Goal: Task Accomplishment & Management: Manage account settings

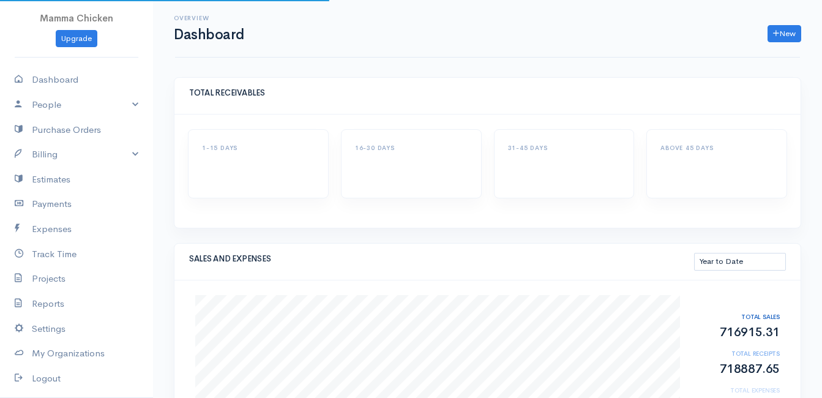
select select "thistoyear"
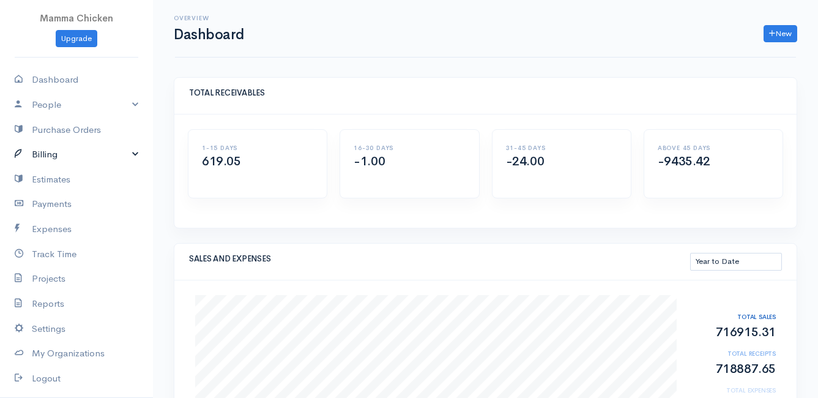
click at [61, 150] on link "Billing" at bounding box center [76, 154] width 153 height 25
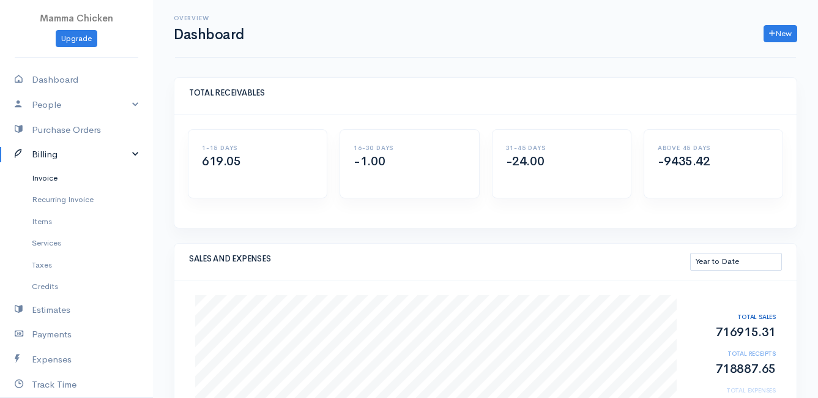
click at [53, 179] on link "Invoice" at bounding box center [76, 178] width 153 height 22
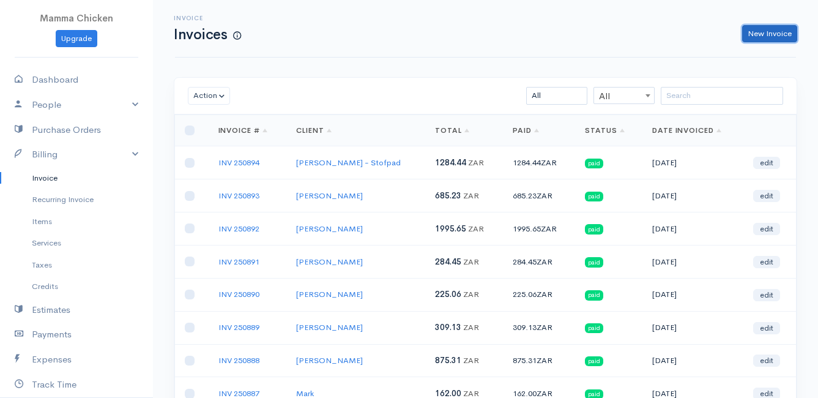
click at [776, 32] on link "New Invoice" at bounding box center [769, 34] width 55 height 18
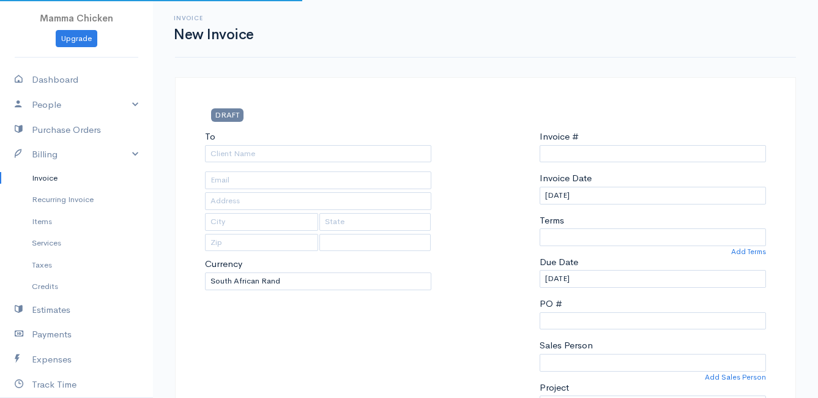
select select "ZAR"
type input "INV 250895"
select select "[GEOGRAPHIC_DATA]"
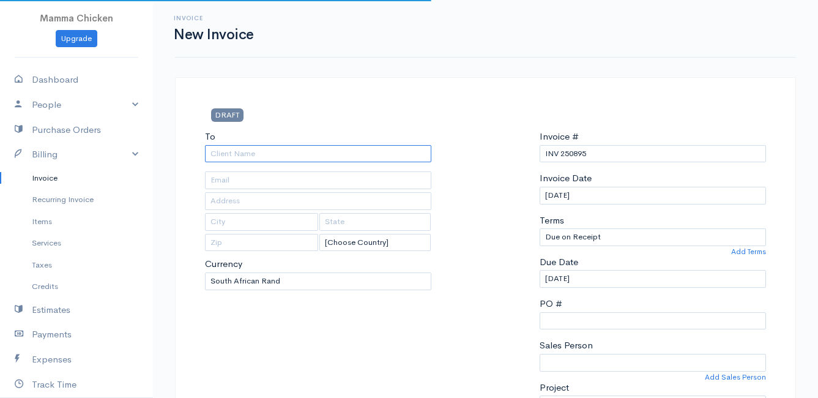
click at [252, 152] on input "To" at bounding box center [318, 154] width 226 height 18
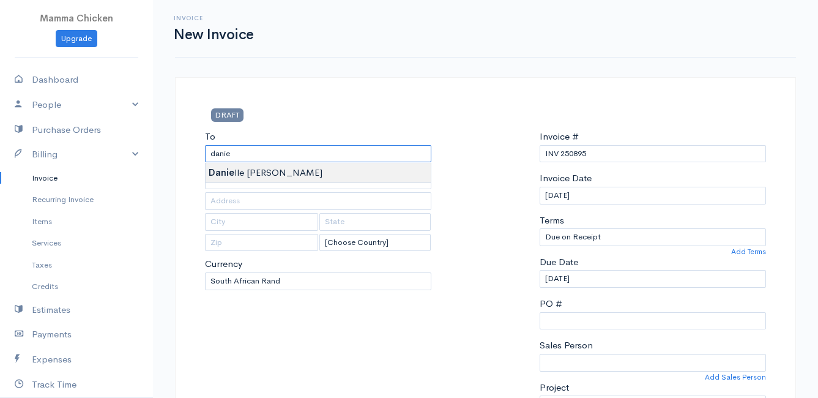
type input "[PERSON_NAME]"
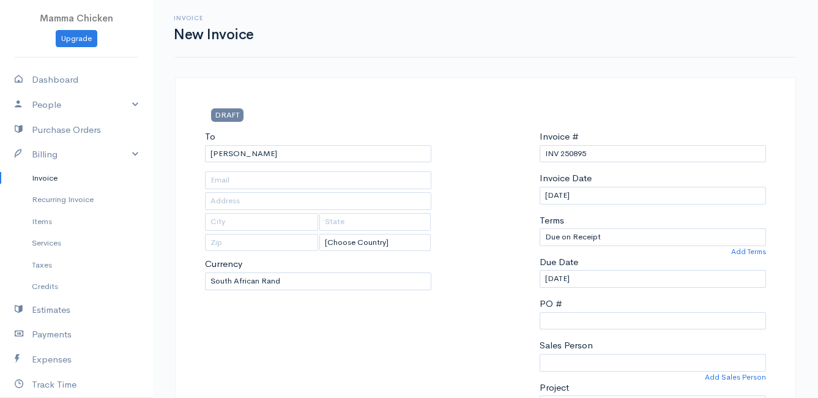
type input "[STREET_ADDRESS]"
type input "[PERSON_NAME] Bay"
type input "7195"
click at [605, 195] on input "[DATE]" at bounding box center [653, 196] width 226 height 18
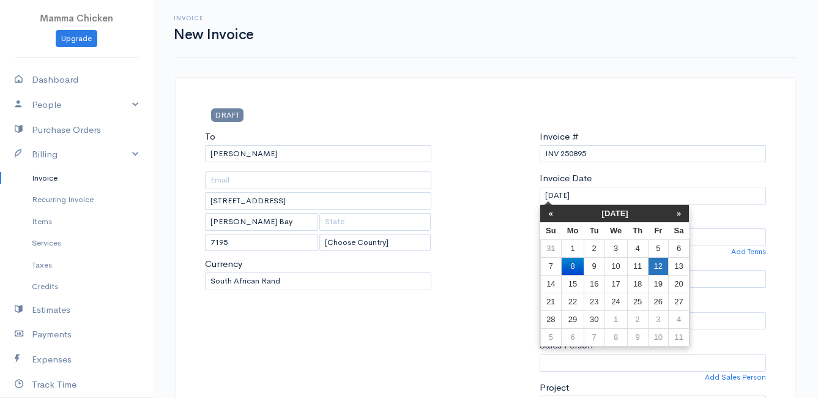
click at [666, 259] on td "12" at bounding box center [658, 266] width 20 height 18
type input "[DATE]"
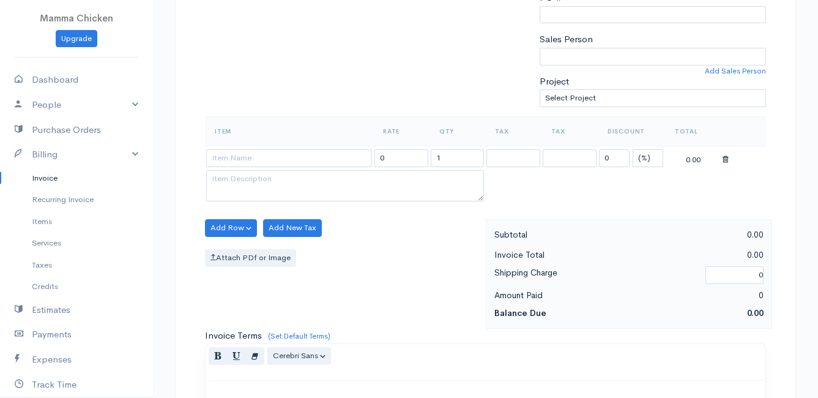
scroll to position [367, 0]
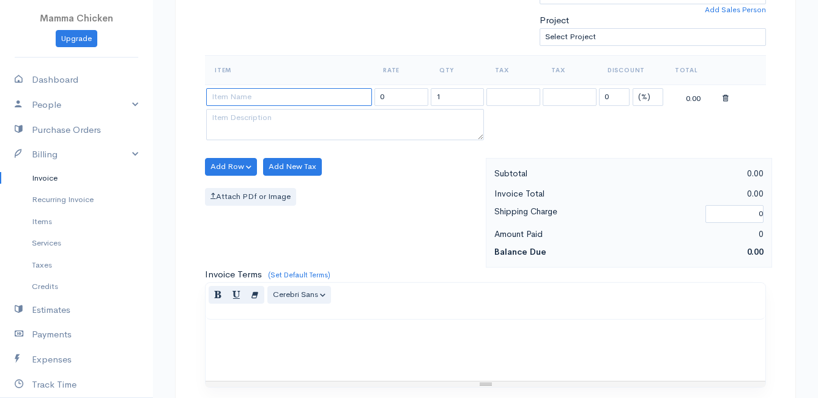
click at [240, 92] on input at bounding box center [289, 97] width 166 height 18
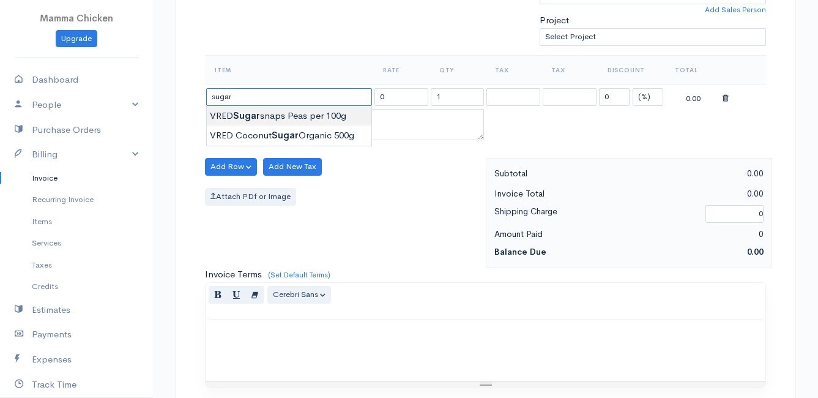
type input "VRED Sugarsnaps Peas per 100g"
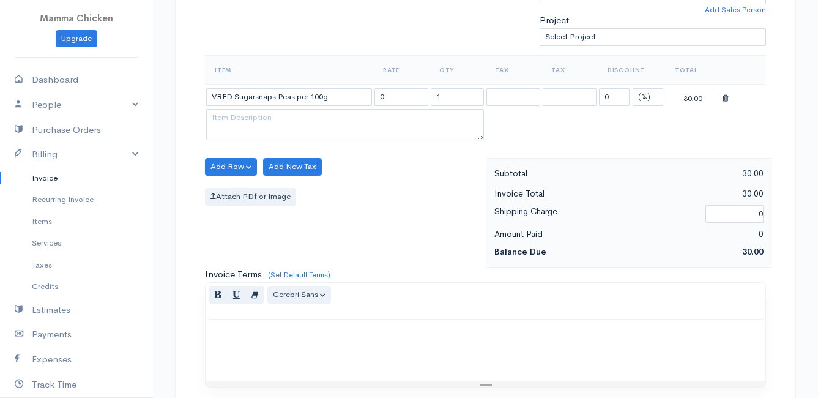
type input "30.00"
click at [278, 111] on body "Mamma Chicken Upgrade Dashboard People Clients Vendors Staff Users Purchase Ord…" at bounding box center [409, 162] width 818 height 1058
click at [232, 168] on button "Add Row" at bounding box center [231, 167] width 52 height 18
click at [235, 188] on link "Add Item Row" at bounding box center [254, 191] width 97 height 21
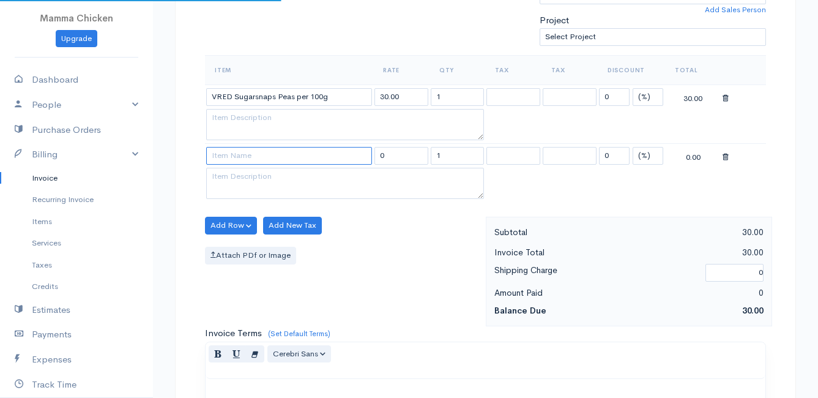
click at [238, 157] on input at bounding box center [289, 156] width 166 height 18
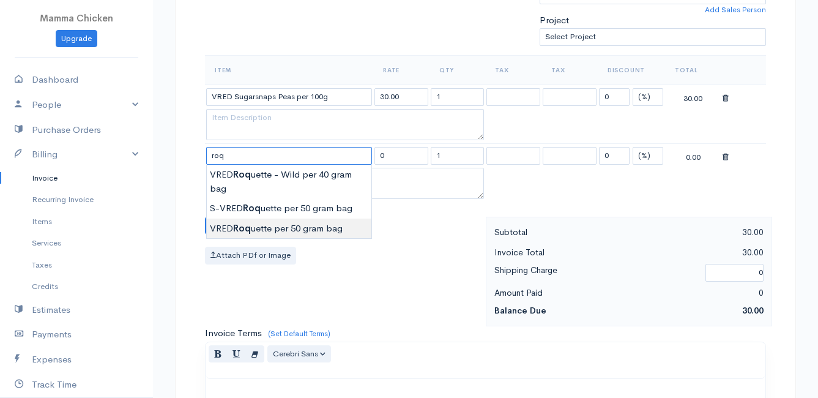
type input "VRED Roquette per 50 gram bag"
type input "22.00"
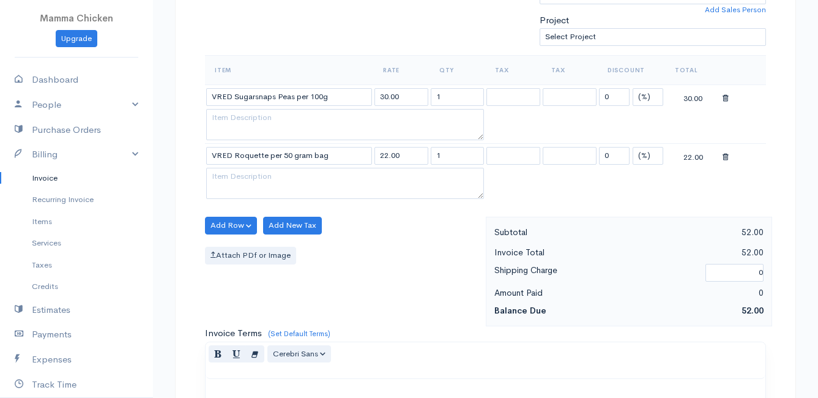
click at [276, 228] on body "Mamma Chicken Upgrade Dashboard People Clients Vendors Staff Users Purchase Ord…" at bounding box center [409, 191] width 818 height 1116
click at [231, 219] on button "Add Row" at bounding box center [231, 226] width 52 height 18
click at [236, 245] on link "Add Item Row" at bounding box center [254, 250] width 97 height 21
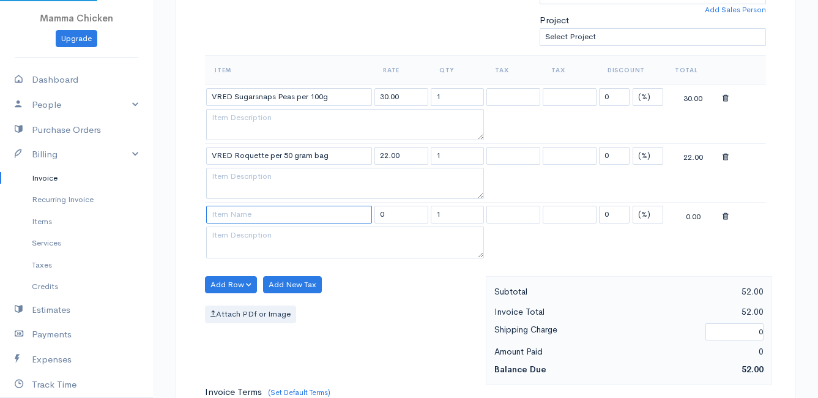
click at [231, 219] on input at bounding box center [289, 215] width 166 height 18
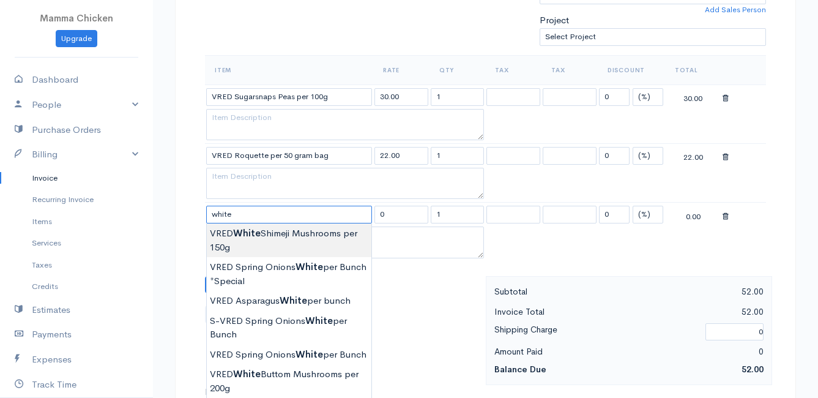
type input "VRED White Shimeji Mushrooms per 150g"
type input "50.00"
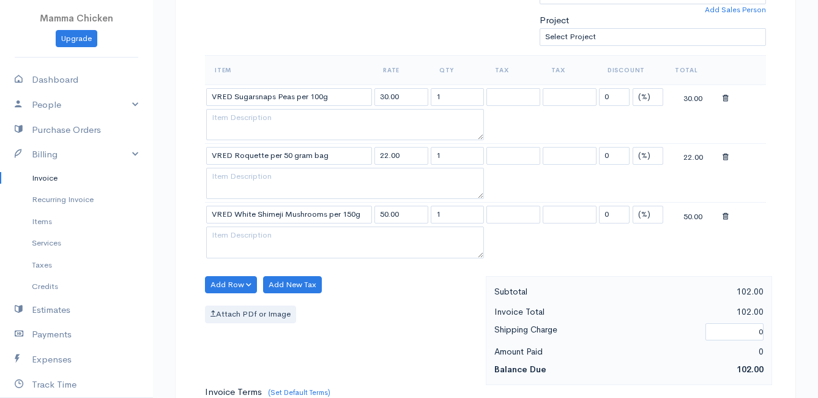
click at [281, 236] on body "Mamma Chicken Upgrade Dashboard People Clients Vendors Staff Users Purchase Ord…" at bounding box center [409, 220] width 818 height 1175
click at [220, 280] on button "Add Row" at bounding box center [231, 285] width 52 height 18
click at [237, 307] on link "Add Item Row" at bounding box center [254, 309] width 97 height 21
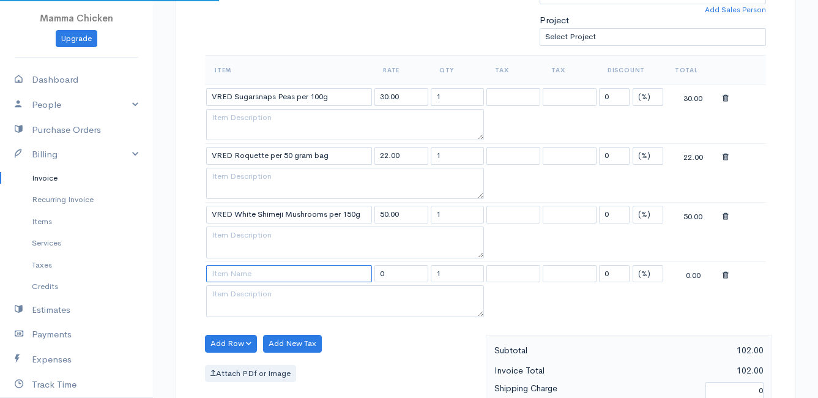
click at [232, 278] on input at bounding box center [289, 274] width 166 height 18
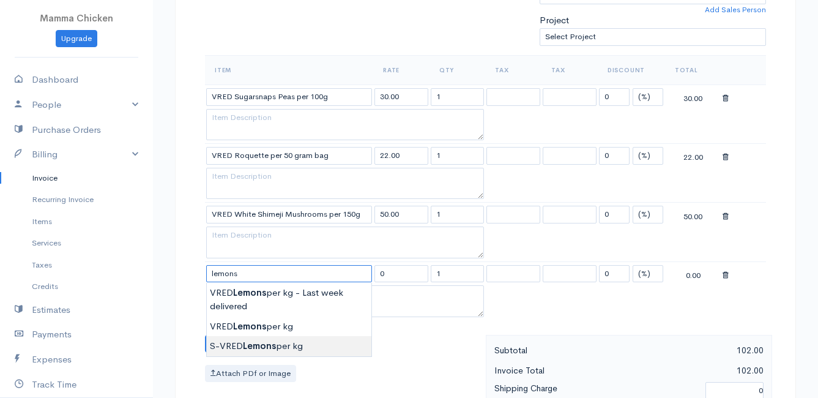
type input "S-VRED Lemons per kg"
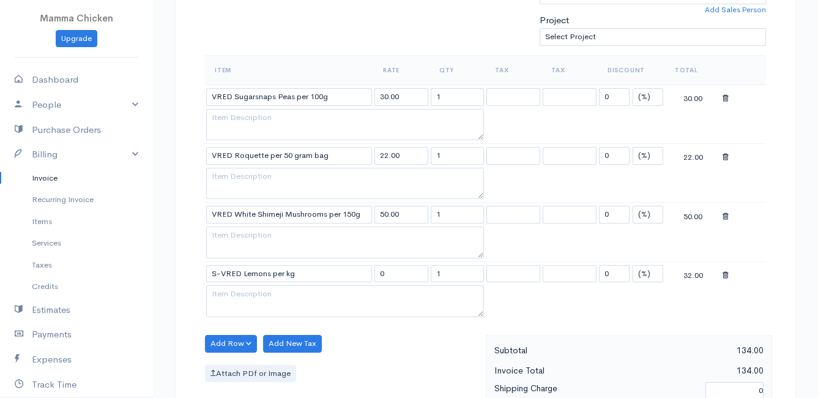
type input "32.00"
click at [251, 340] on body "Mamma Chicken Upgrade Dashboard People Clients Vendors Staff Users Purchase Ord…" at bounding box center [409, 250] width 818 height 1234
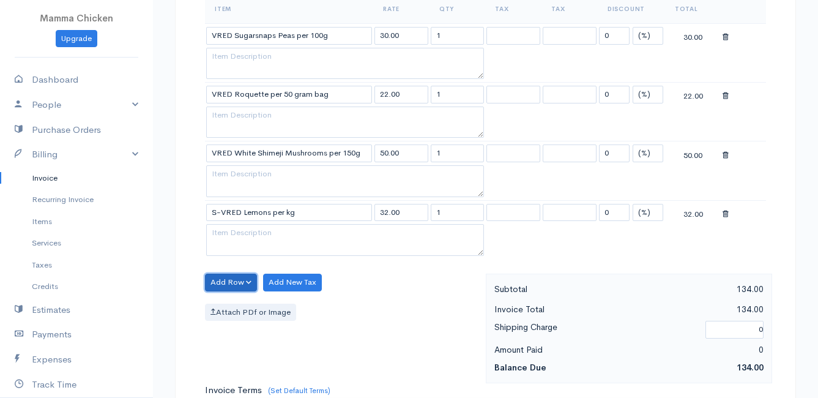
click at [226, 282] on button "Add Row" at bounding box center [231, 282] width 52 height 18
click at [233, 302] on link "Add Item Row" at bounding box center [254, 307] width 97 height 21
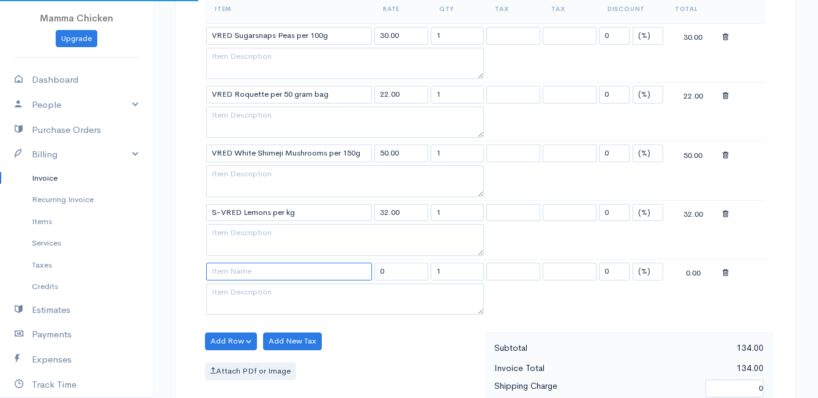
click at [228, 273] on input at bounding box center [289, 271] width 166 height 18
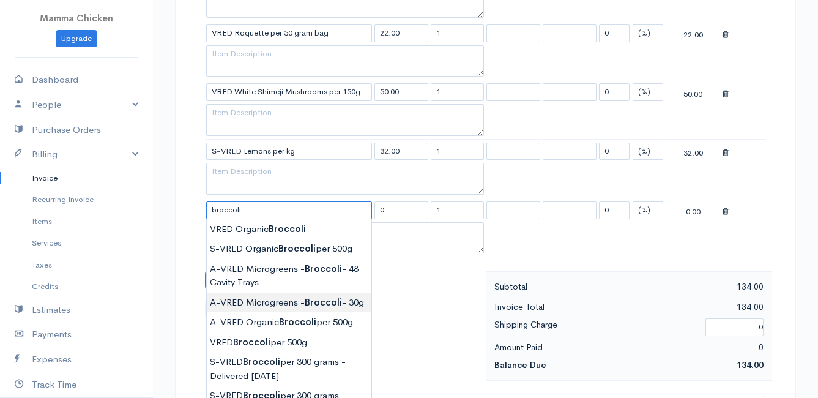
scroll to position [551, 0]
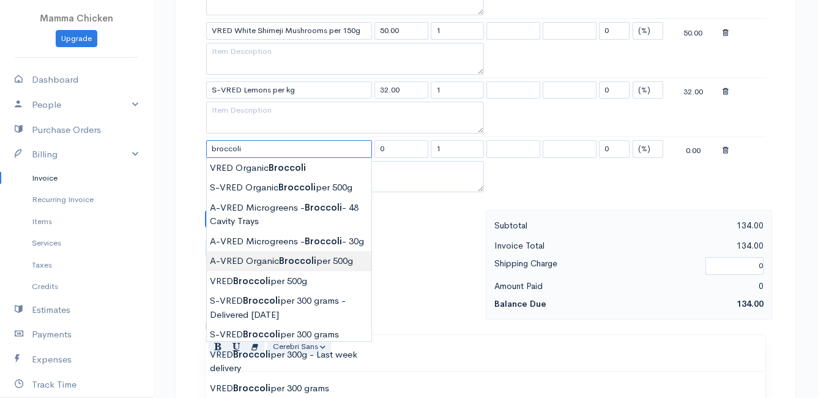
type input "A-VRED Organic Broccoli per 500g"
type input "45.00"
click at [292, 273] on body "Mamma Chicken Upgrade Dashboard People Clients Vendors Staff Users Purchase Ord…" at bounding box center [409, 95] width 818 height 1293
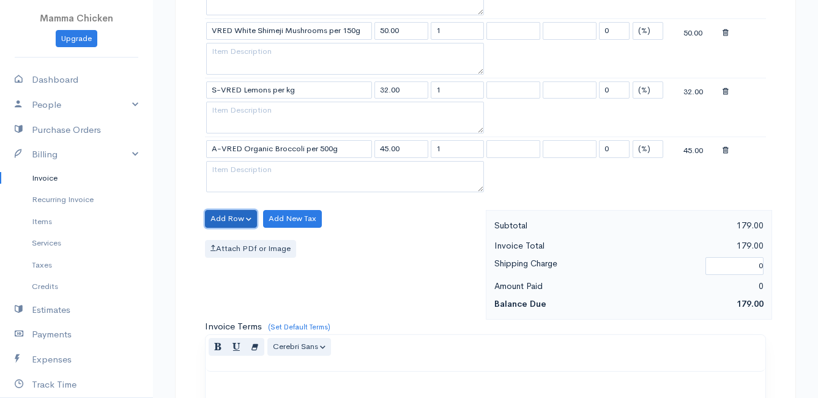
click at [229, 210] on button "Add Row" at bounding box center [231, 219] width 52 height 18
click at [224, 240] on link "Add Item Row" at bounding box center [254, 243] width 97 height 21
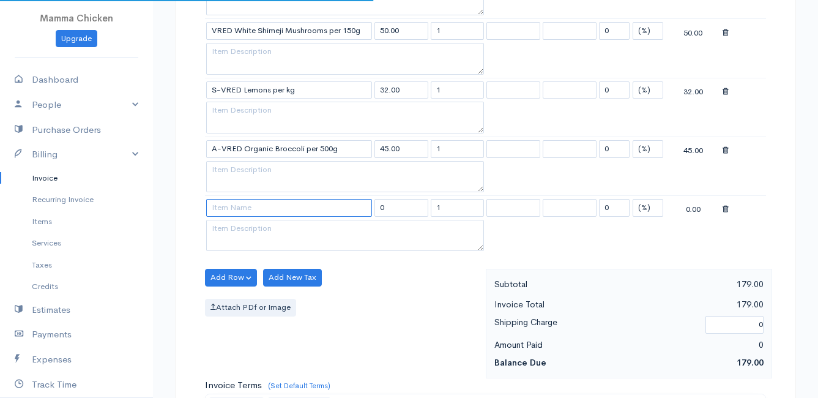
click at [224, 210] on input at bounding box center [289, 208] width 166 height 18
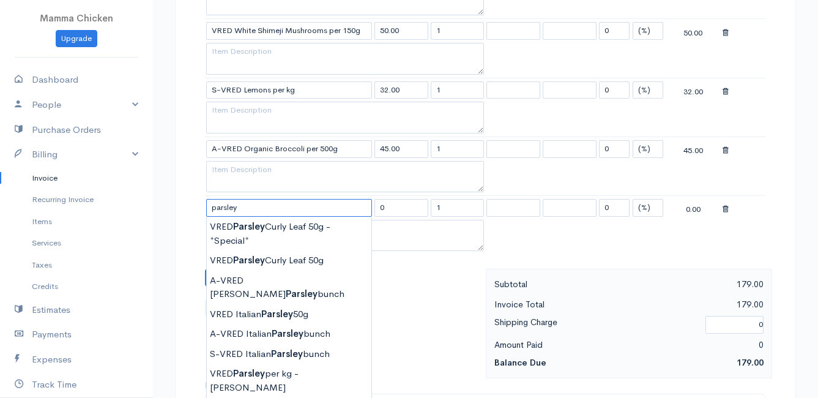
click at [275, 207] on input "parsley" at bounding box center [289, 208] width 166 height 18
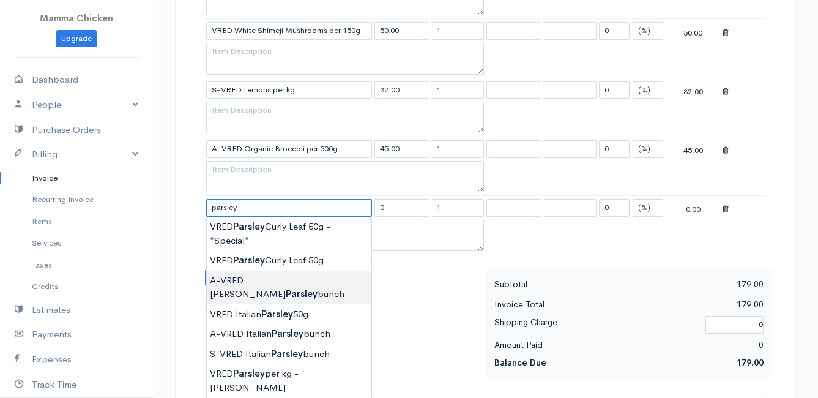
scroll to position [612, 0]
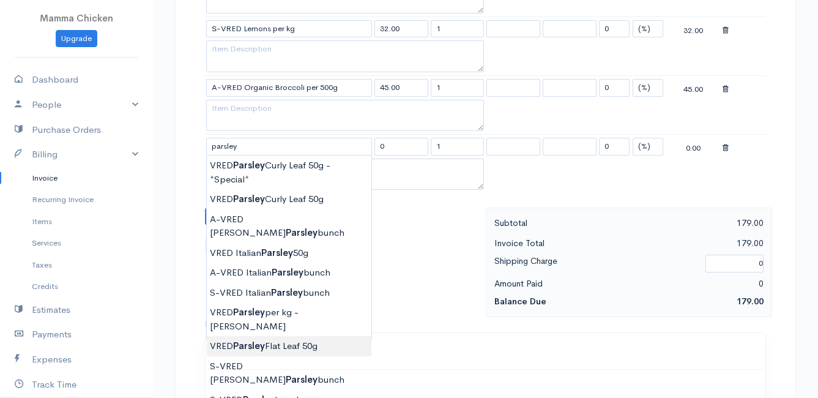
type input "VRED Parsley Flat Leaf 50g"
type input "24.00"
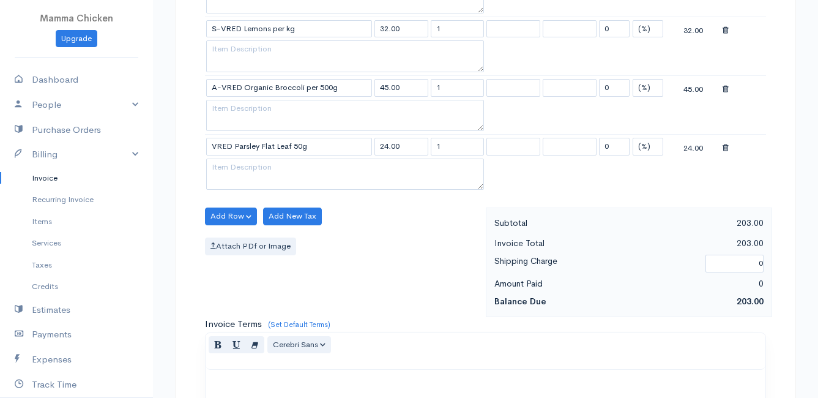
click at [270, 316] on body "Mamma Chicken Upgrade Dashboard People Clients Vendors Staff Users Purchase Ord…" at bounding box center [409, 64] width 818 height 1352
click at [229, 216] on button "Add Row" at bounding box center [231, 216] width 52 height 18
click at [226, 239] on link "Add Item Row" at bounding box center [254, 241] width 97 height 21
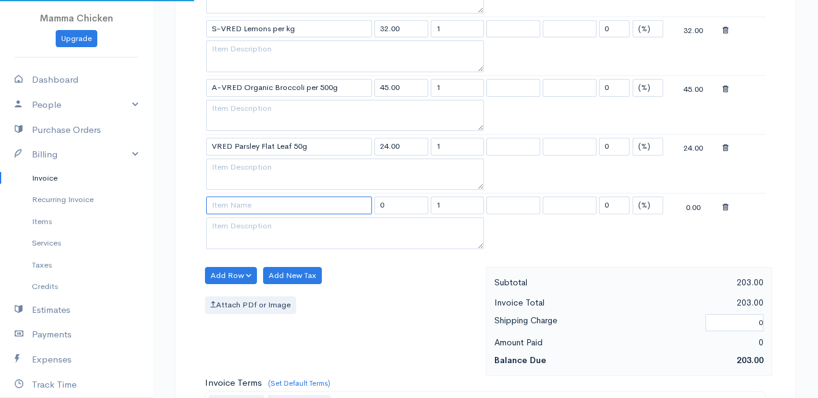
click at [221, 206] on input at bounding box center [289, 205] width 166 height 18
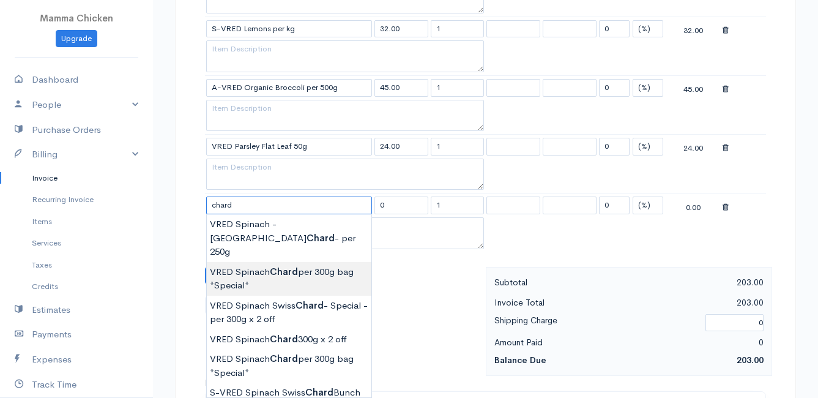
scroll to position [673, 0]
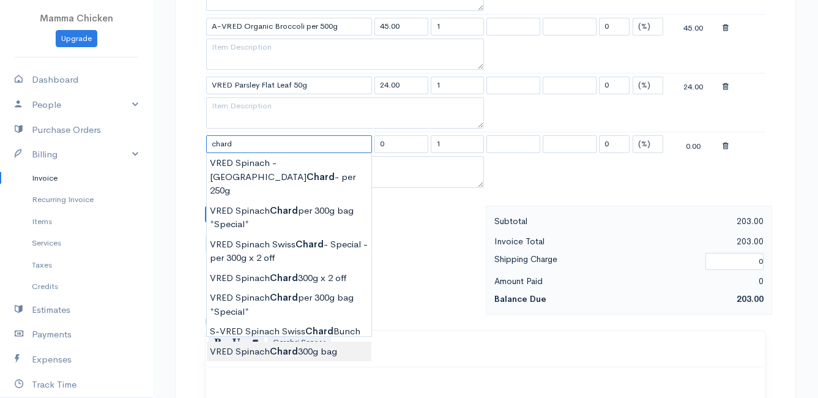
type input "VRED Spinach Chard 300g bag"
type input "30.00"
click at [273, 331] on body "Mamma Chicken Upgrade Dashboard People Clients Vendors Staff Users Purchase Ord…" at bounding box center [409, 32] width 818 height 1411
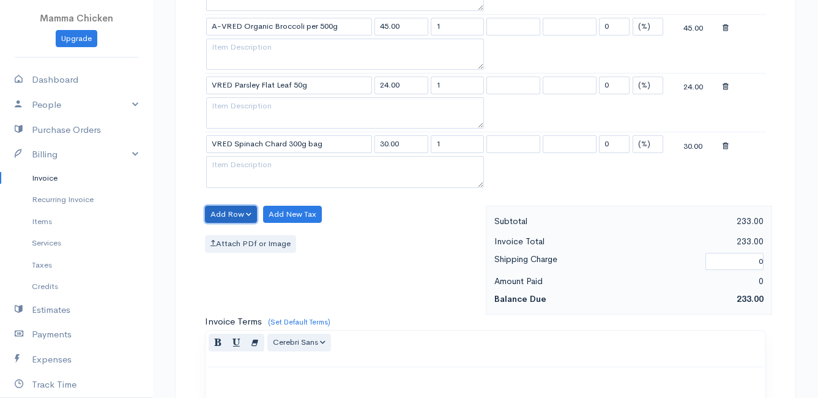
click at [226, 207] on button "Add Row" at bounding box center [231, 215] width 52 height 18
click at [228, 236] on link "Add Item Row" at bounding box center [254, 239] width 97 height 21
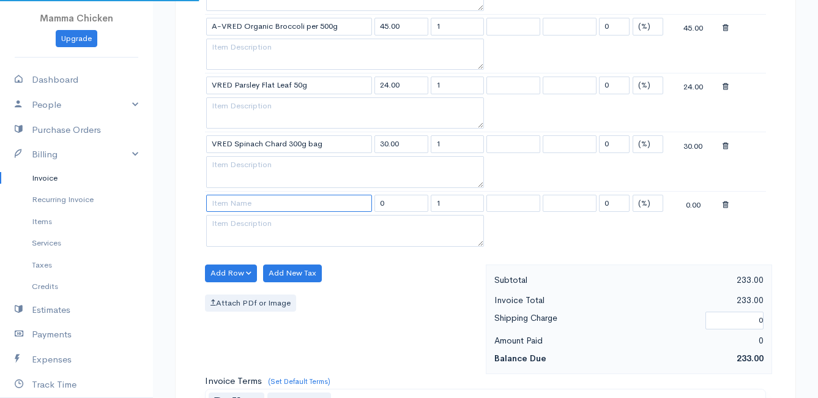
click at [224, 201] on input at bounding box center [289, 204] width 166 height 18
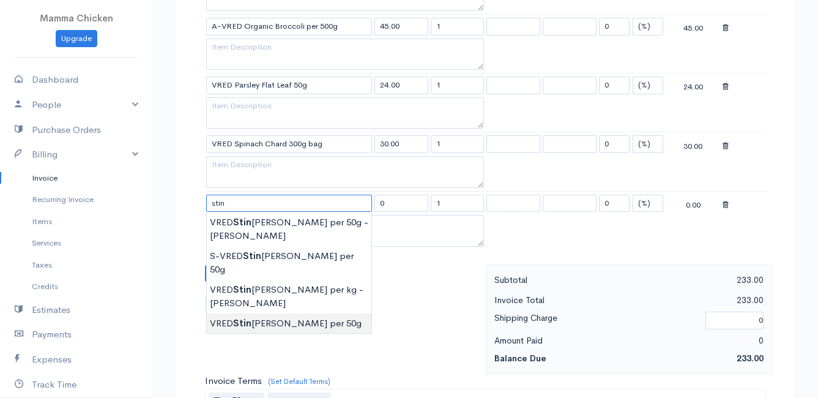
type input "VRED Stinging Nettle per 50g"
type input "24.00"
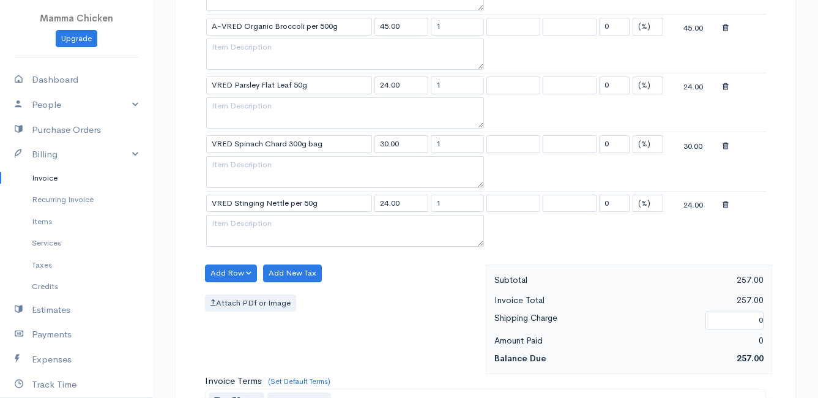
click at [265, 275] on body "Mamma Chicken Upgrade Dashboard People Clients Vendors Staff Users Purchase Ord…" at bounding box center [409, 61] width 818 height 1469
click at [229, 269] on button "Add Row" at bounding box center [231, 273] width 52 height 18
click at [231, 290] on link "Add Item Row" at bounding box center [254, 298] width 97 height 21
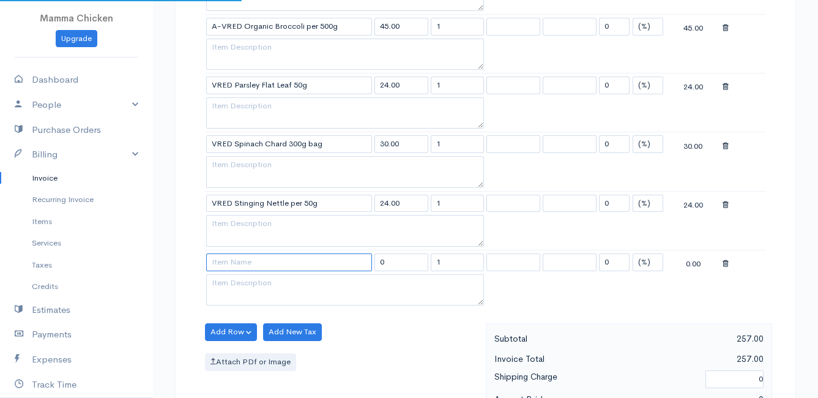
click at [228, 262] on input at bounding box center [289, 262] width 166 height 18
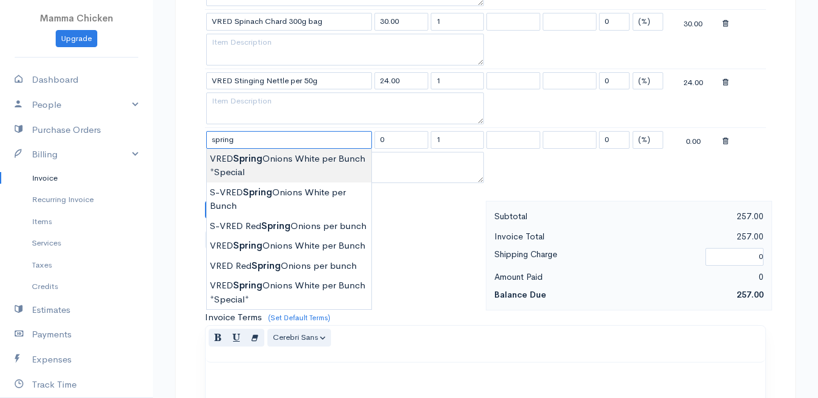
scroll to position [734, 0]
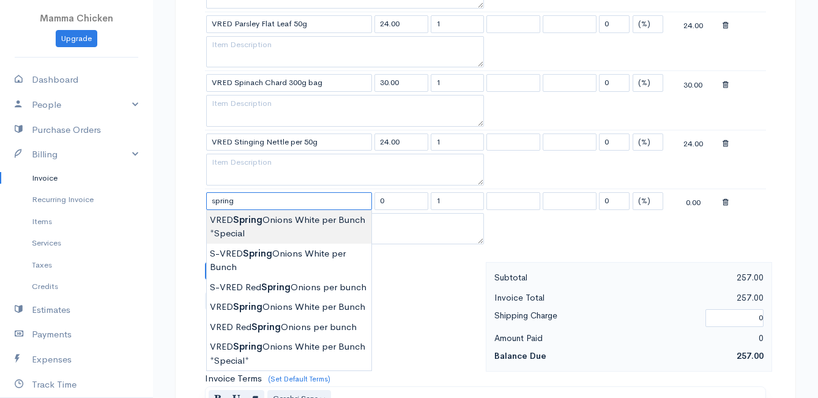
type input "VRED Spring Onions White per Bunch *Special"
type input "20.00"
click at [293, 223] on body "Mamma Chicken Upgrade Dashboard People Clients Vendors Staff Users Purchase Ord…" at bounding box center [409, 30] width 818 height 1529
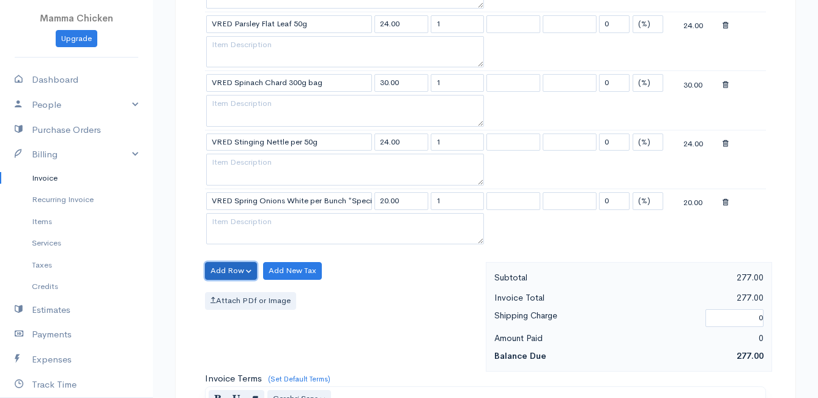
click at [234, 267] on button "Add Row" at bounding box center [231, 271] width 52 height 18
click at [231, 295] on link "Add Item Row" at bounding box center [254, 295] width 97 height 21
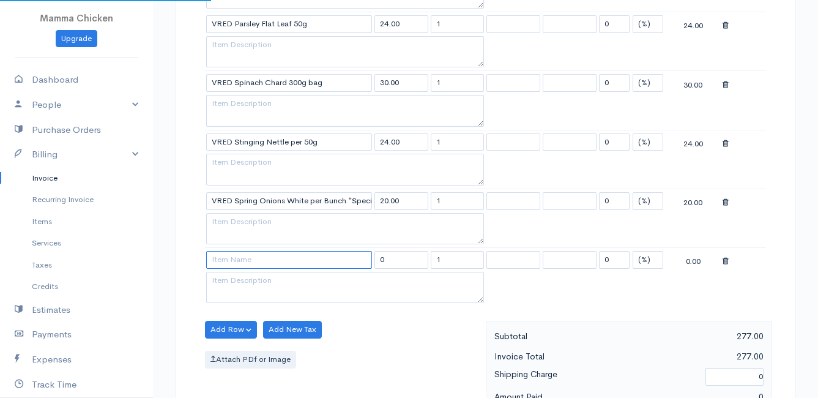
click at [230, 264] on input at bounding box center [289, 260] width 166 height 18
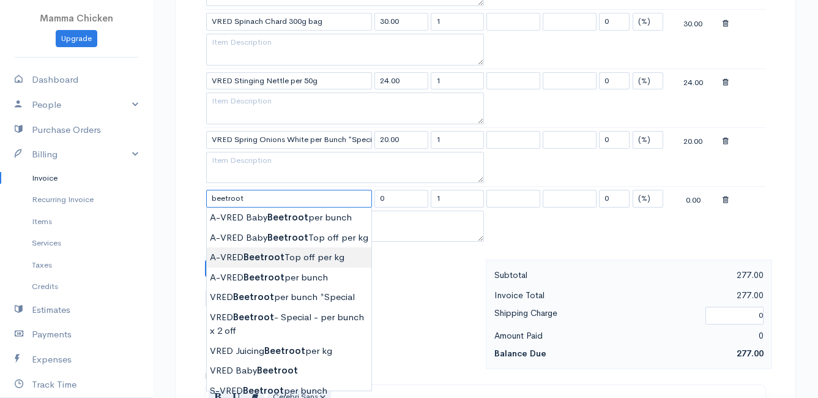
scroll to position [856, 0]
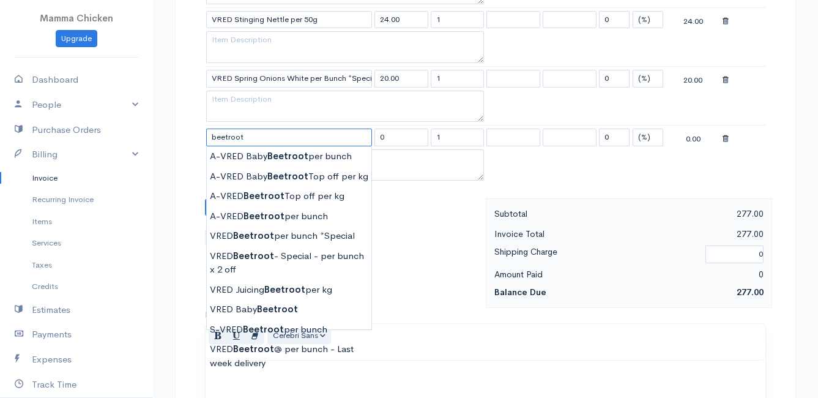
type input "beetroot"
click at [722, 141] on icon at bounding box center [725, 139] width 6 height 9
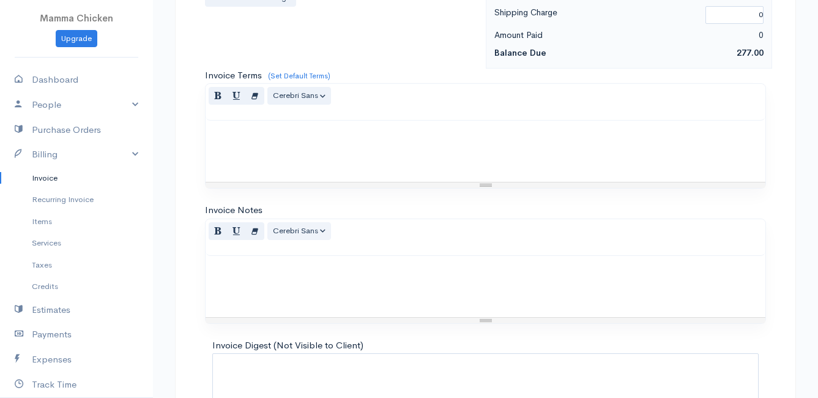
scroll to position [1134, 0]
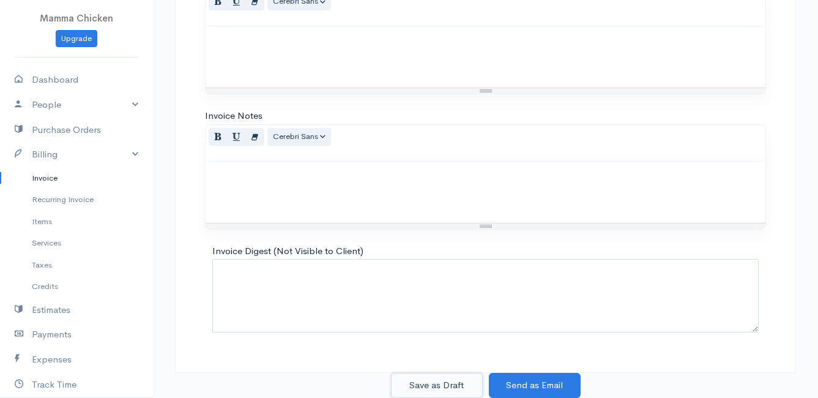
click at [434, 380] on button "Save as Draft" at bounding box center [437, 385] width 92 height 25
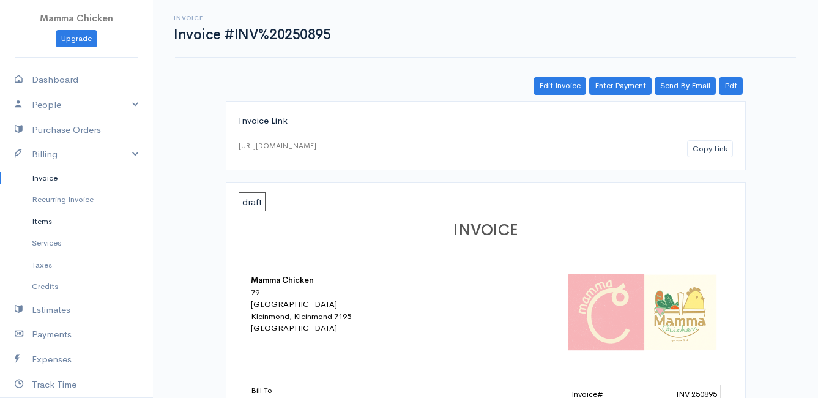
click at [42, 222] on link "Items" at bounding box center [76, 221] width 153 height 22
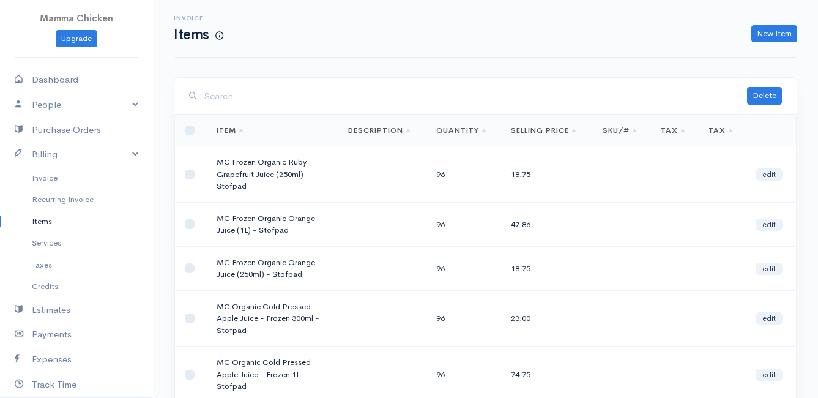
click at [318, 95] on input "search" at bounding box center [475, 96] width 543 height 25
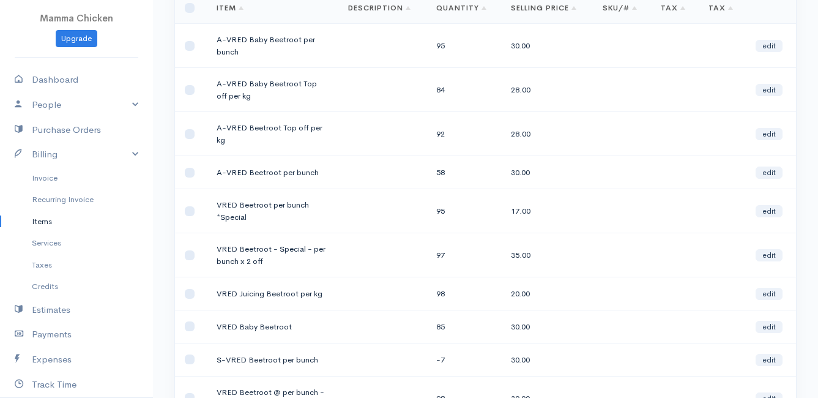
scroll to position [184, 0]
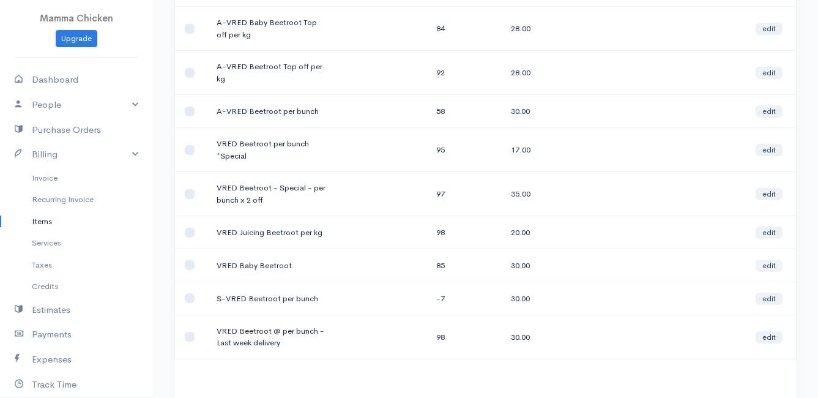
type input "beetroot"
click at [765, 264] on link "edit" at bounding box center [768, 265] width 27 height 12
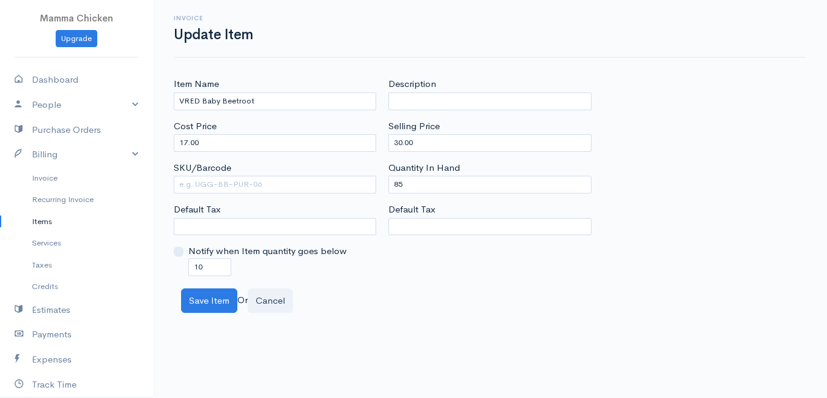
click at [45, 223] on link "Items" at bounding box center [76, 221] width 153 height 22
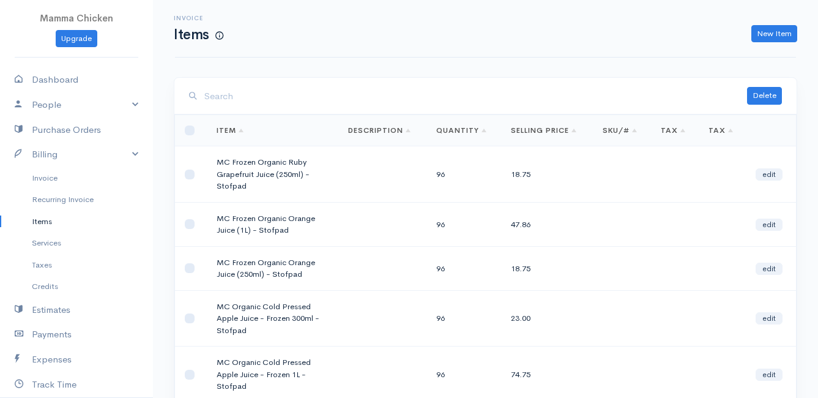
click at [285, 94] on input "search" at bounding box center [475, 96] width 543 height 25
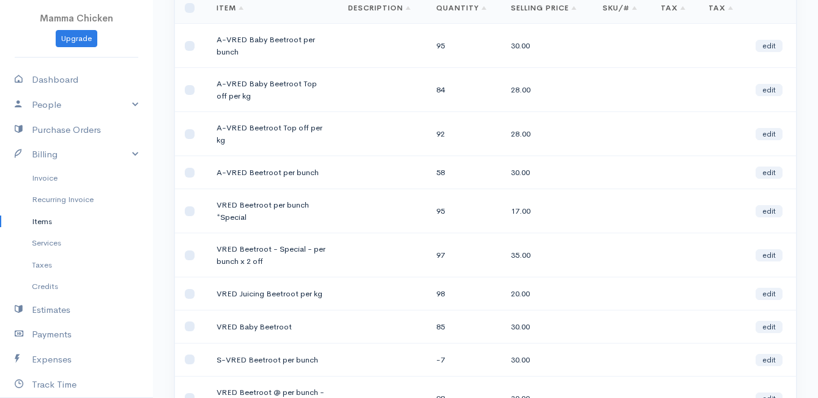
scroll to position [184, 0]
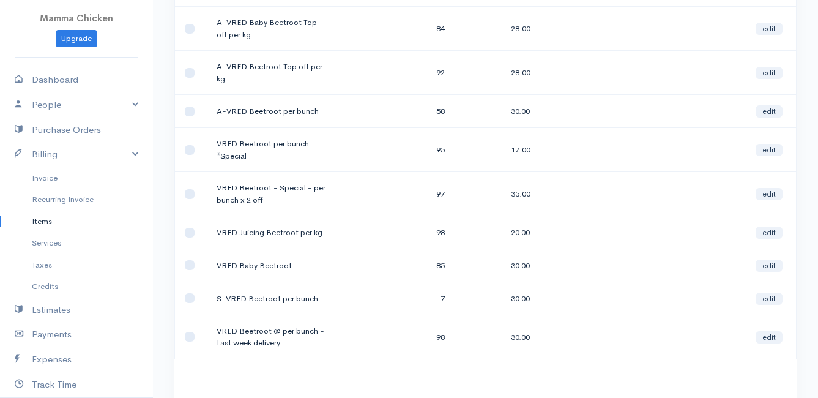
type input "beetroot"
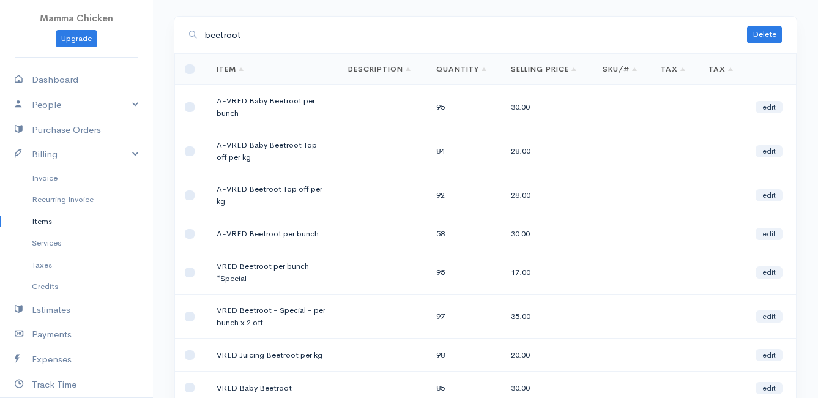
scroll to position [0, 0]
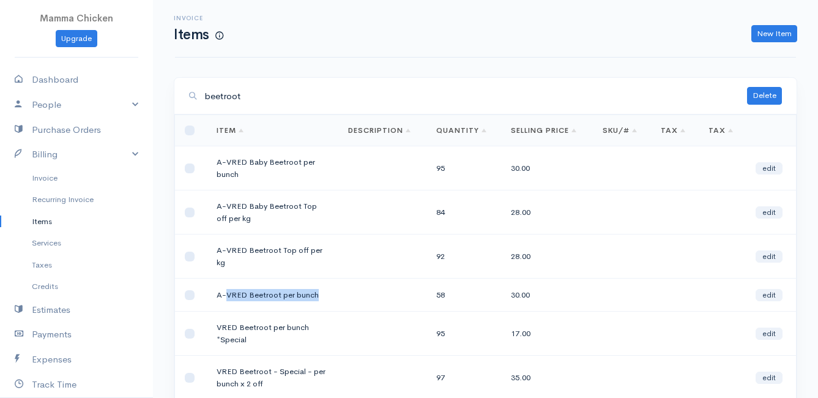
drag, startPoint x: 316, startPoint y: 292, endPoint x: 226, endPoint y: 292, distance: 89.3
click at [226, 292] on td "A-VRED Beetroot per bunch" at bounding box center [273, 294] width 132 height 33
drag, startPoint x: 226, startPoint y: 292, endPoint x: 246, endPoint y: 288, distance: 19.9
copy td "VRED Beetroot per bunch"
click at [779, 31] on link "New Item" at bounding box center [774, 34] width 46 height 18
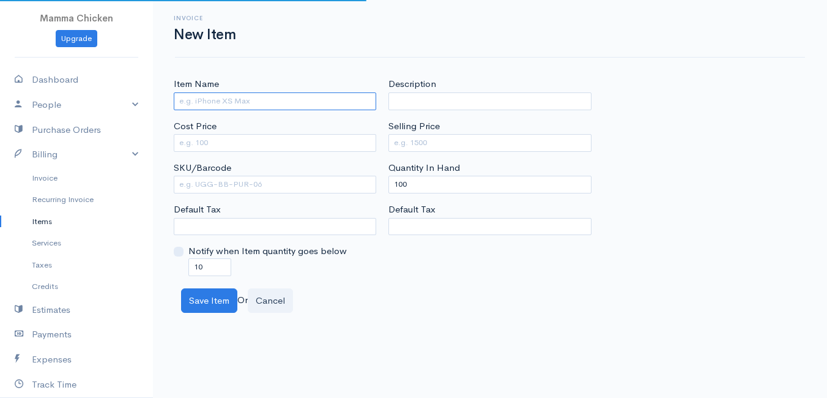
click at [205, 102] on input "Item Name" at bounding box center [275, 101] width 202 height 18
paste input "VRED Beetroot per bunch"
type input "VRED Beetroot per bunch"
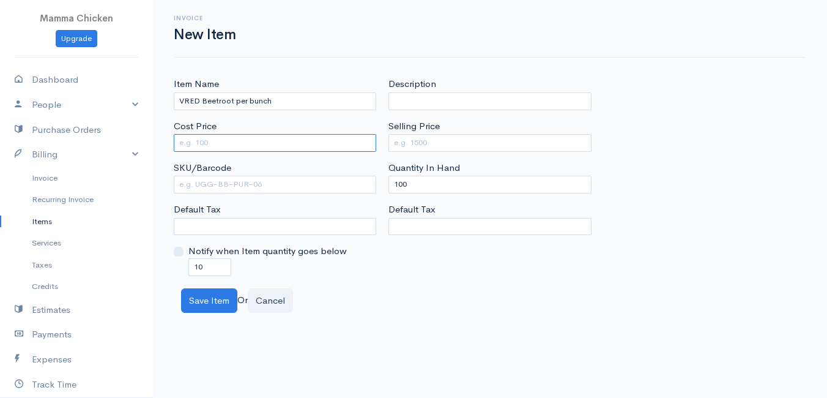
click at [301, 142] on input "Cost Price" at bounding box center [275, 143] width 202 height 18
type input "19"
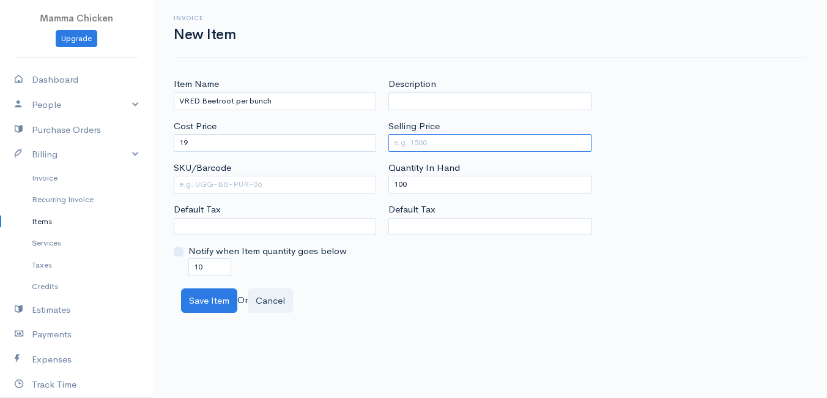
click at [444, 139] on input "Selling Price" at bounding box center [489, 143] width 202 height 18
type input "30"
click at [661, 51] on div "Invoice New Item" at bounding box center [490, 29] width 630 height 58
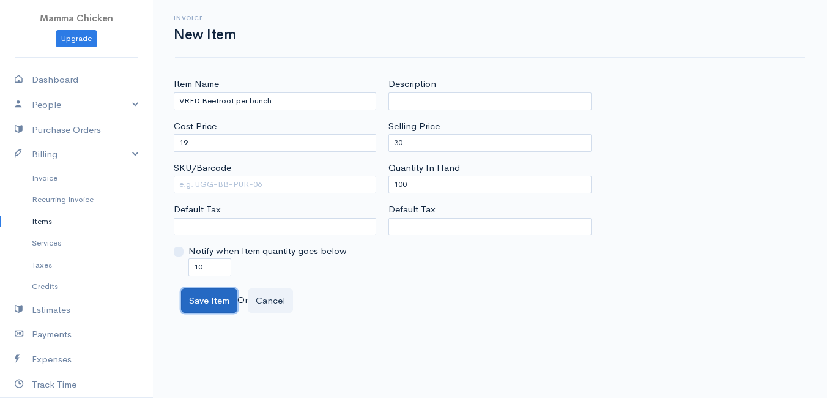
click at [204, 303] on button "Save Item" at bounding box center [209, 300] width 56 height 25
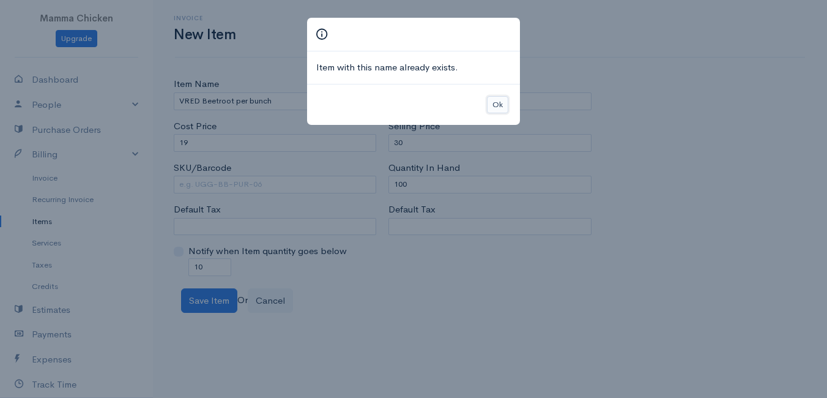
click at [493, 100] on button "Ok" at bounding box center [497, 105] width 21 height 18
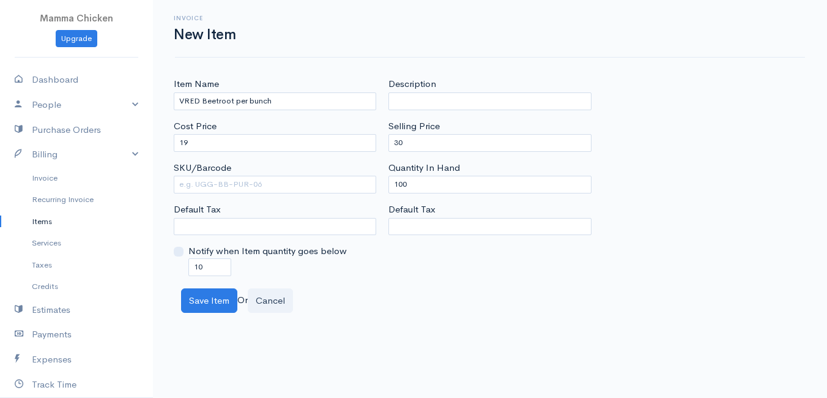
click at [38, 220] on link "Items" at bounding box center [76, 221] width 153 height 22
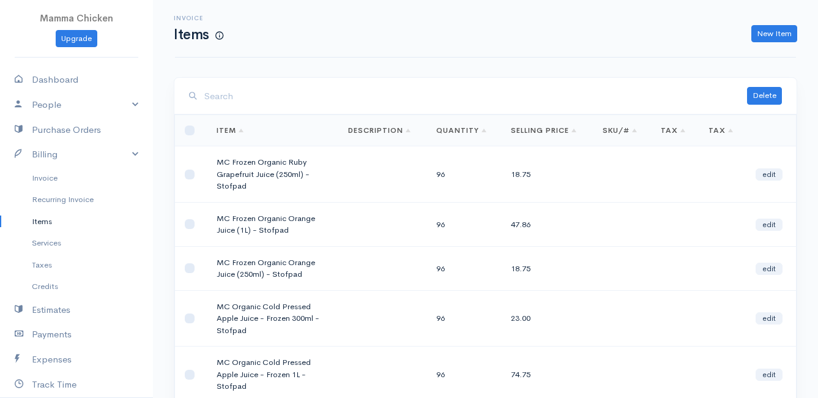
paste input "VRED Beetroot per bunch"
click at [366, 92] on input "VRED Beetroot per bunch" at bounding box center [475, 96] width 543 height 25
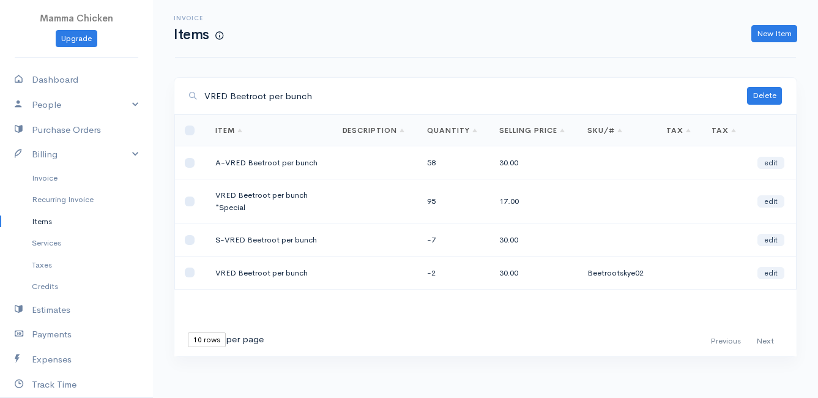
type input "VRED Beetroot per bunch"
click at [51, 177] on link "Invoice" at bounding box center [76, 178] width 153 height 22
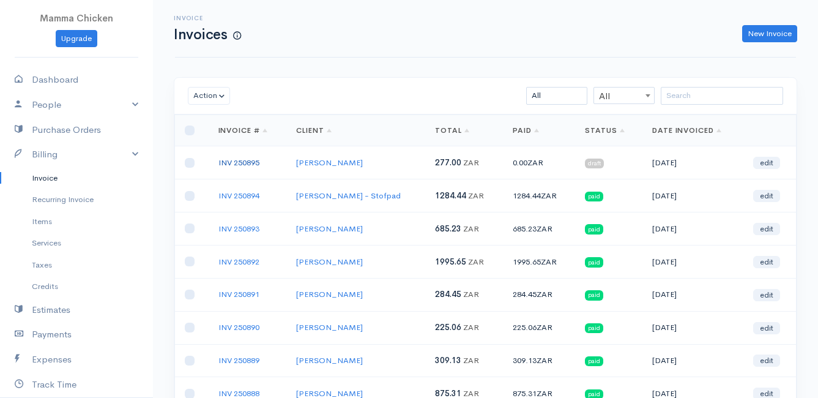
click at [234, 162] on link "INV 250895" at bounding box center [238, 162] width 41 height 10
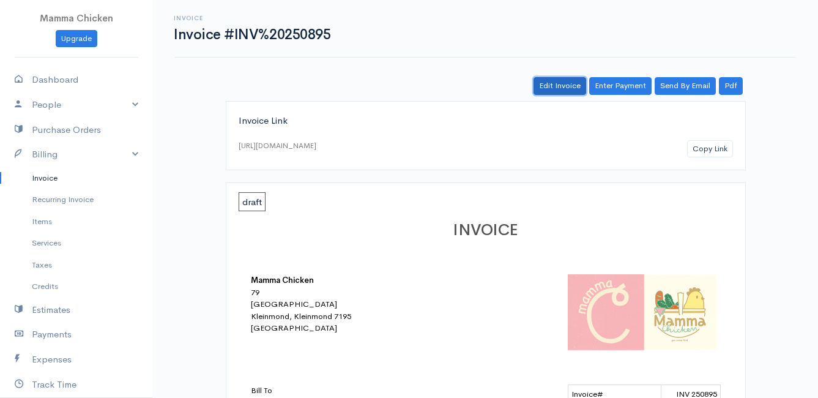
click at [568, 86] on link "Edit Invoice" at bounding box center [559, 86] width 53 height 18
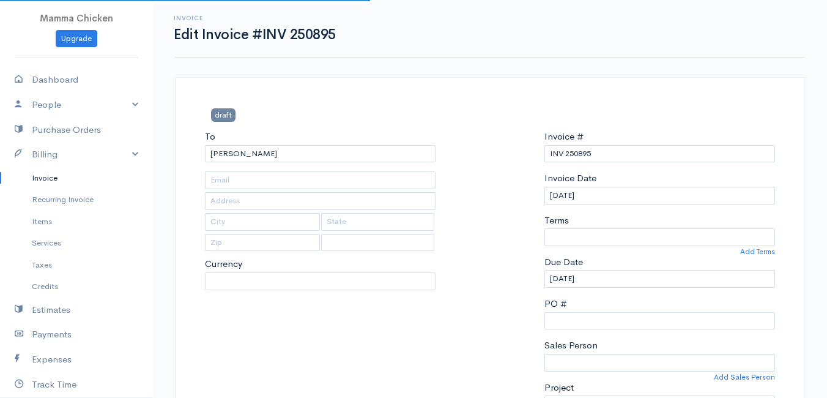
type input "[STREET_ADDRESS]"
type input "[PERSON_NAME] Bay"
type input "7195"
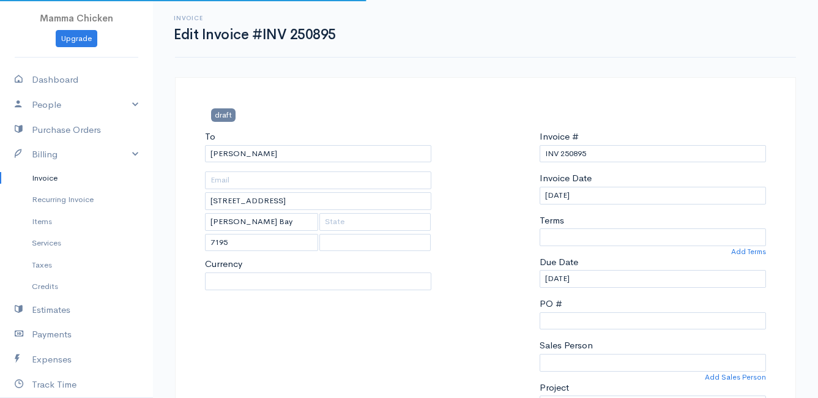
select select
select select "[GEOGRAPHIC_DATA]"
select select "ZAR"
select select "0"
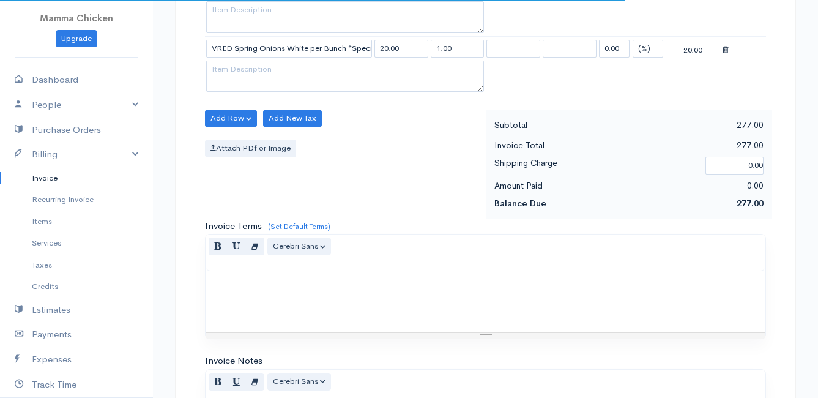
scroll to position [764, 0]
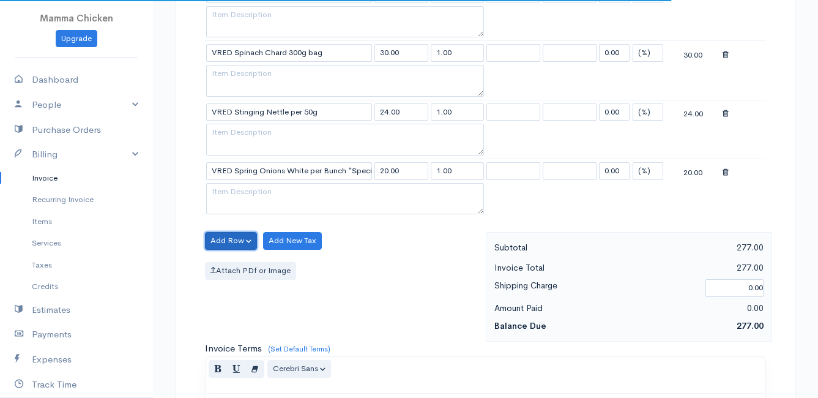
click at [236, 237] on button "Add Row" at bounding box center [231, 241] width 52 height 18
click at [231, 259] on link "Add Item Row" at bounding box center [254, 265] width 97 height 21
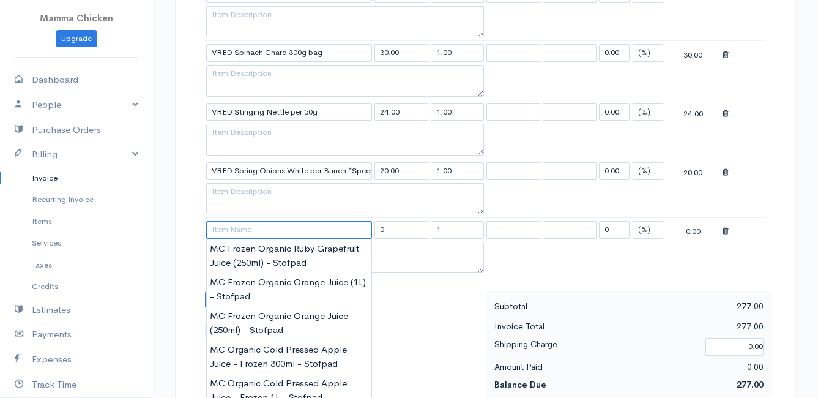
paste input "VRED Beetroot per bunch"
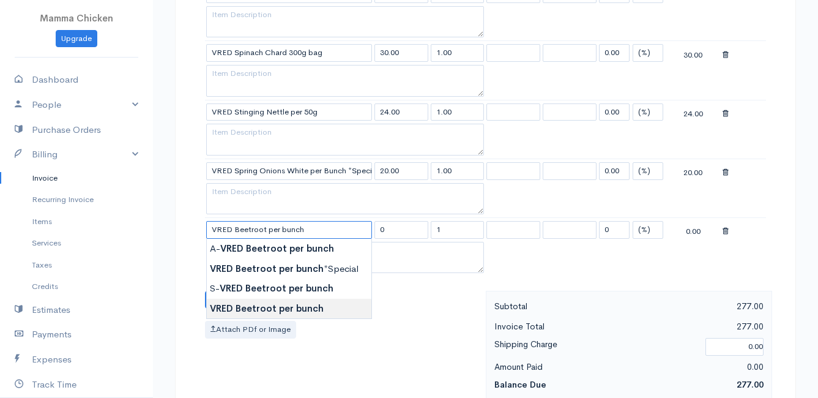
type input "VRED Beetroot per bunch"
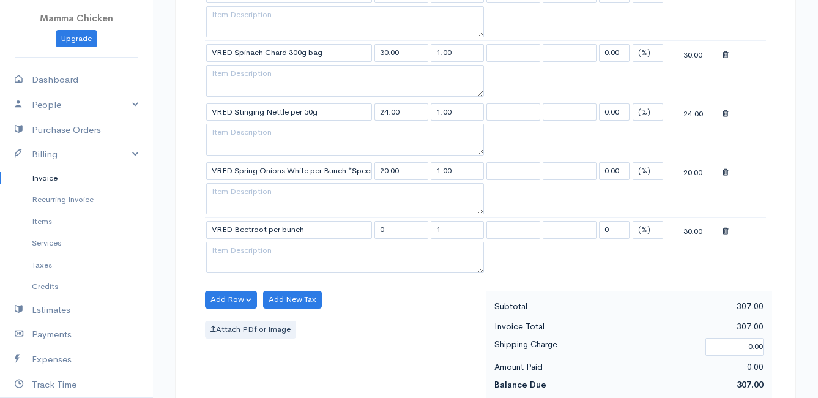
type input "30.00"
click at [262, 305] on body "Mamma Chicken Upgrade Dashboard People Clients Vendors Staff Users Purchase Ord…" at bounding box center [409, 29] width 818 height 1587
click at [232, 294] on button "Add Row" at bounding box center [231, 300] width 52 height 18
click at [236, 319] on link "Add Item Row" at bounding box center [254, 324] width 97 height 21
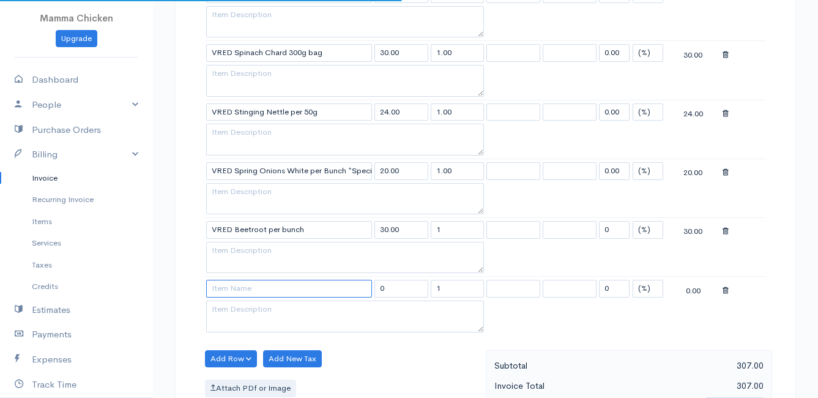
click at [230, 296] on input at bounding box center [289, 289] width 166 height 18
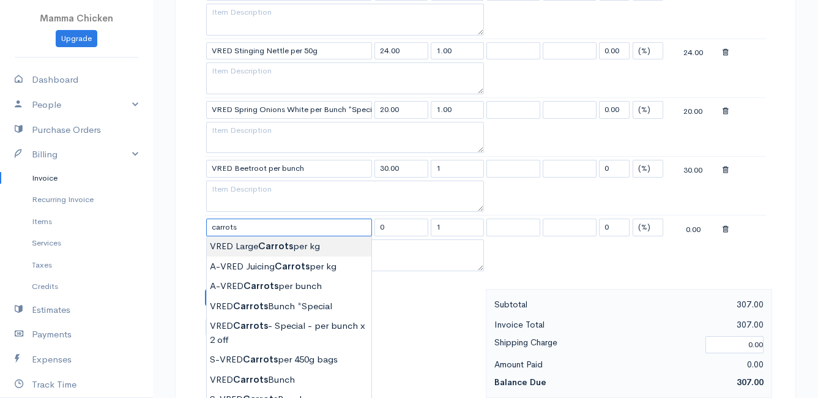
scroll to position [886, 0]
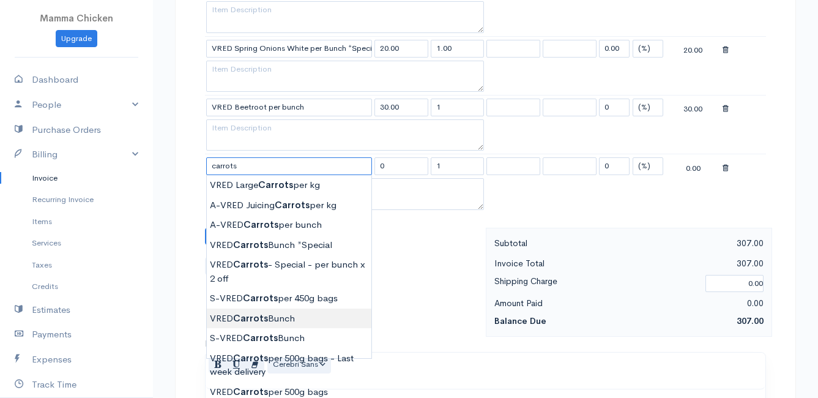
type input "VRED Carrots Bunch"
type input "23.00"
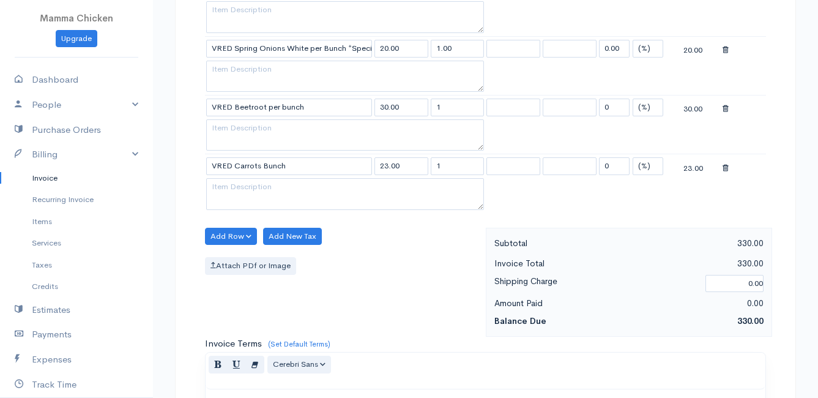
click at [231, 236] on button "Add Row" at bounding box center [231, 237] width 52 height 18
click at [236, 266] on link "Add Item Row" at bounding box center [254, 261] width 97 height 21
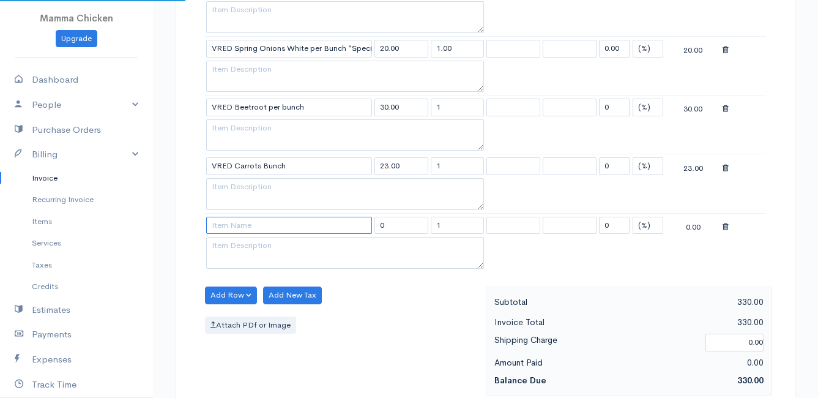
click at [245, 231] on input at bounding box center [289, 226] width 166 height 18
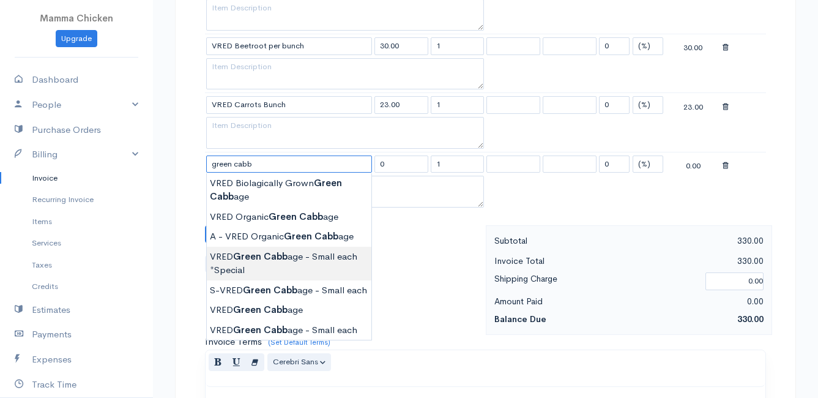
scroll to position [1009, 0]
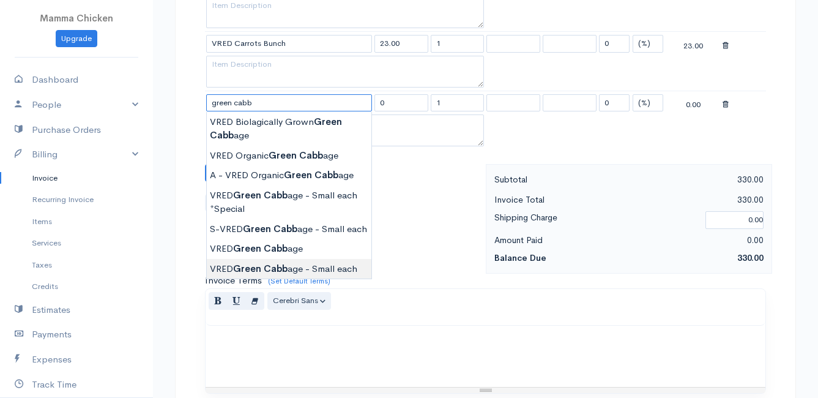
type input "VRED Green Cabbage - Small each"
type input "30.00"
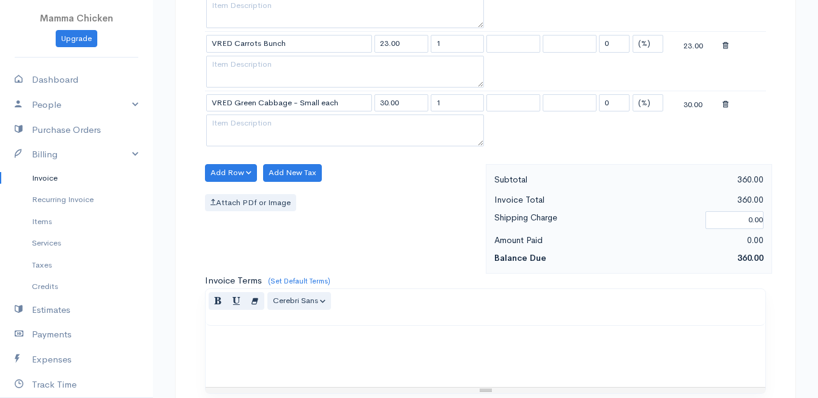
click at [223, 171] on button "Add Row" at bounding box center [231, 173] width 52 height 18
click at [225, 190] on link "Add Item Row" at bounding box center [254, 197] width 97 height 21
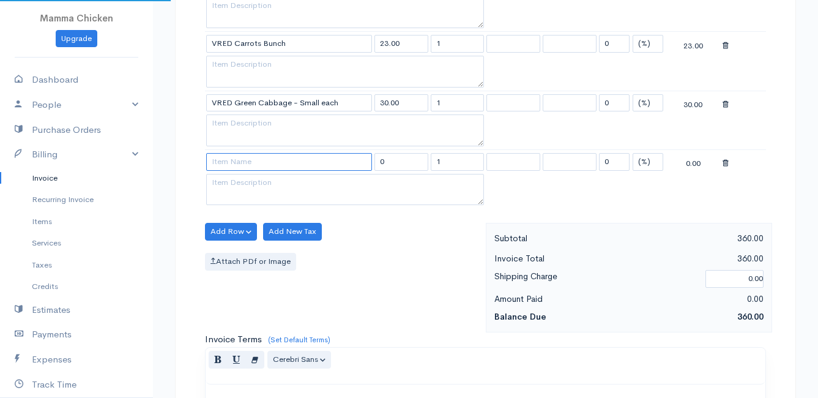
click at [232, 165] on input at bounding box center [289, 162] width 166 height 18
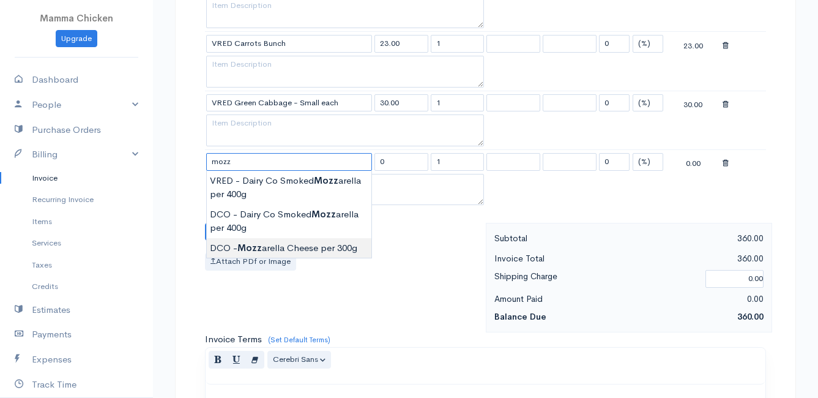
type input "DCO - Mozzarella Cheese per 300g"
type input "105.00"
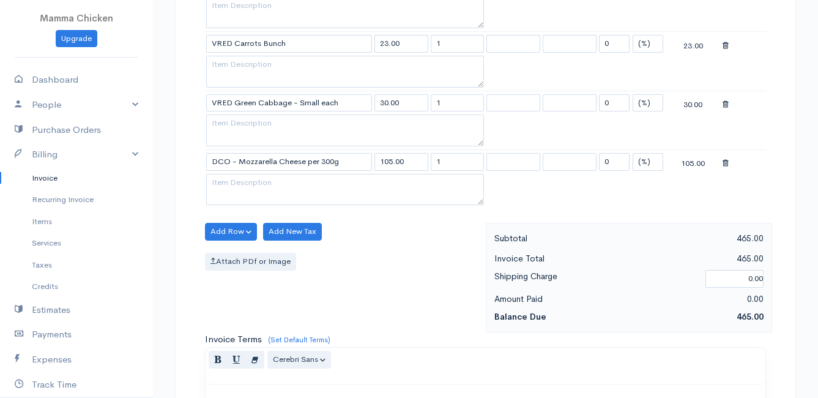
click at [239, 224] on button "Add Row" at bounding box center [231, 232] width 52 height 18
click at [242, 251] on link "Add Item Row" at bounding box center [254, 256] width 97 height 21
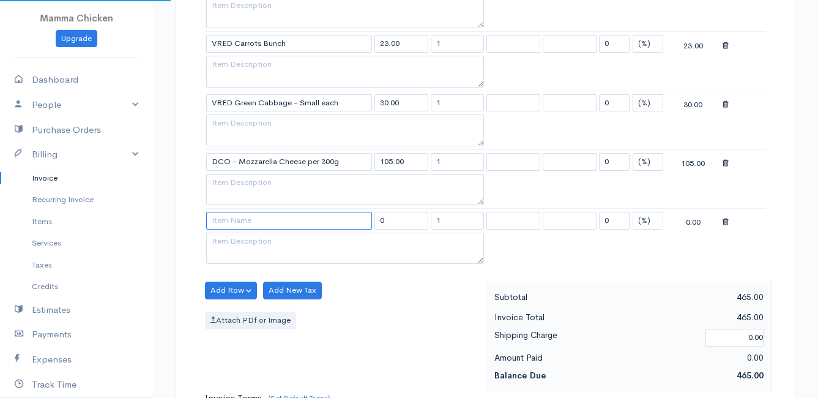
click at [234, 218] on input at bounding box center [289, 221] width 166 height 18
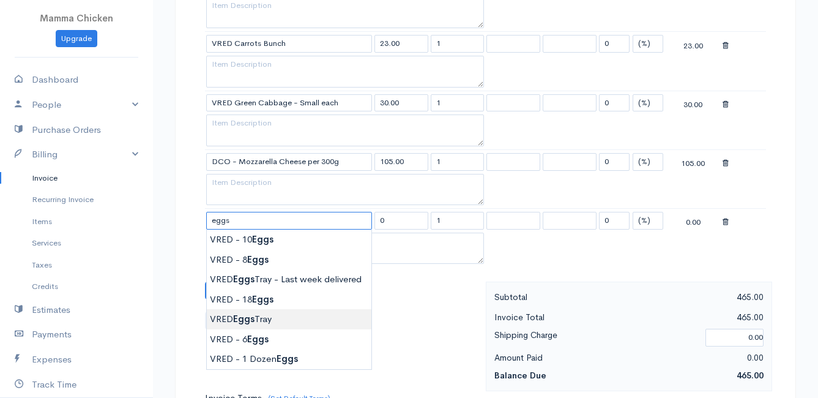
type input "VRED Eggs Tray"
type input "135.00"
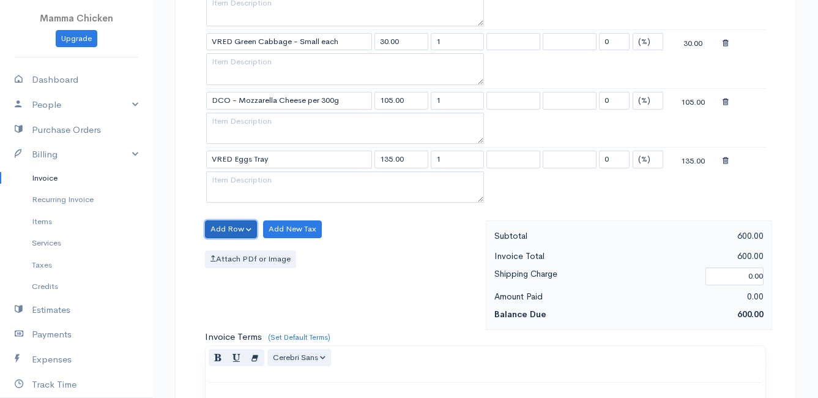
click at [227, 226] on button "Add Row" at bounding box center [231, 229] width 52 height 18
click at [228, 250] on link "Add Item Row" at bounding box center [254, 253] width 97 height 21
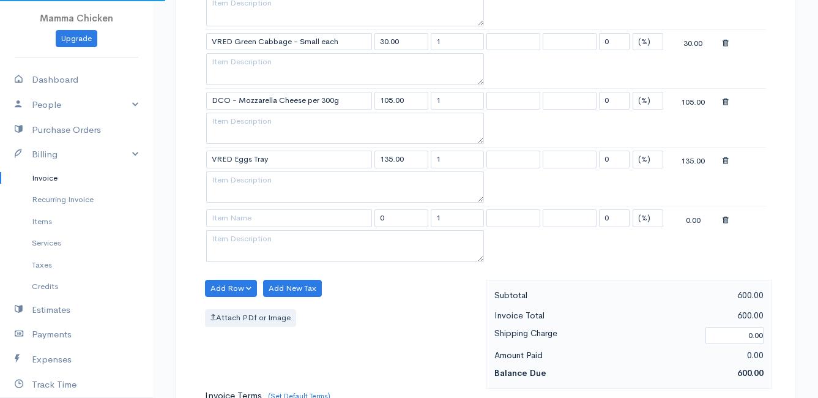
click at [237, 207] on td at bounding box center [289, 218] width 168 height 24
click at [233, 218] on input at bounding box center [289, 218] width 166 height 18
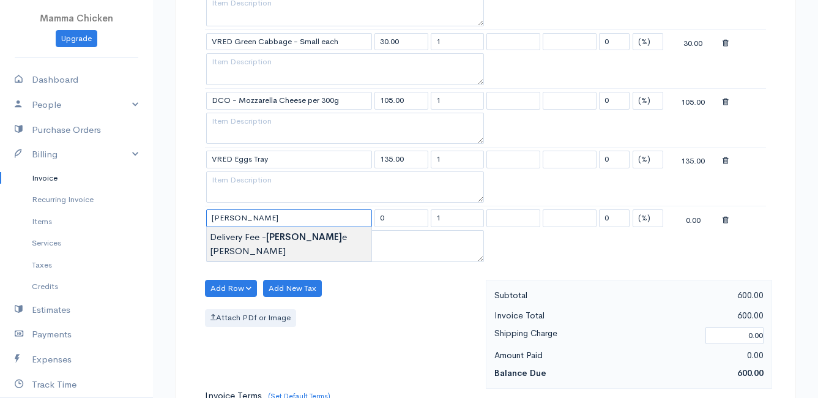
type input "Delivery Fee - [PERSON_NAME]"
type input "25.00"
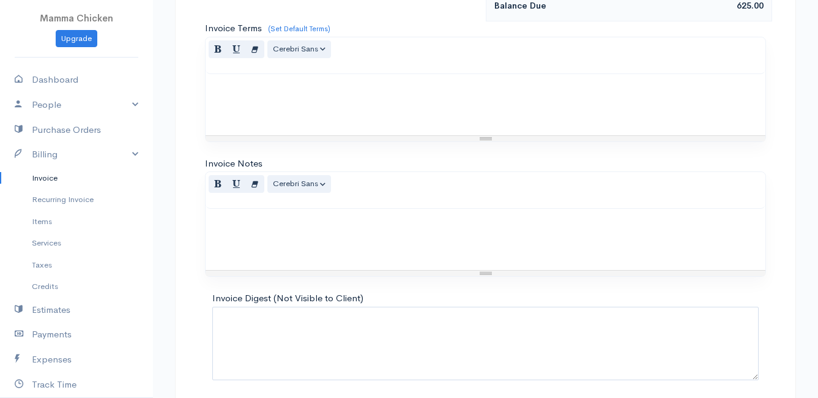
scroll to position [1484, 0]
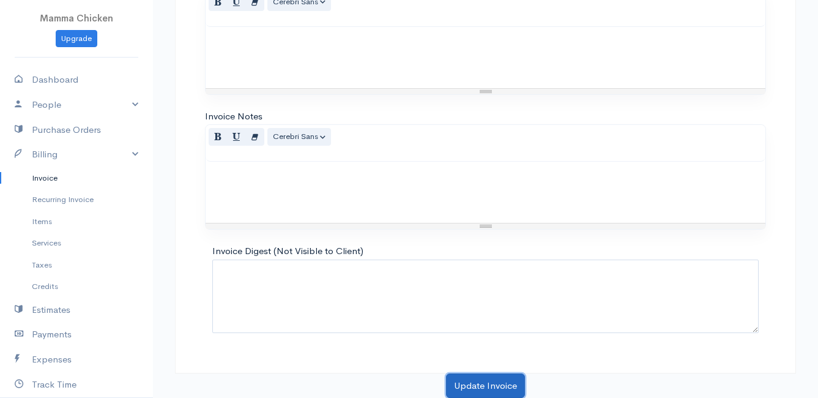
click at [478, 379] on button "Update Invoice" at bounding box center [485, 385] width 79 height 25
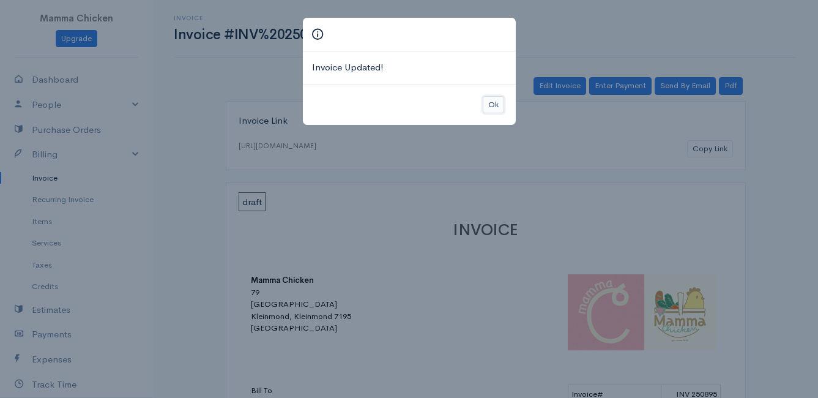
click at [495, 104] on button "Ok" at bounding box center [493, 105] width 21 height 18
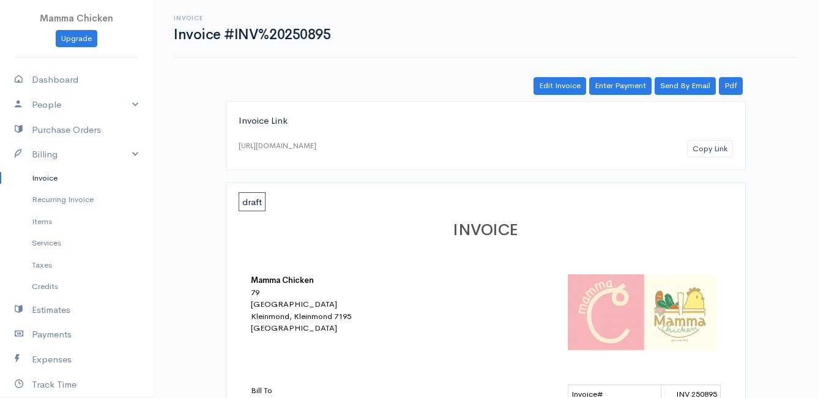
click at [48, 177] on link "Invoice" at bounding box center [76, 178] width 153 height 22
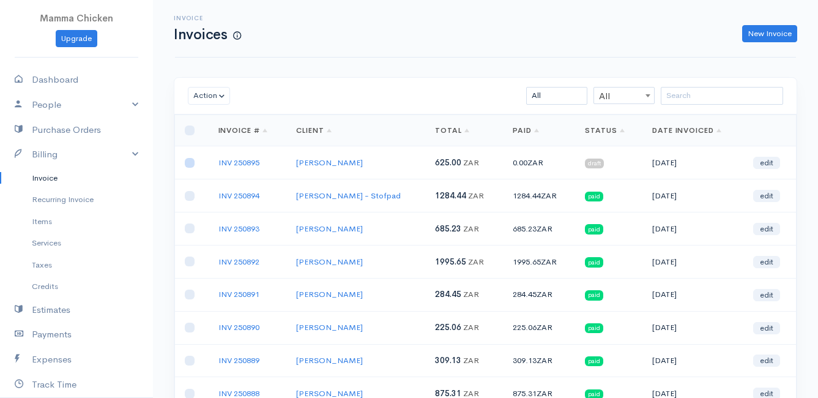
click at [192, 162] on input "checkbox" at bounding box center [190, 163] width 10 height 10
checkbox input "true"
click at [209, 97] on button "Action" at bounding box center [209, 96] width 42 height 18
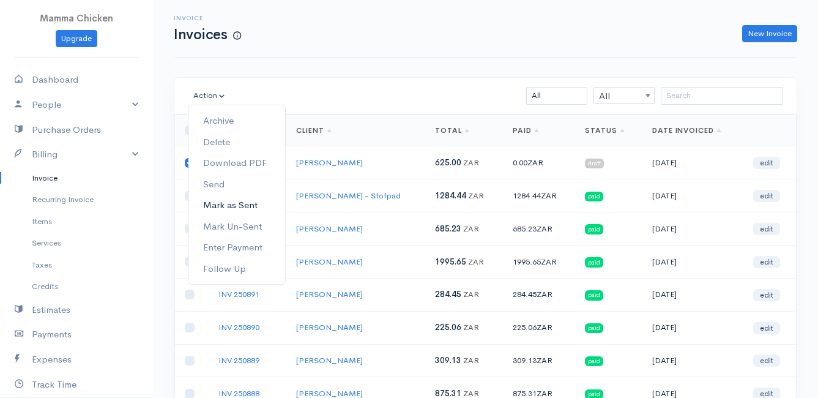
click at [233, 202] on link "Mark as Sent" at bounding box center [236, 205] width 97 height 21
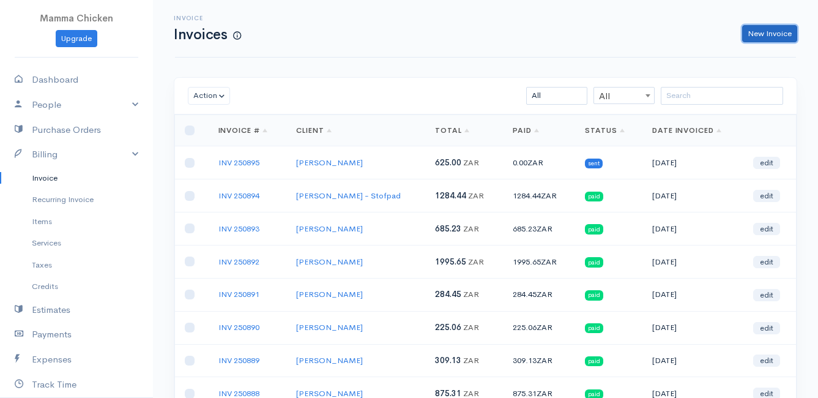
click at [762, 35] on link "New Invoice" at bounding box center [769, 34] width 55 height 18
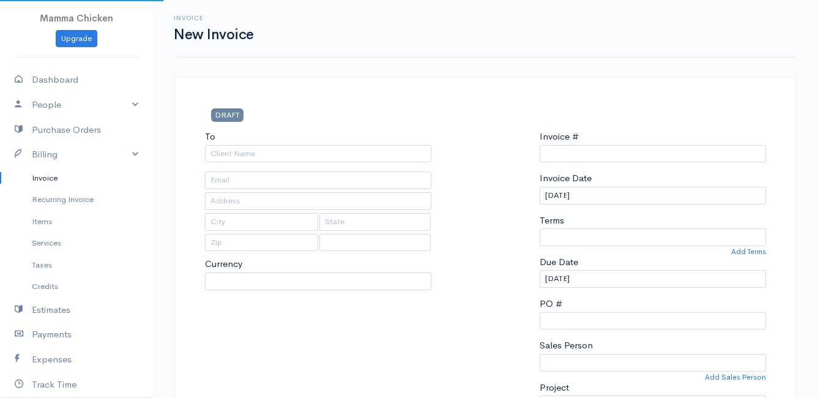
select select "ZAR"
select select "[GEOGRAPHIC_DATA]"
type input "INV 250896"
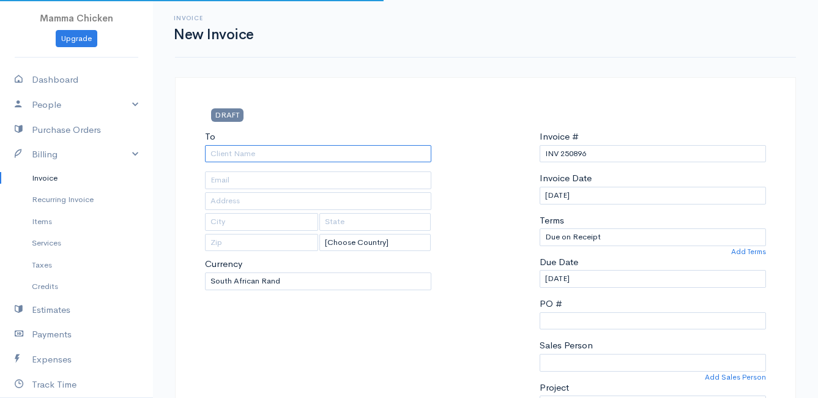
click at [288, 153] on input "To" at bounding box center [318, 154] width 226 height 18
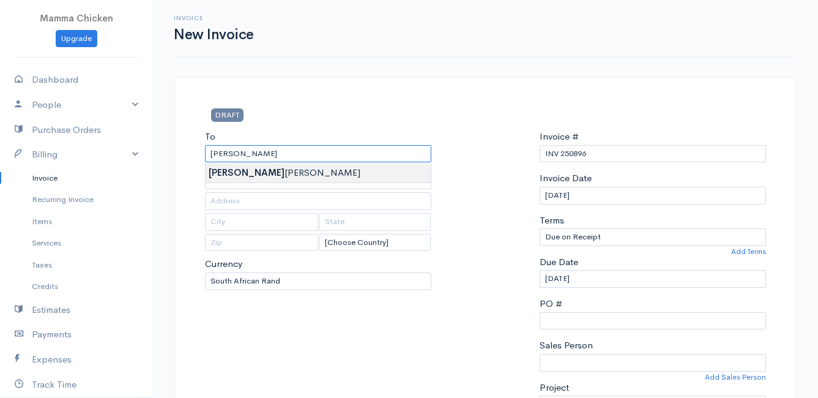
type input "[PERSON_NAME]"
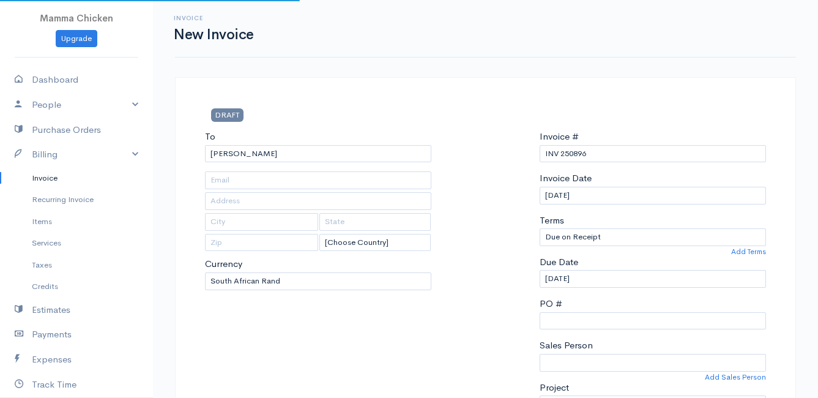
type input "[STREET_ADDRESS]"
type input "Bettys Bay"
type input "7195"
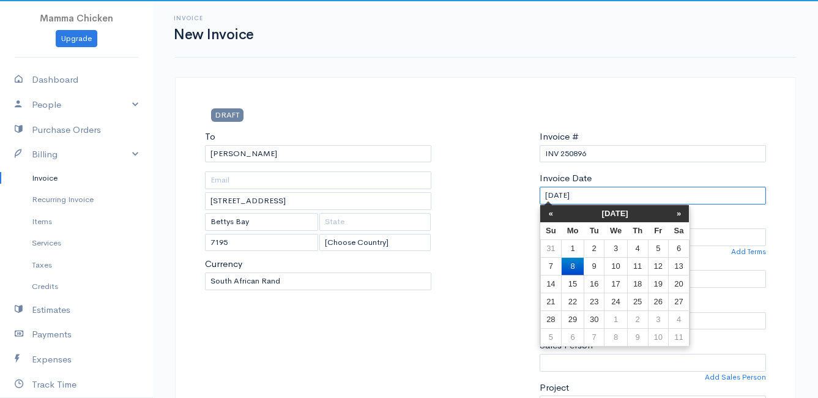
click at [614, 193] on input "[DATE]" at bounding box center [653, 196] width 226 height 18
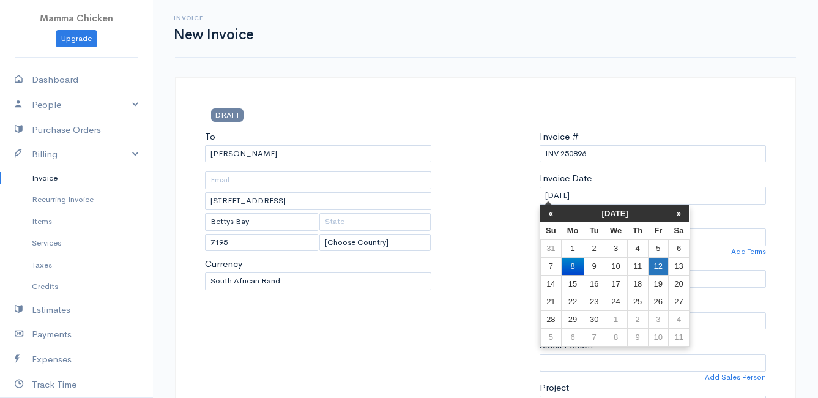
click at [660, 267] on td "12" at bounding box center [658, 266] width 20 height 18
type input "[DATE]"
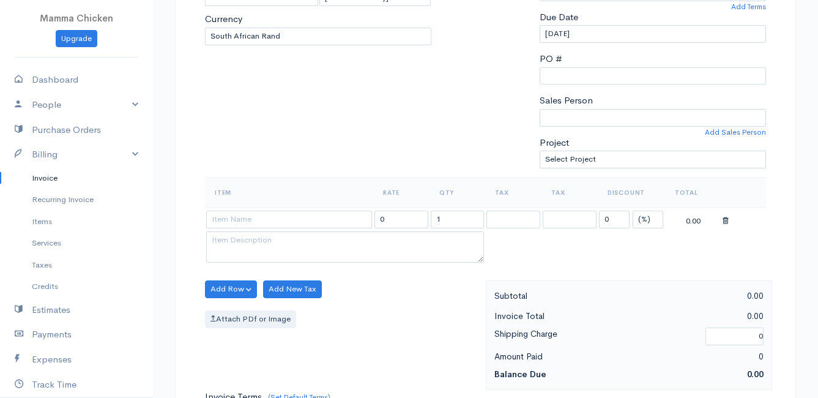
scroll to position [306, 0]
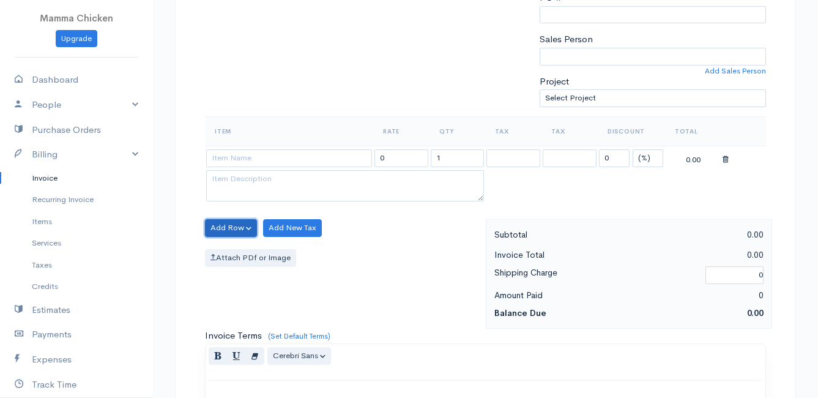
click at [216, 225] on button "Add Row" at bounding box center [231, 228] width 52 height 18
click at [217, 251] on link "Add Item Row" at bounding box center [254, 252] width 97 height 21
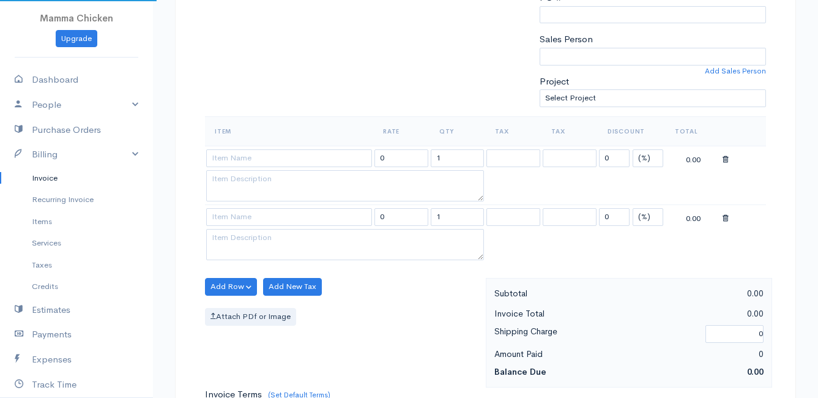
click at [234, 206] on td at bounding box center [289, 217] width 168 height 24
click at [238, 160] on input at bounding box center [289, 158] width 166 height 18
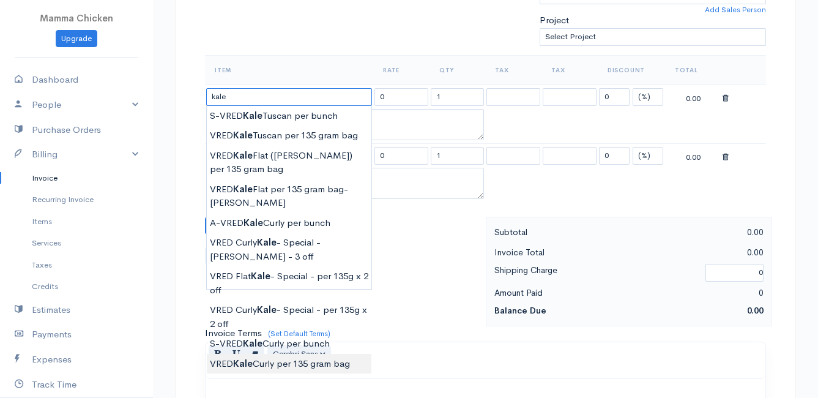
scroll to position [428, 0]
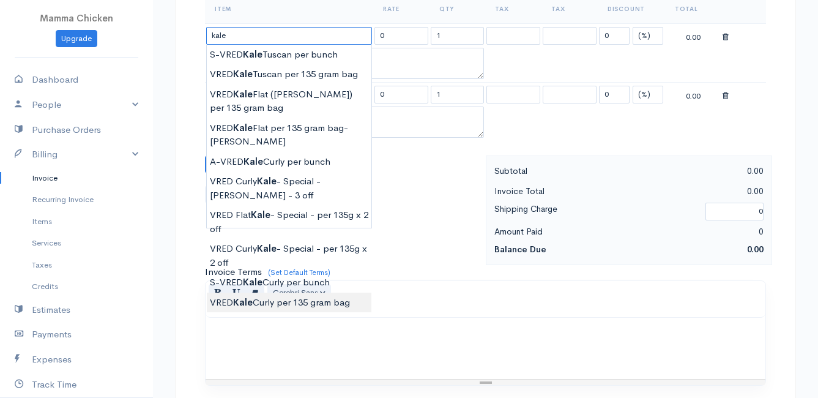
type input "VRED Kale Curly per 135 gram bag"
type input "24.00"
click at [273, 302] on body "Mamma Chicken Upgrade Dashboard People Clients Vendors Staff Users Purchase Ord…" at bounding box center [409, 130] width 818 height 1116
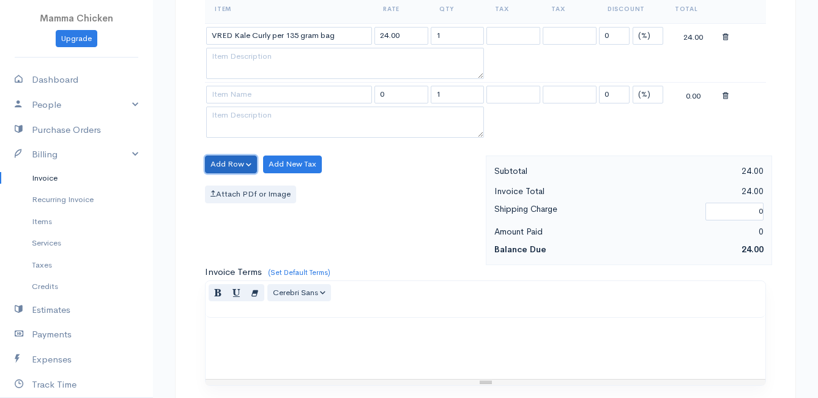
click at [236, 160] on button "Add Row" at bounding box center [231, 164] width 52 height 18
click at [237, 190] on link "Add Item Row" at bounding box center [254, 189] width 97 height 21
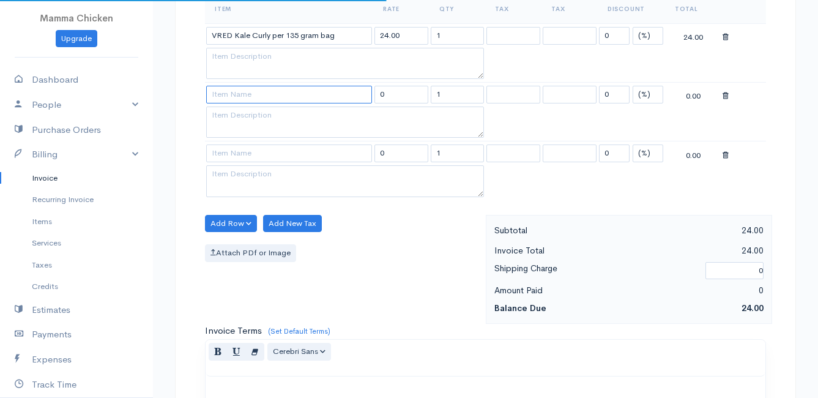
click at [229, 98] on input at bounding box center [289, 95] width 166 height 18
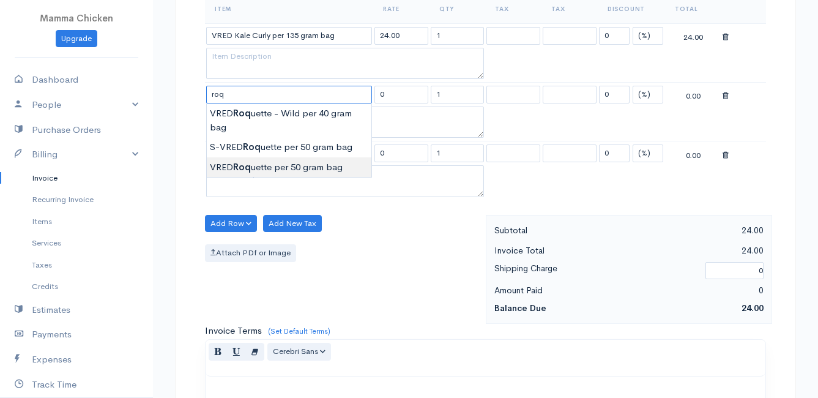
type input "VRED Roquette per 50 gram bag"
type input "22.00"
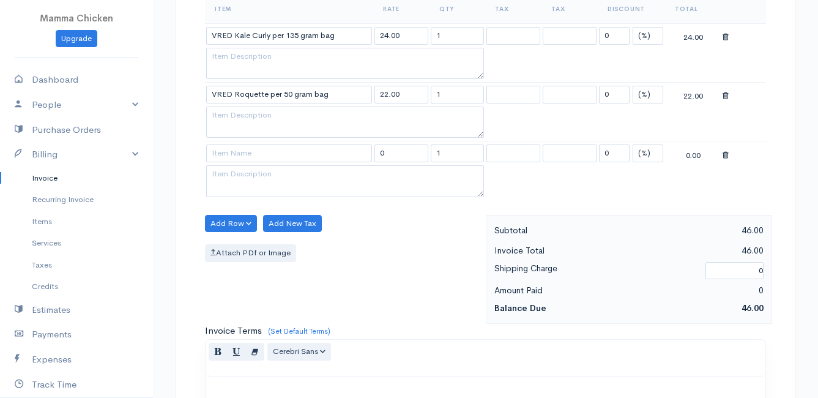
click at [290, 161] on body "Mamma Chicken Upgrade Dashboard People Clients Vendors Staff Users Purchase Ord…" at bounding box center [409, 159] width 818 height 1175
click at [230, 150] on input at bounding box center [289, 153] width 166 height 18
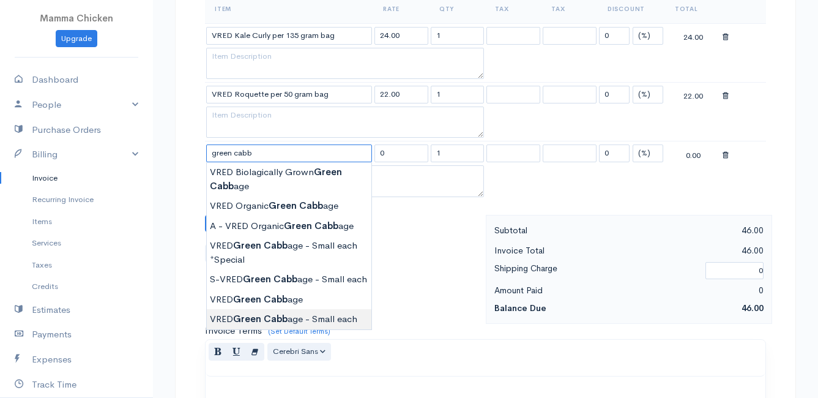
type input "VRED Green Cabbage - Small each"
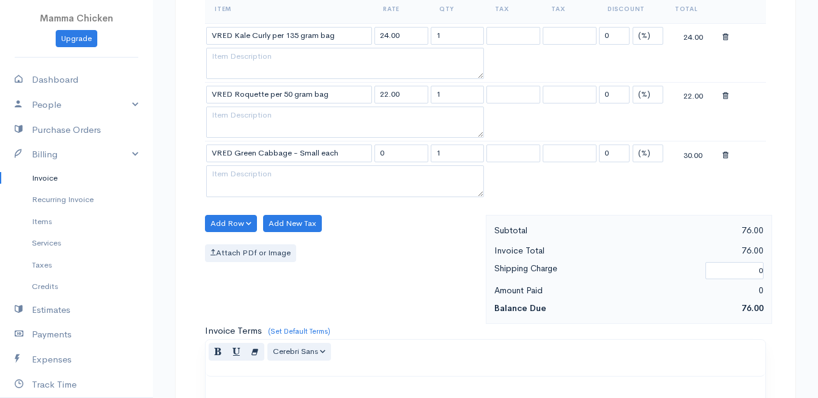
type input "30.00"
click at [259, 314] on body "Mamma Chicken Upgrade Dashboard People Clients Vendors Staff Users Purchase Ord…" at bounding box center [409, 159] width 818 height 1175
click at [228, 223] on button "Add Row" at bounding box center [231, 224] width 52 height 18
click at [232, 243] on link "Add Item Row" at bounding box center [254, 248] width 97 height 21
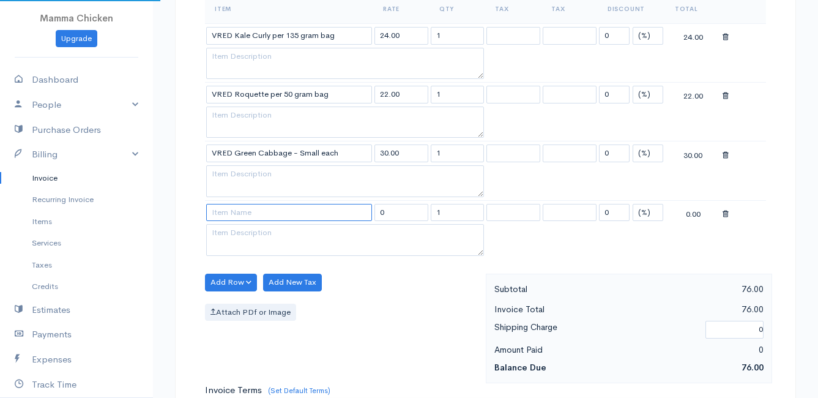
click at [229, 215] on input at bounding box center [289, 213] width 166 height 18
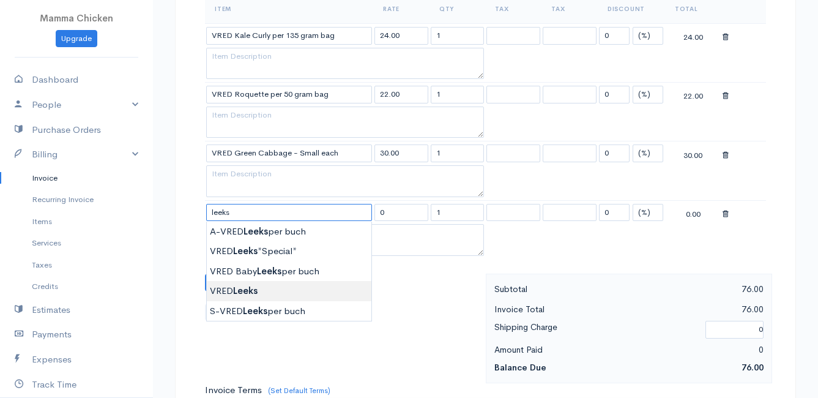
type input "VRED Leeks"
type input "28.00"
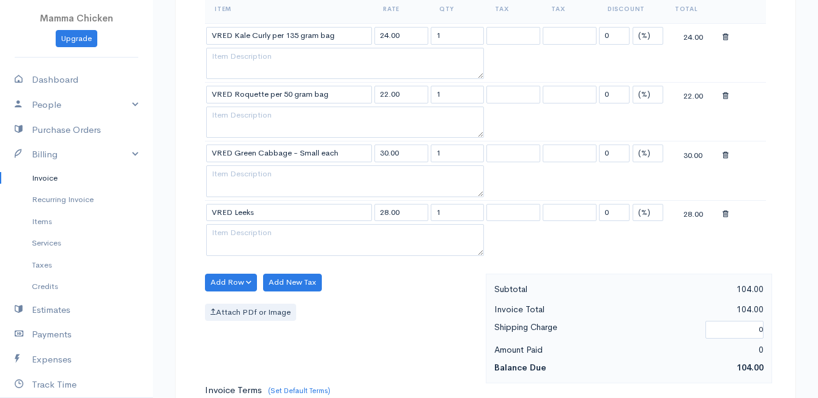
click at [259, 287] on body "Mamma Chicken Upgrade Dashboard People Clients Vendors Staff Users Purchase Ord…" at bounding box center [409, 189] width 818 height 1234
click at [221, 281] on button "Add Row" at bounding box center [231, 282] width 52 height 18
click at [226, 307] on link "Add Item Row" at bounding box center [254, 307] width 97 height 21
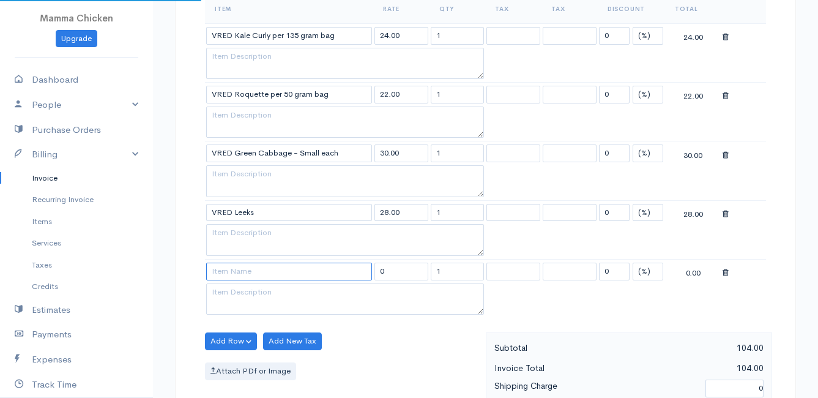
click at [230, 275] on input at bounding box center [289, 271] width 166 height 18
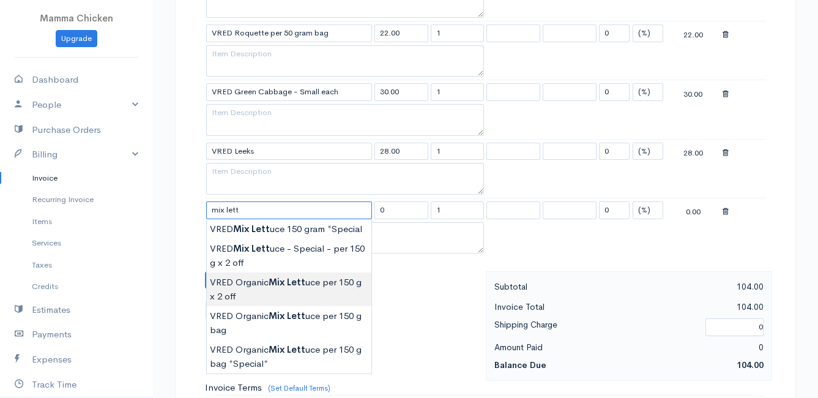
scroll to position [551, 0]
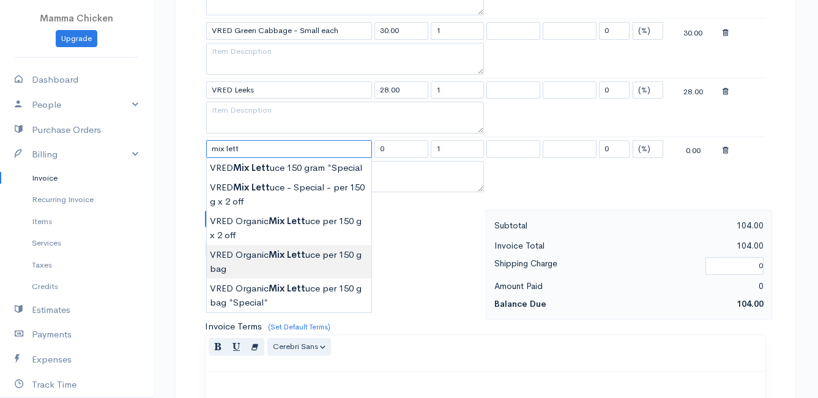
type input "VRED Organic Mix Lettuce per 150 g bag"
type input "21.00"
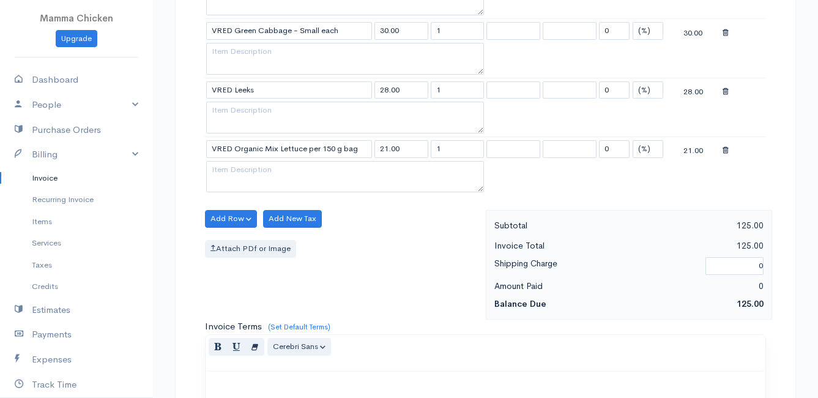
click at [304, 264] on body "Mamma Chicken Upgrade Dashboard People Clients Vendors Staff Users Purchase Ord…" at bounding box center [409, 95] width 818 height 1293
drag, startPoint x: 447, startPoint y: 152, endPoint x: 423, endPoint y: 150, distance: 24.5
click at [423, 150] on tr "VRED Organic Mix Lettuce per 150 g bag 21.00 1 0 (%) Flat 21.00" at bounding box center [485, 148] width 561 height 24
type input "3"
drag, startPoint x: 380, startPoint y: 241, endPoint x: 325, endPoint y: 224, distance: 58.2
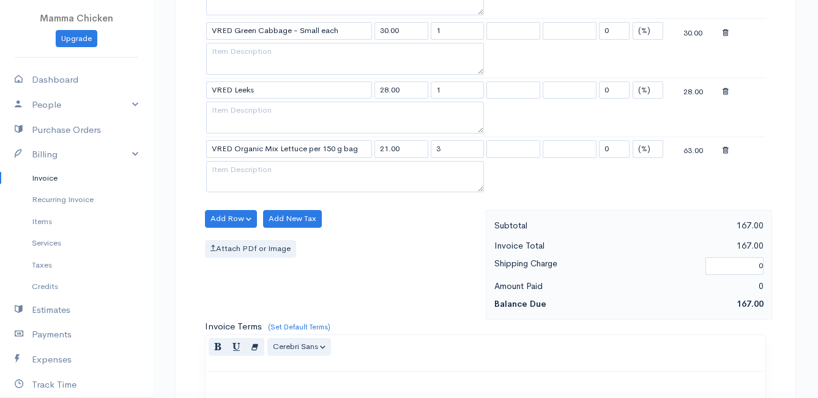
click at [380, 241] on div "Attach PDf or Image" at bounding box center [342, 249] width 275 height 18
click at [212, 212] on button "Add Row" at bounding box center [231, 219] width 52 height 18
click at [229, 239] on link "Add Item Row" at bounding box center [254, 243] width 97 height 21
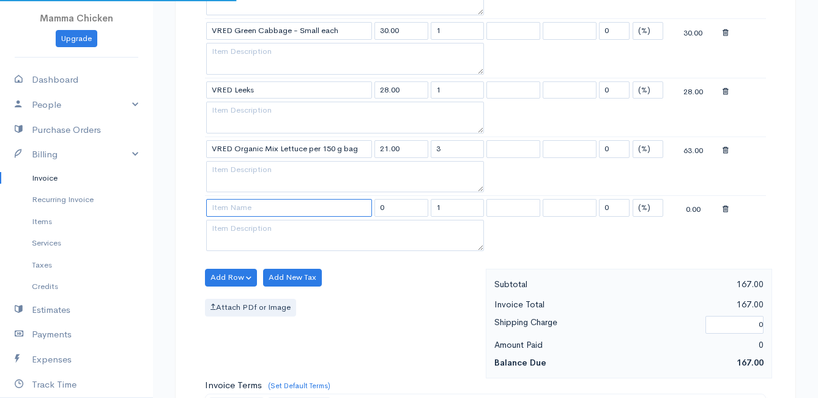
click at [230, 206] on input at bounding box center [289, 208] width 166 height 18
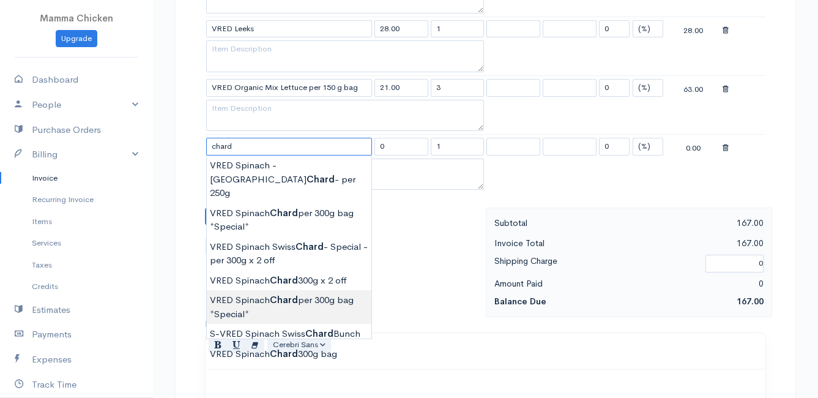
scroll to position [673, 0]
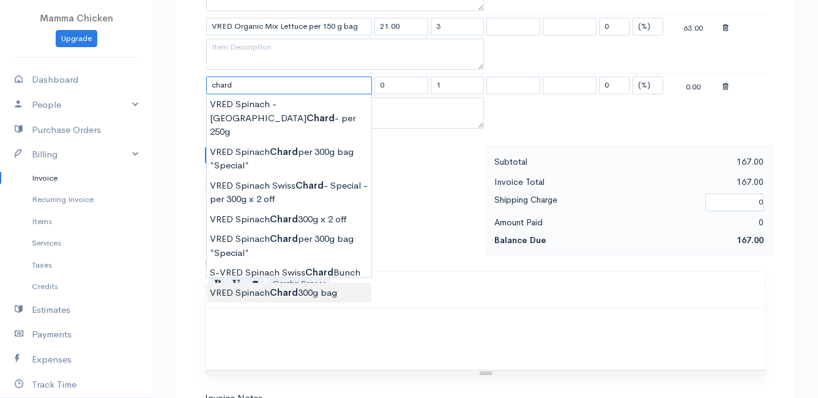
type input "VRED Spinach Chard 300g bag"
type input "30.00"
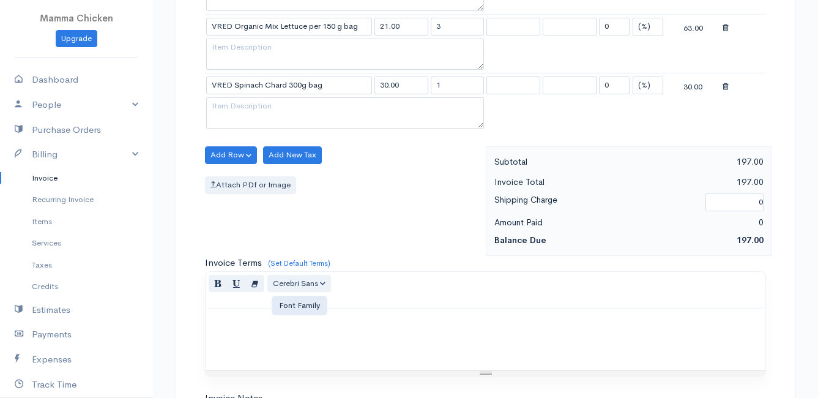
click at [287, 279] on body "Mamma Chicken Upgrade Dashboard People Clients Vendors Staff Users Purchase Ord…" at bounding box center [409, 3] width 818 height 1352
click at [238, 154] on button "Add Row" at bounding box center [231, 155] width 52 height 18
click at [245, 177] on link "Add Item Row" at bounding box center [254, 179] width 97 height 21
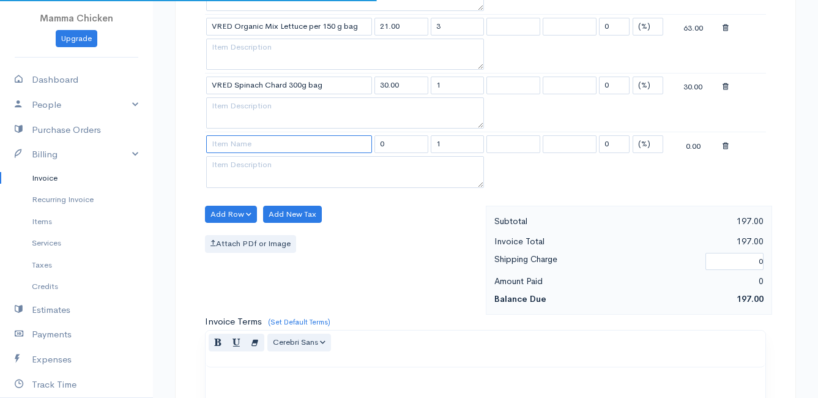
click at [242, 149] on input at bounding box center [289, 144] width 166 height 18
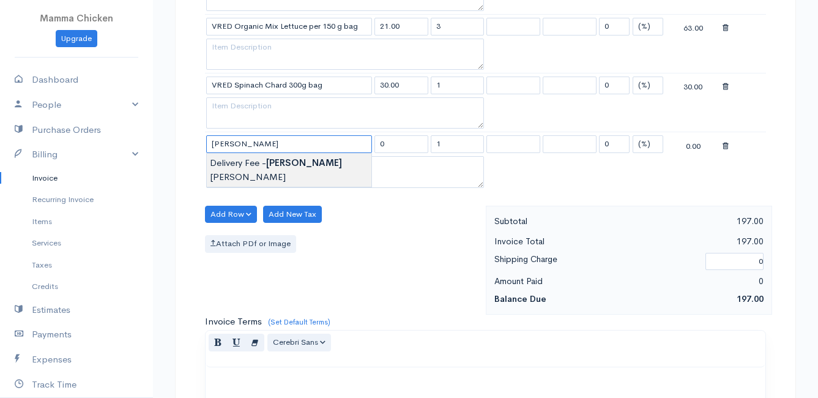
type input "Delivery Fee - [PERSON_NAME]"
type input "20.00"
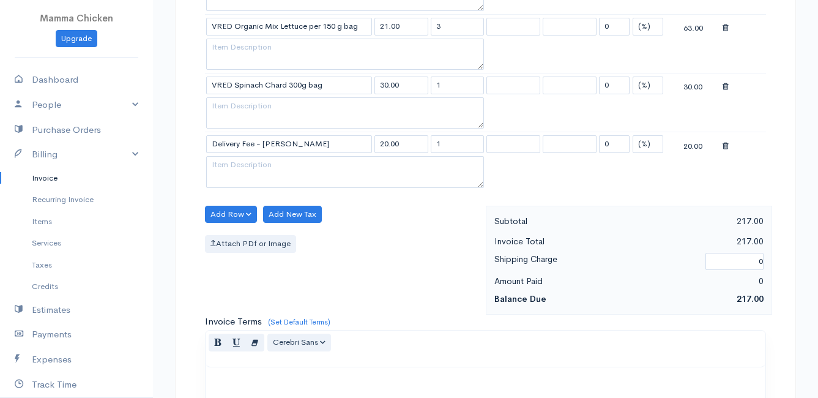
click at [242, 161] on body "Mamma Chicken Upgrade Dashboard People Clients Vendors Staff Users Purchase Ord…" at bounding box center [409, 32] width 818 height 1411
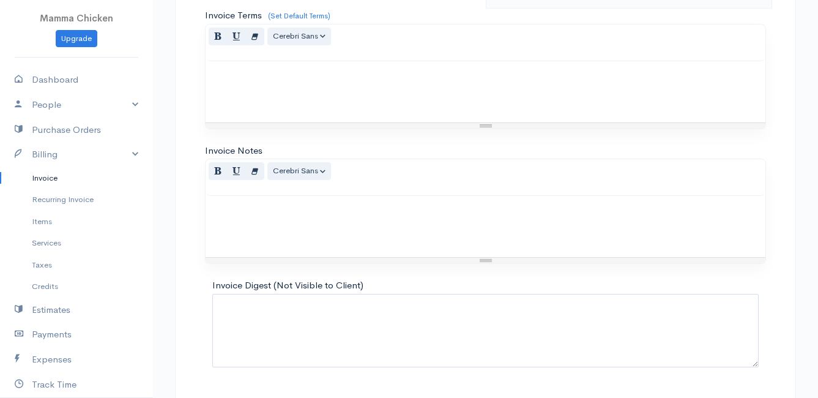
scroll to position [1013, 0]
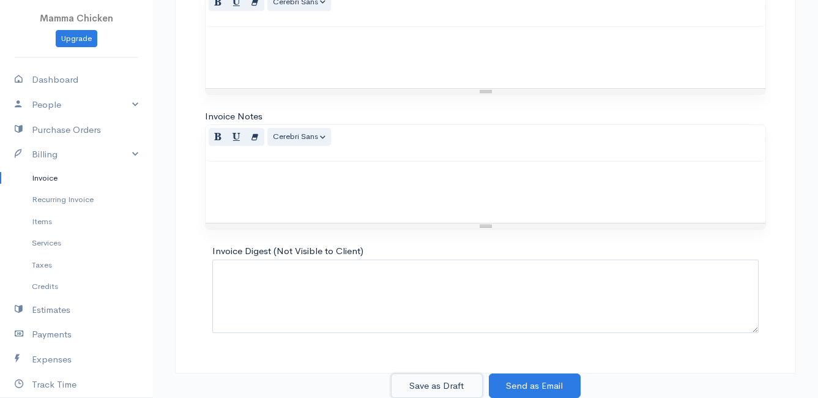
click at [435, 387] on button "Save as Draft" at bounding box center [437, 385] width 92 height 25
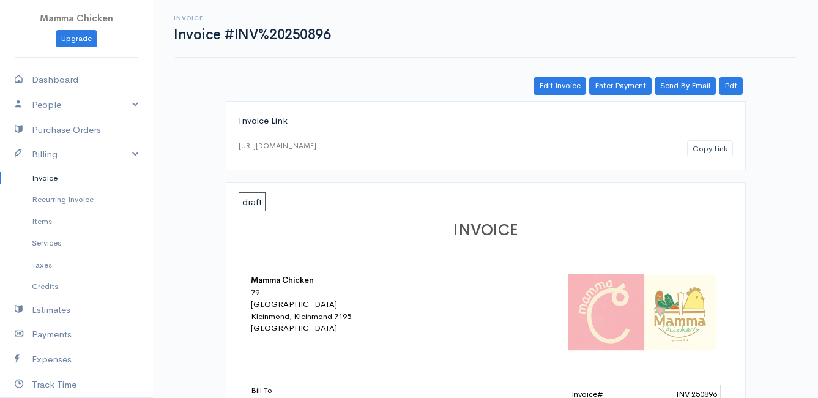
click at [39, 176] on link "Invoice" at bounding box center [76, 178] width 153 height 22
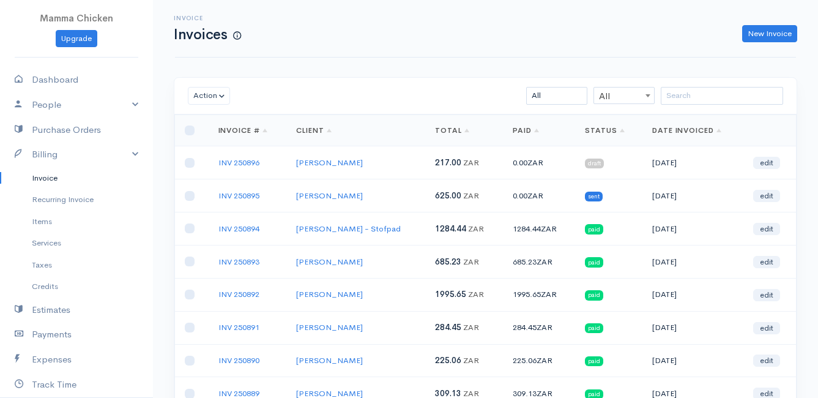
click at [195, 161] on td at bounding box center [192, 162] width 34 height 33
click at [188, 163] on input "checkbox" at bounding box center [190, 163] width 10 height 10
checkbox input "true"
click at [213, 93] on button "Action" at bounding box center [209, 96] width 42 height 18
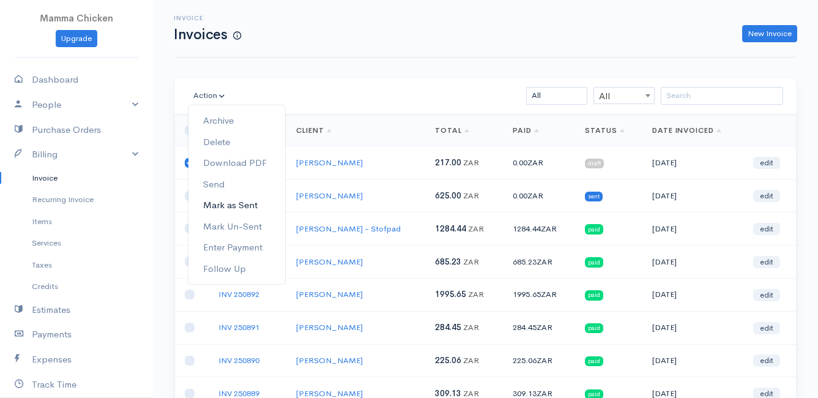
click at [254, 202] on link "Mark as Sent" at bounding box center [236, 205] width 97 height 21
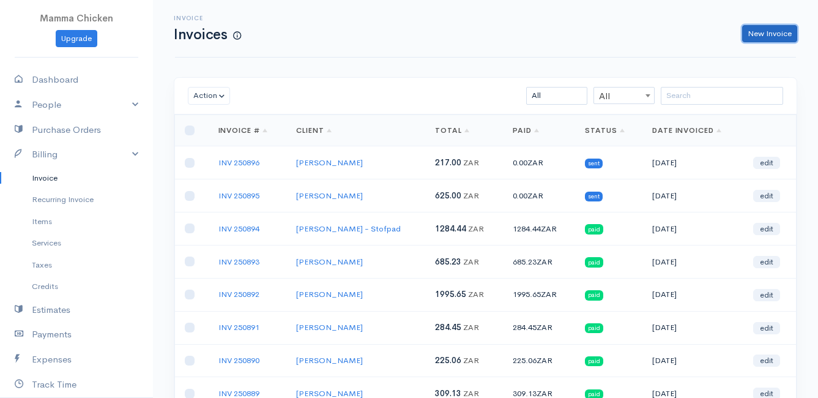
click at [774, 30] on link "New Invoice" at bounding box center [769, 34] width 55 height 18
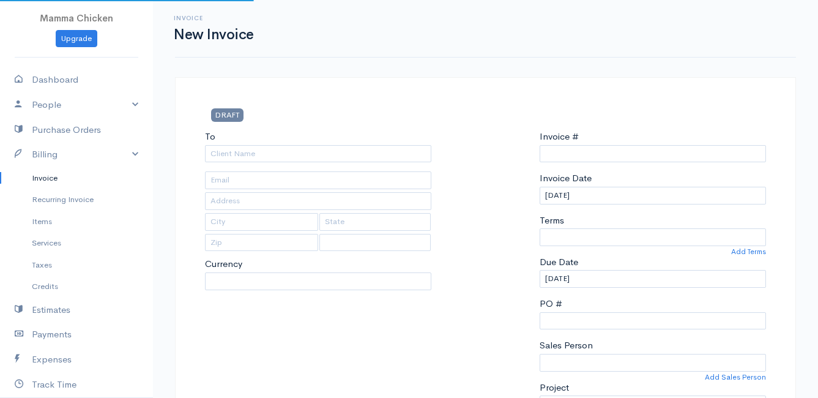
type input "INV 250897"
select select "[GEOGRAPHIC_DATA]"
select select "ZAR"
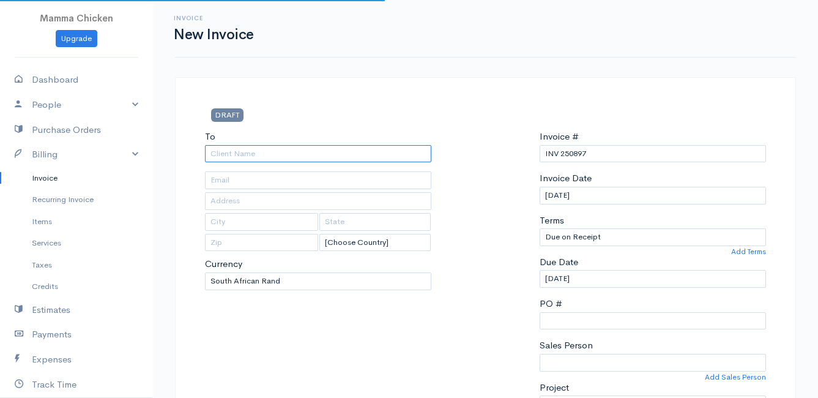
click at [246, 155] on input "To" at bounding box center [318, 154] width 226 height 18
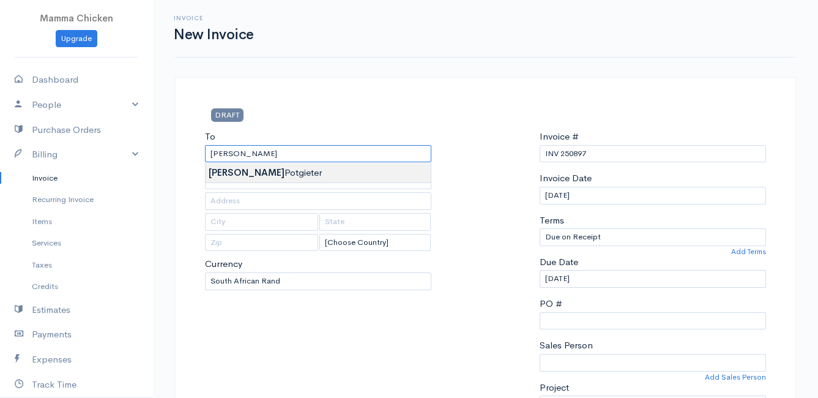
type input "[PERSON_NAME]"
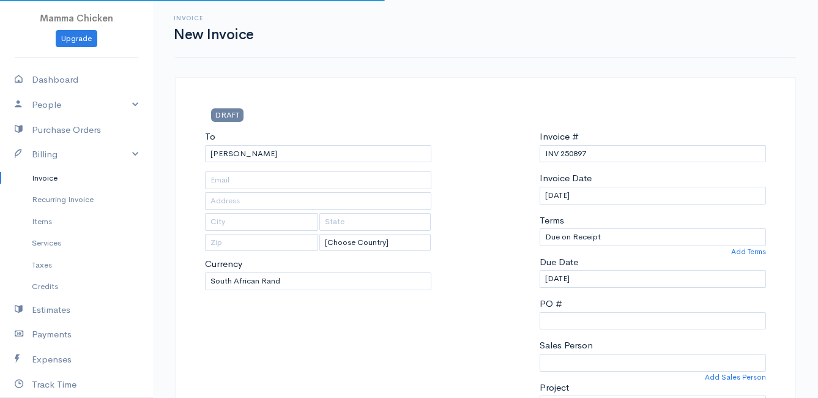
type input "4502 Ixia [PERSON_NAME]"
type input "Bettys Bay"
type input "7195"
click at [635, 192] on input "[DATE]" at bounding box center [653, 196] width 226 height 18
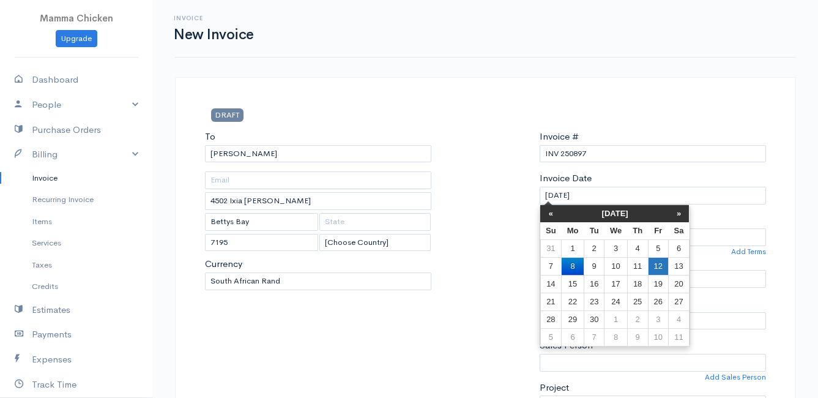
click at [665, 265] on td "12" at bounding box center [658, 266] width 20 height 18
type input "[DATE]"
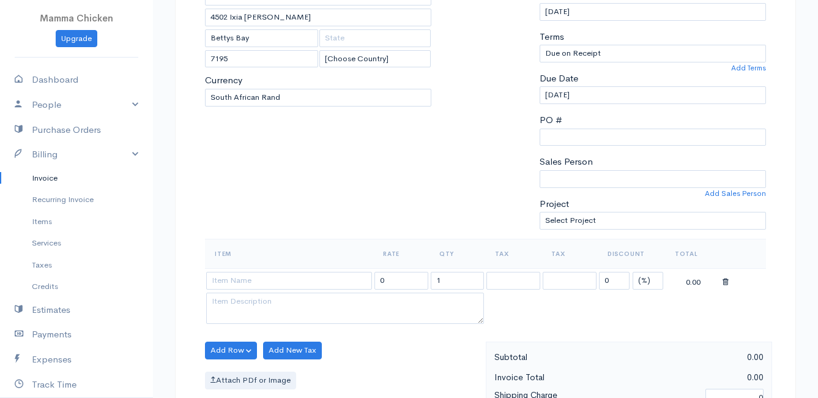
scroll to position [245, 0]
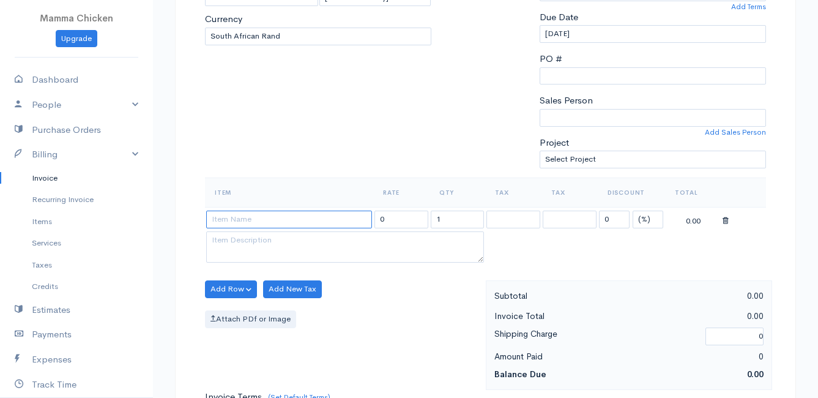
click at [250, 221] on input at bounding box center [289, 219] width 166 height 18
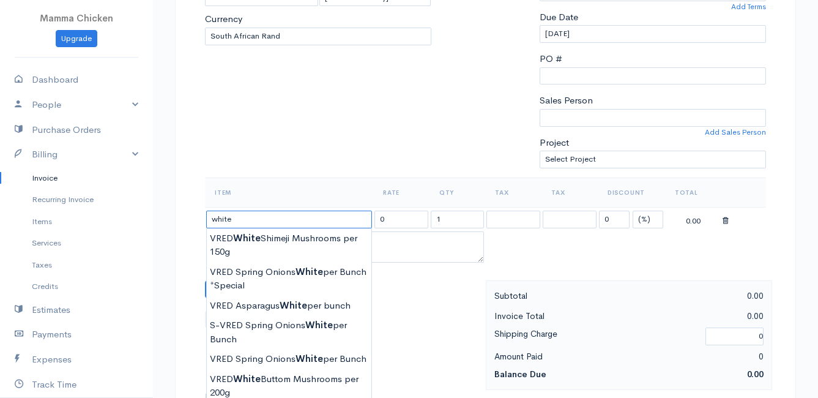
scroll to position [306, 0]
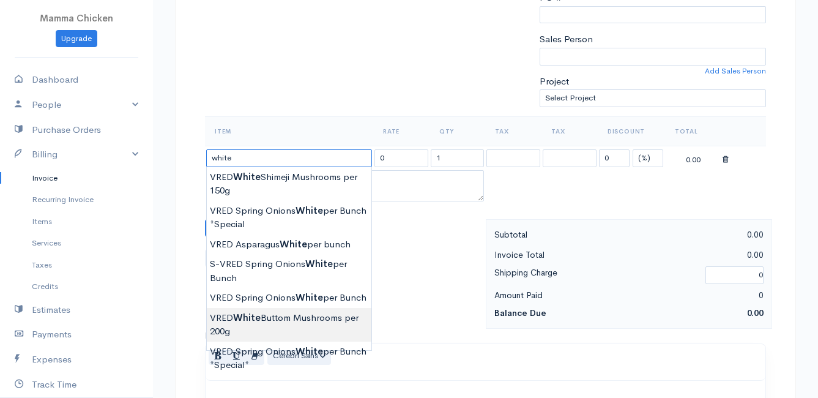
type input "VRED White Buttom Mushrooms per 200g"
type input "31.00"
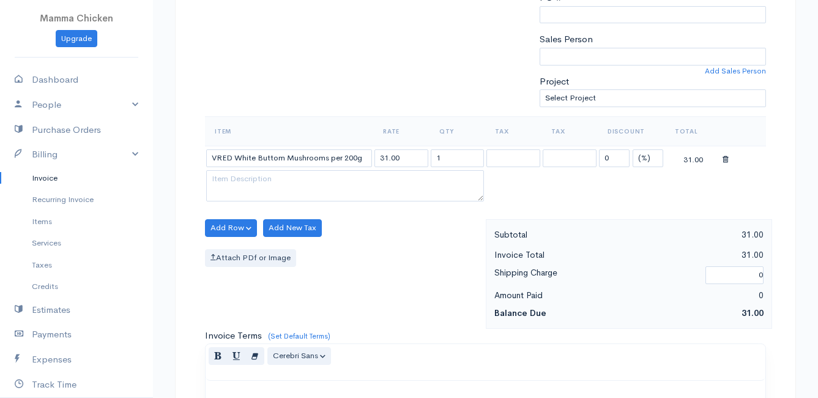
click at [300, 316] on body "Mamma Chicken Upgrade Dashboard People Clients Vendors Staff Users Purchase Ord…" at bounding box center [409, 223] width 818 height 1058
click at [231, 234] on button "Add Row" at bounding box center [231, 228] width 52 height 18
click at [224, 254] on link "Add Item Row" at bounding box center [254, 252] width 97 height 21
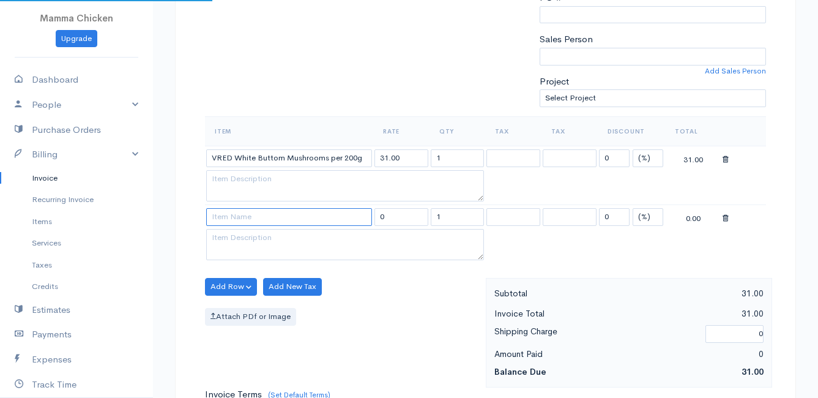
click at [231, 217] on input at bounding box center [289, 217] width 166 height 18
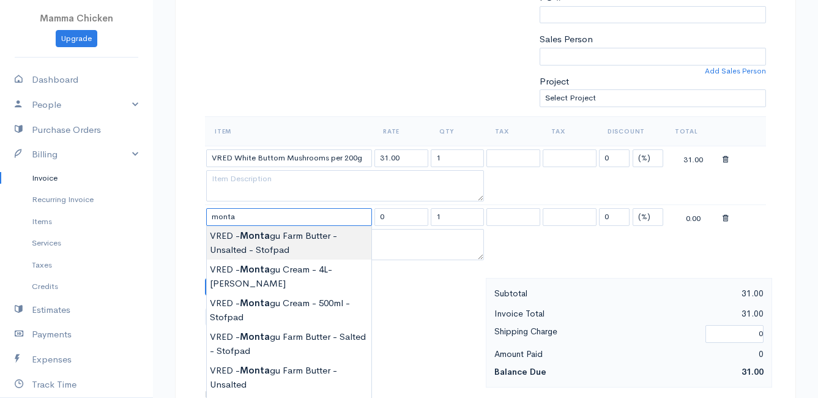
scroll to position [367, 0]
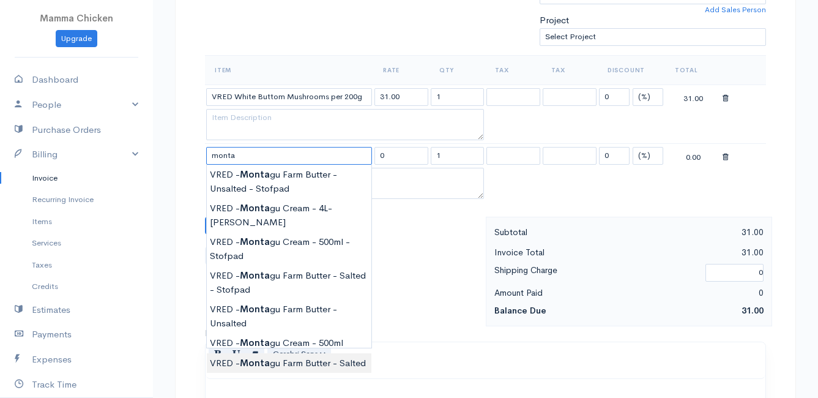
type input "VRED - [GEOGRAPHIC_DATA] Butter - Salted"
type input "110.00"
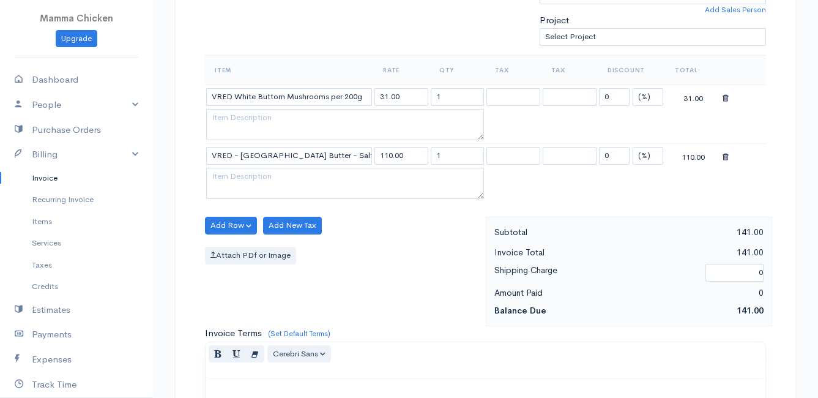
click at [265, 345] on body "Mamma Chicken Upgrade Dashboard People Clients Vendors Staff Users Purchase Ord…" at bounding box center [409, 191] width 818 height 1116
click at [229, 225] on button "Add Row" at bounding box center [231, 226] width 52 height 18
click at [229, 245] on link "Add Item Row" at bounding box center [254, 250] width 97 height 21
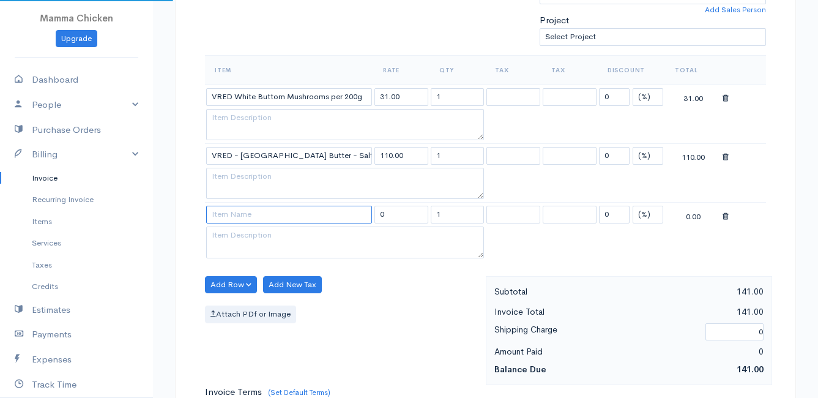
click at [229, 217] on input at bounding box center [289, 215] width 166 height 18
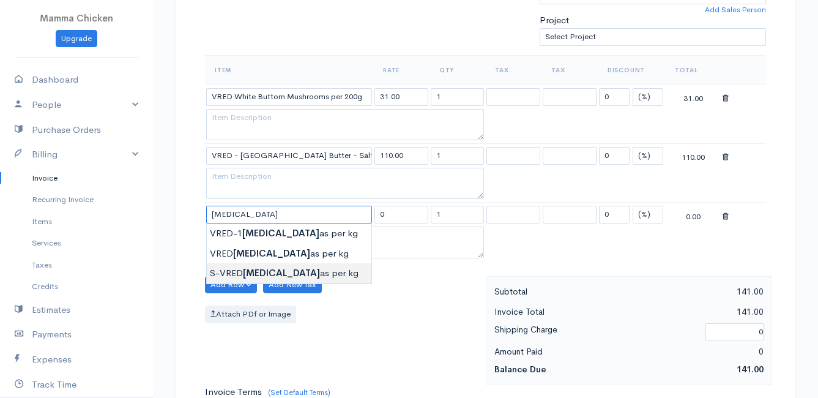
type input "S-VRED Bananas per kg"
type input "46.00"
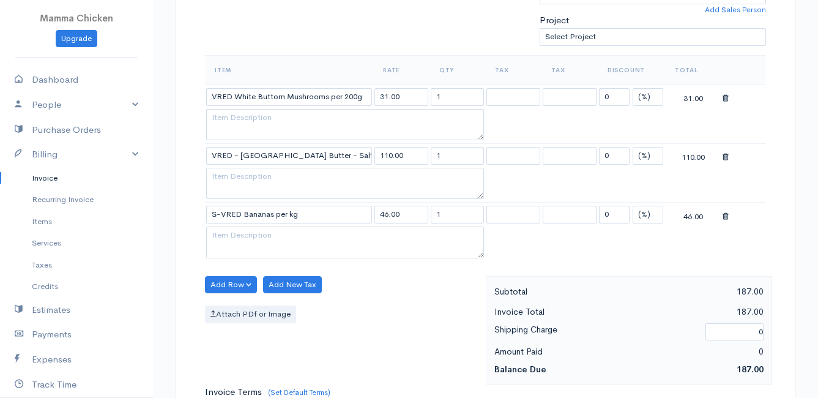
click at [261, 273] on body "Mamma Chicken Upgrade Dashboard People Clients Vendors Staff Users Purchase Ord…" at bounding box center [409, 220] width 818 height 1175
click at [233, 288] on button "Add Row" at bounding box center [231, 285] width 52 height 18
click at [231, 310] on link "Add Item Row" at bounding box center [254, 309] width 97 height 21
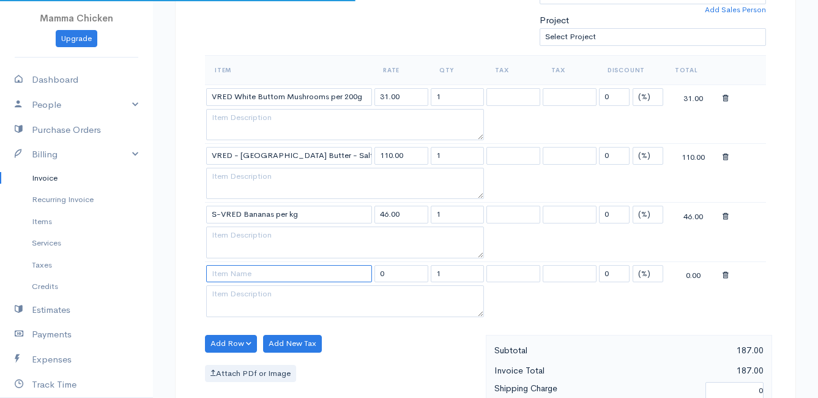
click at [236, 277] on input at bounding box center [289, 274] width 166 height 18
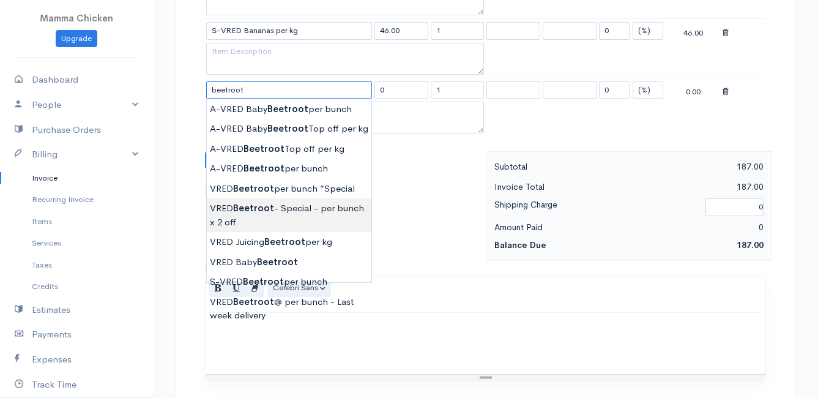
scroll to position [489, 0]
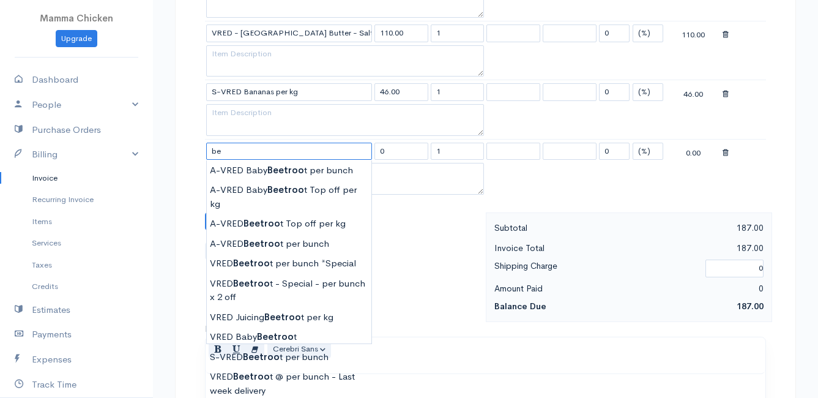
type input "b"
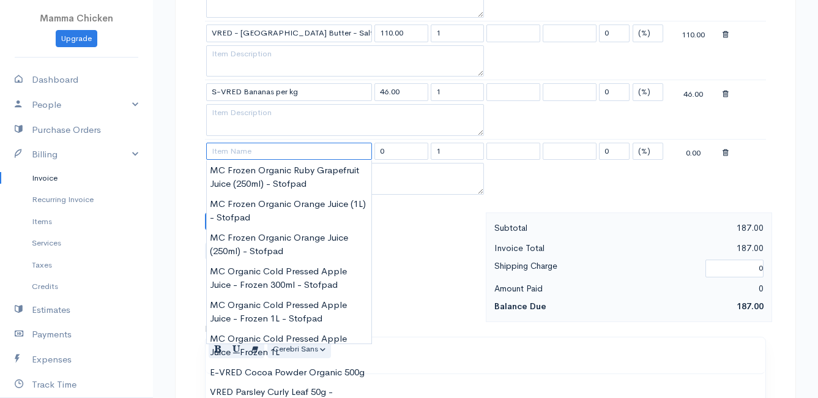
paste input "VRED Beetroot per bunch"
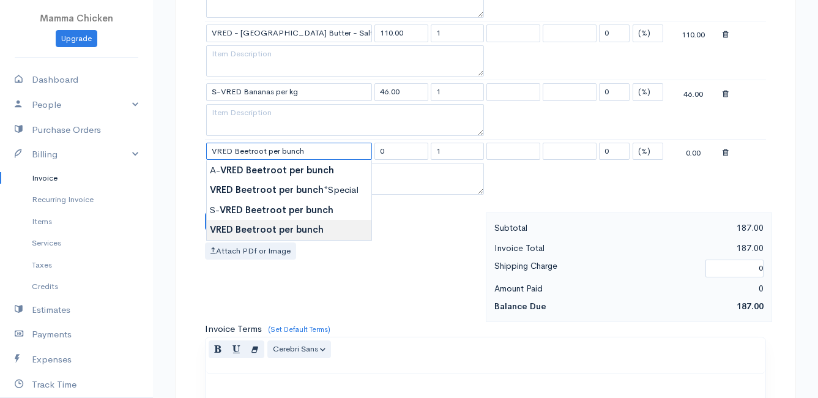
type input "VRED Beetroot per bunch"
type input "30.00"
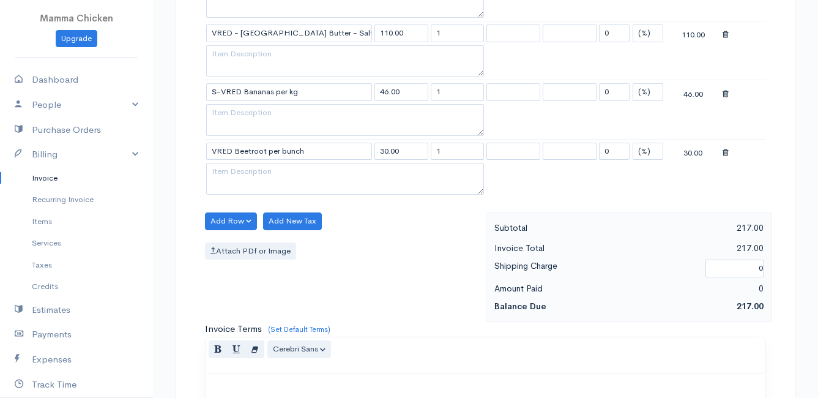
click at [317, 229] on body "Mamma Chicken Upgrade Dashboard People Clients Vendors Staff Users Purchase Ord…" at bounding box center [409, 128] width 818 height 1234
click at [229, 221] on button "Add Row" at bounding box center [231, 221] width 52 height 18
click at [231, 242] on link "Add Item Row" at bounding box center [254, 246] width 97 height 21
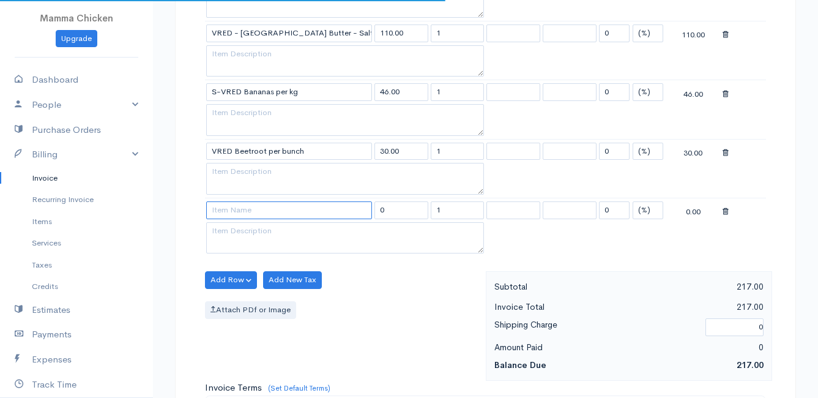
click at [235, 211] on input at bounding box center [289, 210] width 166 height 18
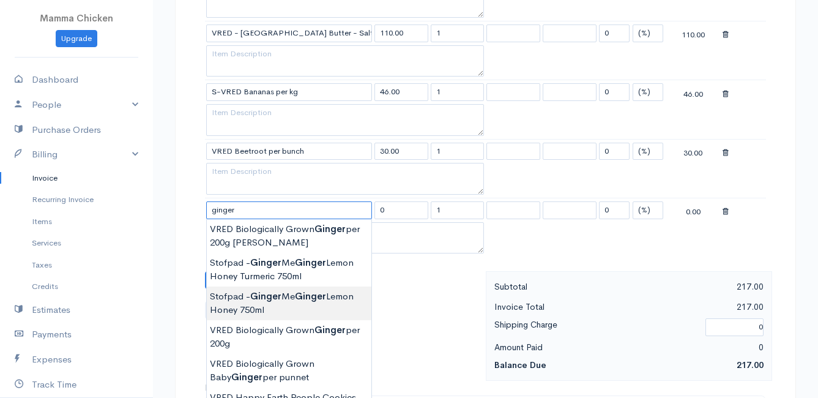
scroll to position [551, 0]
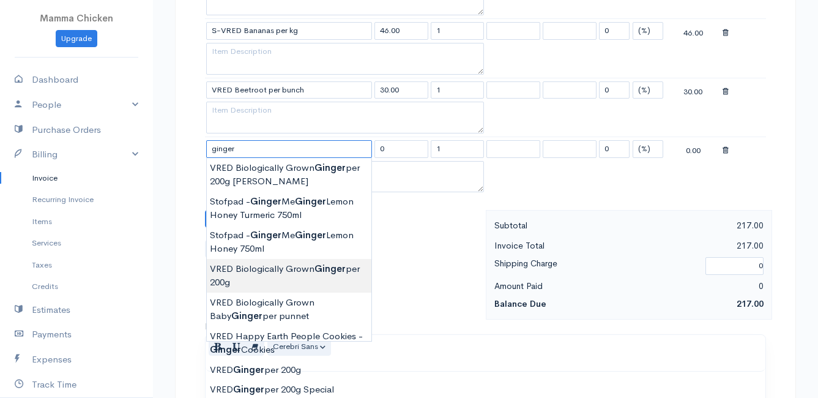
type input "VRED Biologically Grown Ginger per 200g"
type input "58.00"
click at [326, 273] on body "Mamma Chicken Upgrade Dashboard People Clients Vendors Staff Users Purchase Ord…" at bounding box center [409, 95] width 818 height 1293
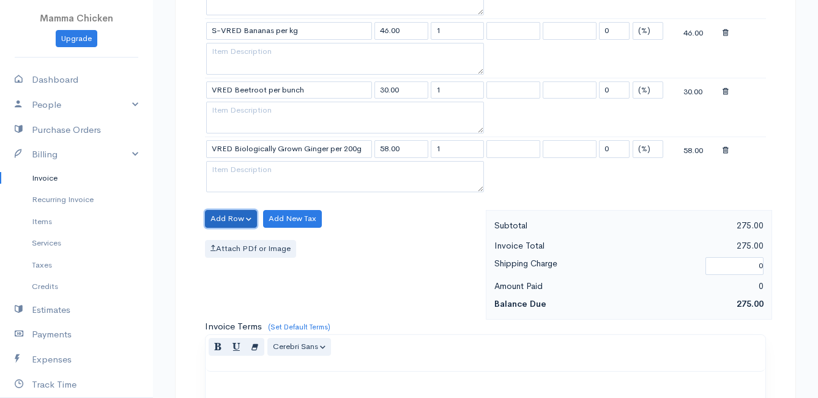
click at [239, 217] on button "Add Row" at bounding box center [231, 219] width 52 height 18
click at [247, 246] on link "Add Item Row" at bounding box center [254, 243] width 97 height 21
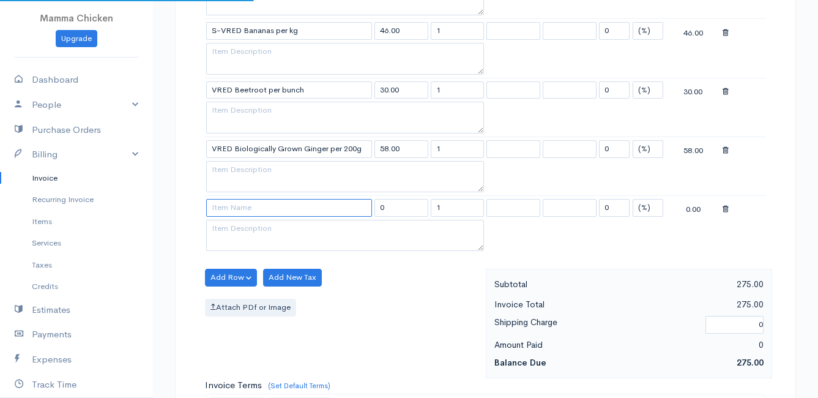
click at [237, 209] on input at bounding box center [289, 208] width 166 height 18
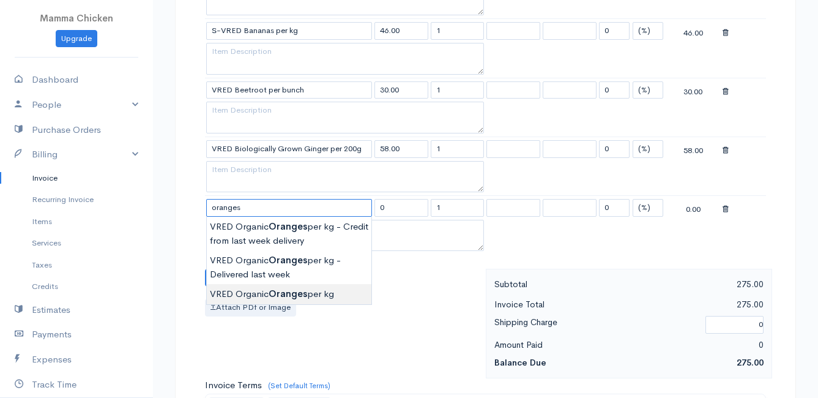
type input "VRED Organic Oranges per kg"
type input "40.00"
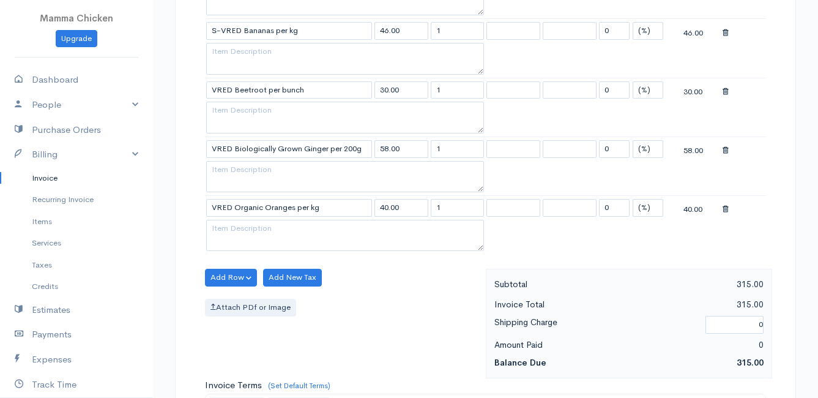
click at [263, 291] on body "Mamma Chicken Upgrade Dashboard People Clients Vendors Staff Users Purchase Ord…" at bounding box center [409, 125] width 818 height 1352
click at [232, 280] on button "Add Row" at bounding box center [231, 278] width 52 height 18
click at [233, 299] on link "Add Item Row" at bounding box center [254, 302] width 97 height 21
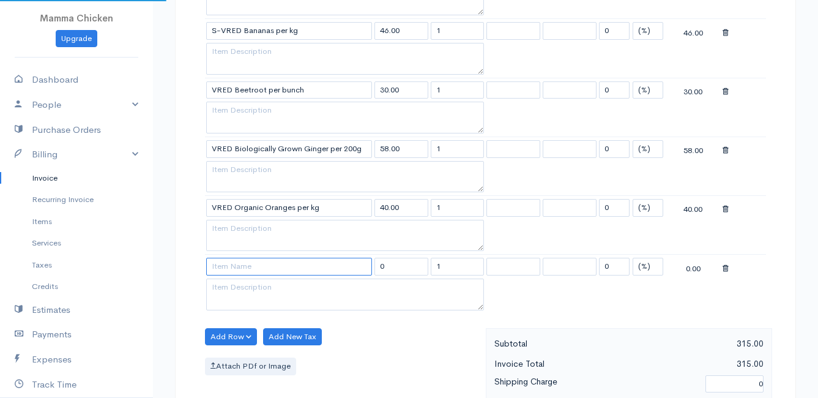
click at [232, 266] on input at bounding box center [289, 267] width 166 height 18
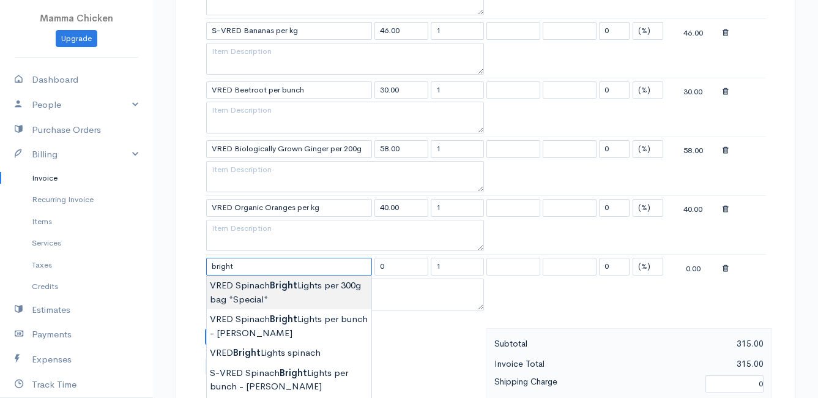
scroll to position [612, 0]
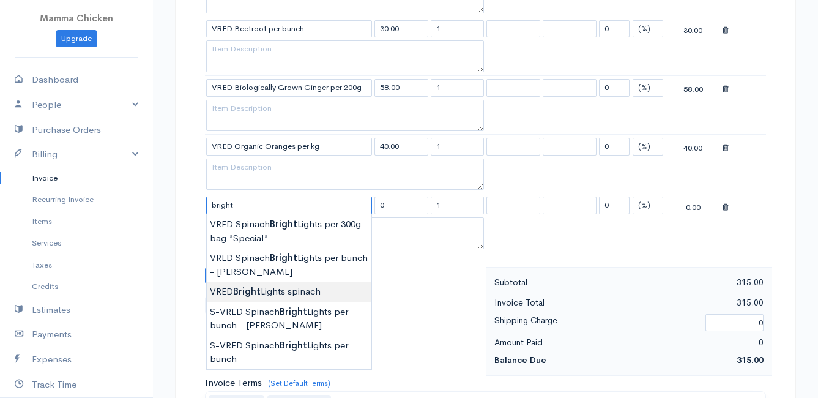
type input "VRED Bright Lights spinach"
type input "30.00"
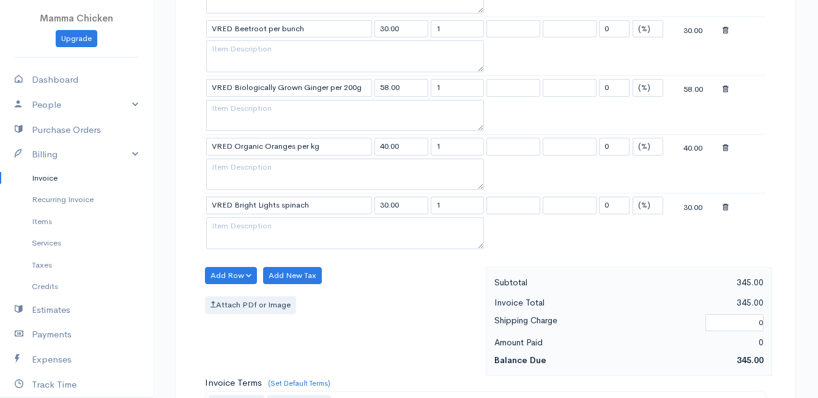
click at [309, 292] on body "Mamma Chicken Upgrade Dashboard People Clients Vendors Staff Users Purchase Ord…" at bounding box center [409, 93] width 818 height 1411
click at [231, 275] on button "Add Row" at bounding box center [231, 276] width 52 height 18
click at [236, 297] on link "Add Item Row" at bounding box center [254, 300] width 97 height 21
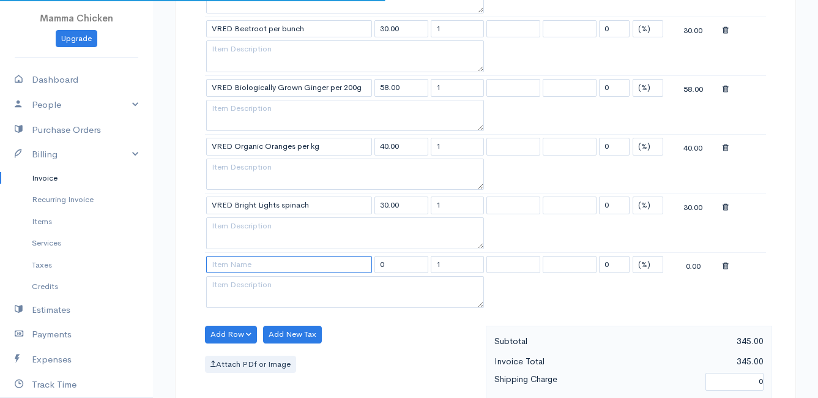
click at [217, 262] on input at bounding box center [289, 265] width 166 height 18
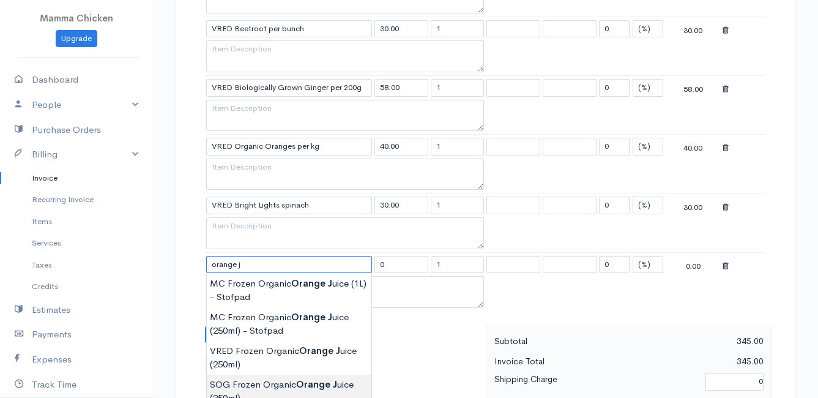
scroll to position [673, 0]
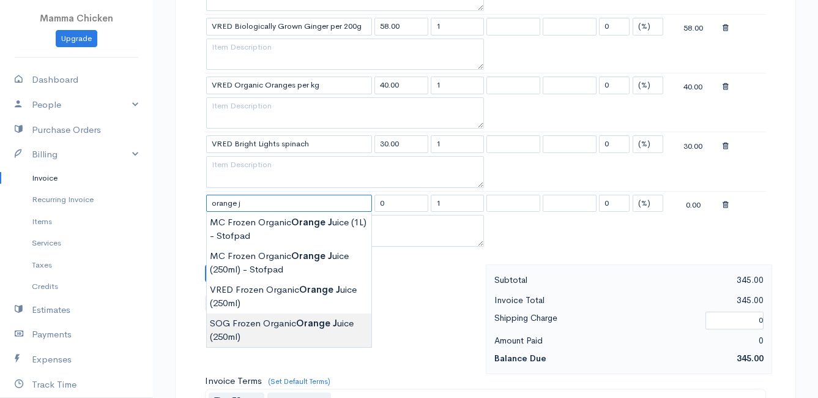
type input "SOG Frozen Organic Orange Juice (250ml)"
type input "27.00"
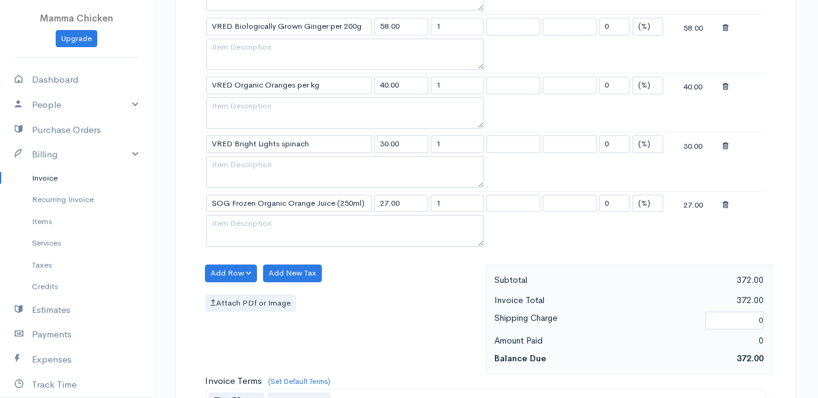
click at [269, 333] on body "Mamma Chicken Upgrade Dashboard People Clients Vendors Staff Users Purchase Ord…" at bounding box center [409, 61] width 818 height 1469
drag, startPoint x: 461, startPoint y: 202, endPoint x: 415, endPoint y: 205, distance: 46.0
click at [415, 205] on tr "SOG Frozen Organic Orange Juice (250ml) 27.00 1 0 (%) Flat 27.00" at bounding box center [485, 203] width 561 height 24
type input "4"
click at [410, 279] on div "Add Row Add Item Row Add Time Row Add New Tax Attach PDf or Image" at bounding box center [342, 318] width 287 height 109
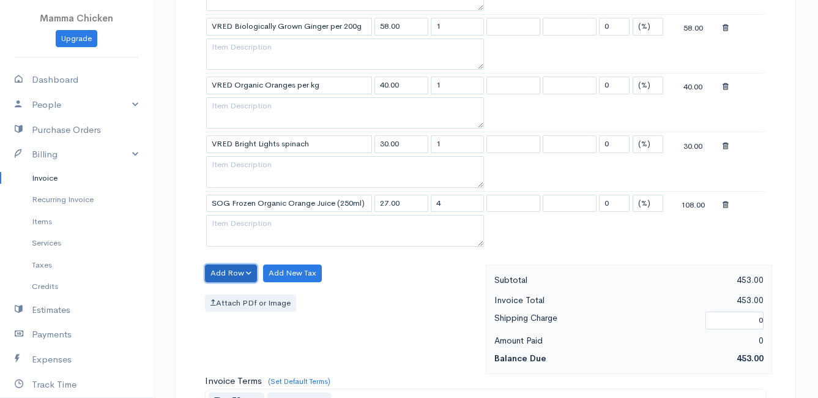
click at [229, 270] on button "Add Row" at bounding box center [231, 273] width 52 height 18
click at [232, 297] on link "Add Item Row" at bounding box center [254, 298] width 97 height 21
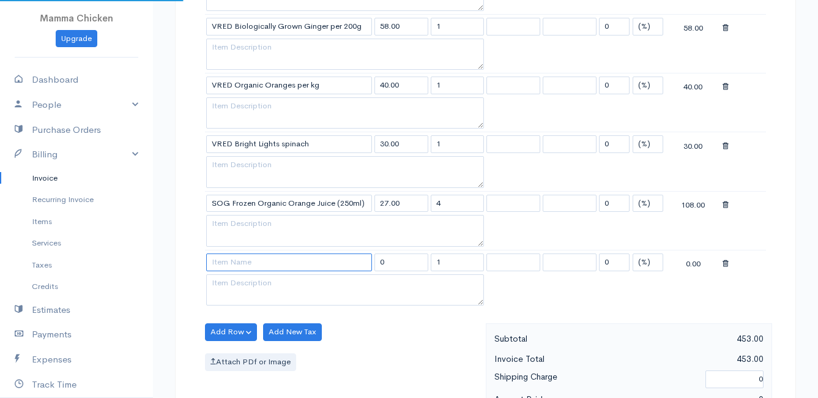
click at [226, 268] on input at bounding box center [289, 262] width 166 height 18
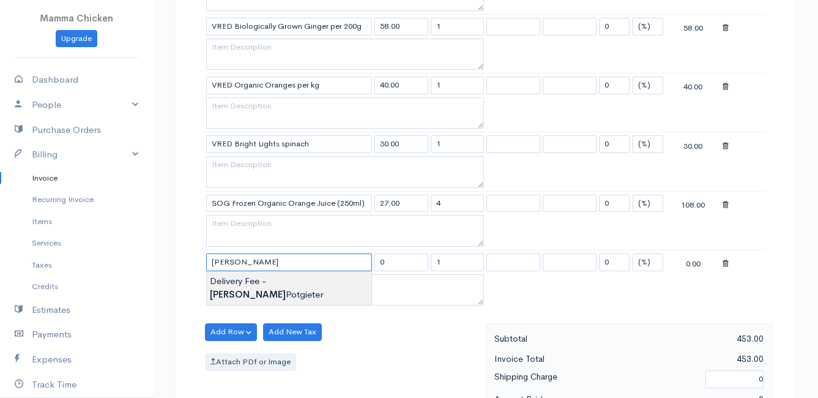
type input "Delivery Fee - [PERSON_NAME]"
type input "25.00"
click at [232, 282] on body "Mamma Chicken Upgrade Dashboard People Clients Vendors Staff Users Purchase Ord…" at bounding box center [409, 91] width 818 height 1529
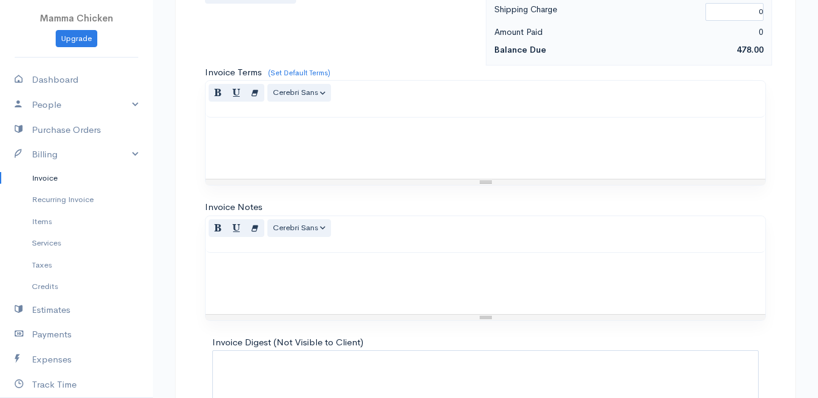
scroll to position [1131, 0]
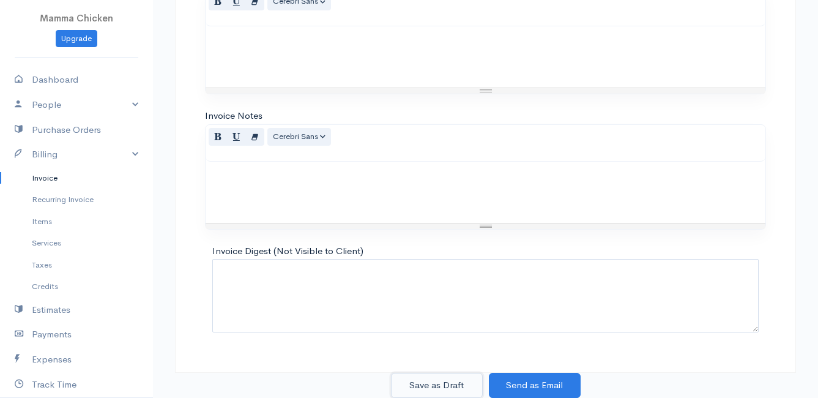
click at [418, 380] on button "Save as Draft" at bounding box center [437, 385] width 92 height 25
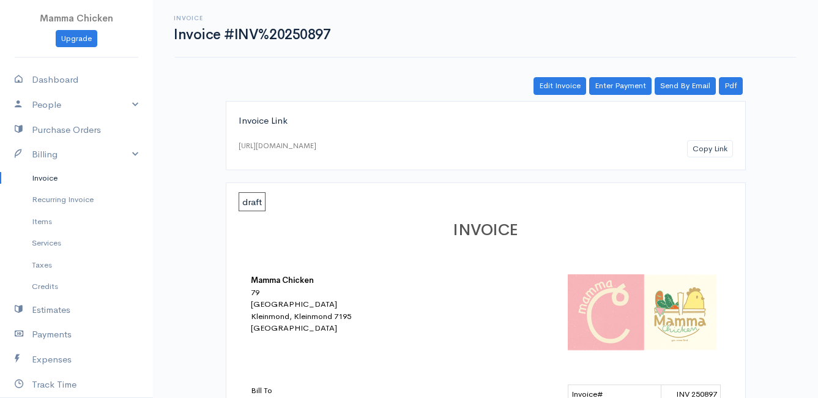
click at [46, 180] on link "Invoice" at bounding box center [76, 178] width 153 height 22
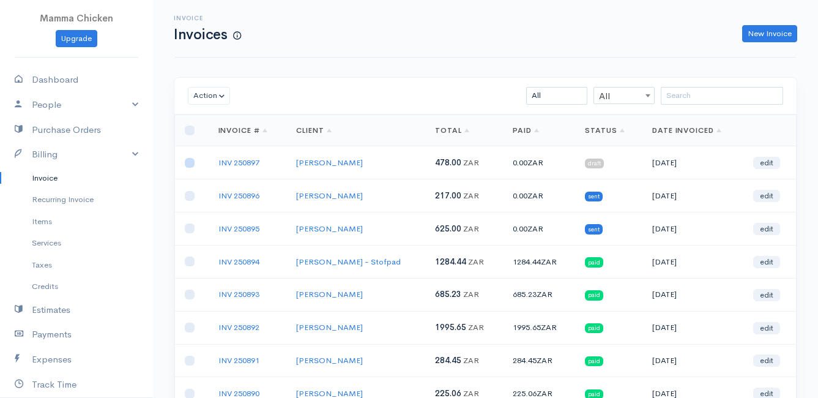
click at [190, 163] on input "checkbox" at bounding box center [190, 163] width 10 height 10
checkbox input "true"
click at [210, 95] on button "Action" at bounding box center [209, 96] width 42 height 18
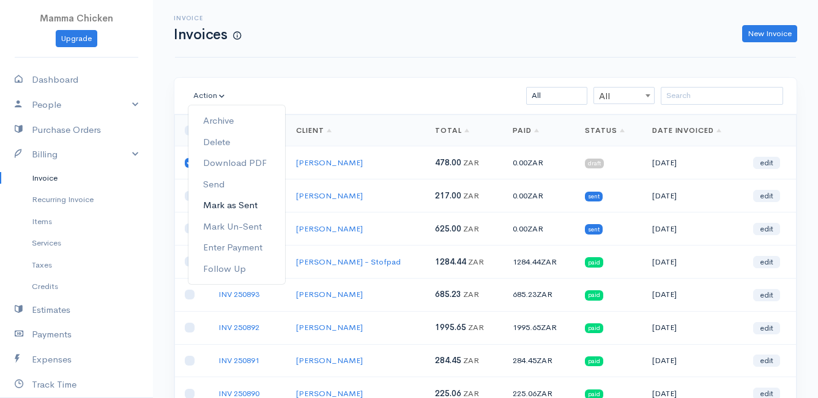
click at [255, 202] on link "Mark as Sent" at bounding box center [236, 205] width 97 height 21
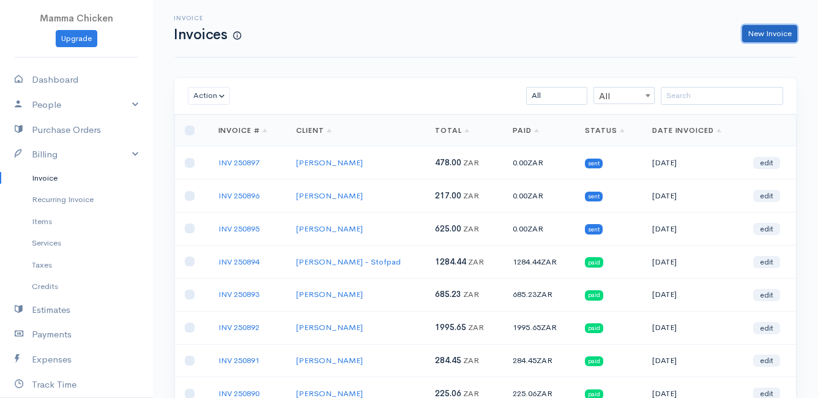
click at [783, 34] on link "New Invoice" at bounding box center [769, 34] width 55 height 18
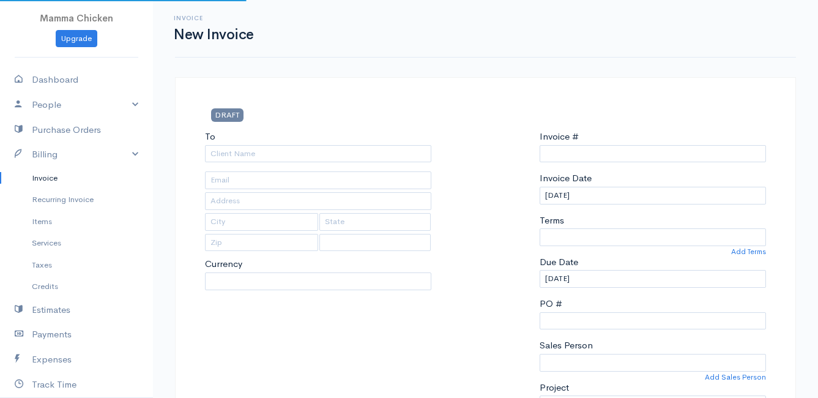
type input "INV 250898"
select select "[GEOGRAPHIC_DATA]"
select select "ZAR"
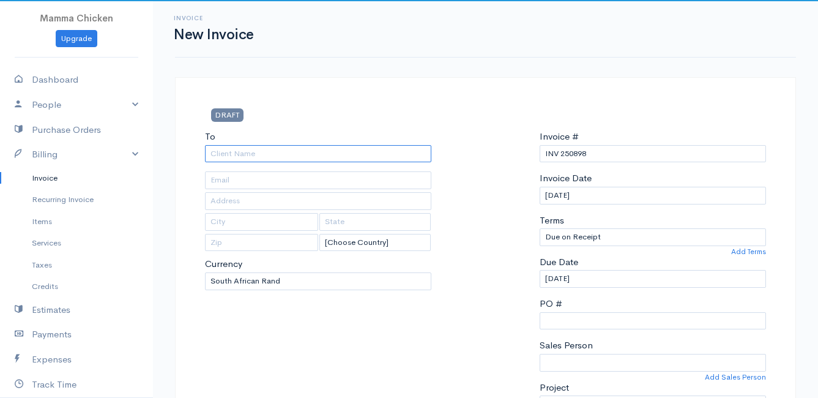
click at [269, 153] on input "To" at bounding box center [318, 154] width 226 height 18
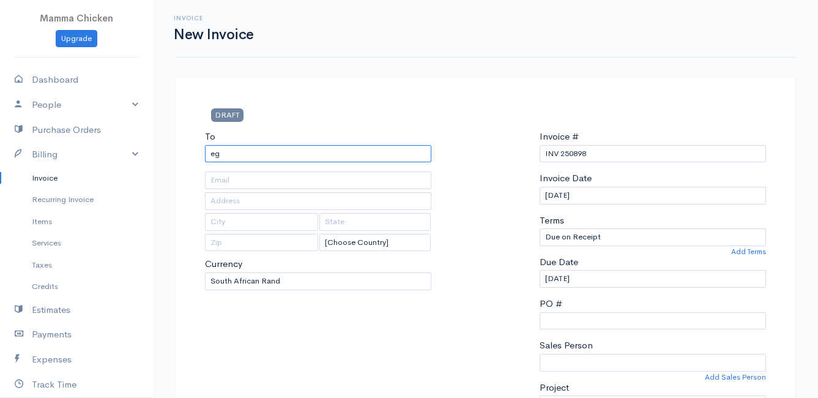
type input "e"
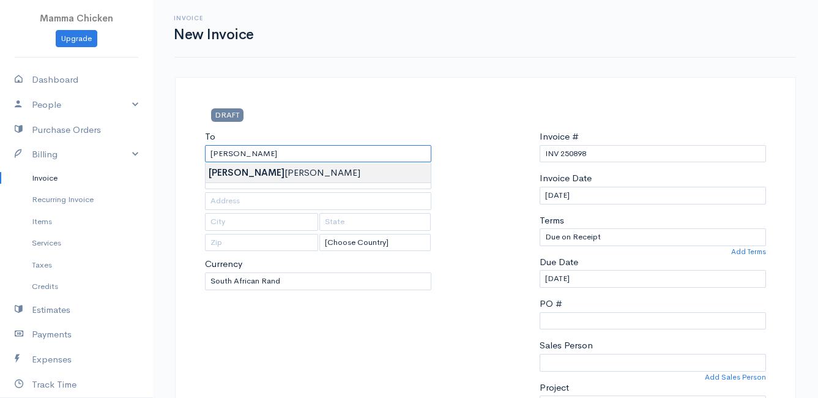
type input "[PERSON_NAME]"
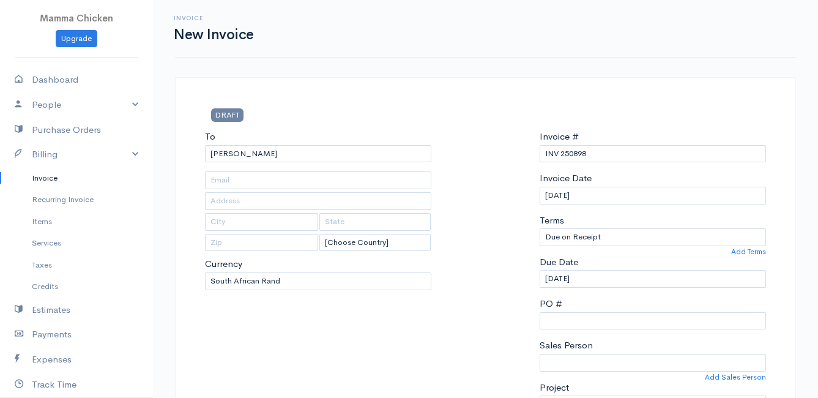
type input "[STREET_ADDRESS]"
type input "Bettys Bay"
type input "7195"
click at [633, 196] on input "[DATE]" at bounding box center [653, 196] width 226 height 18
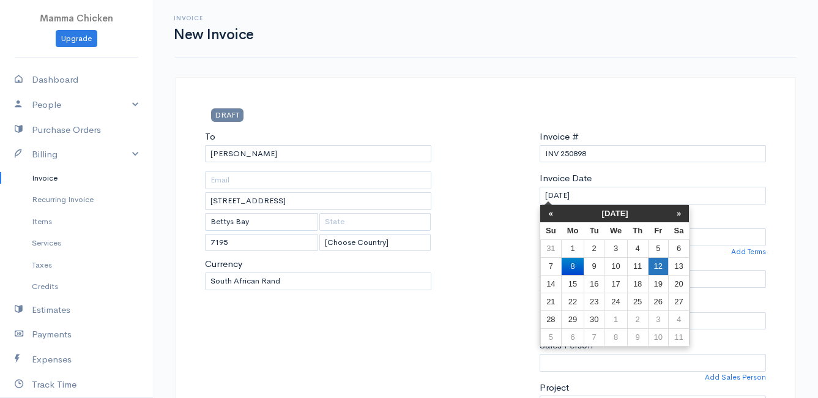
click at [661, 264] on td "12" at bounding box center [658, 266] width 20 height 18
type input "[DATE]"
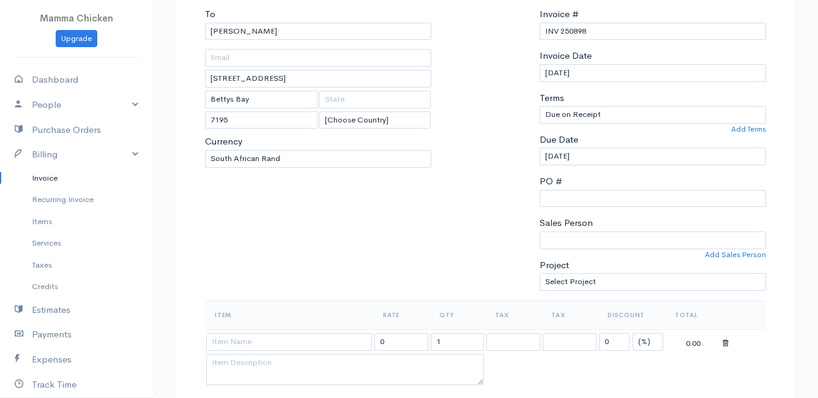
scroll to position [184, 0]
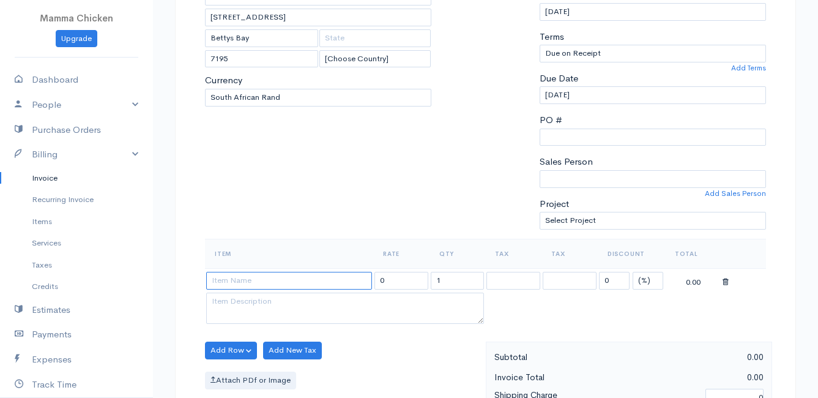
click at [277, 281] on input at bounding box center [289, 281] width 166 height 18
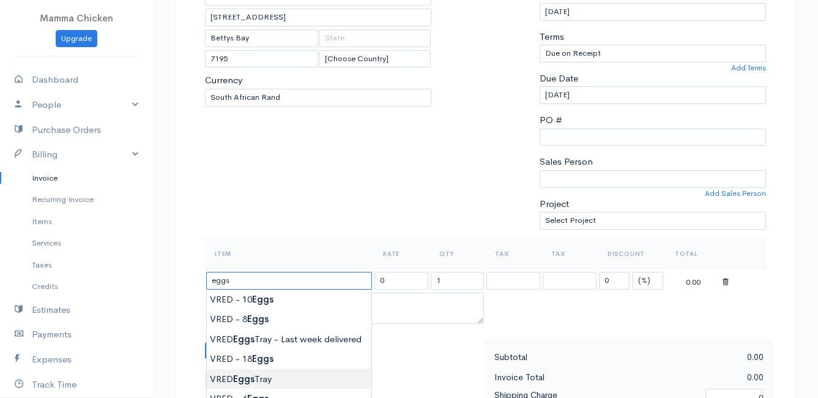
scroll to position [245, 0]
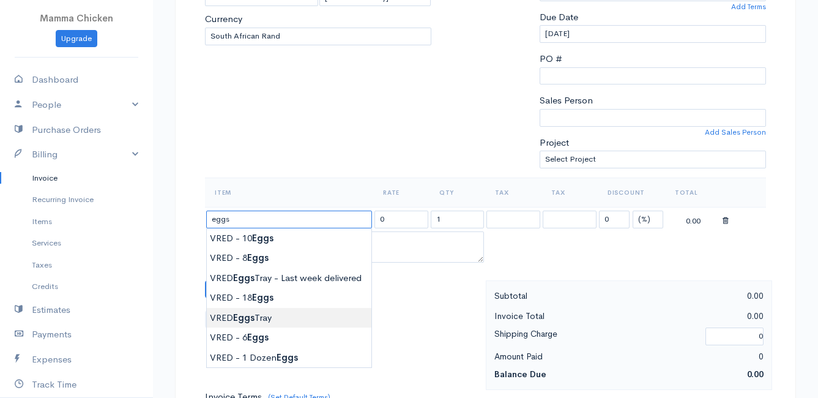
type input "VRED Eggs Tray"
type input "135.00"
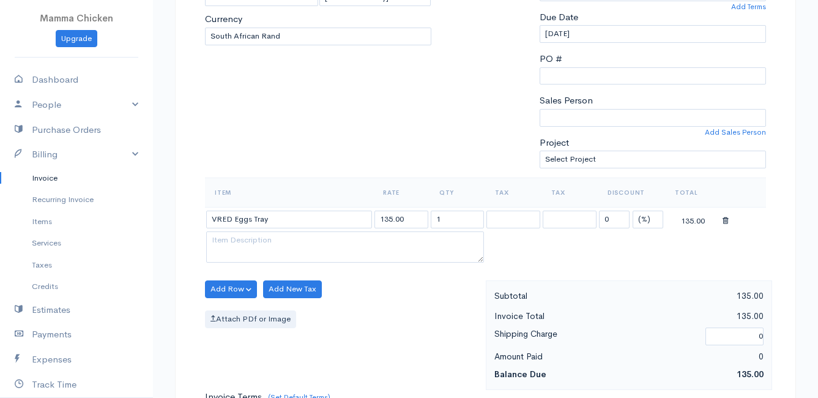
click at [278, 318] on body "Mamma Chicken Upgrade Dashboard People Clients Vendors Staff Users Purchase Ord…" at bounding box center [409, 284] width 818 height 1058
click at [224, 286] on button "Add Row" at bounding box center [231, 289] width 52 height 18
click at [236, 309] on link "Add Item Row" at bounding box center [254, 313] width 97 height 21
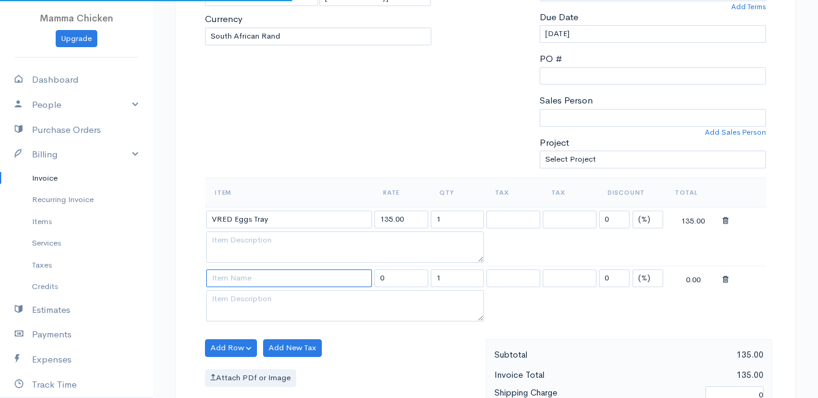
click at [226, 276] on input at bounding box center [289, 278] width 166 height 18
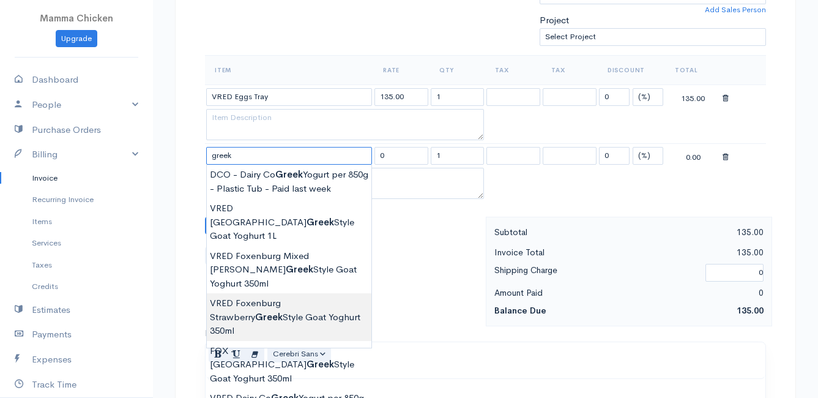
scroll to position [428, 0]
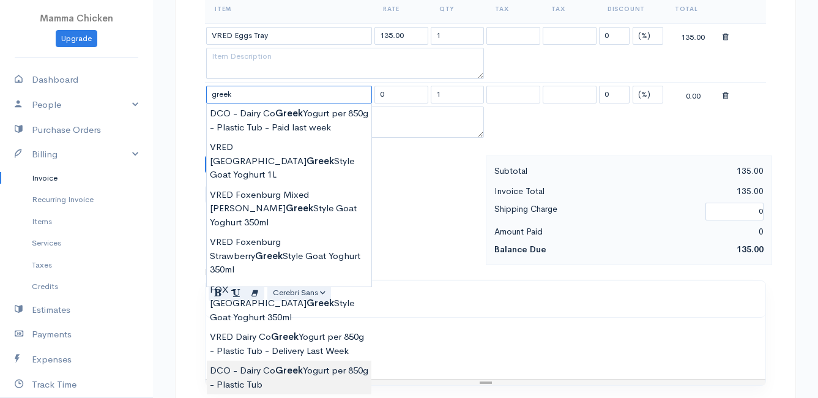
type input "DCO - Dairy Co Greek Yogurt per 850g - Plastic Tub"
type input "82.00"
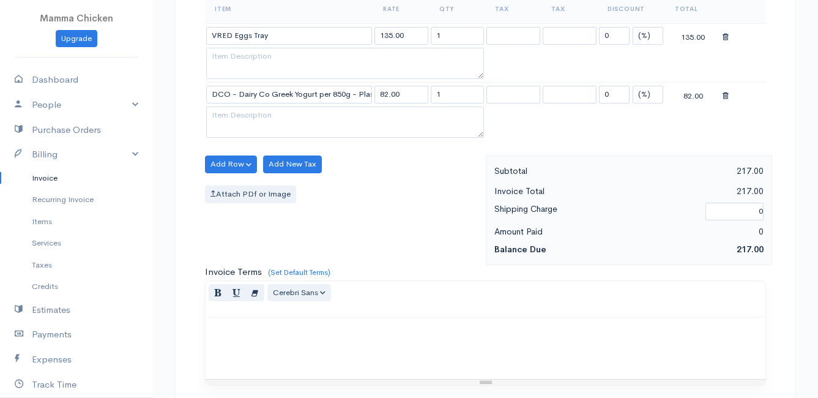
click at [303, 324] on body "Mamma Chicken Upgrade Dashboard People Clients Vendors Staff Users Purchase Ord…" at bounding box center [409, 130] width 818 height 1116
drag, startPoint x: 464, startPoint y: 97, endPoint x: 417, endPoint y: 94, distance: 47.2
click at [417, 94] on tr "DCO - Dairy Co Greek Yogurt per 850g - Plastic Tub 82.00 1 0 (%) Flat 82.00" at bounding box center [485, 95] width 561 height 24
type input "2"
click at [339, 194] on div "Attach PDf or Image" at bounding box center [342, 194] width 275 height 18
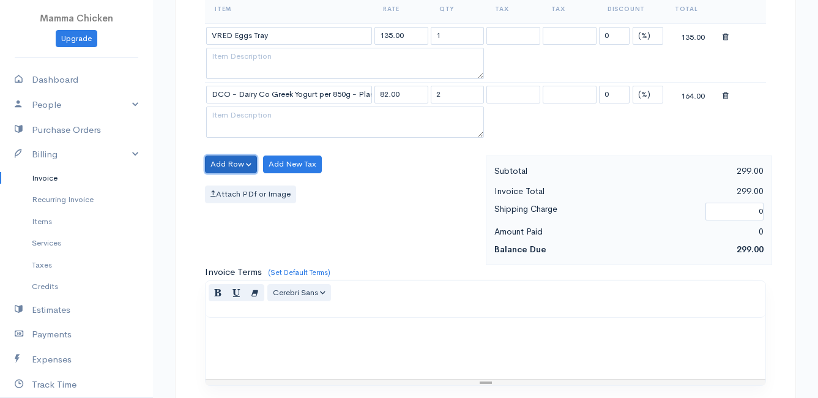
click at [222, 159] on button "Add Row" at bounding box center [231, 164] width 52 height 18
click at [229, 188] on link "Add Item Row" at bounding box center [254, 189] width 97 height 21
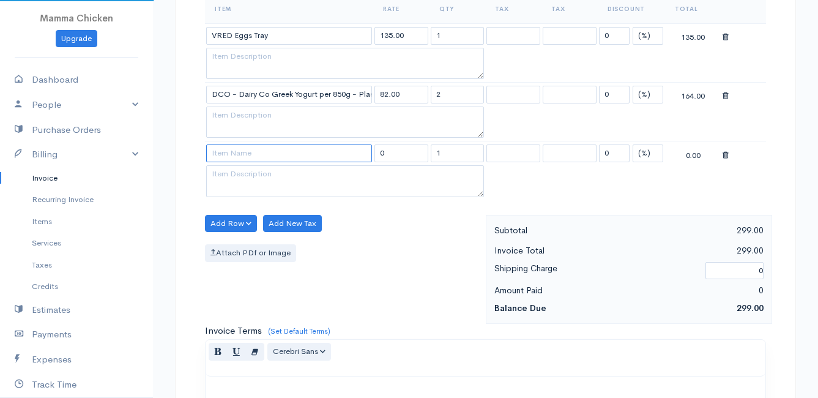
click at [234, 153] on input at bounding box center [289, 153] width 166 height 18
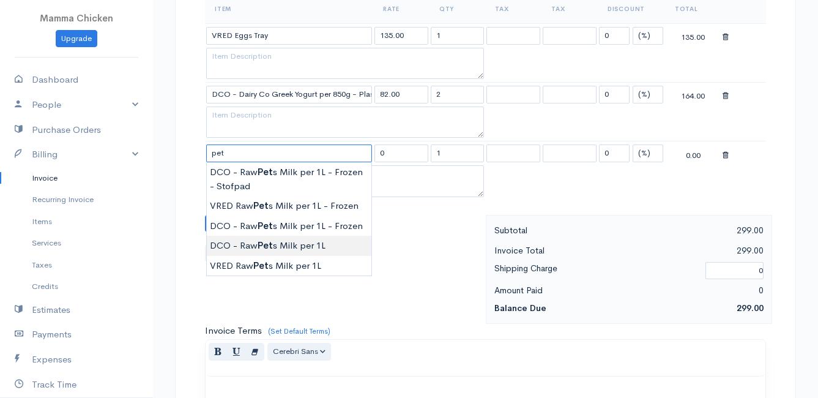
type input "DCO - Raw Pets Milk per 1L"
type input "42.00"
click at [298, 242] on body "Mamma Chicken Upgrade Dashboard People Clients Vendors Staff Users Purchase Ord…" at bounding box center [409, 159] width 818 height 1175
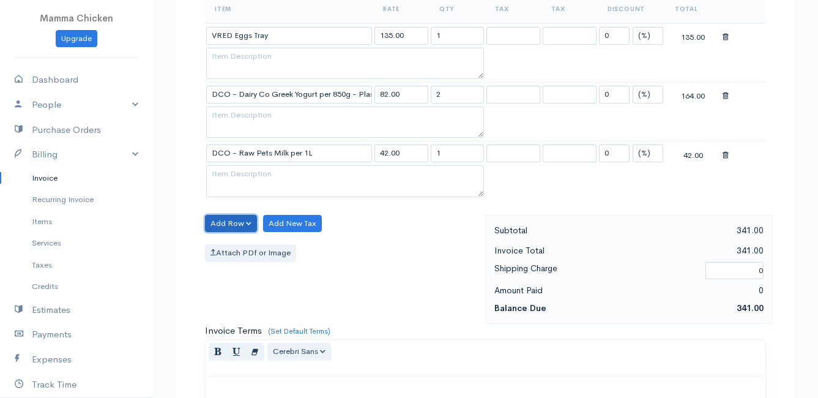
click at [224, 218] on button "Add Row" at bounding box center [231, 224] width 52 height 18
click at [232, 245] on link "Add Item Row" at bounding box center [254, 248] width 97 height 21
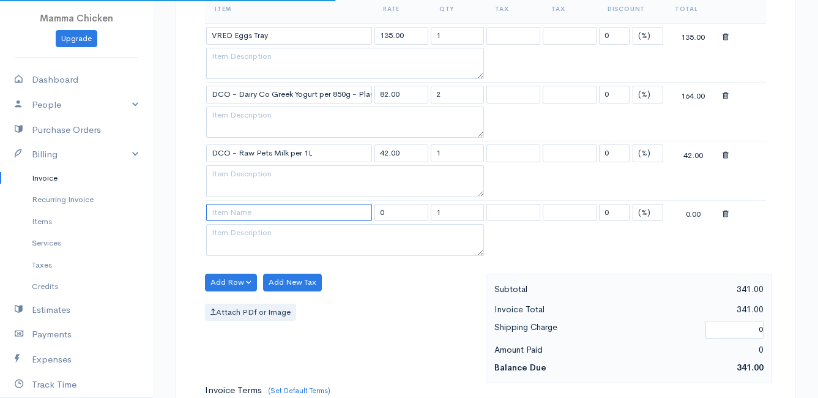
click at [229, 210] on input at bounding box center [289, 213] width 166 height 18
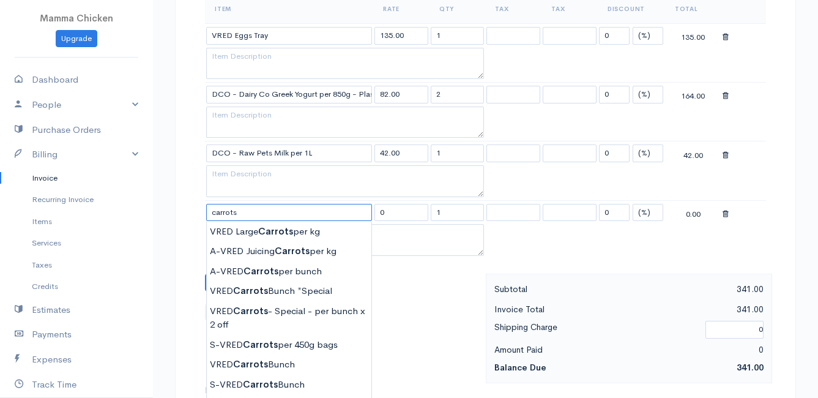
scroll to position [489, 0]
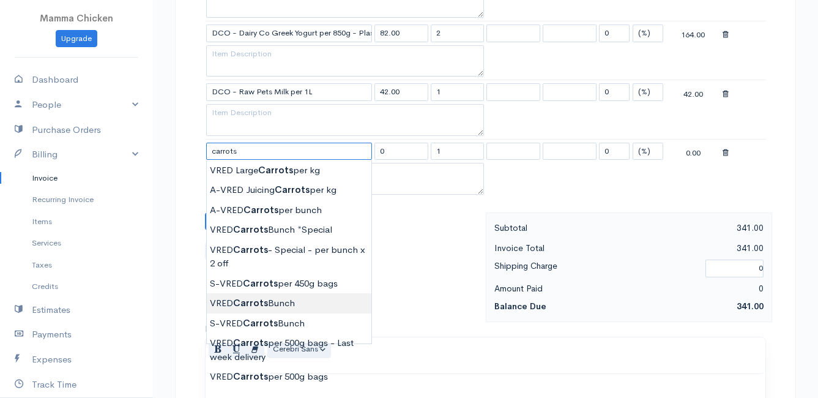
type input "VRED Carrots Bunch"
type input "23.00"
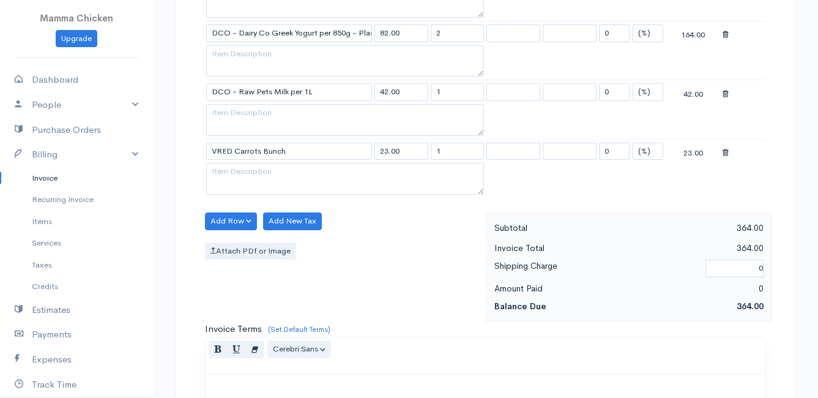
click at [293, 305] on body "Mamma Chicken Upgrade Dashboard People Clients Vendors Staff Users Purchase Ord…" at bounding box center [409, 128] width 818 height 1234
click at [227, 217] on button "Add Row" at bounding box center [231, 221] width 52 height 18
click at [243, 241] on link "Add Item Row" at bounding box center [254, 246] width 97 height 21
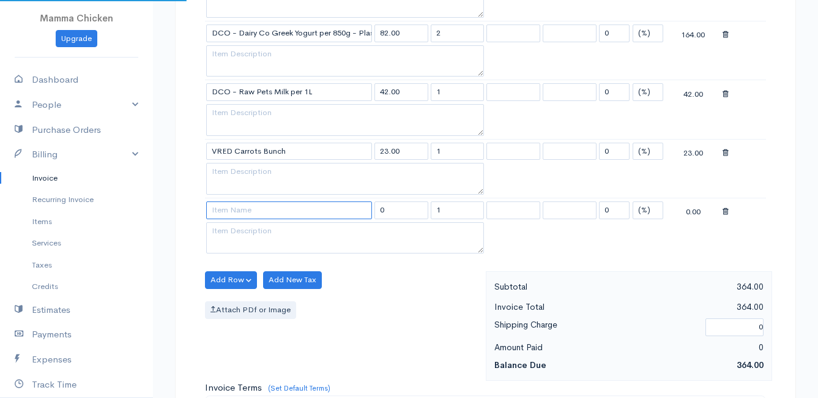
click at [232, 209] on input at bounding box center [289, 210] width 166 height 18
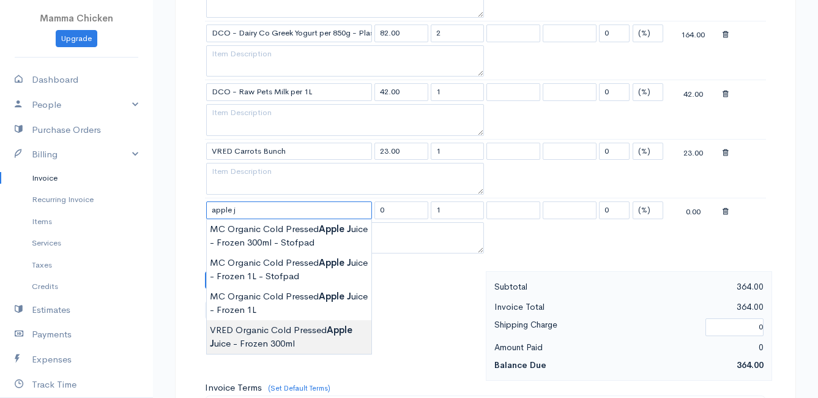
type input "VRED Organic Cold Pressed Apple Juice - Frozen 300ml"
type input "34.00"
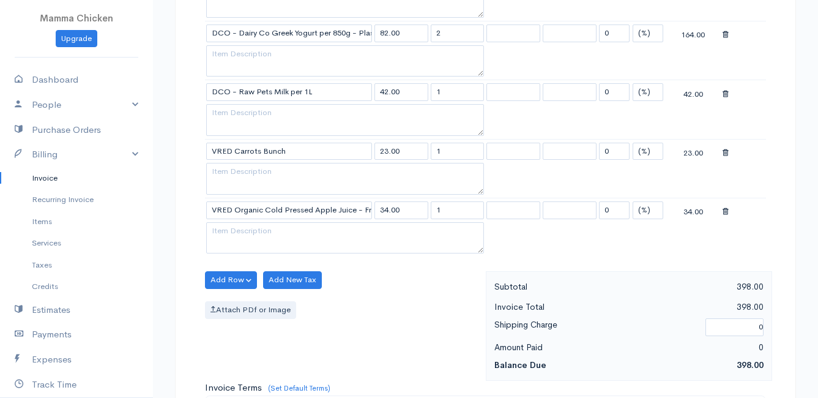
click at [288, 331] on body "Mamma Chicken Upgrade Dashboard People Clients Vendors Staff Users Purchase Ord…" at bounding box center [409, 157] width 818 height 1293
click at [218, 275] on button "Add Row" at bounding box center [231, 280] width 52 height 18
click at [229, 299] on link "Add Item Row" at bounding box center [254, 304] width 97 height 21
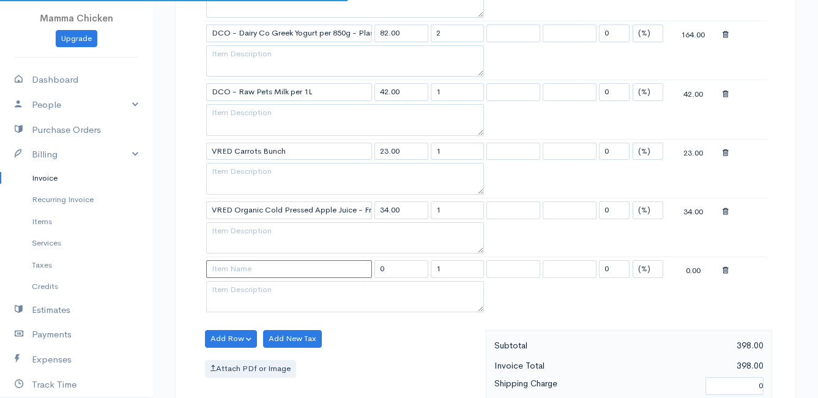
click at [235, 271] on input at bounding box center [289, 269] width 166 height 18
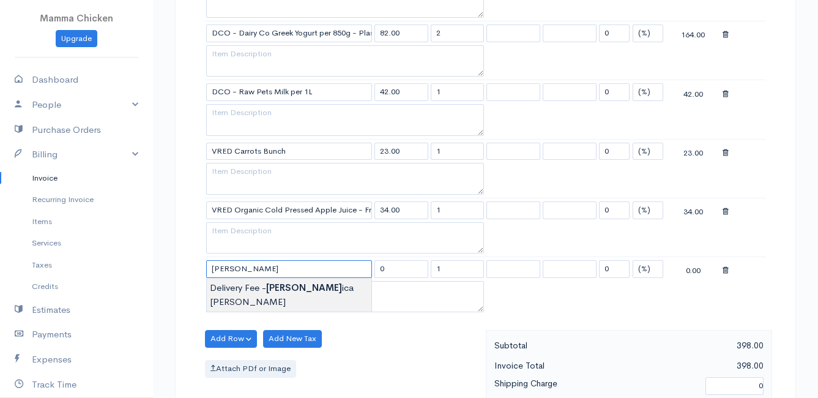
type input "Delivery Fee - [PERSON_NAME]"
type input "35.00"
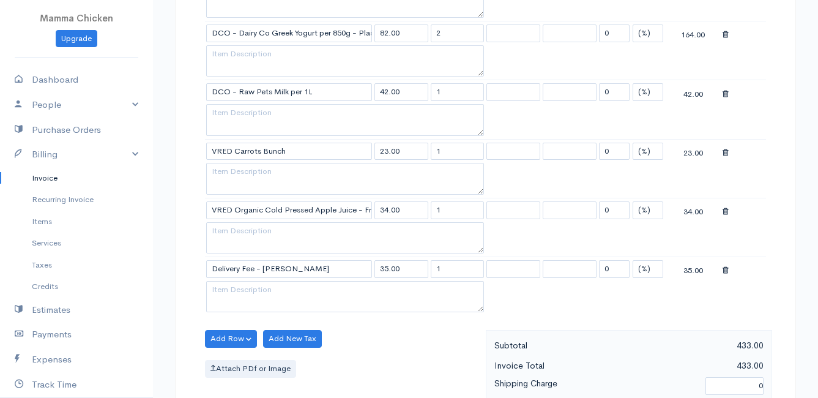
click at [248, 280] on body "Mamma Chicken Upgrade Dashboard People Clients Vendors Staff Users Purchase Ord…" at bounding box center [409, 187] width 818 height 1352
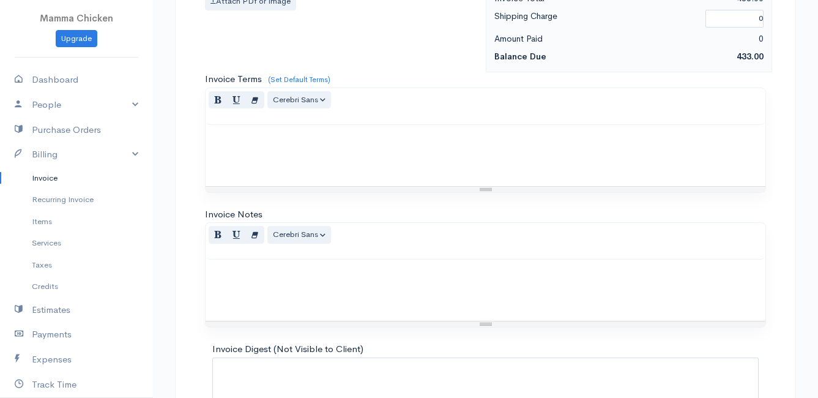
scroll to position [954, 0]
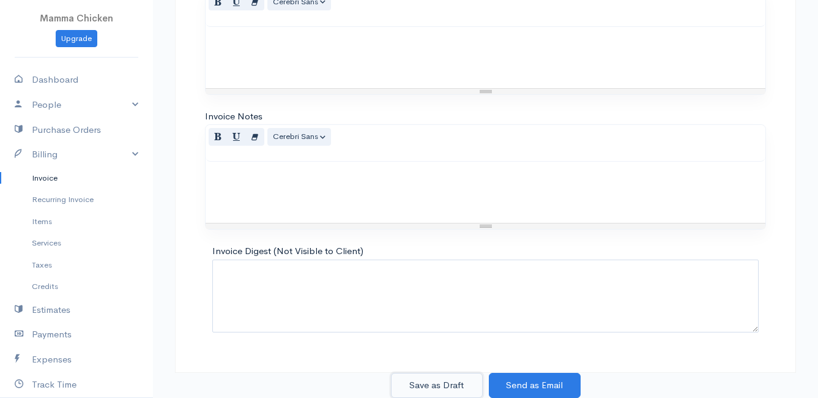
click at [447, 381] on button "Save as Draft" at bounding box center [437, 385] width 92 height 25
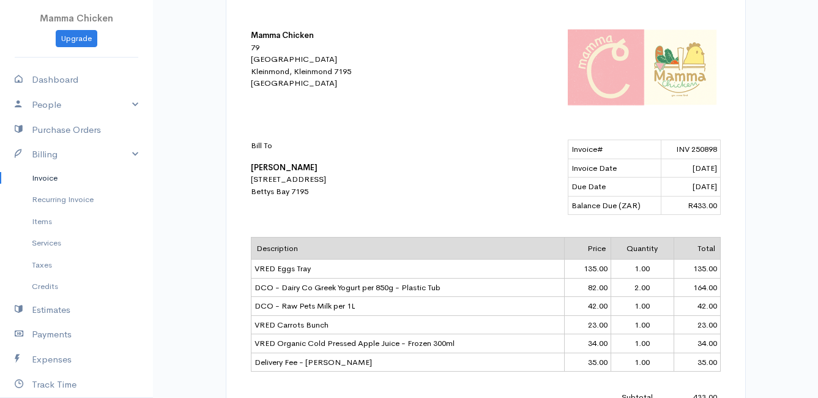
scroll to position [184, 0]
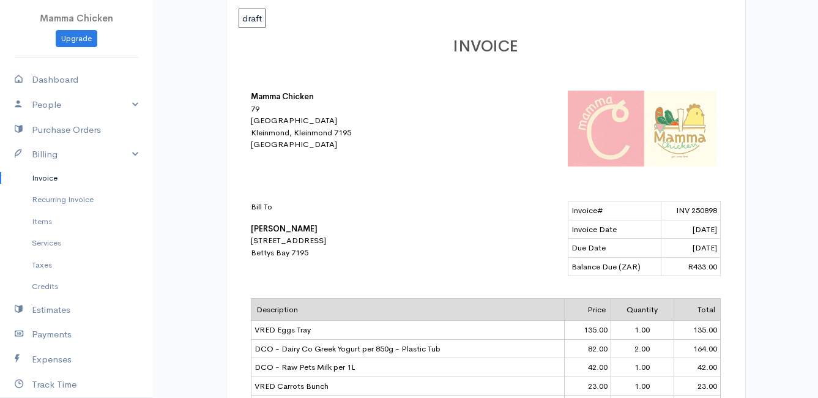
click at [43, 178] on link "Invoice" at bounding box center [76, 178] width 153 height 22
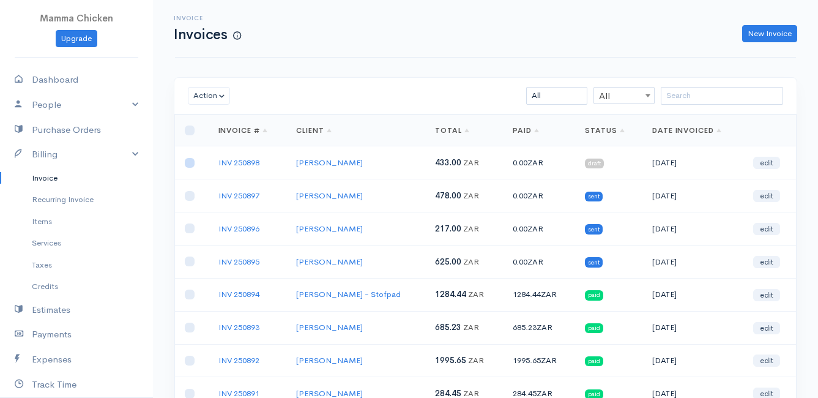
click at [190, 162] on input "checkbox" at bounding box center [190, 163] width 10 height 10
checkbox input "true"
click at [199, 94] on button "Action" at bounding box center [209, 96] width 42 height 18
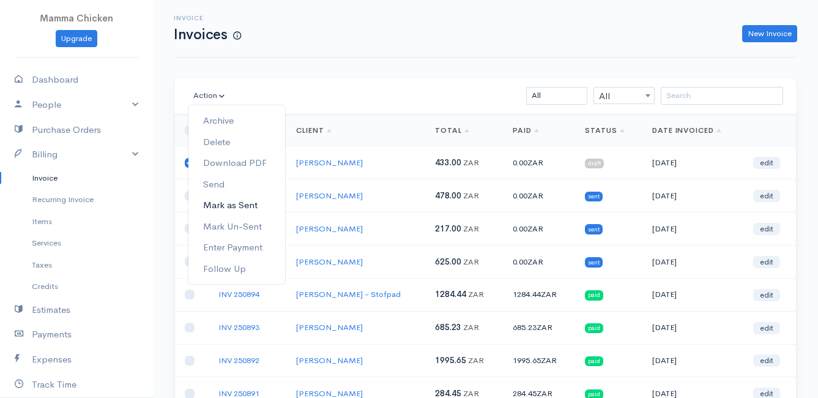
click at [247, 203] on link "Mark as Sent" at bounding box center [236, 205] width 97 height 21
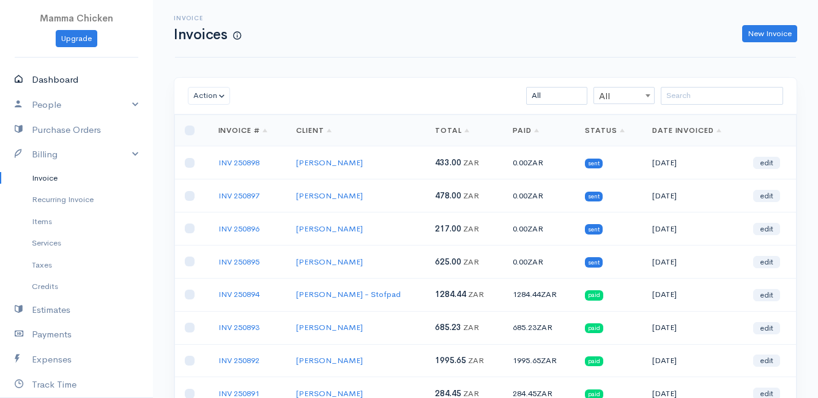
click at [62, 78] on link "Dashboard" at bounding box center [76, 79] width 153 height 25
select select "thistoyear"
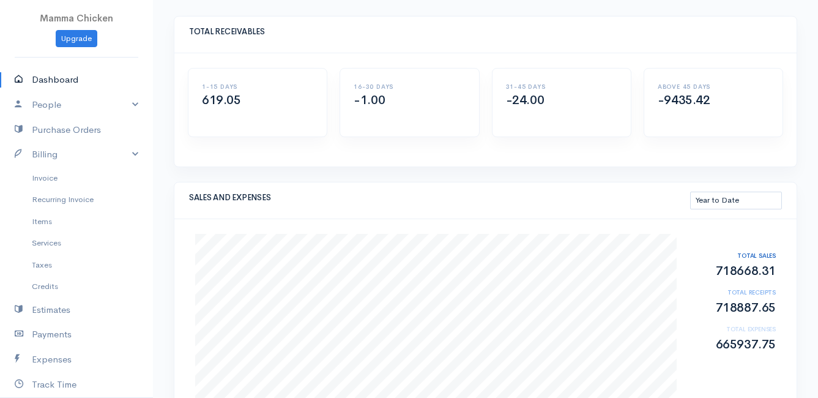
scroll to position [122, 0]
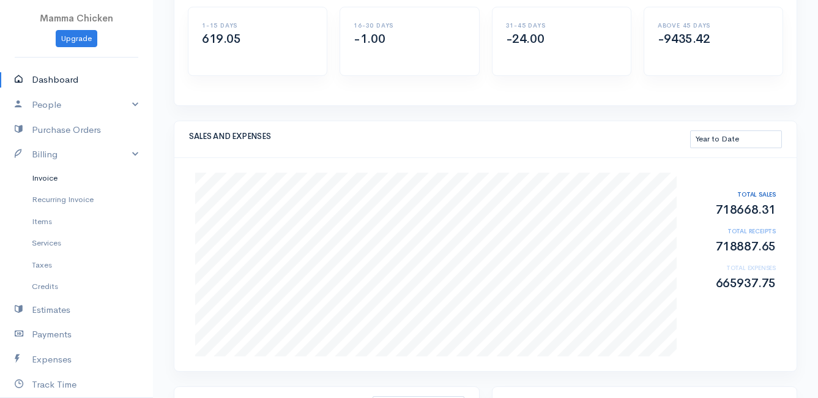
click at [50, 176] on link "Invoice" at bounding box center [76, 178] width 153 height 22
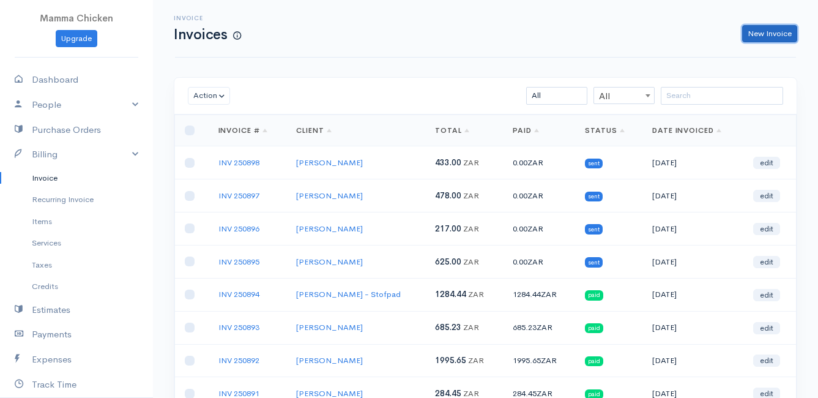
click at [754, 34] on link "New Invoice" at bounding box center [769, 34] width 55 height 18
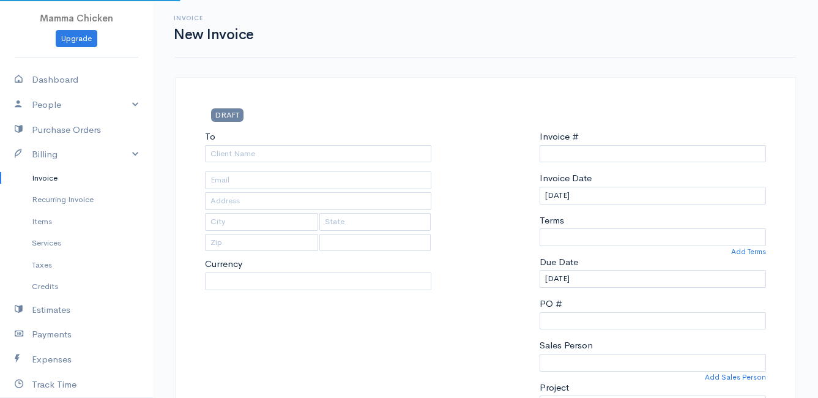
select select "ZAR"
select select "[GEOGRAPHIC_DATA]"
type input "INV 250899"
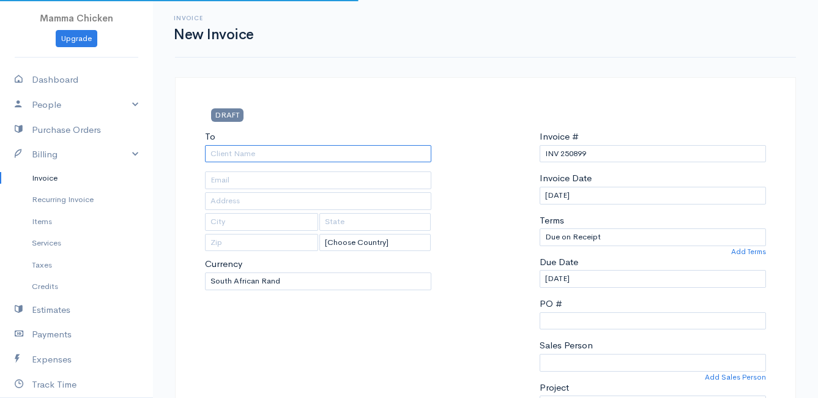
click at [301, 159] on input "To" at bounding box center [318, 154] width 226 height 18
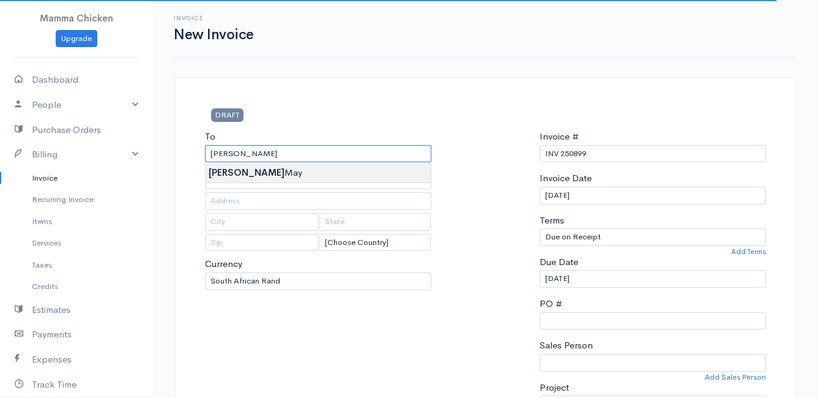
type input "[PERSON_NAME]"
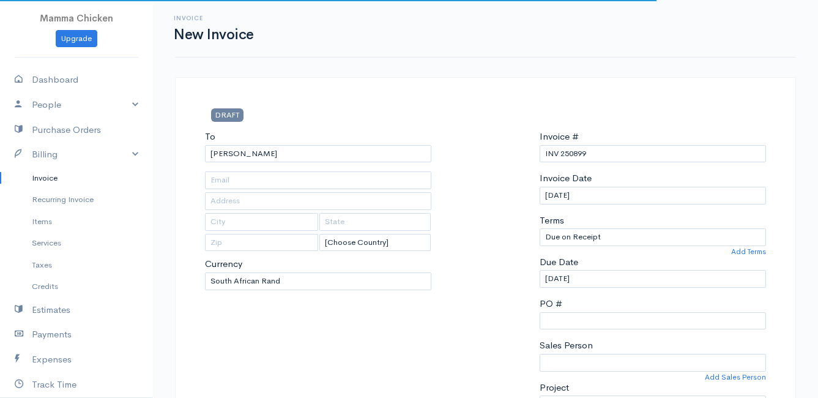
type input "[STREET_ADDRESS]"
type input "[US_STATE]"
type input "7201"
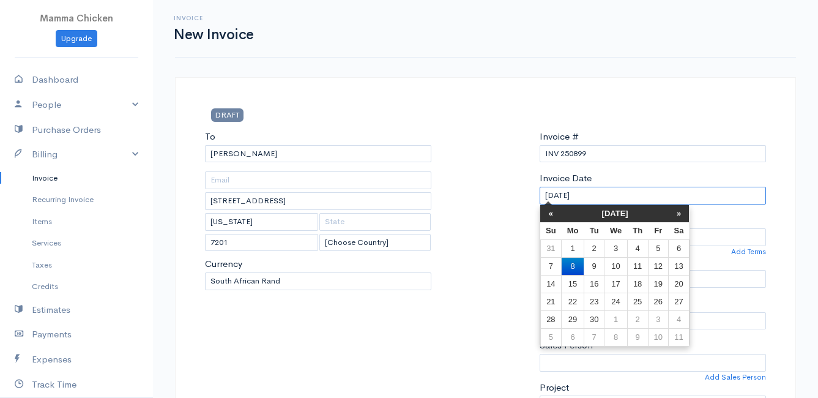
click at [615, 198] on input "[DATE]" at bounding box center [653, 196] width 226 height 18
click at [659, 266] on td "12" at bounding box center [658, 266] width 20 height 18
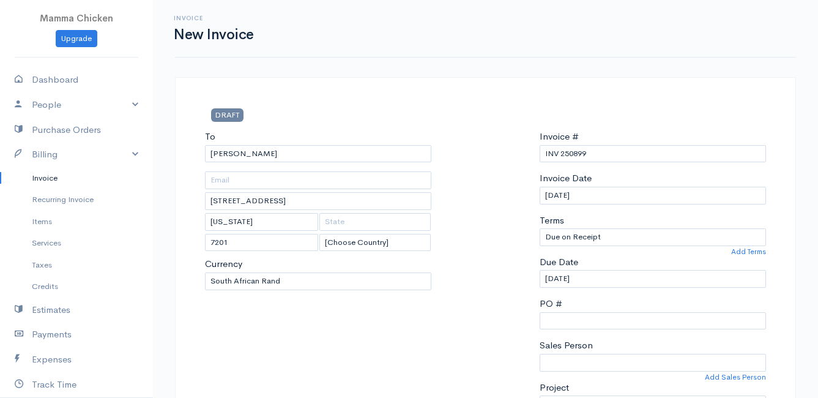
type input "[DATE]"
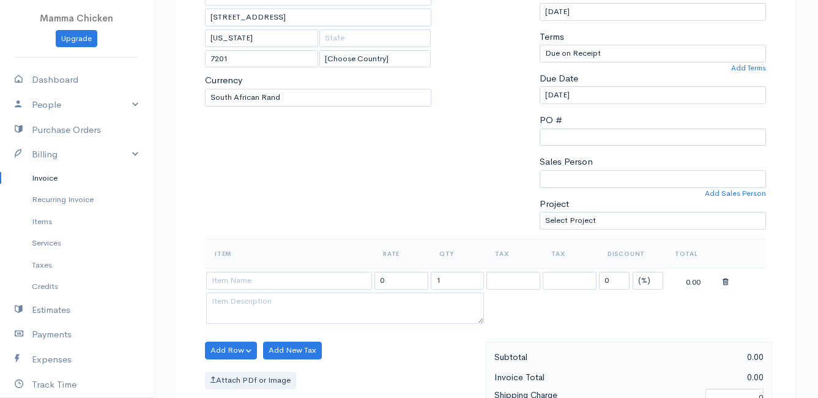
scroll to position [245, 0]
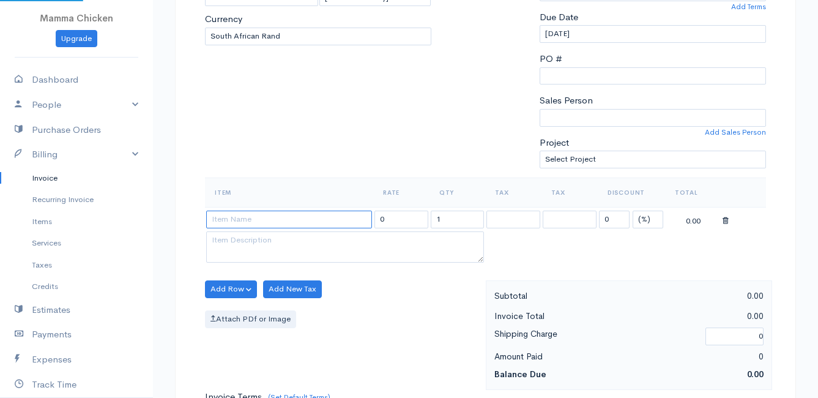
click at [251, 223] on input at bounding box center [289, 219] width 166 height 18
type input "VRED Broccolette per 200g"
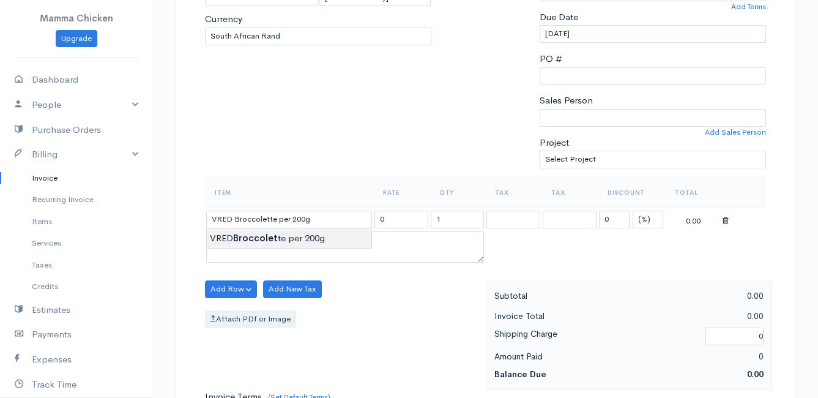
type input "44.00"
click at [270, 237] on body "Mamma Chicken Upgrade Dashboard People Clients Vendors Staff Users Purchase Ord…" at bounding box center [409, 284] width 818 height 1058
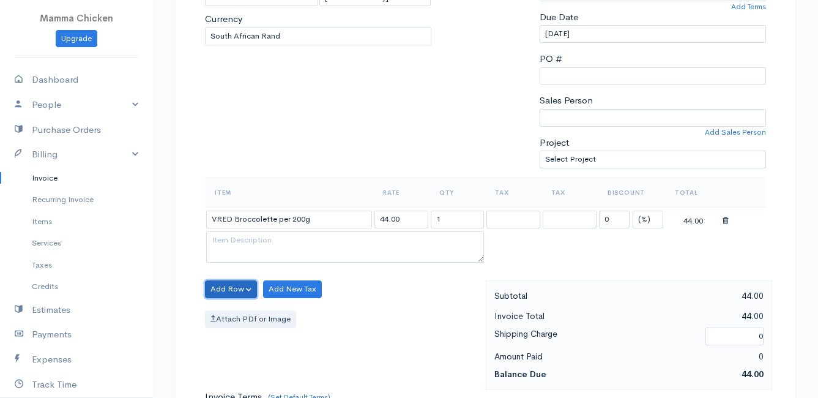
click at [238, 290] on button "Add Row" at bounding box center [231, 289] width 52 height 18
click at [245, 313] on link "Add Item Row" at bounding box center [254, 313] width 97 height 21
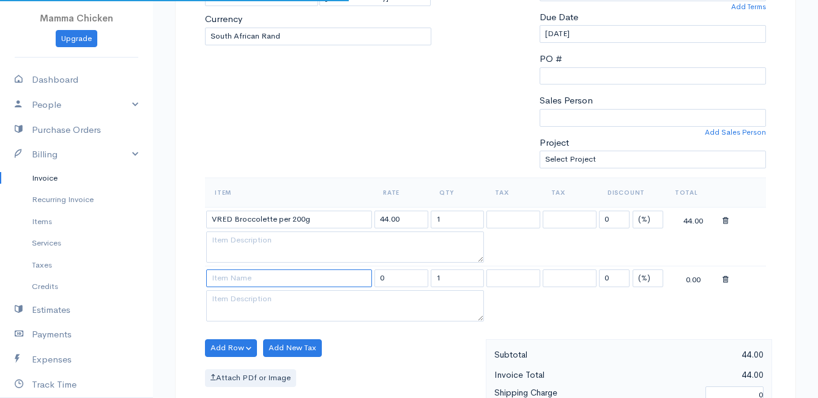
click at [227, 277] on input at bounding box center [289, 278] width 166 height 18
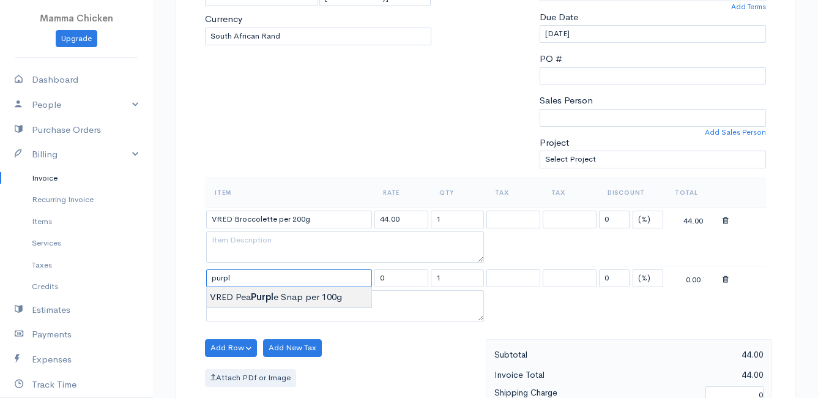
type input "VRED Pea Purple Snap per 100g"
type input "30.00"
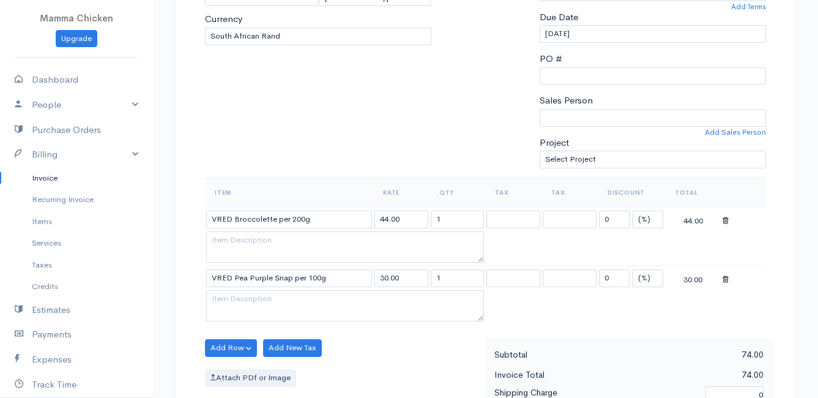
click at [247, 300] on body "Mamma Chicken Upgrade Dashboard People Clients Vendors Staff Users Purchase Ord…" at bounding box center [409, 313] width 818 height 1116
click at [236, 347] on button "Add Row" at bounding box center [231, 348] width 52 height 18
click at [230, 300] on link "Add Item Row" at bounding box center [254, 301] width 97 height 21
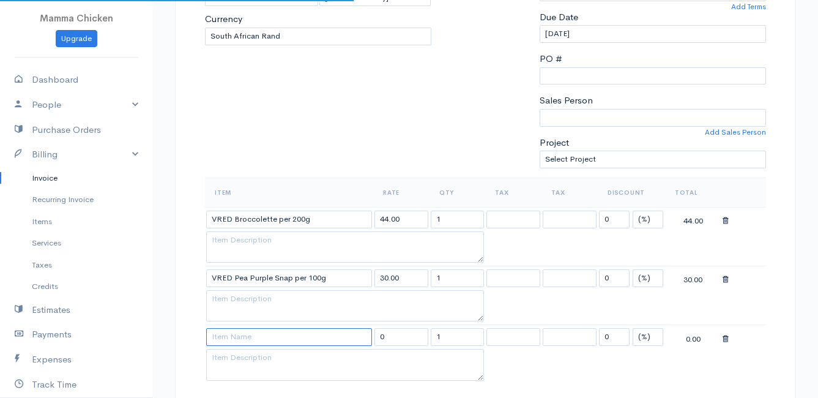
click at [236, 339] on input at bounding box center [289, 337] width 166 height 18
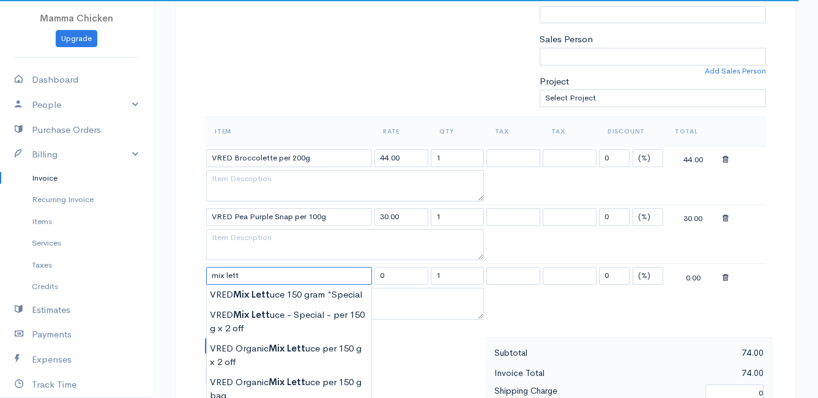
scroll to position [428, 0]
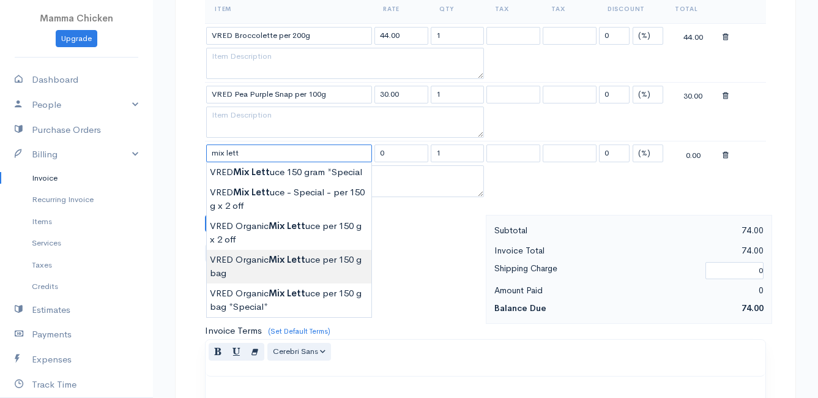
type input "VRED Organic Mix Lettuce per 150 g bag"
type input "21.00"
click at [279, 265] on body "Mamma Chicken Upgrade Dashboard People Clients Vendors Staff Users Purchase Ord…" at bounding box center [409, 159] width 818 height 1175
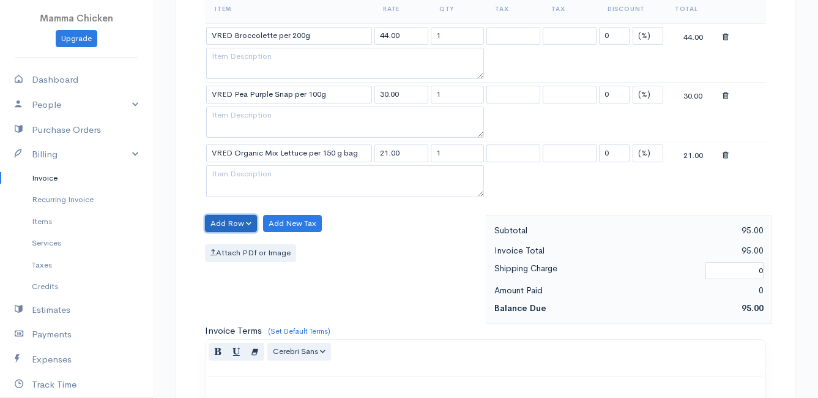
click at [213, 224] on button "Add Row" at bounding box center [231, 224] width 52 height 18
click at [221, 243] on link "Add Item Row" at bounding box center [254, 248] width 97 height 21
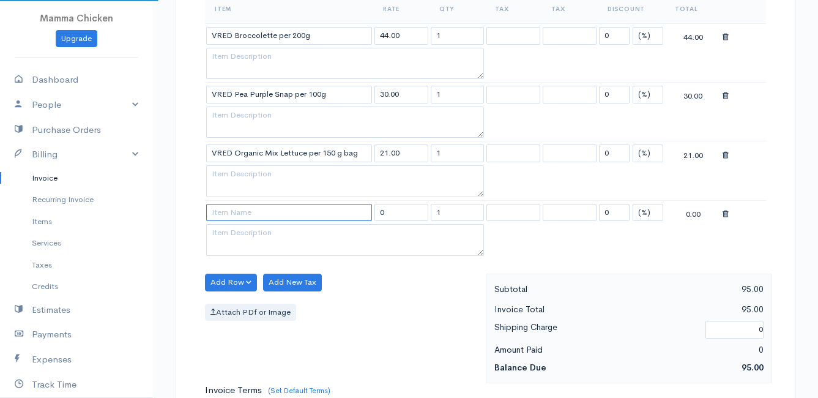
click at [220, 210] on input at bounding box center [289, 213] width 166 height 18
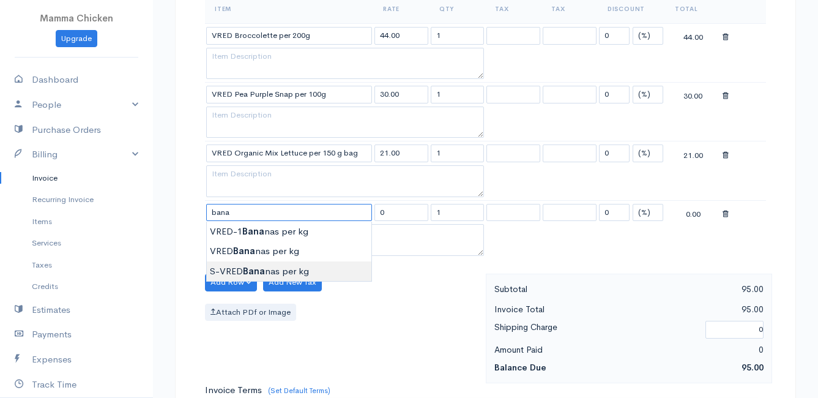
type input "S-VRED Bananas per kg"
type input "46.00"
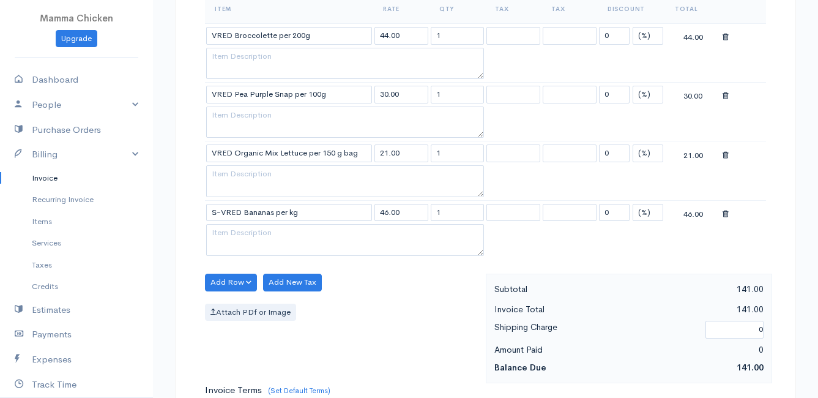
click at [246, 266] on body "Mamma Chicken Upgrade Dashboard People Clients Vendors Staff Users Purchase Ord…" at bounding box center [409, 189] width 818 height 1234
click at [232, 281] on button "Add Row" at bounding box center [231, 282] width 52 height 18
click at [237, 306] on link "Add Item Row" at bounding box center [254, 307] width 97 height 21
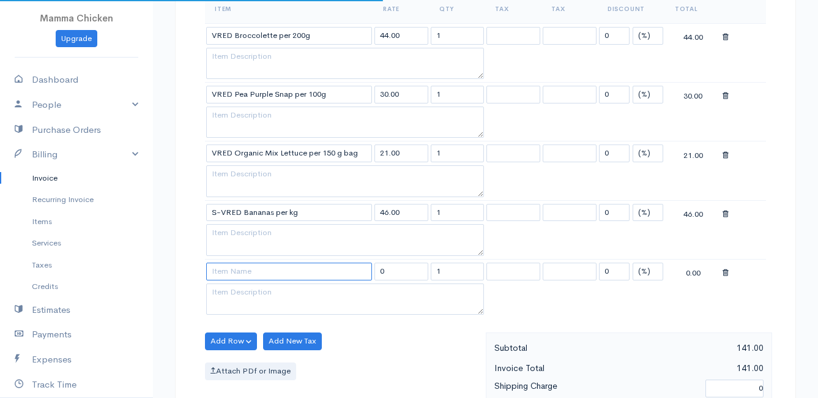
click at [228, 271] on input at bounding box center [289, 271] width 166 height 18
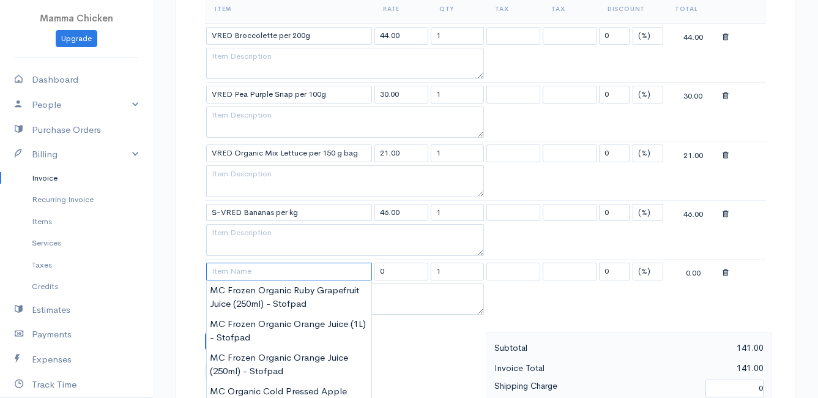
paste input "VRED Beetroot per bunch"
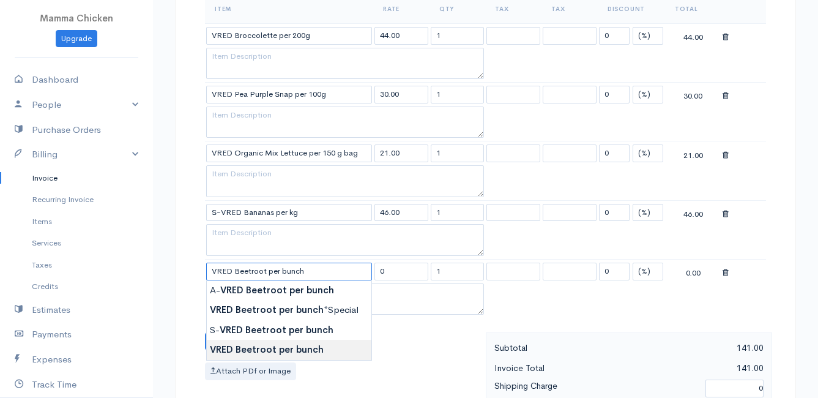
type input "VRED Beetroot per bunch"
type input "30.00"
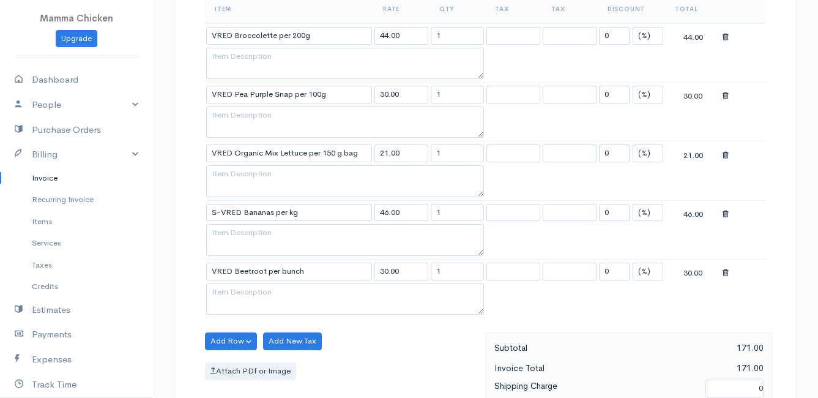
click at [270, 346] on body "Mamma Chicken Upgrade Dashboard People Clients Vendors Staff Users Purchase Ord…" at bounding box center [409, 218] width 818 height 1293
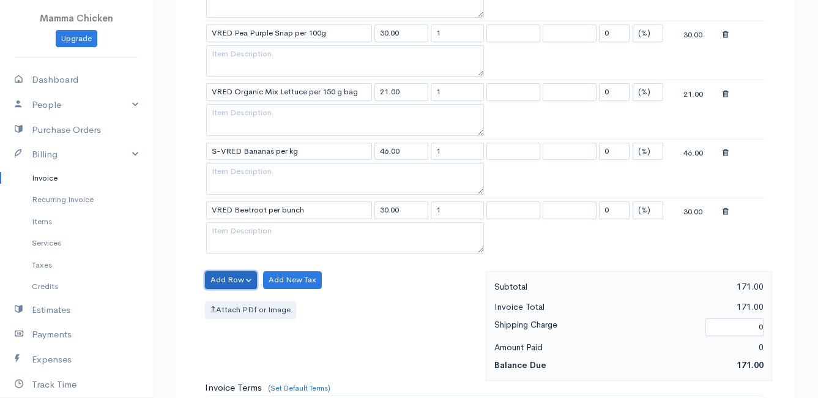
click at [221, 276] on button "Add Row" at bounding box center [231, 280] width 52 height 18
click at [227, 300] on link "Add Item Row" at bounding box center [254, 304] width 97 height 21
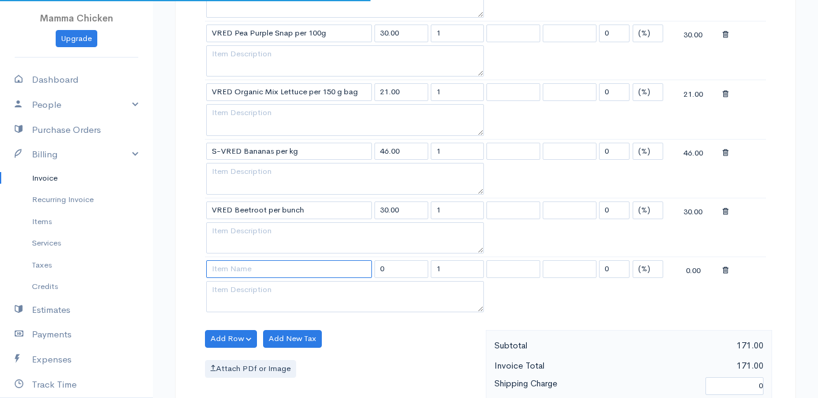
click at [221, 271] on input at bounding box center [289, 269] width 166 height 18
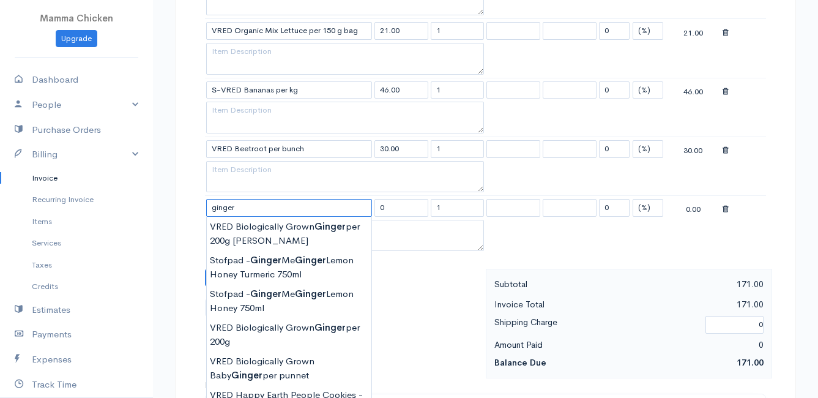
scroll to position [612, 0]
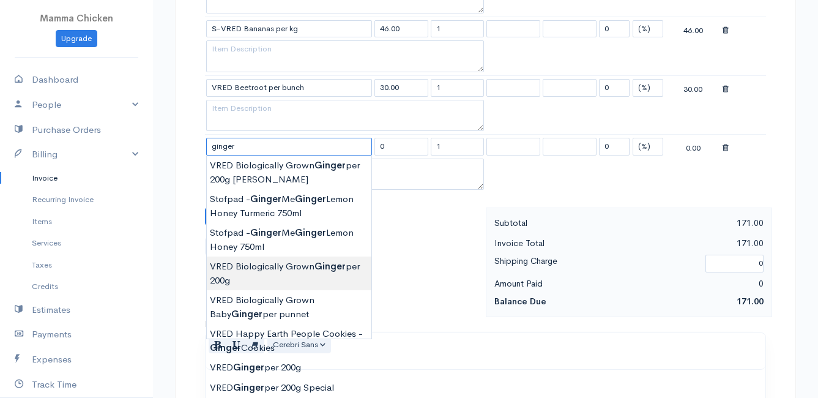
type input "VRED Biologically Grown Ginger per 200g"
type input "58.00"
click at [297, 270] on body "Mamma Chicken Upgrade Dashboard People Clients Vendors Staff Users Purchase Ord…" at bounding box center [409, 64] width 818 height 1352
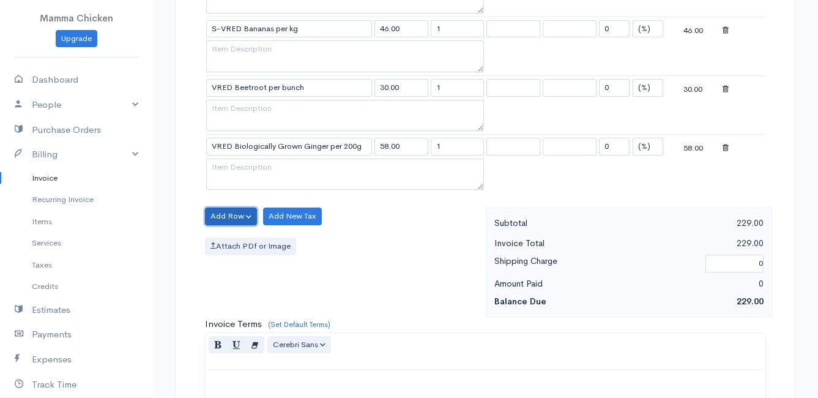
click at [232, 210] on button "Add Row" at bounding box center [231, 216] width 52 height 18
click at [231, 240] on link "Add Item Row" at bounding box center [254, 241] width 97 height 21
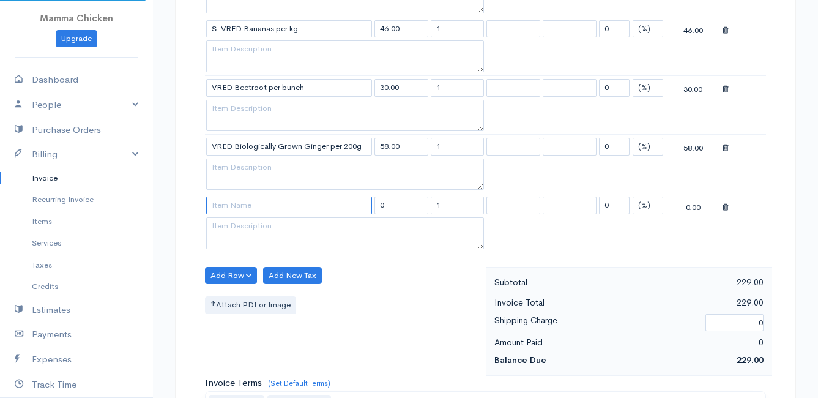
click at [227, 210] on input at bounding box center [289, 205] width 166 height 18
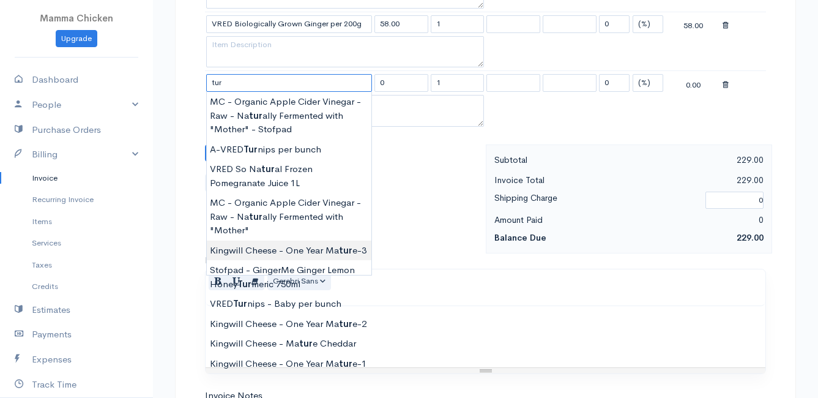
scroll to position [673, 0]
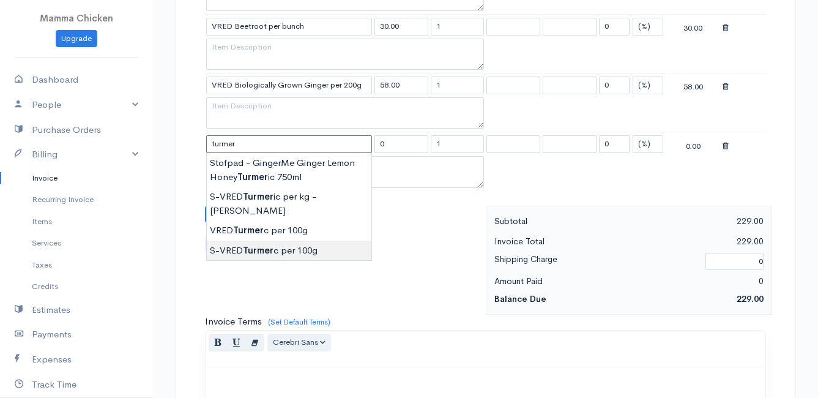
type input "S-VRED Turmerc per 100g"
type input "35.00"
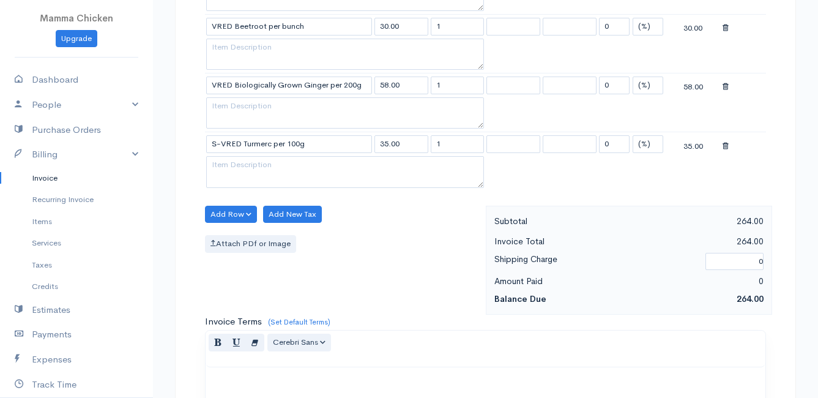
click at [293, 234] on body "Mamma Chicken Upgrade Dashboard People Clients Vendors Staff Users Purchase Ord…" at bounding box center [409, 32] width 818 height 1411
click at [215, 210] on button "Add Row" at bounding box center [231, 215] width 52 height 18
click at [228, 232] on link "Add Item Row" at bounding box center [254, 239] width 97 height 21
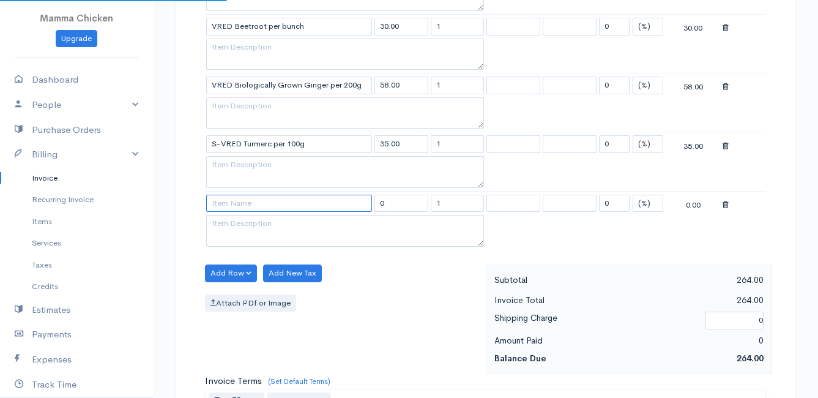
click at [224, 201] on input at bounding box center [289, 204] width 166 height 18
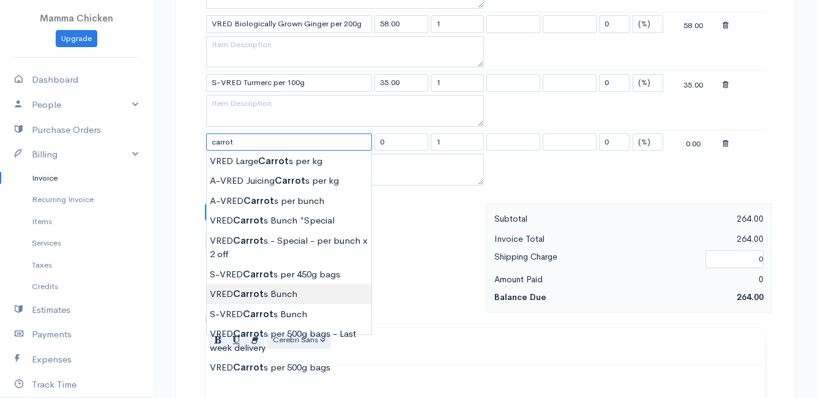
scroll to position [795, 0]
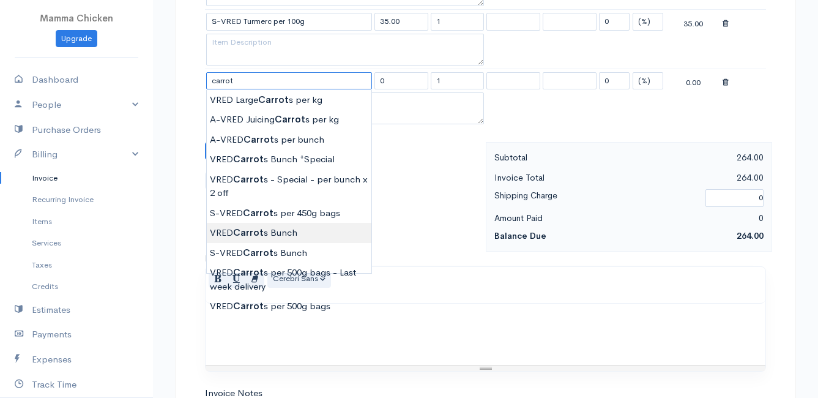
type input "VRED Carrots Bunch"
type input "23.00"
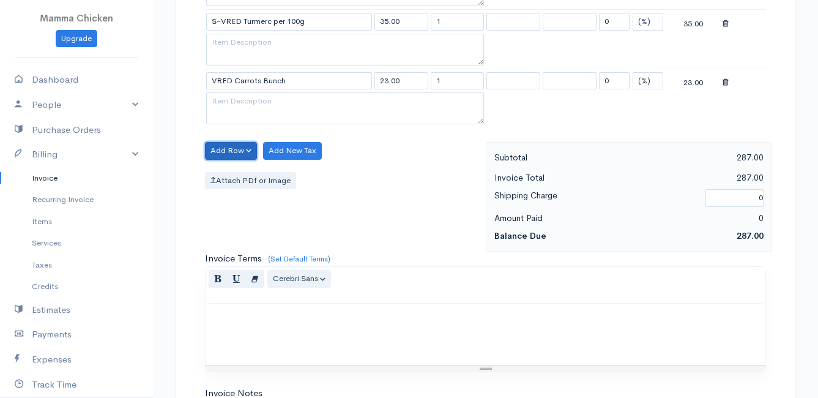
click at [245, 146] on button "Add Row" at bounding box center [231, 151] width 52 height 18
click at [245, 171] on link "Add Item Row" at bounding box center [254, 175] width 97 height 21
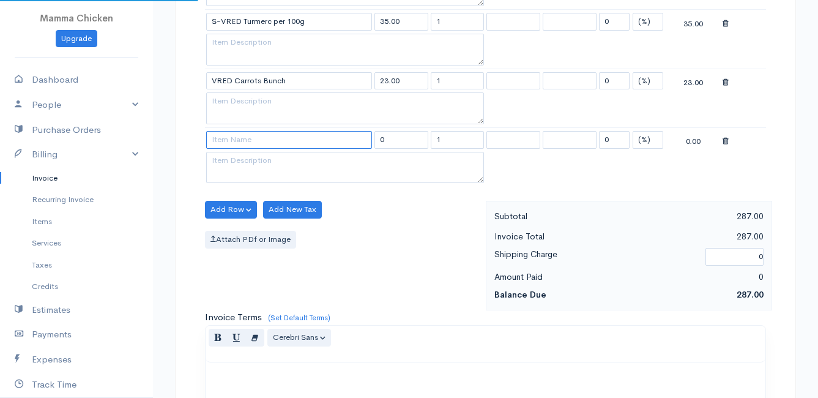
click at [242, 142] on input at bounding box center [289, 140] width 166 height 18
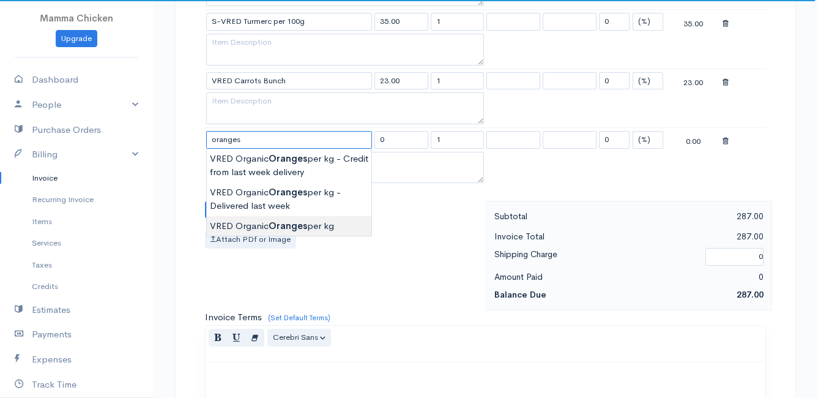
type input "VRED Organic Oranges per kg"
type input "40.00"
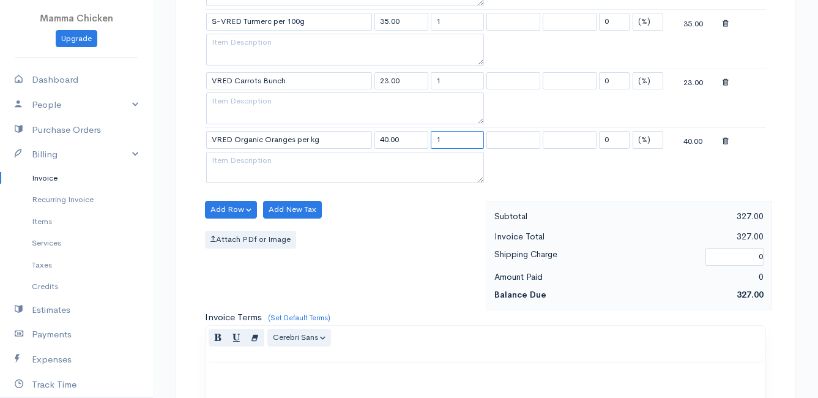
drag, startPoint x: 451, startPoint y: 142, endPoint x: 428, endPoint y: 143, distance: 23.3
click at [428, 143] on tr "VRED Organic Oranges per kg 40.00 1 0 (%) Flat 40.00" at bounding box center [485, 139] width 561 height 24
type input "3"
click at [409, 222] on div "Add Row Add Item Row Add Time Row Add New Tax Attach PDf or Image" at bounding box center [342, 255] width 287 height 109
click at [221, 210] on button "Add Row" at bounding box center [231, 210] width 52 height 18
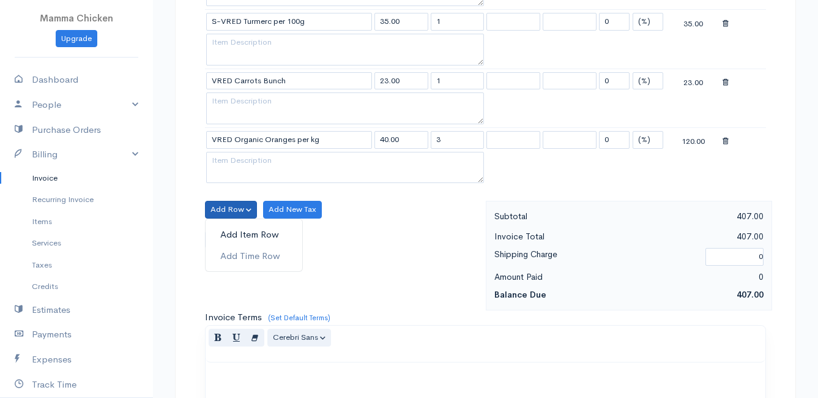
click at [237, 229] on link "Add Item Row" at bounding box center [254, 234] width 97 height 21
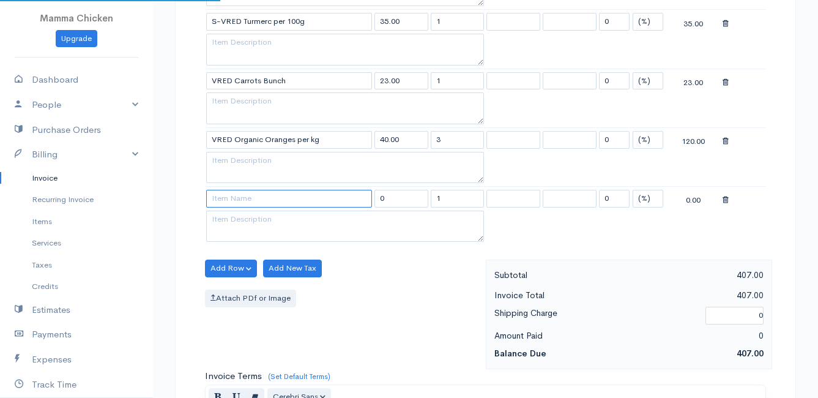
click at [230, 200] on input at bounding box center [289, 199] width 166 height 18
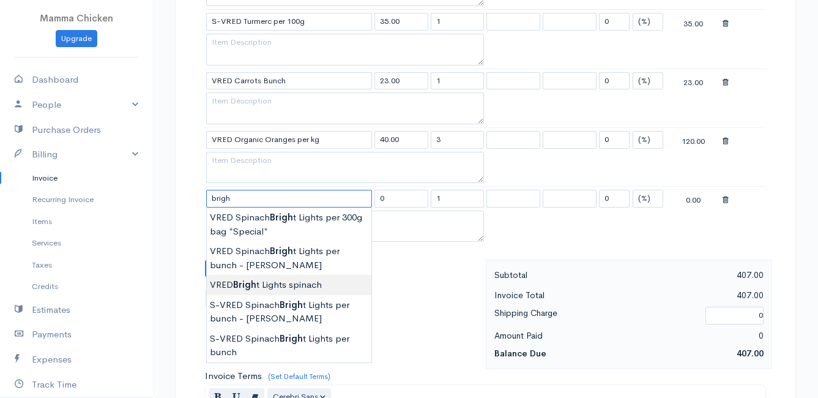
type input "VRED Bright Lights spinach"
type input "30.00"
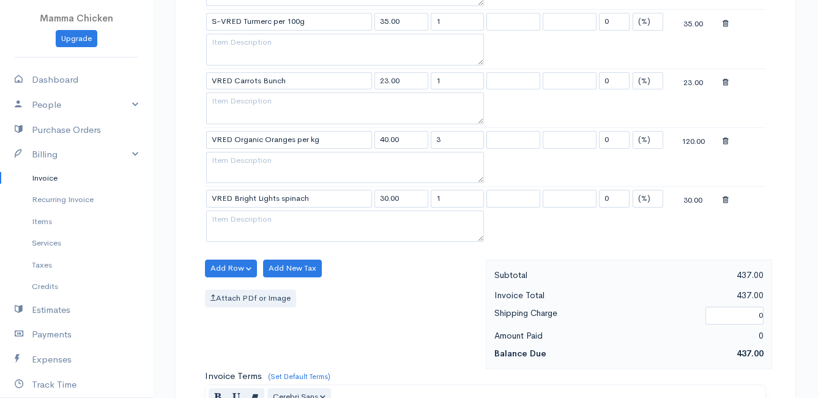
click at [223, 268] on button "Add Row" at bounding box center [231, 268] width 52 height 18
click at [231, 295] on link "Add Item Row" at bounding box center [254, 293] width 97 height 21
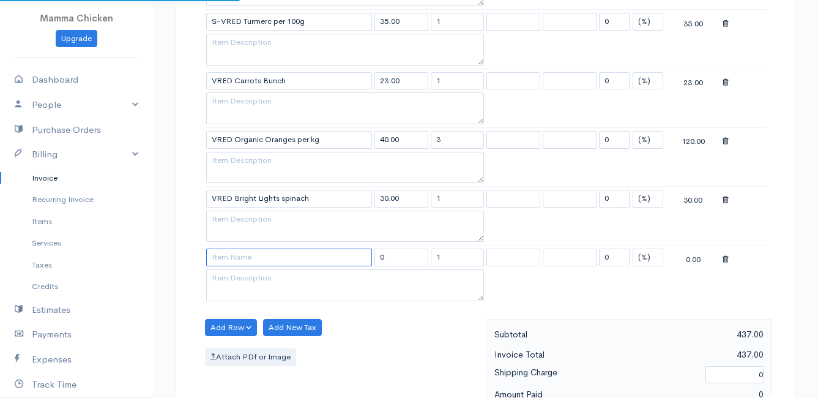
click at [224, 254] on input at bounding box center [289, 257] width 166 height 18
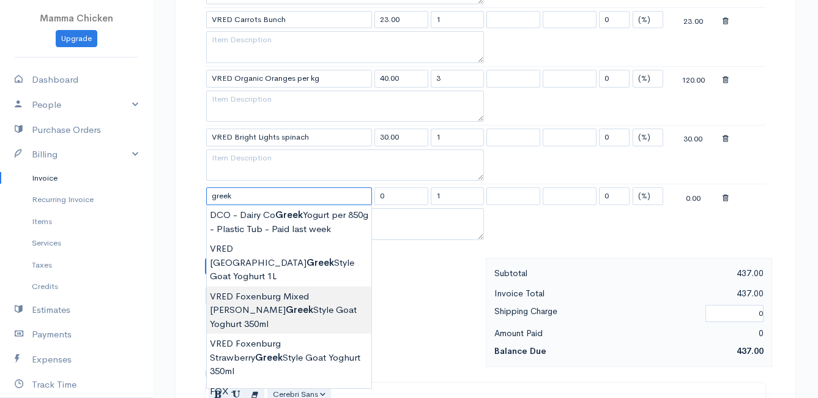
scroll to position [918, 0]
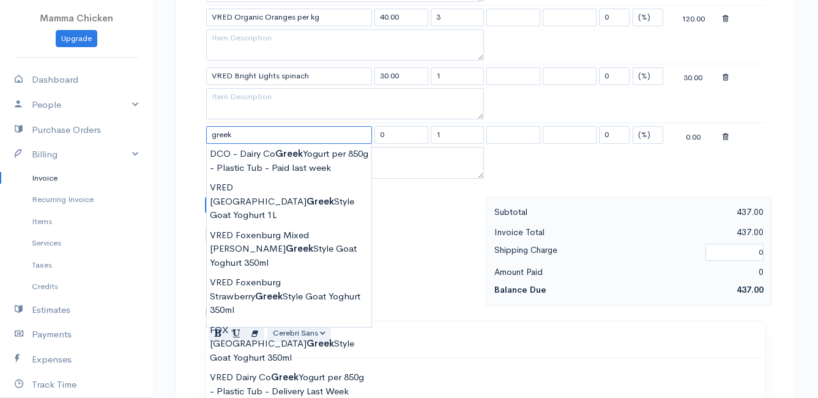
type input "DCO - Dairy Co Greek Yogurt per 850g - Plastic Tub"
type input "82.00"
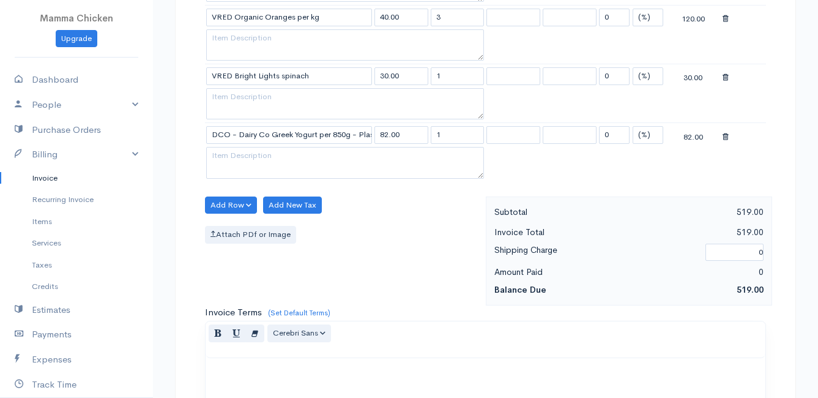
click at [224, 198] on button "Add Row" at bounding box center [231, 205] width 52 height 18
click at [223, 227] on link "Add Item Row" at bounding box center [254, 230] width 97 height 21
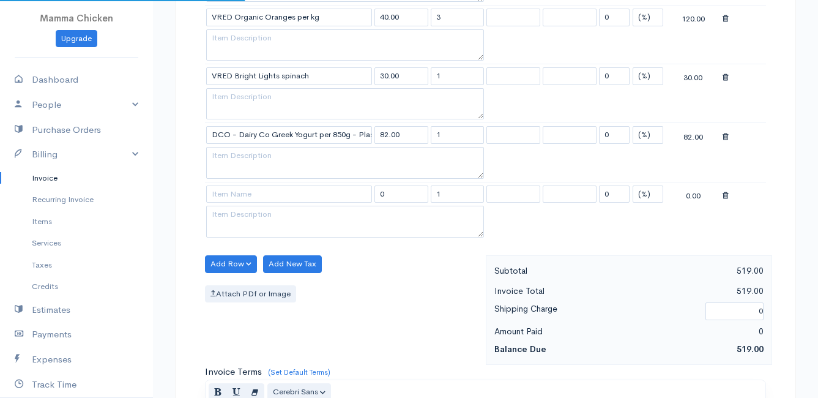
click at [220, 204] on td at bounding box center [289, 194] width 168 height 24
click at [220, 196] on input at bounding box center [289, 194] width 166 height 18
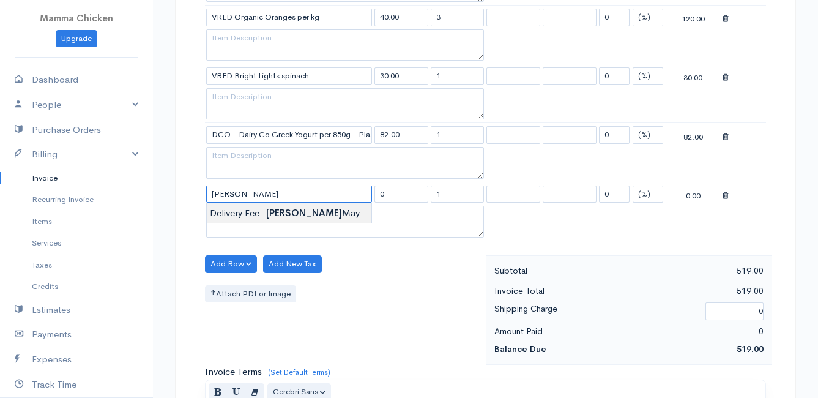
type input "Delivery Fee - [PERSON_NAME]"
type input "50.00"
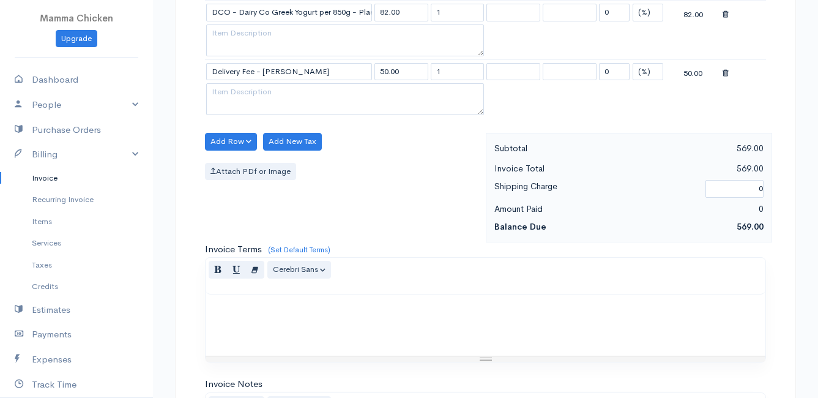
scroll to position [1307, 0]
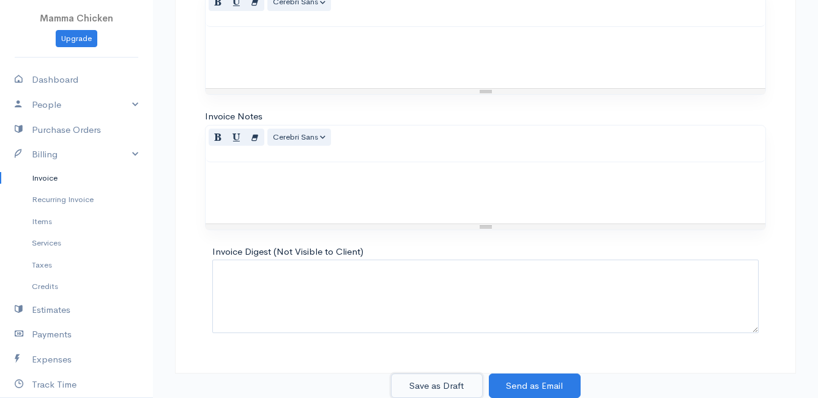
click at [439, 384] on button "Save as Draft" at bounding box center [437, 385] width 92 height 25
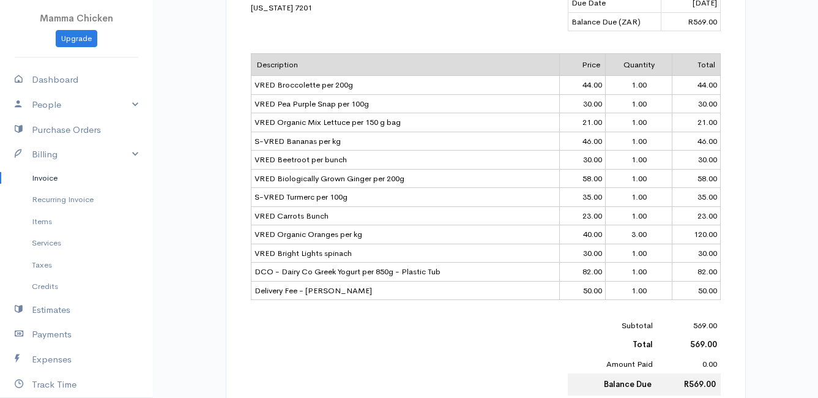
scroll to position [489, 0]
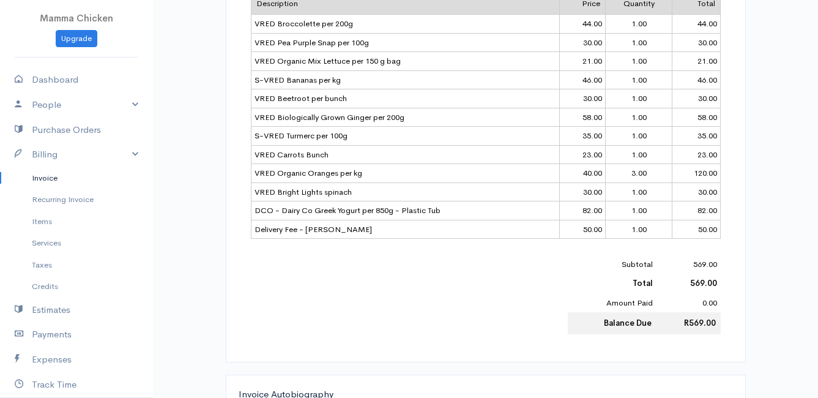
click at [45, 178] on link "Invoice" at bounding box center [76, 178] width 153 height 22
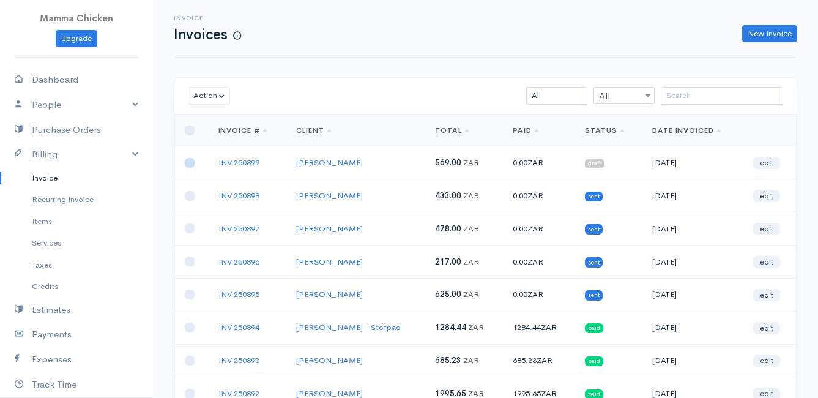
click at [185, 161] on input "checkbox" at bounding box center [190, 163] width 10 height 10
checkbox input "true"
click at [216, 98] on button "Action" at bounding box center [209, 96] width 42 height 18
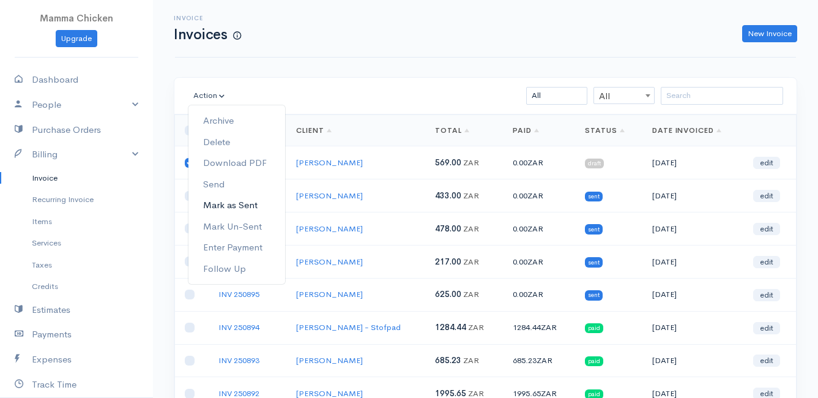
click at [243, 206] on link "Mark as Sent" at bounding box center [236, 205] width 97 height 21
click at [243, 206] on td "INV 250898" at bounding box center [248, 195] width 78 height 33
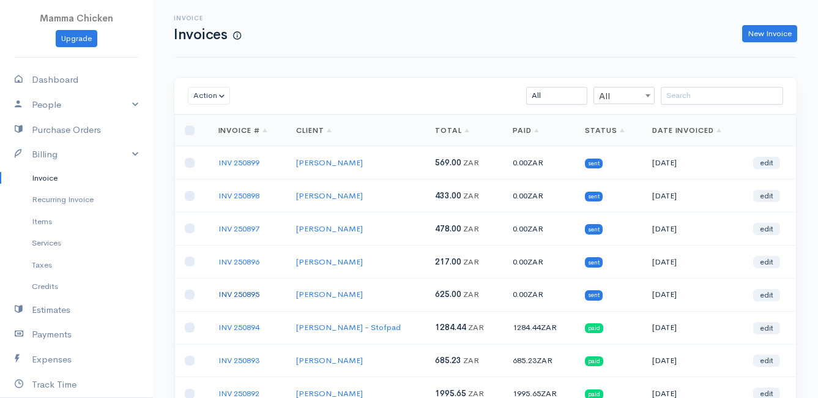
click at [245, 292] on link "INV 250895" at bounding box center [238, 294] width 41 height 10
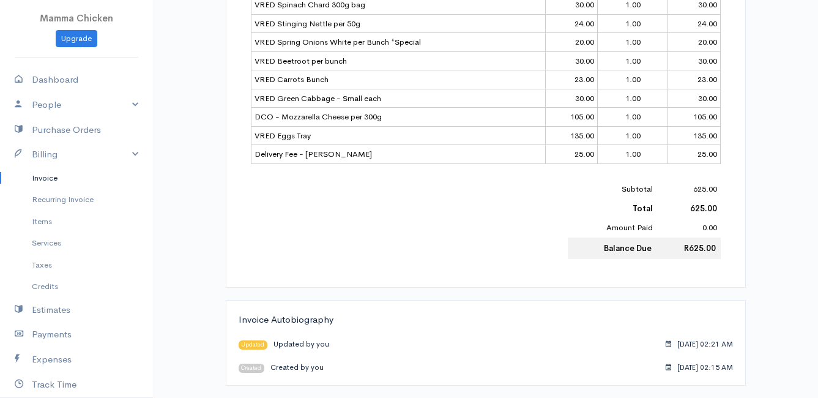
scroll to position [376, 0]
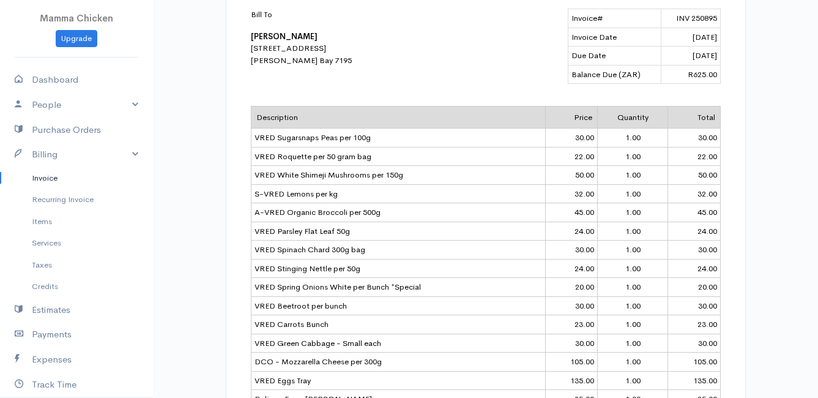
click at [45, 175] on link "Invoice" at bounding box center [76, 178] width 153 height 22
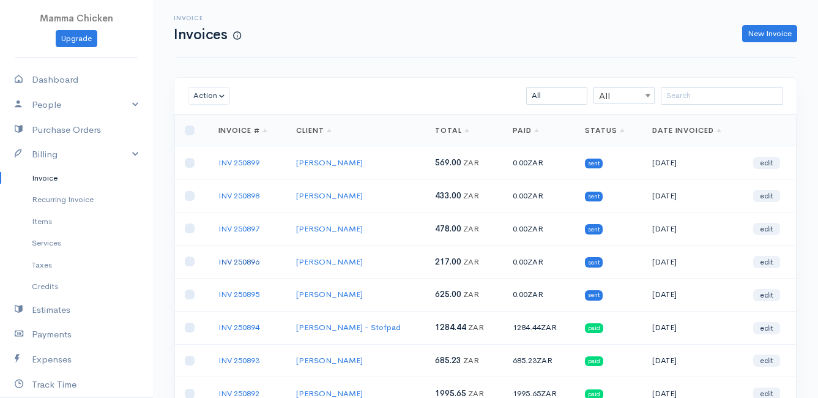
click at [256, 258] on link "INV 250896" at bounding box center [238, 261] width 41 height 10
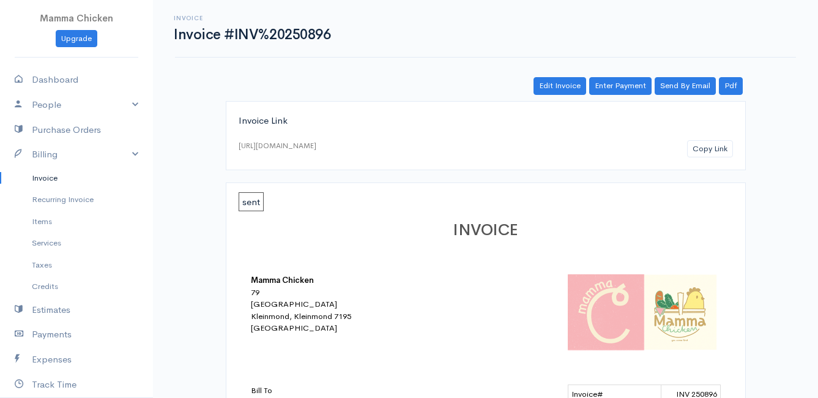
click at [46, 176] on link "Invoice" at bounding box center [76, 178] width 153 height 22
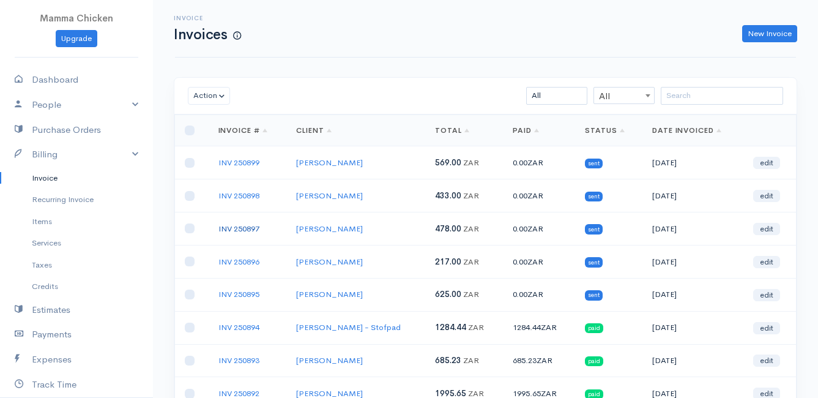
click at [231, 226] on link "INV 250897" at bounding box center [238, 228] width 41 height 10
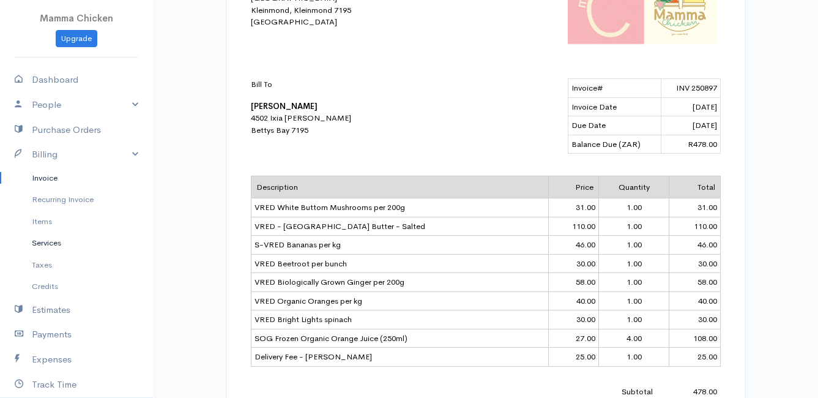
scroll to position [184, 0]
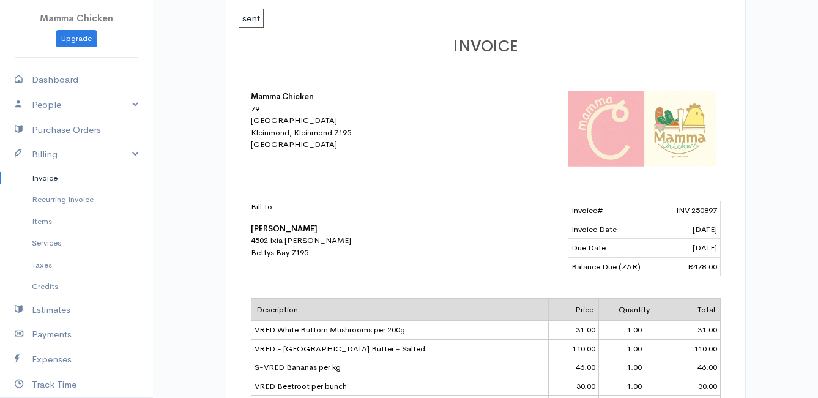
click at [43, 174] on link "Invoice" at bounding box center [76, 178] width 153 height 22
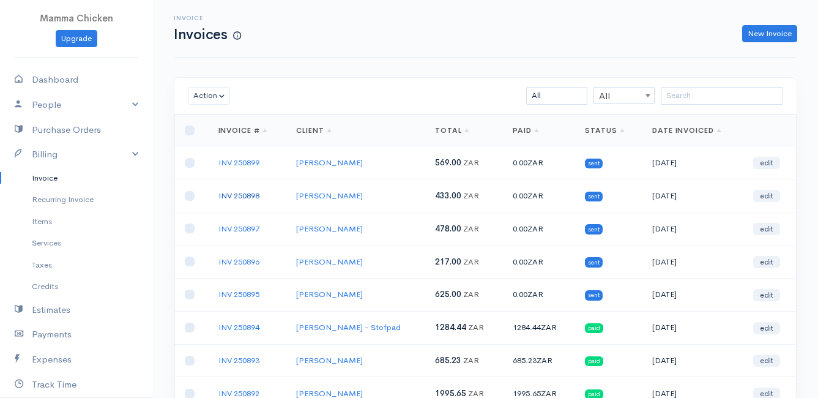
click at [243, 193] on link "INV 250898" at bounding box center [238, 195] width 41 height 10
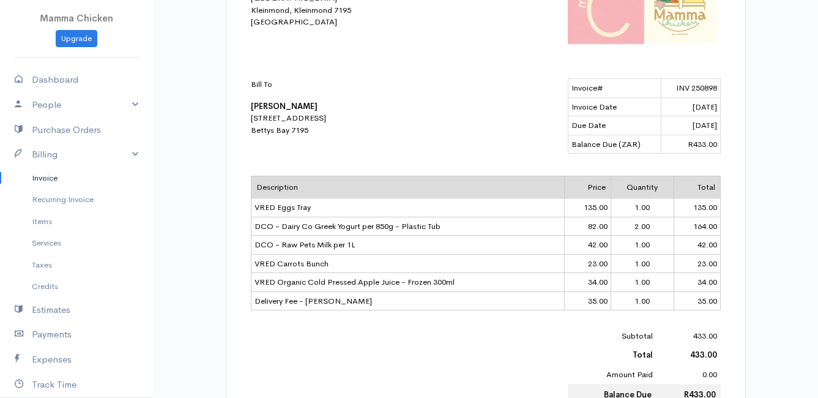
scroll to position [367, 0]
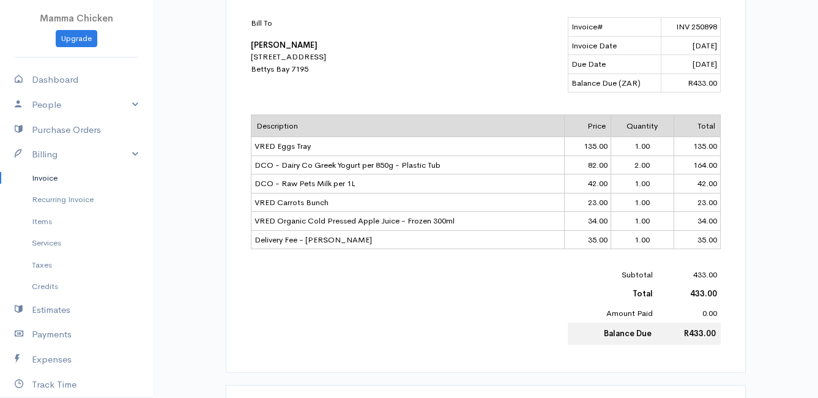
click at [40, 174] on link "Invoice" at bounding box center [76, 178] width 153 height 22
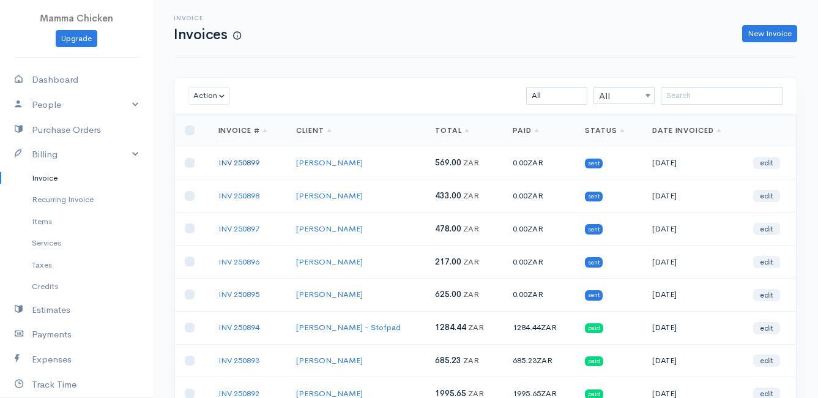
click at [230, 161] on link "INV 250899" at bounding box center [238, 162] width 41 height 10
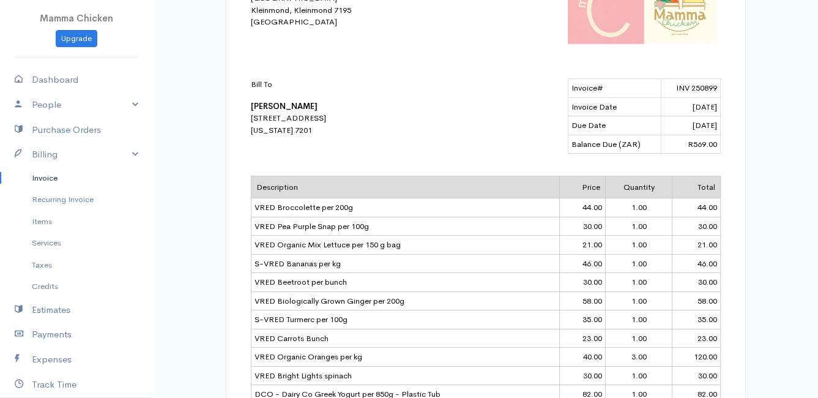
scroll to position [428, 0]
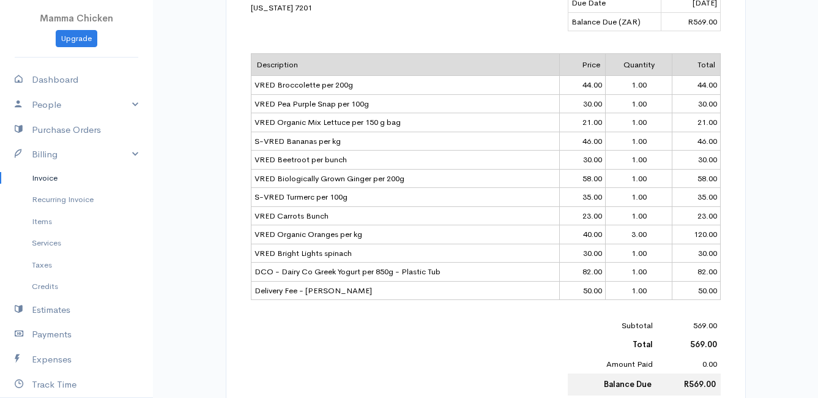
click at [42, 177] on link "Invoice" at bounding box center [76, 178] width 153 height 22
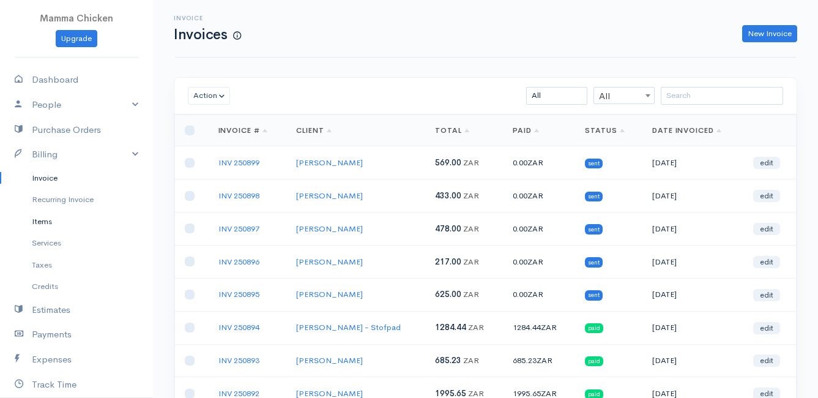
click at [45, 220] on link "Items" at bounding box center [76, 221] width 153 height 22
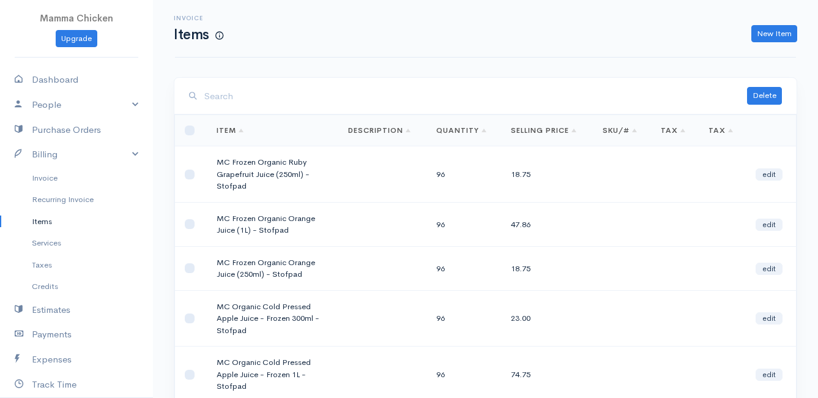
click at [247, 103] on input "search" at bounding box center [475, 96] width 543 height 25
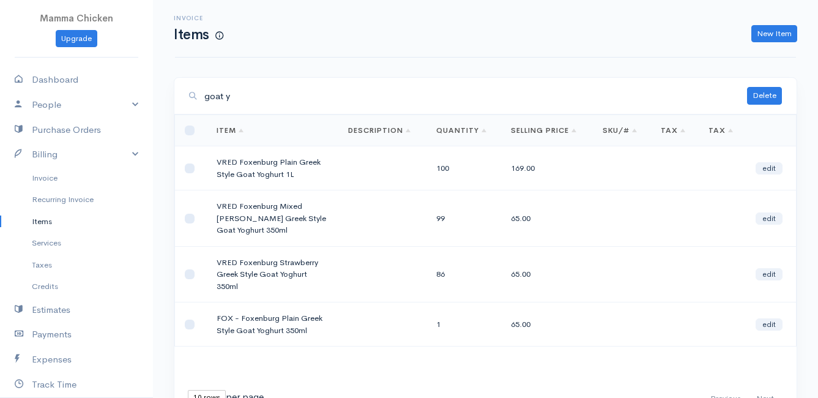
scroll to position [61, 0]
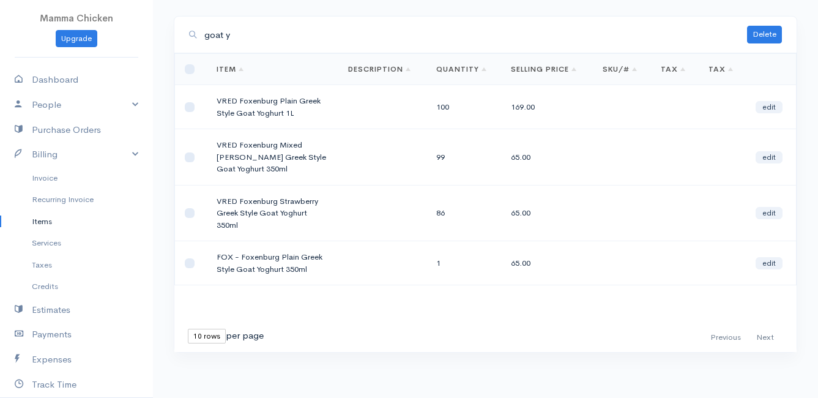
type input "goat y"
drag, startPoint x: 218, startPoint y: 255, endPoint x: 315, endPoint y: 272, distance: 98.1
click at [315, 272] on td "FOX - Foxenburg Plain Greek Style Goat Yoghurt 350ml" at bounding box center [273, 263] width 132 height 44
drag, startPoint x: 315, startPoint y: 272, endPoint x: 264, endPoint y: 261, distance: 52.4
copy td "FOX - Foxenburg Plain Greek Style Goat Yoghurt 350ml"
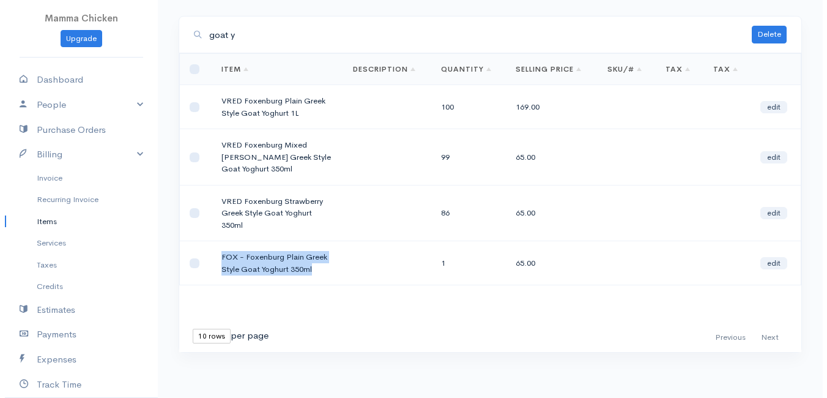
scroll to position [0, 0]
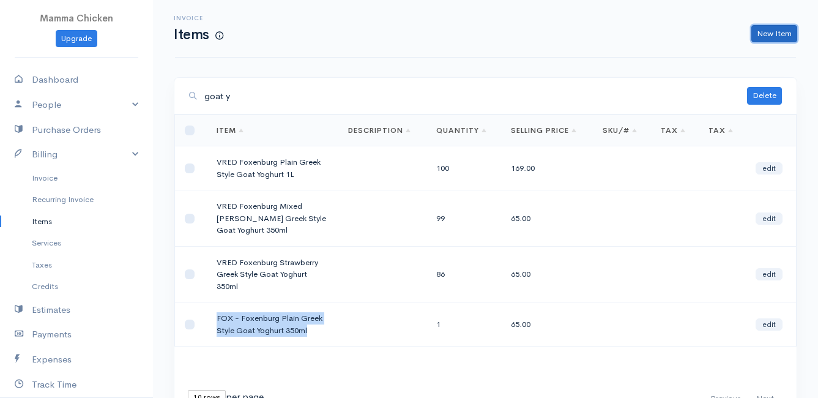
click at [768, 28] on link "New Item" at bounding box center [774, 34] width 46 height 18
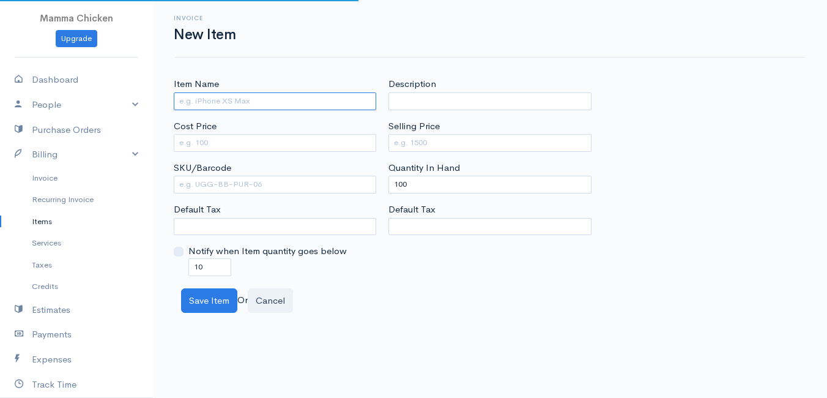
click at [200, 98] on input "Item Name" at bounding box center [275, 101] width 202 height 18
paste input "FOX - Foxenburg Plain Greek Style Goat Yoghurt 350ml"
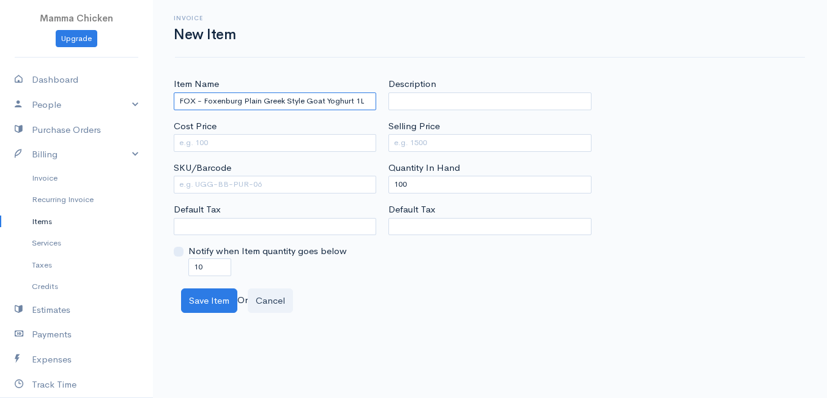
type input "FOX - Foxenburg Plain Greek Style Goat Yoghurt 1L"
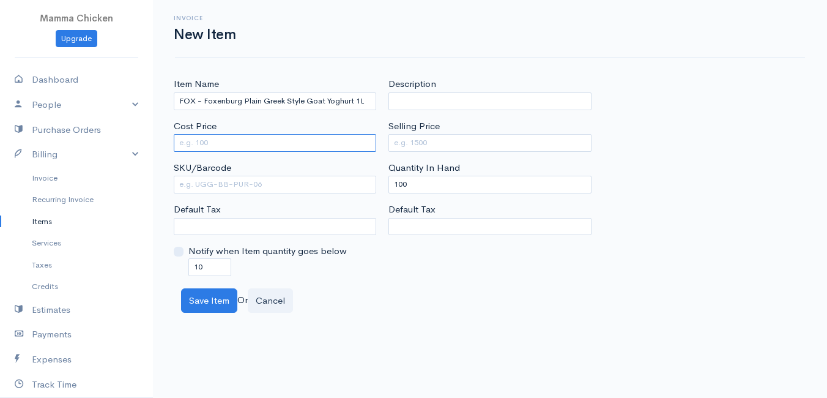
click at [207, 138] on input "Cost Price" at bounding box center [275, 143] width 202 height 18
type input "125.51"
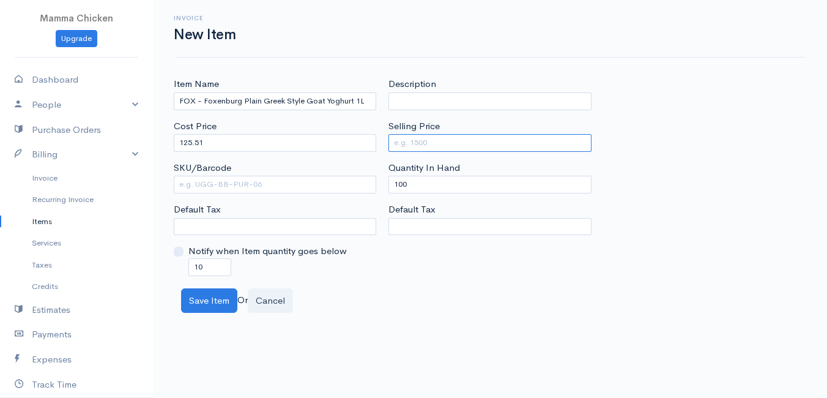
click at [409, 146] on input "Selling Price" at bounding box center [489, 143] width 202 height 18
type input "169"
click at [450, 275] on div "Description Selling Price 169 Quantity In Hand 100 Default Tax" at bounding box center [489, 176] width 215 height 198
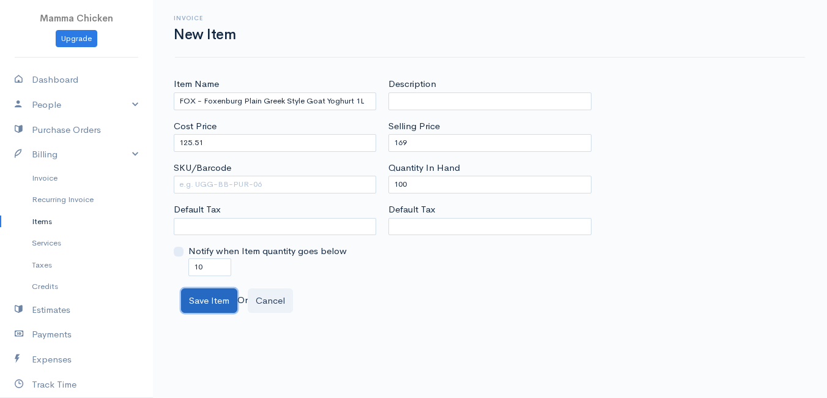
click at [206, 299] on button "Save Item" at bounding box center [209, 300] width 56 height 25
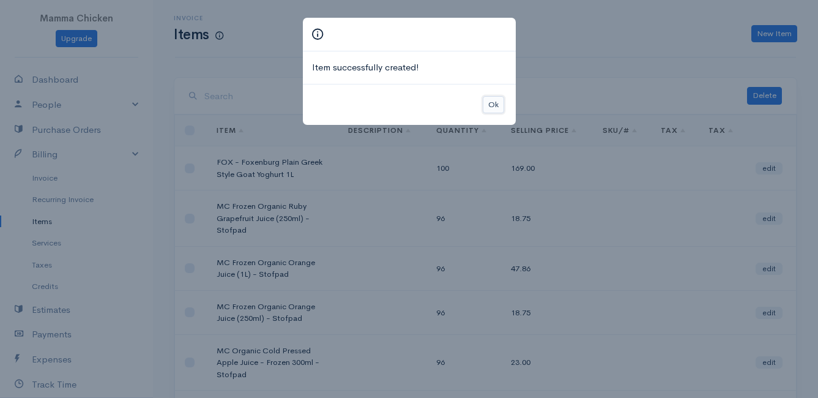
click at [498, 107] on button "Ok" at bounding box center [493, 105] width 21 height 18
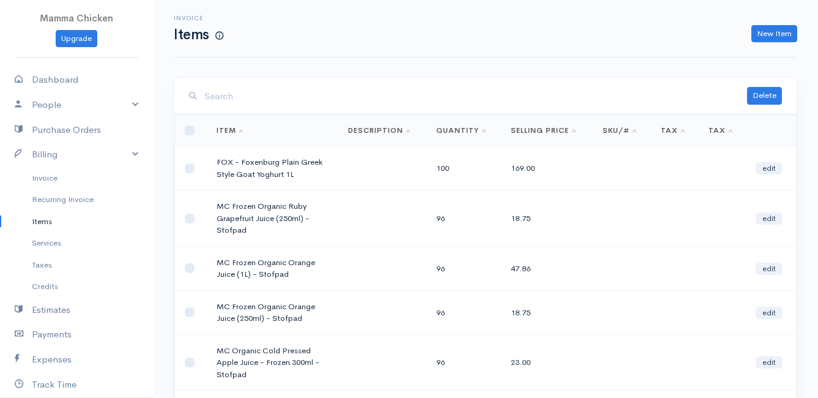
click at [35, 215] on link "Items" at bounding box center [76, 221] width 153 height 22
click at [42, 180] on link "Invoice" at bounding box center [76, 178] width 153 height 22
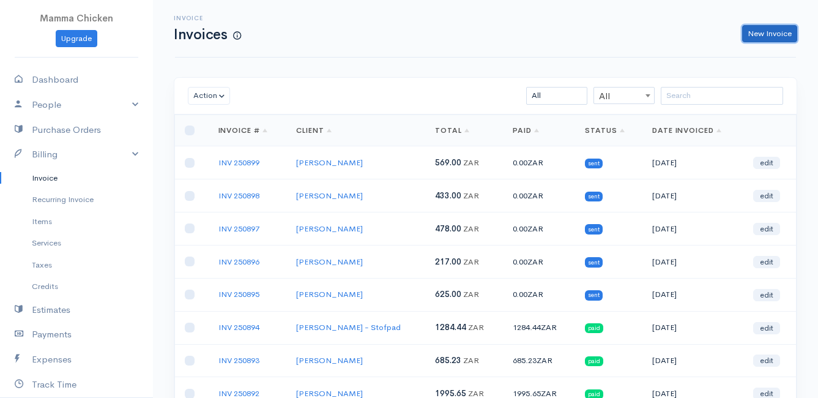
click at [766, 31] on link "New Invoice" at bounding box center [769, 34] width 55 height 18
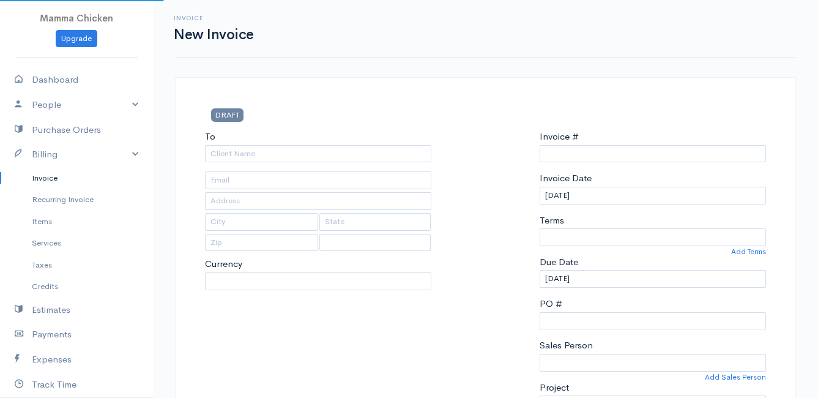
select select "[GEOGRAPHIC_DATA]"
select select "ZAR"
type input "INV 250900"
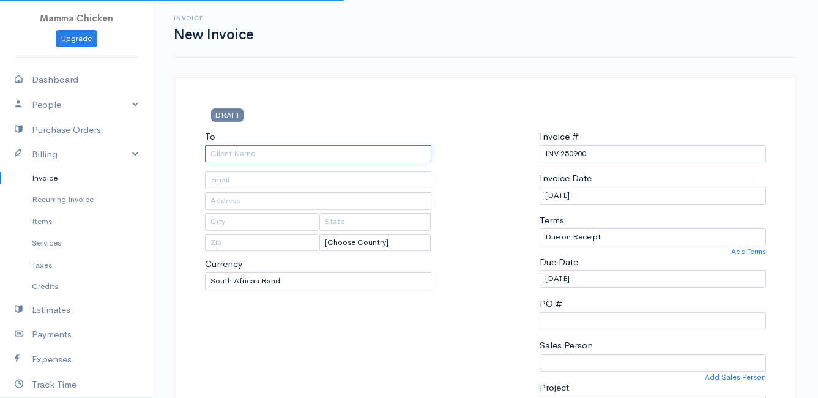
click at [256, 157] on input "To" at bounding box center [318, 154] width 226 height 18
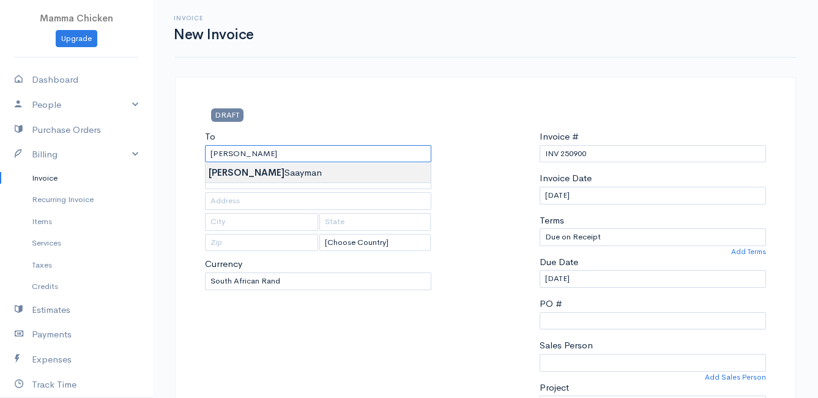
type input "[PERSON_NAME]"
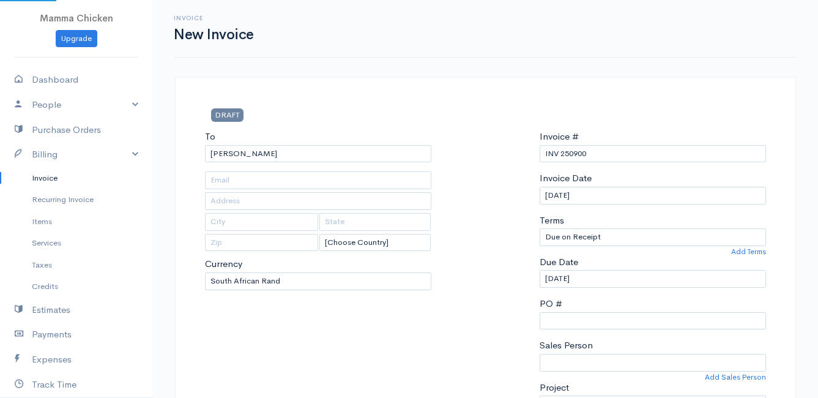
type input "[STREET_ADDRESS]"
type input "[PERSON_NAME] Bay"
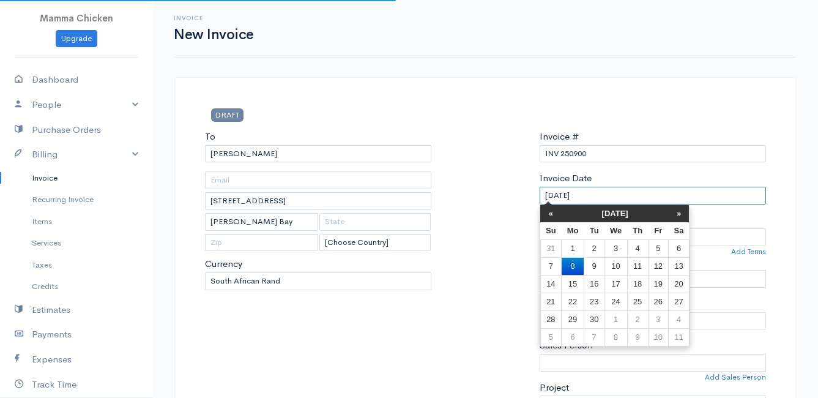
click at [669, 192] on input "[DATE]" at bounding box center [653, 196] width 226 height 18
click at [656, 265] on td "12" at bounding box center [658, 266] width 20 height 18
type input "[DATE]"
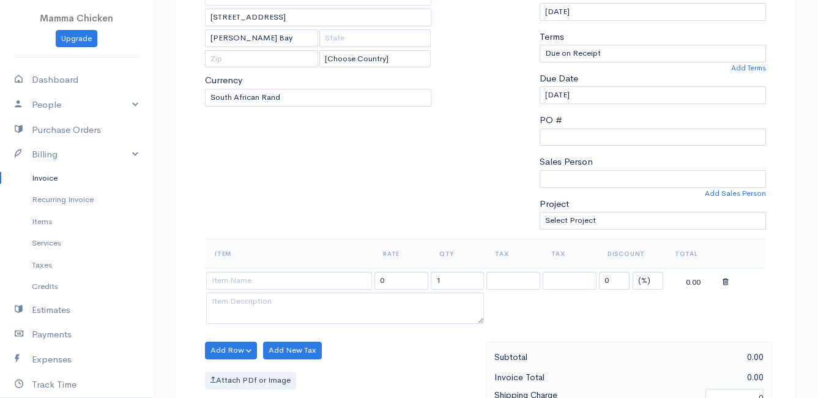
scroll to position [245, 0]
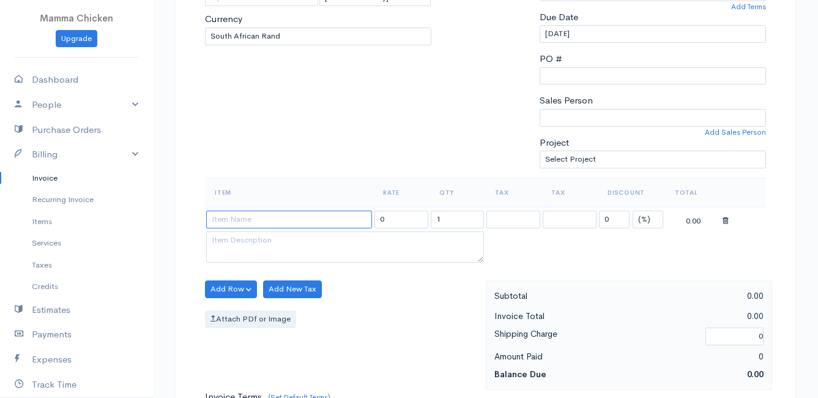
click at [247, 220] on input at bounding box center [289, 219] width 166 height 18
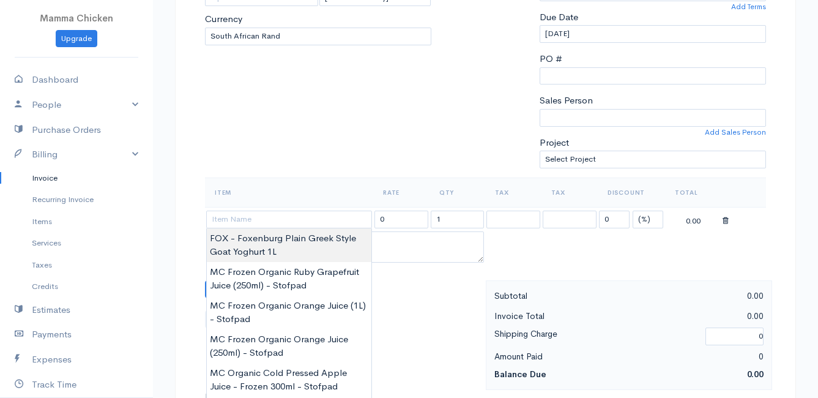
type input "FOX - Foxenburg Plain Greek Style Goat Yoghurt 1L"
type input "169.00"
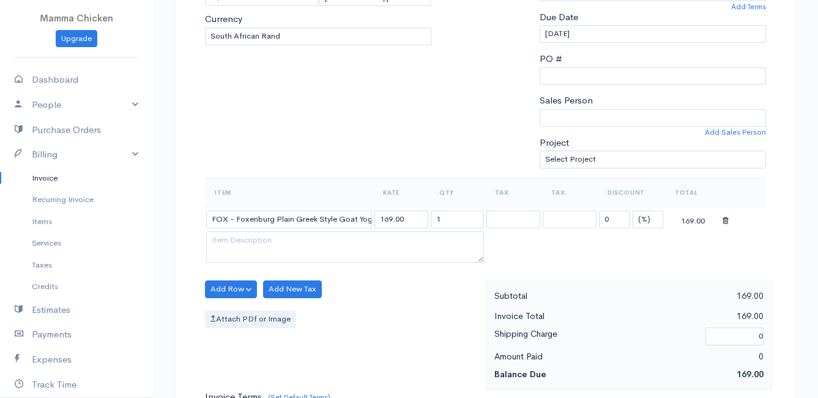
click at [256, 243] on body "Mamma Chicken Upgrade Dashboard People Clients Vendors Staff Users Purchase Ord…" at bounding box center [409, 284] width 818 height 1058
click at [461, 215] on input "1" at bounding box center [458, 219] width 54 height 18
type input "7"
click at [399, 362] on div "Add Row Add Item Row Add Time Row Add New Tax Attach PDf or Image" at bounding box center [342, 334] width 287 height 109
click at [45, 223] on link "Items" at bounding box center [76, 221] width 153 height 22
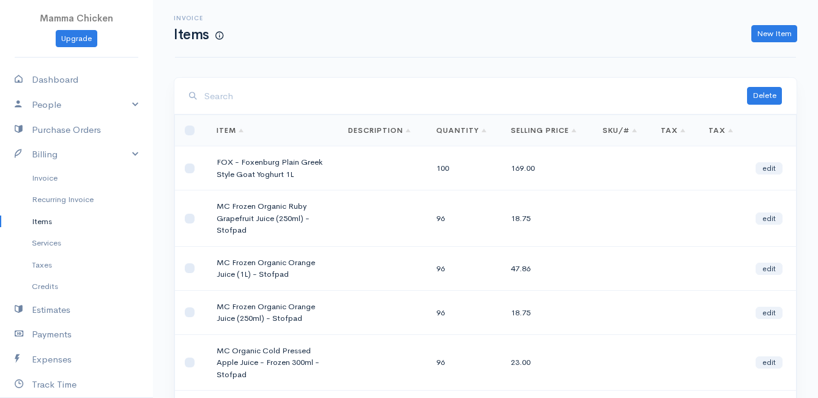
click at [236, 101] on input "search" at bounding box center [475, 96] width 543 height 25
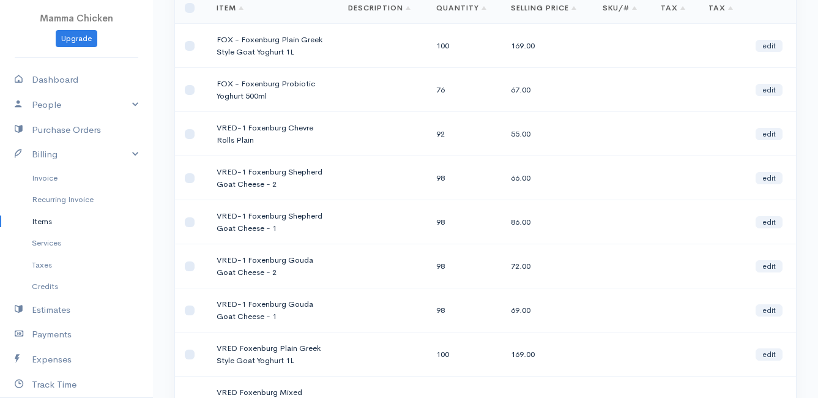
scroll to position [89, 0]
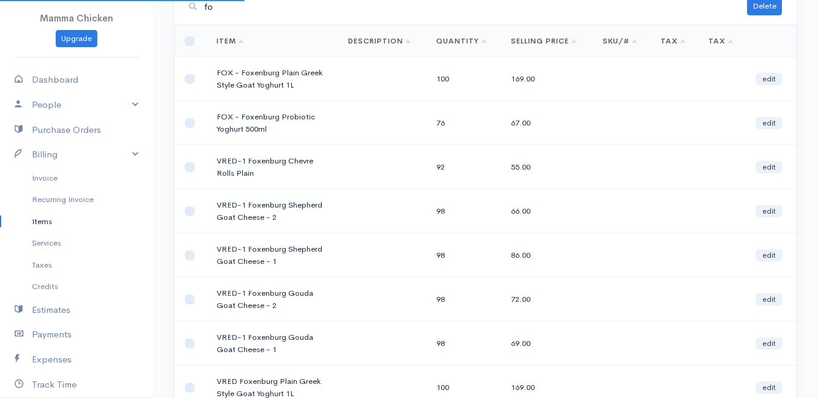
type input "f"
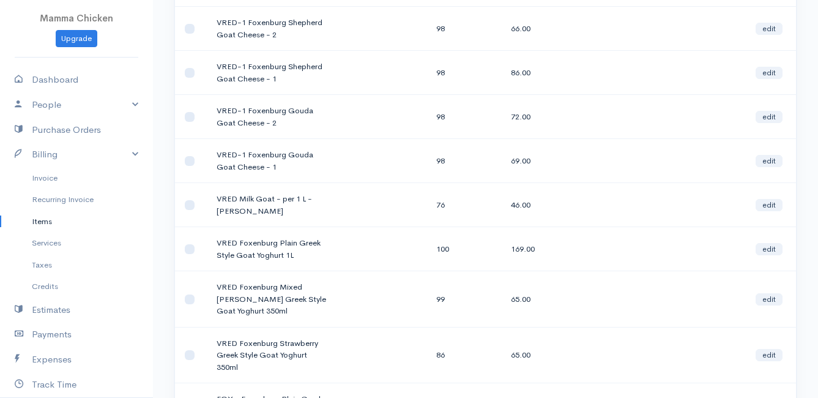
scroll to position [245, 0]
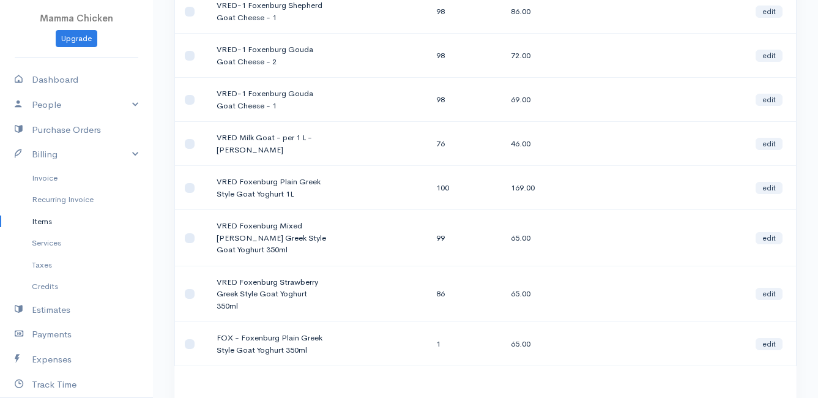
type input "goat"
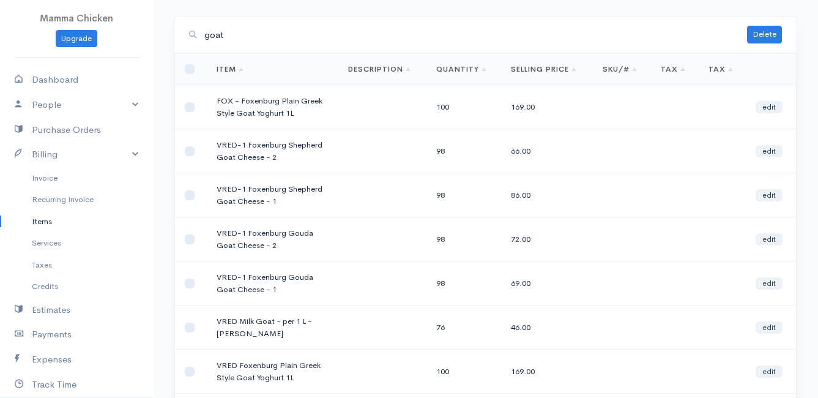
scroll to position [0, 0]
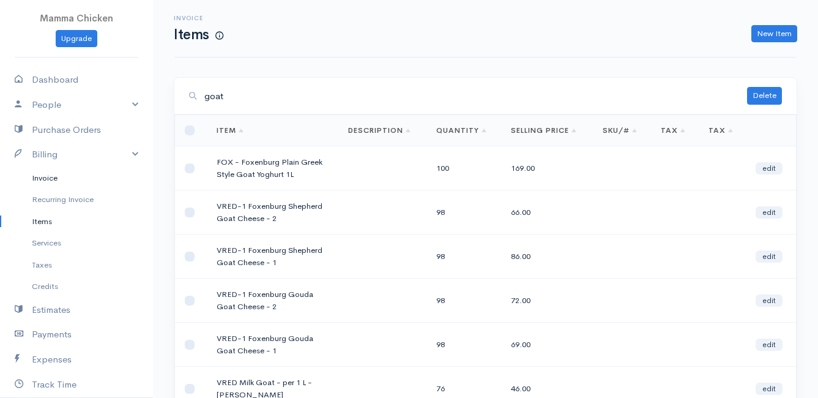
click at [32, 178] on link "Invoice" at bounding box center [76, 178] width 153 height 22
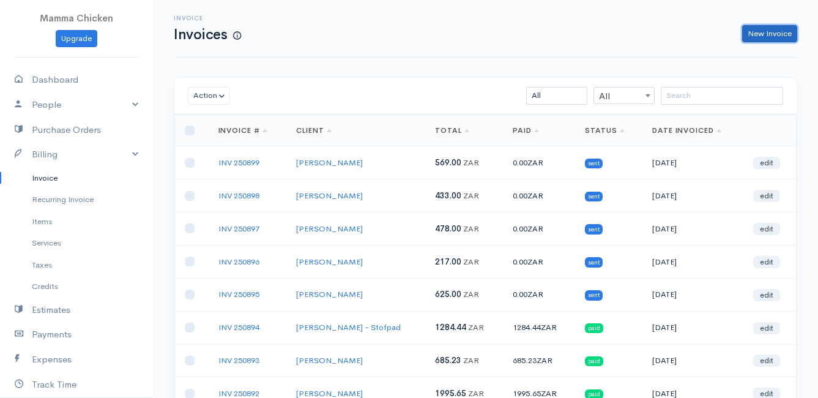
click at [770, 31] on link "New Invoice" at bounding box center [769, 34] width 55 height 18
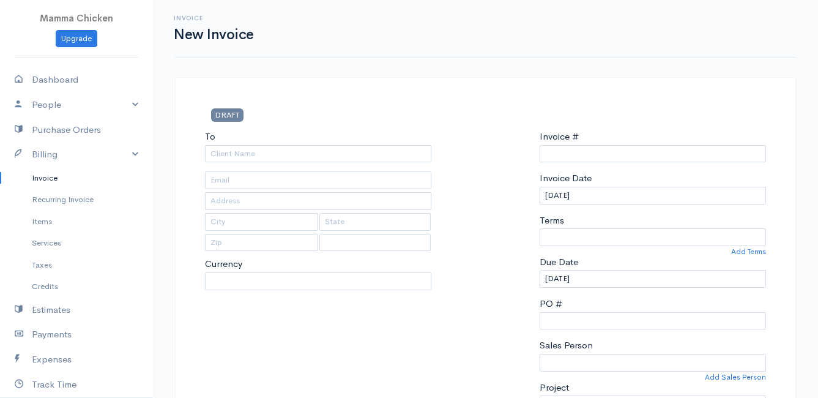
type input "INV 250900"
select select "[GEOGRAPHIC_DATA]"
select select "ZAR"
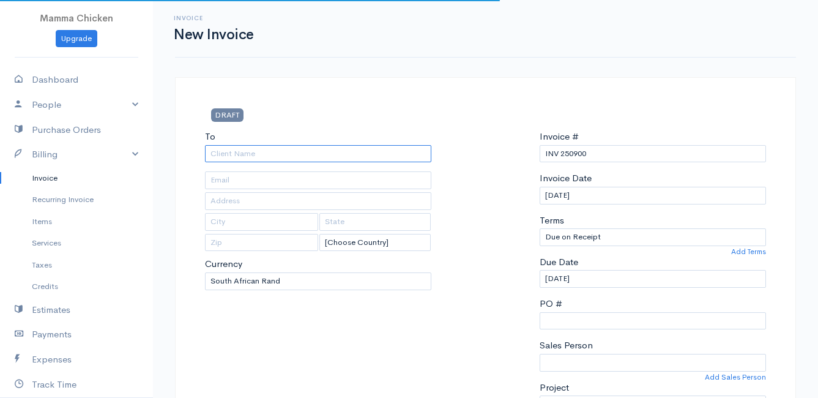
click at [234, 155] on input "To" at bounding box center [318, 154] width 226 height 18
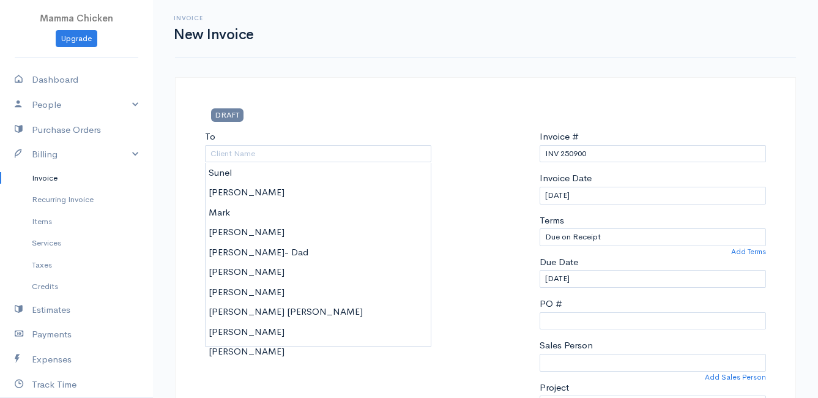
click at [44, 175] on link "Invoice" at bounding box center [76, 178] width 153 height 22
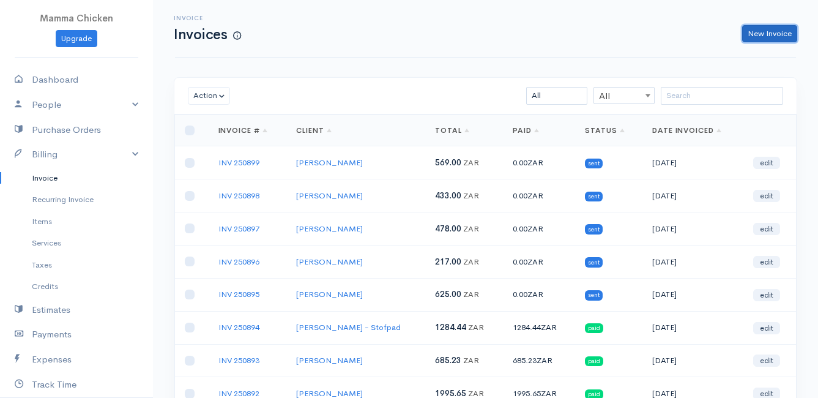
click at [784, 31] on link "New Invoice" at bounding box center [769, 34] width 55 height 18
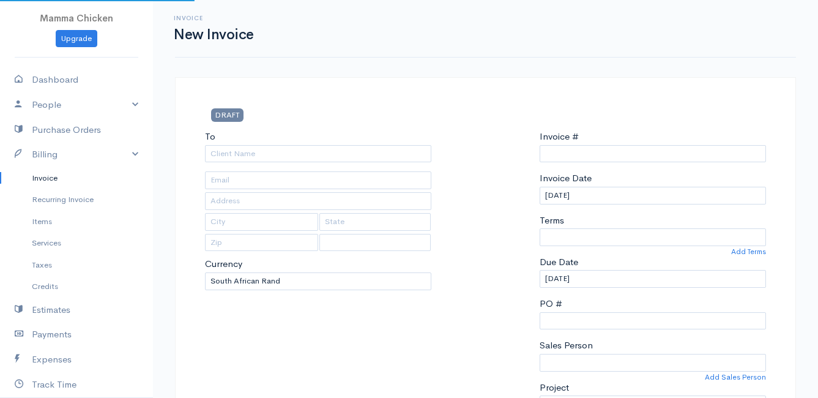
select select "ZAR"
select select "[GEOGRAPHIC_DATA]"
type input "INV 250900"
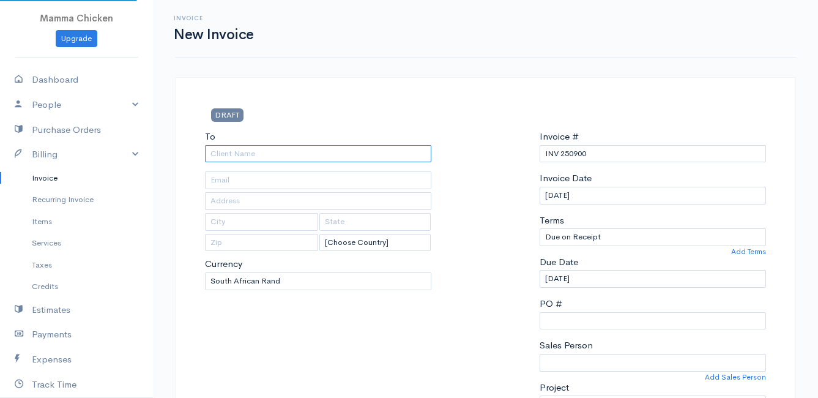
click at [259, 150] on input "To" at bounding box center [318, 154] width 226 height 18
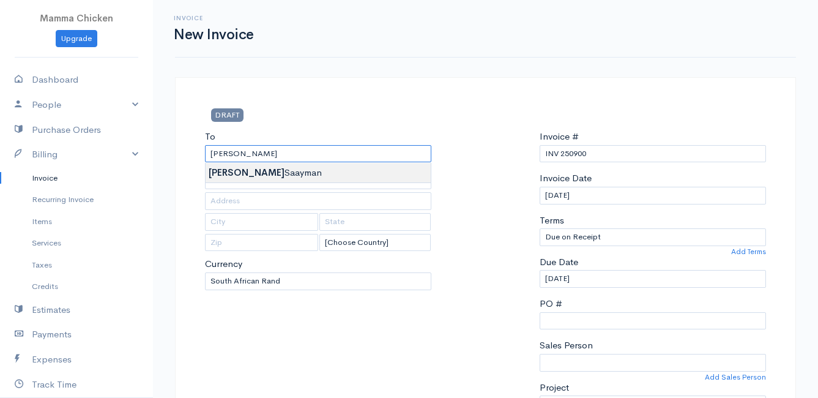
type input "[PERSON_NAME]"
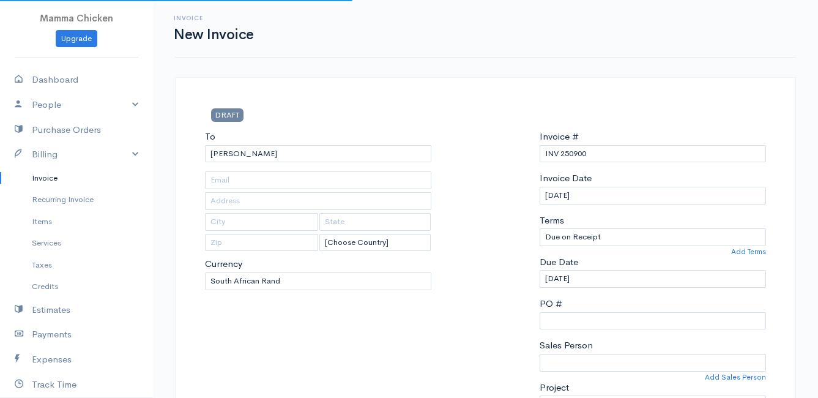
type input "[STREET_ADDRESS]"
type input "[PERSON_NAME] Bay"
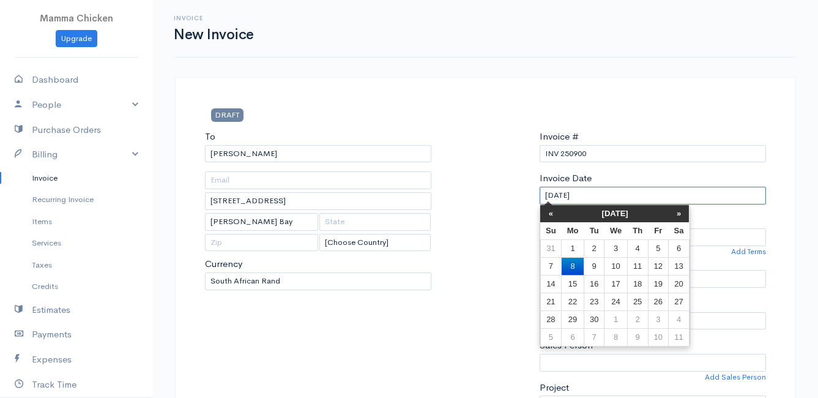
click at [650, 194] on input "[DATE]" at bounding box center [653, 196] width 226 height 18
click at [653, 263] on td "12" at bounding box center [658, 266] width 20 height 18
type input "[DATE]"
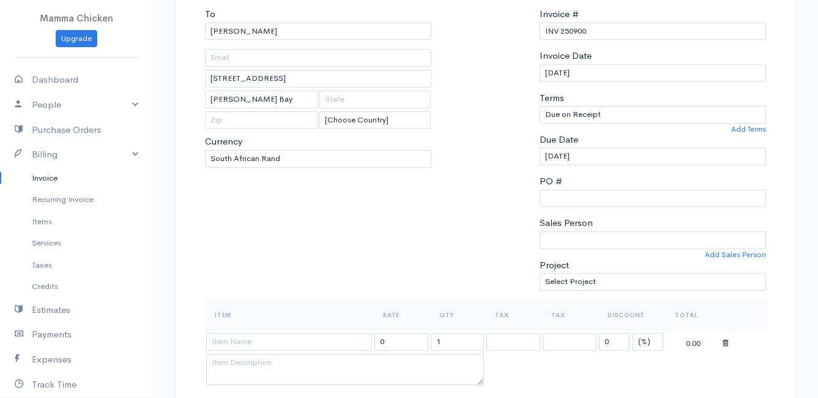
scroll to position [184, 0]
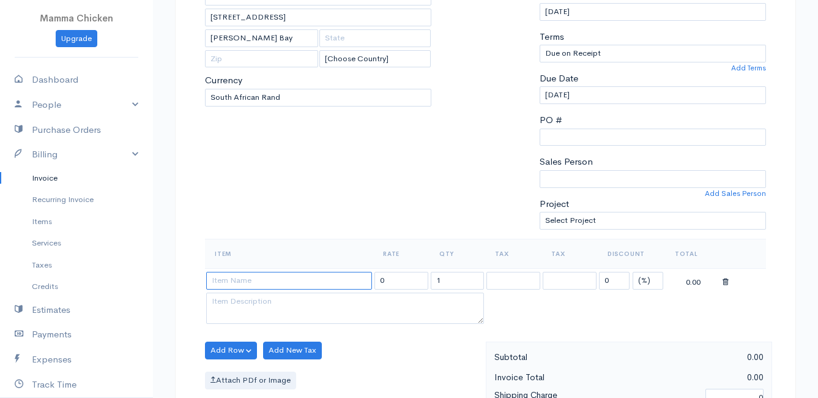
click at [250, 278] on input at bounding box center [289, 281] width 166 height 18
click at [272, 309] on body "Mamma Chicken Upgrade Dashboard People Clients Vendors Staff Users Purchase Ord…" at bounding box center [409, 345] width 818 height 1058
click at [456, 277] on input "1" at bounding box center [458, 281] width 54 height 18
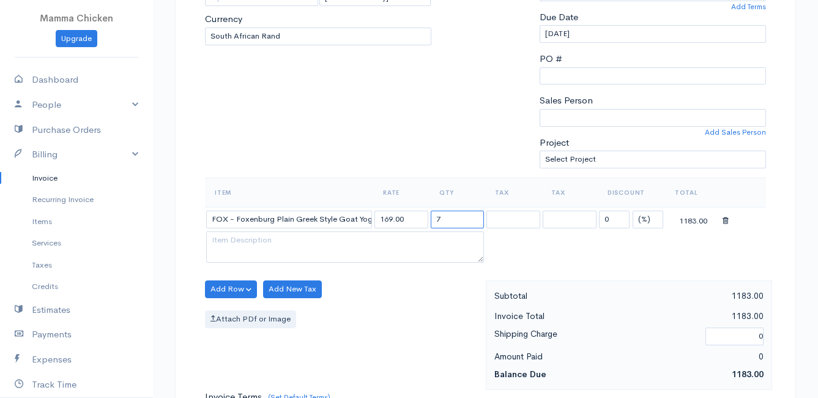
scroll to position [306, 0]
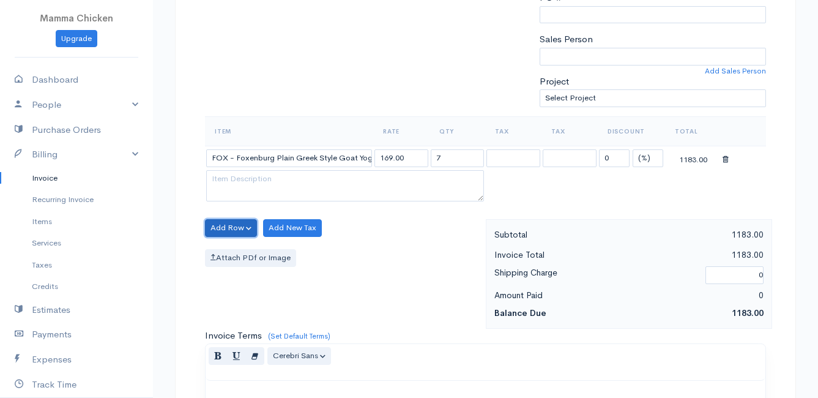
click at [232, 222] on button "Add Row" at bounding box center [231, 228] width 52 height 18
click at [232, 248] on link "Add Item Row" at bounding box center [254, 252] width 97 height 21
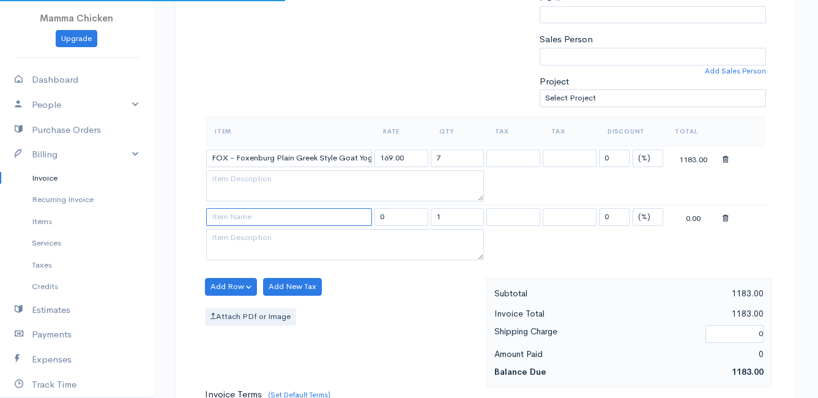
click at [232, 211] on input at bounding box center [289, 217] width 166 height 18
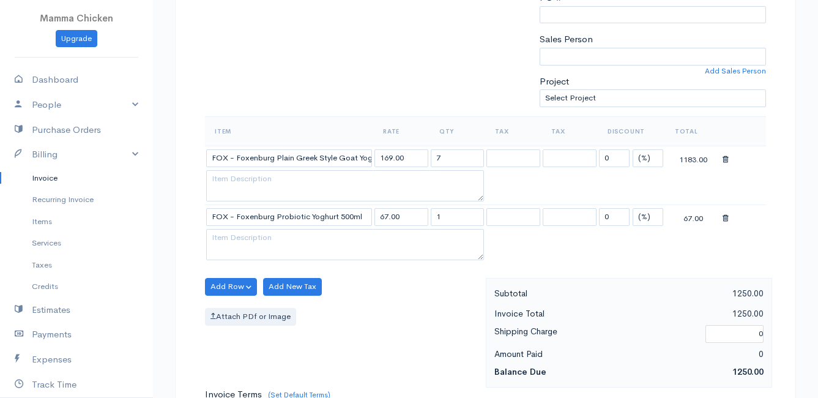
click at [279, 234] on body "Mamma Chicken Upgrade Dashboard People Clients Vendors Staff Users Purchase Ord…" at bounding box center [409, 252] width 818 height 1116
click at [453, 219] on input "1" at bounding box center [458, 217] width 54 height 18
click at [231, 283] on button "Add Row" at bounding box center [231, 287] width 52 height 18
click at [230, 310] on link "Add Item Row" at bounding box center [254, 311] width 97 height 21
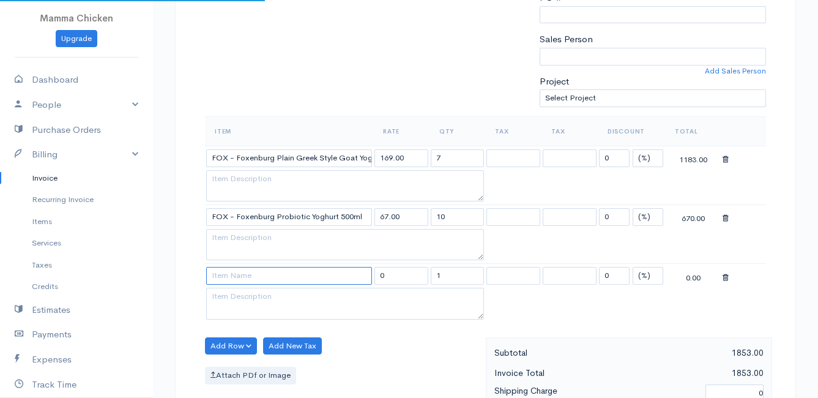
click at [236, 280] on input at bounding box center [289, 276] width 166 height 18
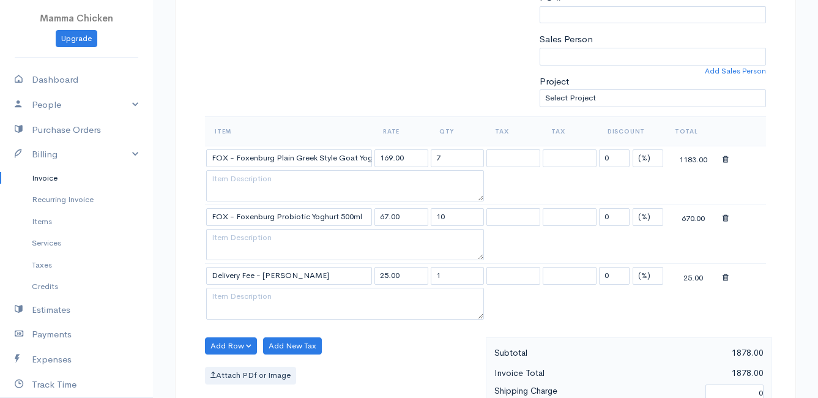
click at [235, 294] on body "Mamma Chicken Upgrade Dashboard People Clients Vendors Staff Users Purchase Ord…" at bounding box center [409, 281] width 818 height 1175
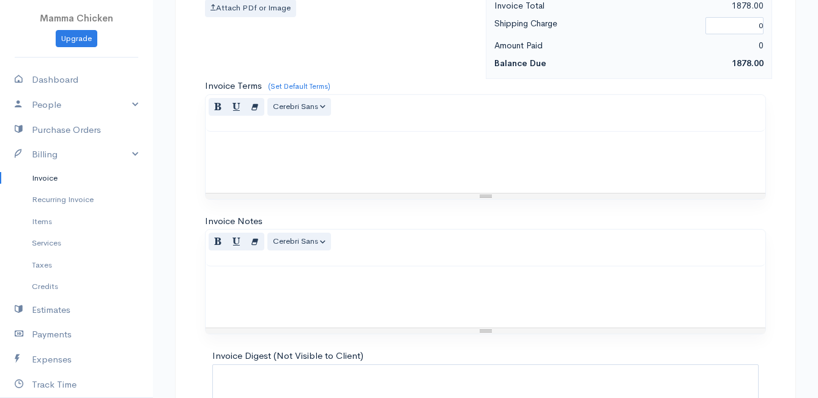
scroll to position [777, 0]
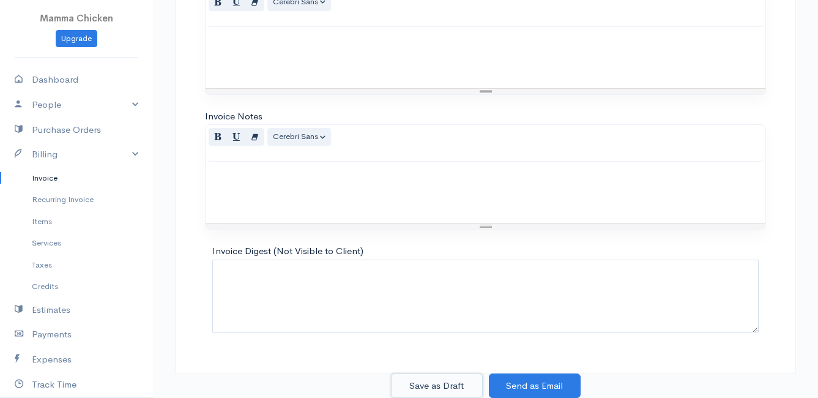
click at [423, 384] on button "Save as Draft" at bounding box center [437, 385] width 92 height 25
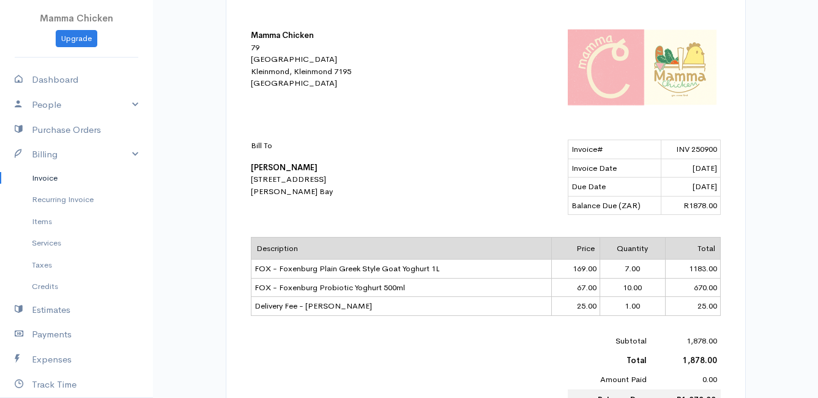
scroll to position [306, 0]
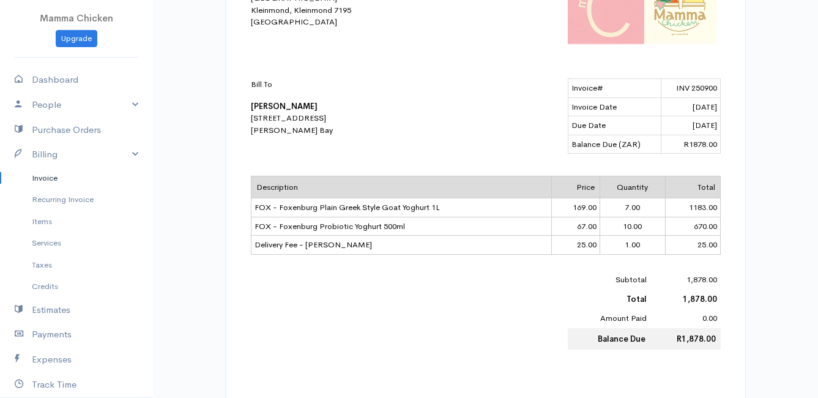
click at [60, 175] on link "Invoice" at bounding box center [76, 178] width 153 height 22
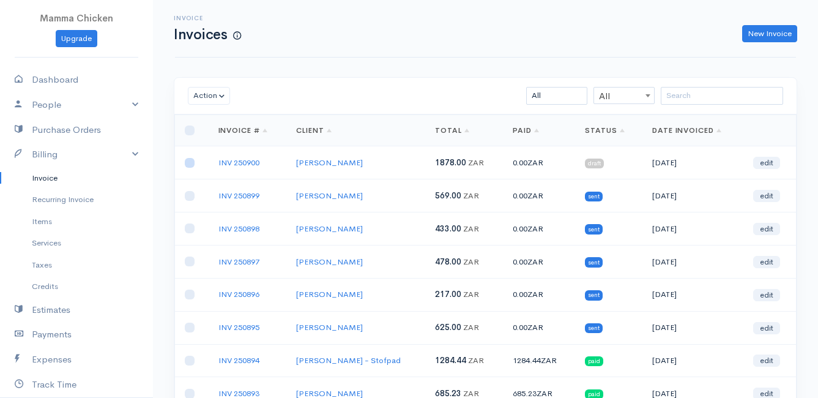
click at [191, 163] on input "checkbox" at bounding box center [190, 163] width 10 height 10
click at [212, 102] on button "Action" at bounding box center [209, 96] width 42 height 18
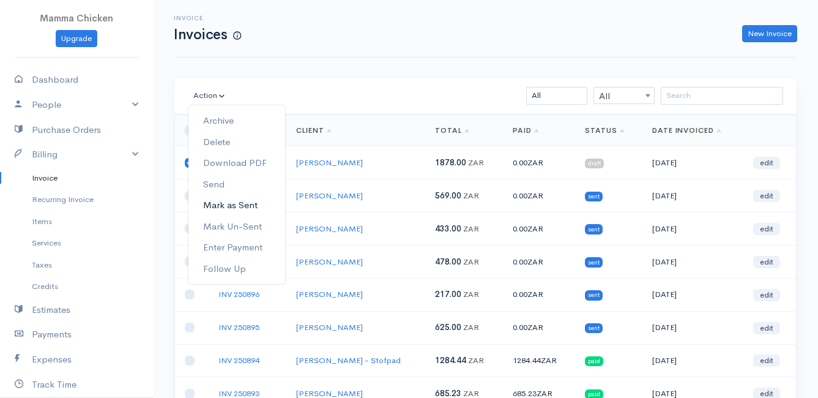
click at [228, 206] on link "Mark as Sent" at bounding box center [236, 205] width 97 height 21
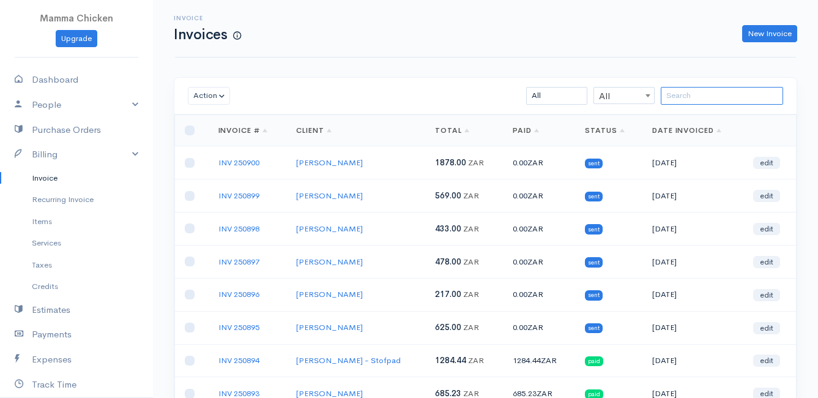
click at [688, 93] on input "search" at bounding box center [722, 96] width 122 height 18
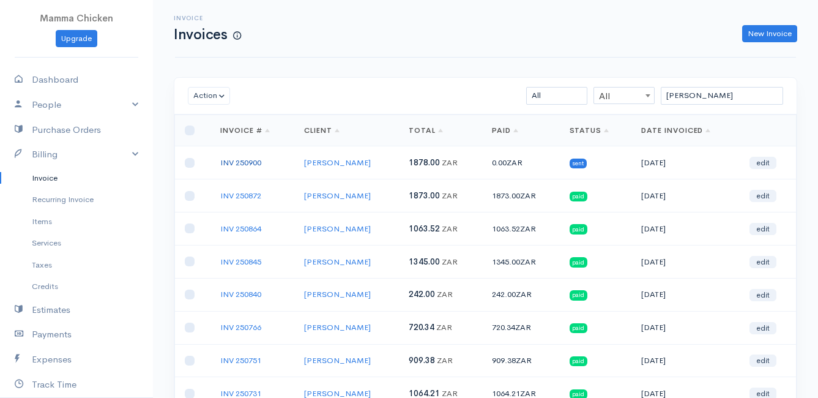
click at [243, 162] on link "INV 250900" at bounding box center [240, 162] width 41 height 10
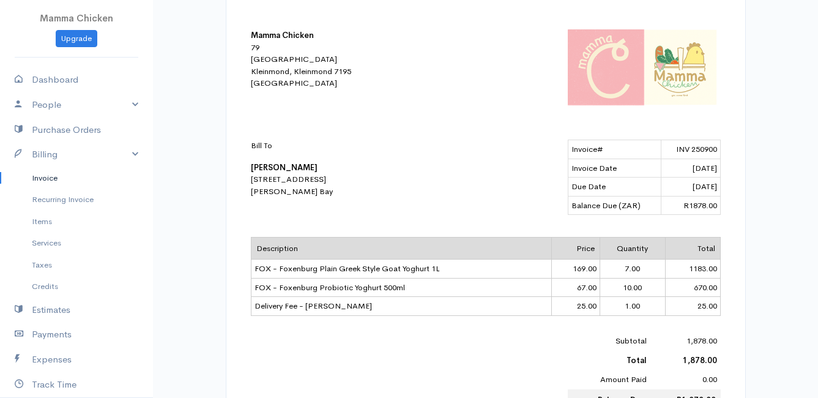
scroll to position [306, 0]
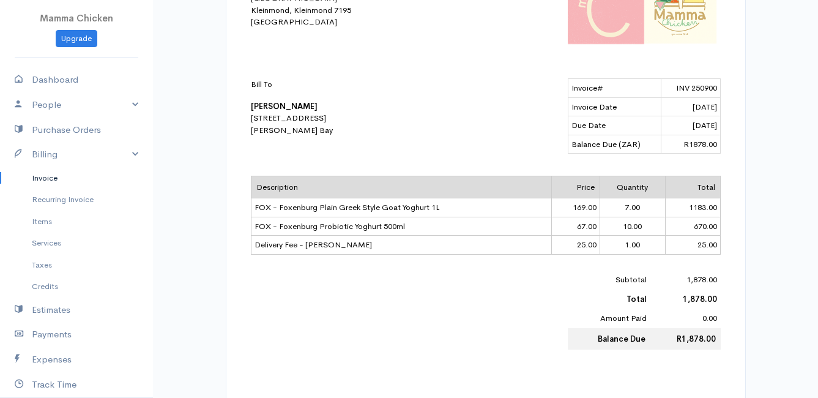
click at [49, 176] on link "Invoice" at bounding box center [76, 178] width 153 height 22
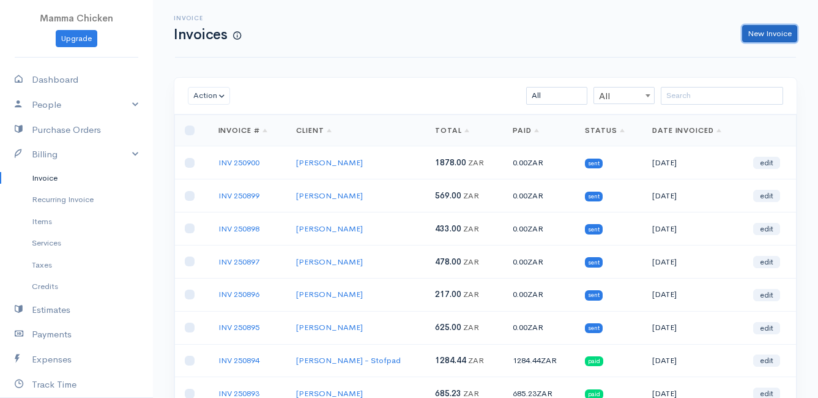
click at [774, 35] on link "New Invoice" at bounding box center [769, 34] width 55 height 18
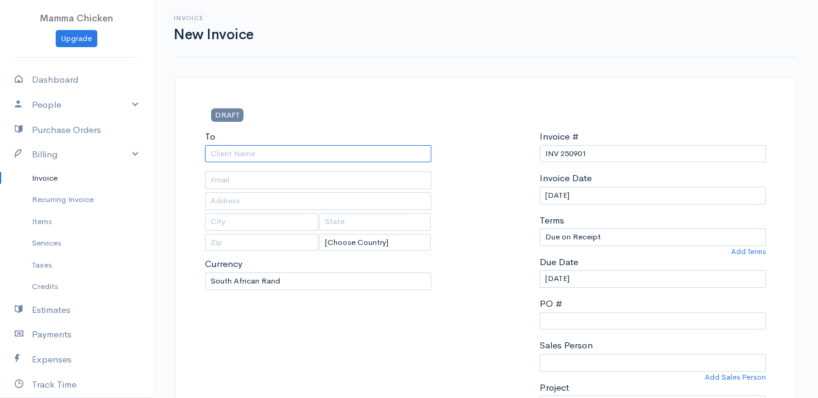
click at [246, 155] on input "To" at bounding box center [318, 154] width 226 height 18
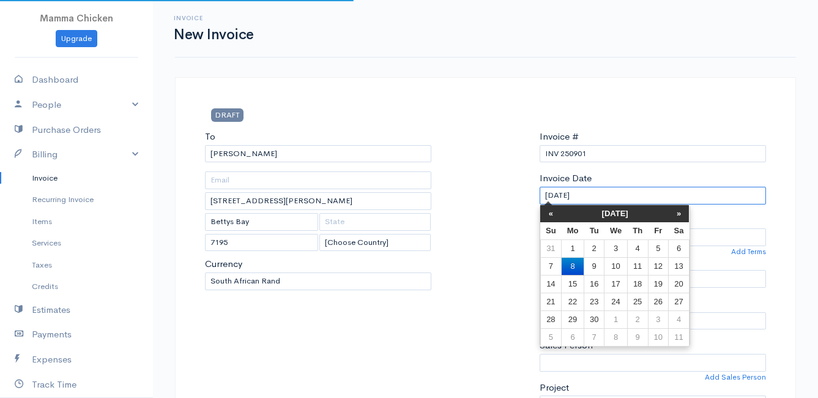
click at [651, 199] on input "[DATE]" at bounding box center [653, 196] width 226 height 18
click at [662, 266] on td "12" at bounding box center [658, 266] width 20 height 18
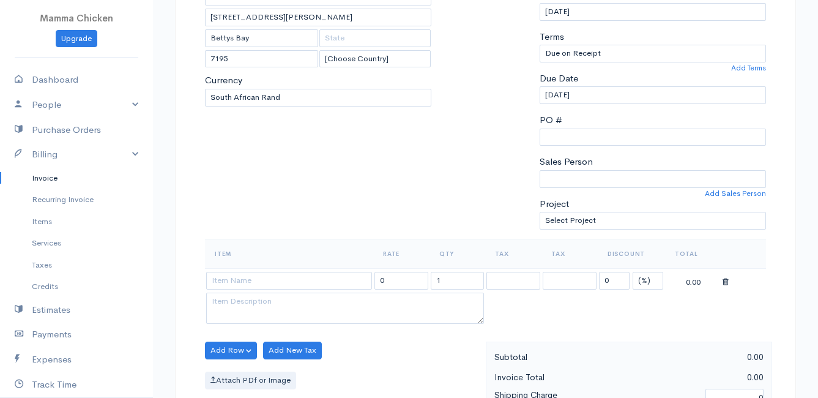
scroll to position [245, 0]
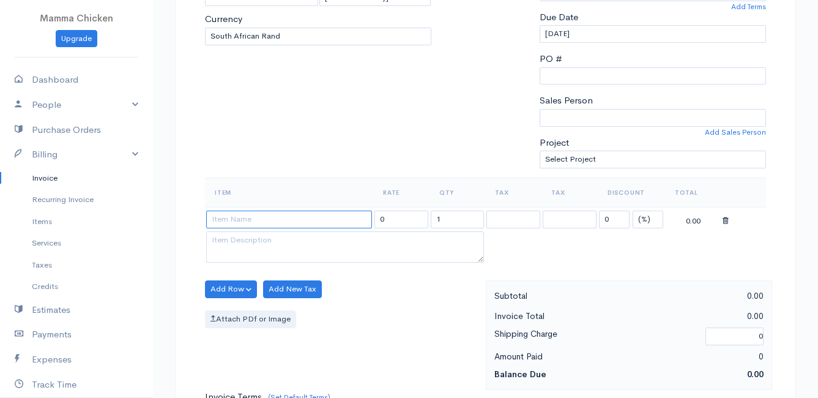
click at [256, 218] on input at bounding box center [289, 219] width 166 height 18
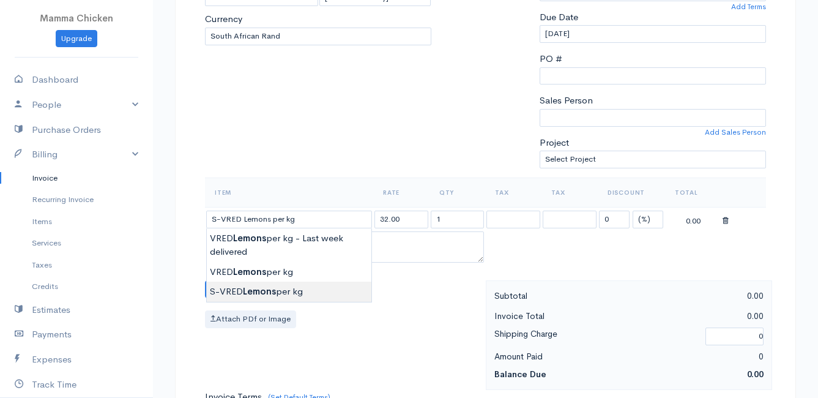
click at [272, 286] on body "Mamma Chicken Upgrade Dashboard People Clients Vendors Staff Users Purchase Ord…" at bounding box center [409, 284] width 818 height 1058
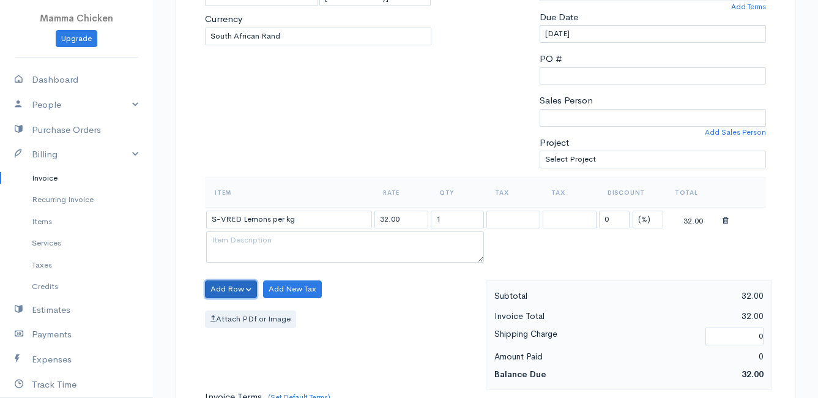
click at [221, 283] on button "Add Row" at bounding box center [231, 289] width 52 height 18
click at [244, 311] on link "Add Item Row" at bounding box center [254, 313] width 97 height 21
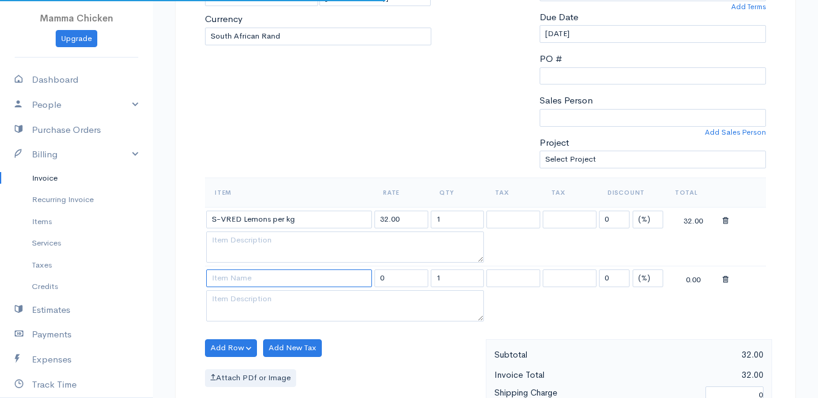
click at [242, 281] on input at bounding box center [289, 278] width 166 height 18
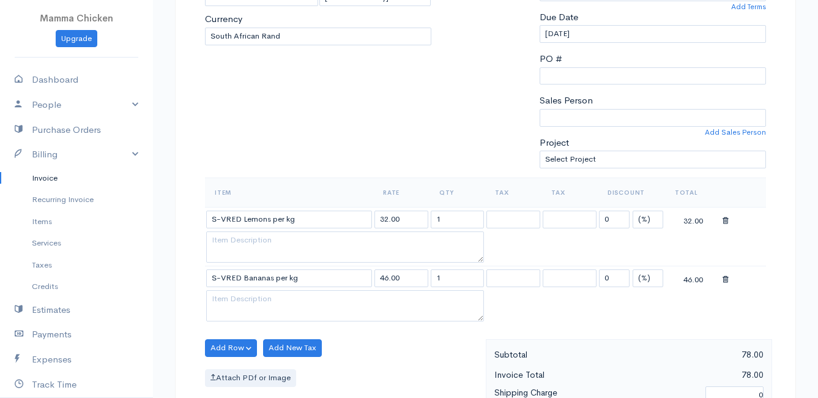
click at [256, 335] on body "Mamma Chicken Upgrade Dashboard People Clients Vendors Staff Users Purchase Ord…" at bounding box center [409, 313] width 818 height 1116
click at [217, 341] on button "Add Row" at bounding box center [231, 348] width 52 height 18
click at [225, 295] on link "Add Item Row" at bounding box center [254, 301] width 97 height 21
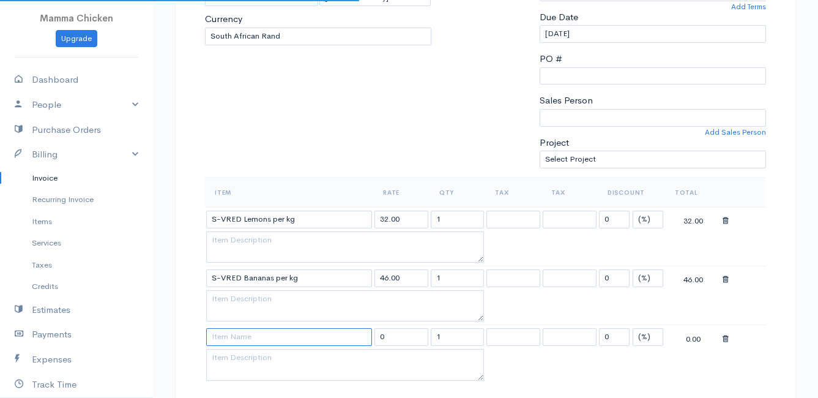
click at [224, 339] on input at bounding box center [289, 337] width 166 height 18
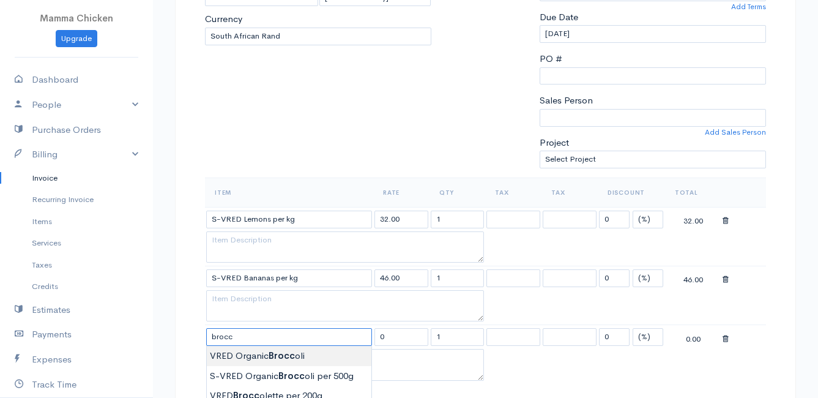
scroll to position [367, 0]
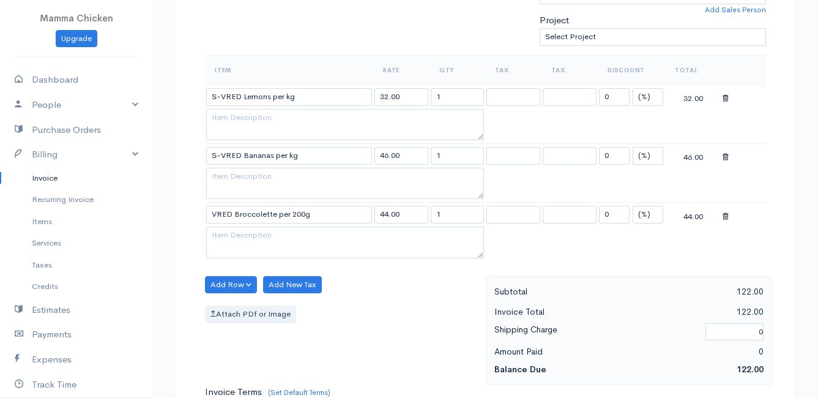
click at [314, 272] on body "Mamma Chicken Upgrade Dashboard People Clients Vendors Staff Users Purchase Ord…" at bounding box center [409, 220] width 818 height 1175
click at [226, 280] on button "Add Row" at bounding box center [231, 285] width 52 height 18
click at [229, 307] on link "Add Item Row" at bounding box center [254, 309] width 97 height 21
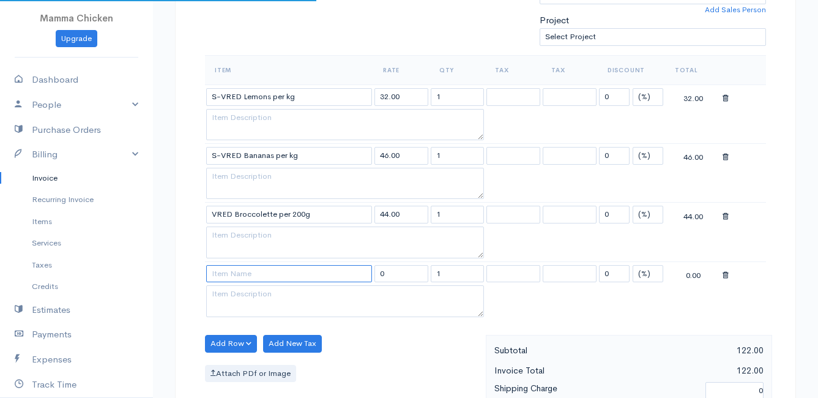
click at [236, 270] on input at bounding box center [289, 274] width 166 height 18
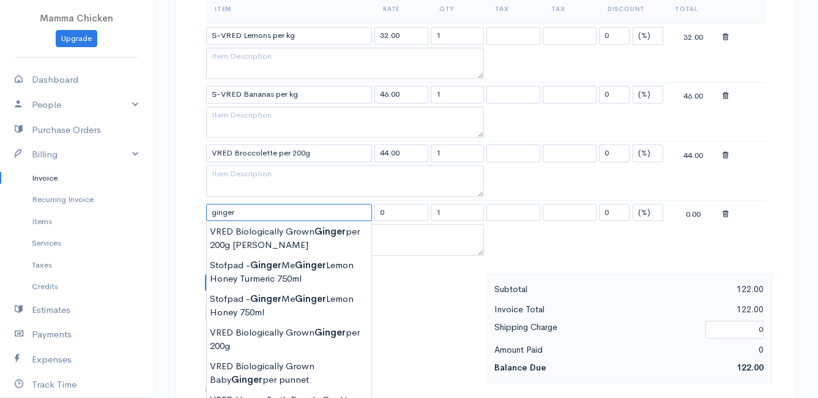
scroll to position [489, 0]
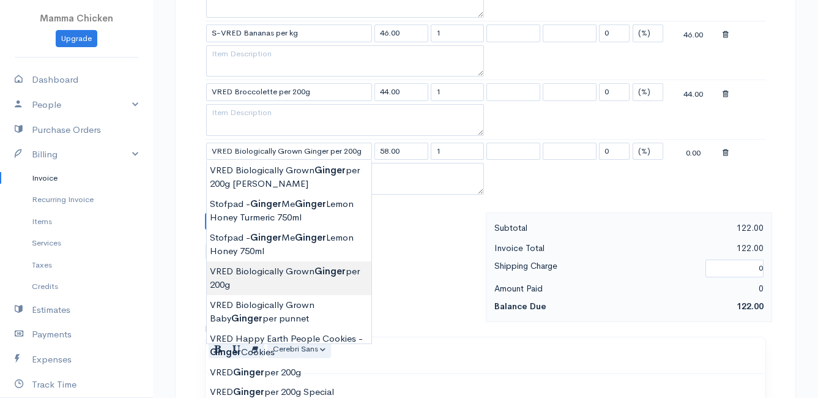
click at [299, 275] on body "Mamma Chicken Upgrade Dashboard People Clients Vendors Staff Users Purchase Ord…" at bounding box center [409, 128] width 818 height 1234
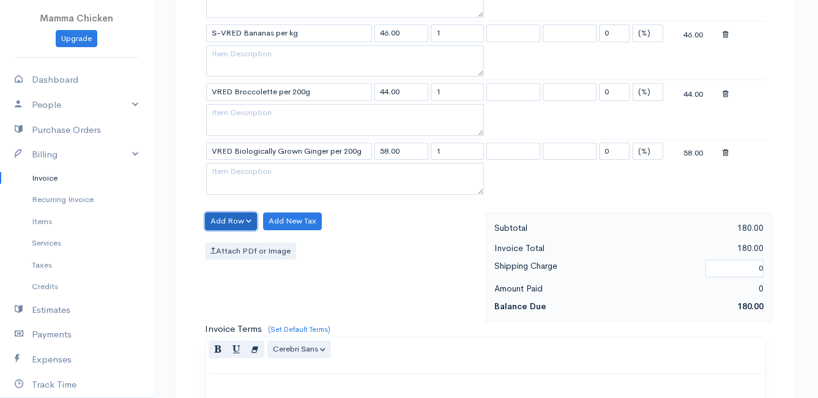
click at [224, 215] on button "Add Row" at bounding box center [231, 221] width 52 height 18
click at [223, 242] on link "Add Item Row" at bounding box center [254, 246] width 97 height 21
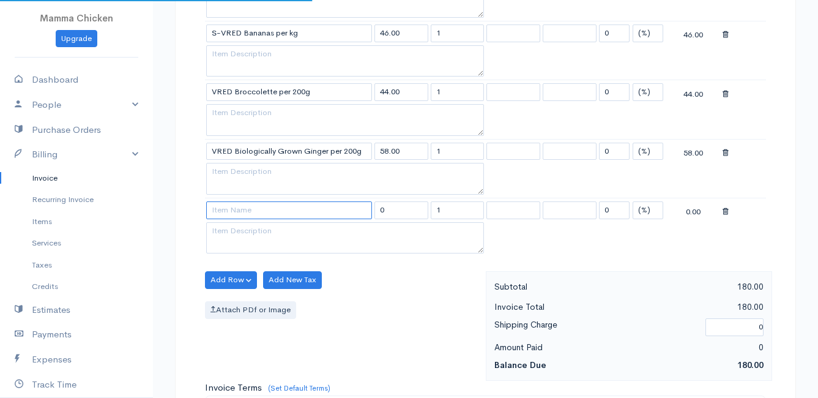
click at [226, 217] on input at bounding box center [289, 210] width 166 height 18
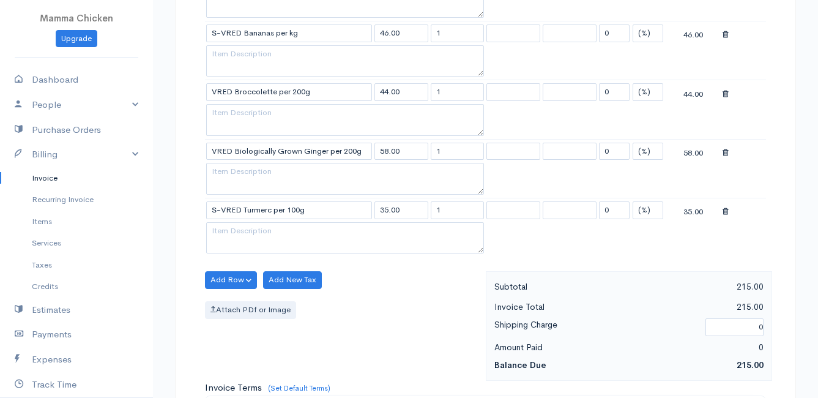
click at [269, 300] on body "Mamma Chicken Upgrade Dashboard People Clients Vendors Staff Users Purchase Ord…" at bounding box center [409, 157] width 818 height 1293
click at [222, 275] on button "Add Row" at bounding box center [231, 280] width 52 height 18
click at [223, 302] on link "Add Item Row" at bounding box center [254, 304] width 97 height 21
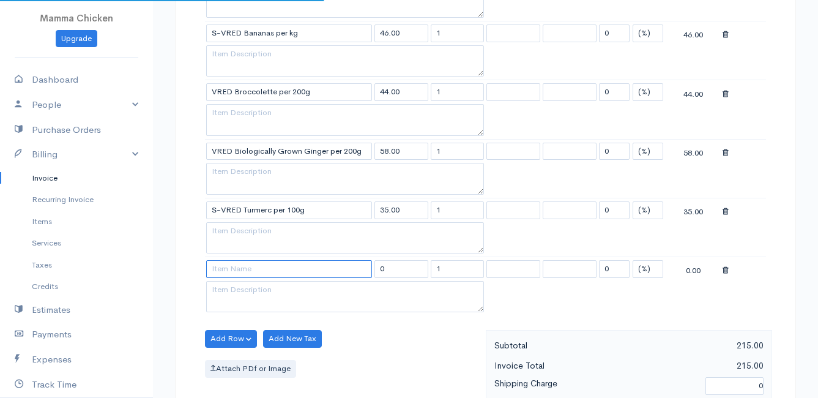
click at [224, 269] on input at bounding box center [289, 269] width 166 height 18
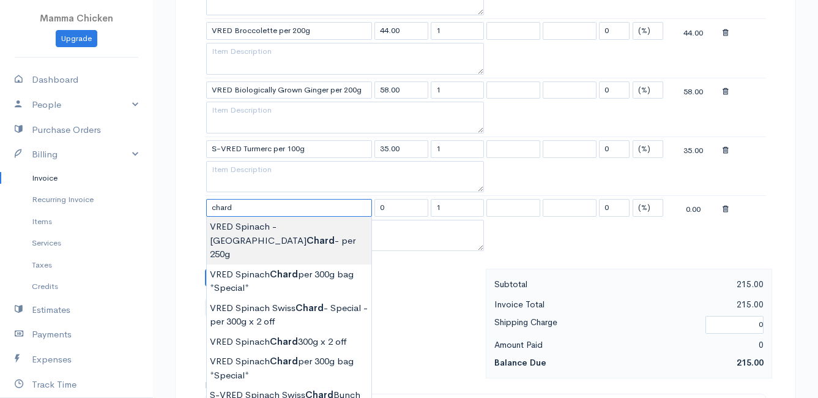
scroll to position [612, 0]
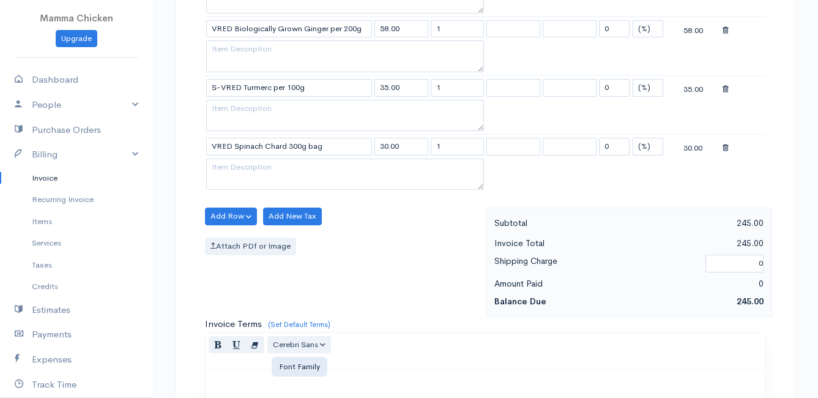
click at [280, 339] on body "Mamma Chicken Upgrade Dashboard People Clients Vendors Staff Users Purchase Ord…" at bounding box center [409, 64] width 818 height 1352
click at [236, 212] on button "Add Row" at bounding box center [231, 216] width 52 height 18
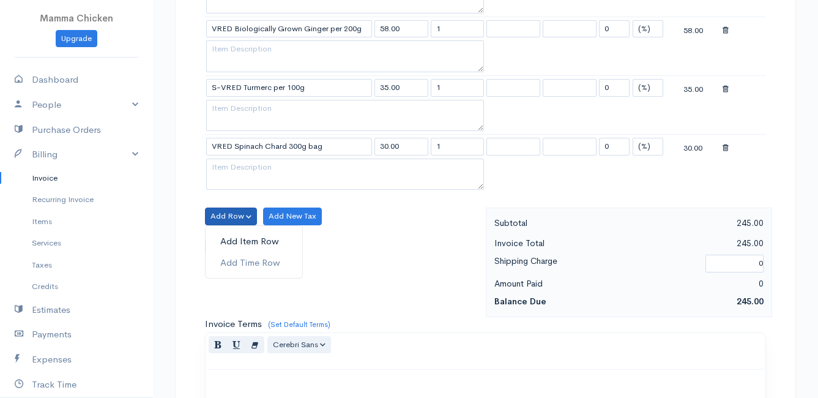
click at [229, 239] on link "Add Item Row" at bounding box center [254, 241] width 97 height 21
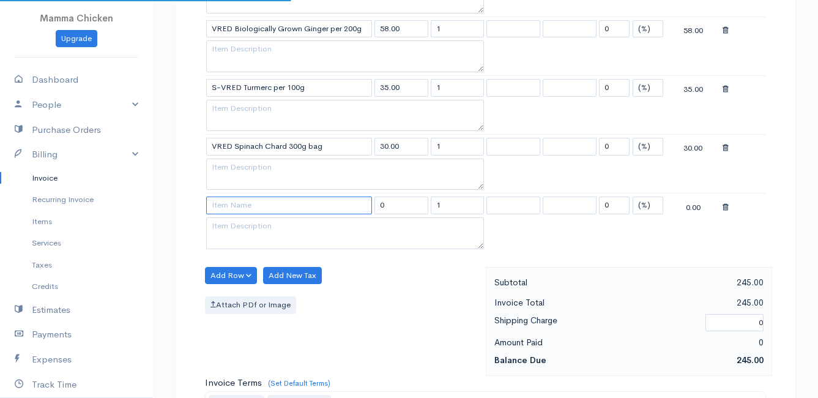
click at [229, 211] on input at bounding box center [289, 205] width 166 height 18
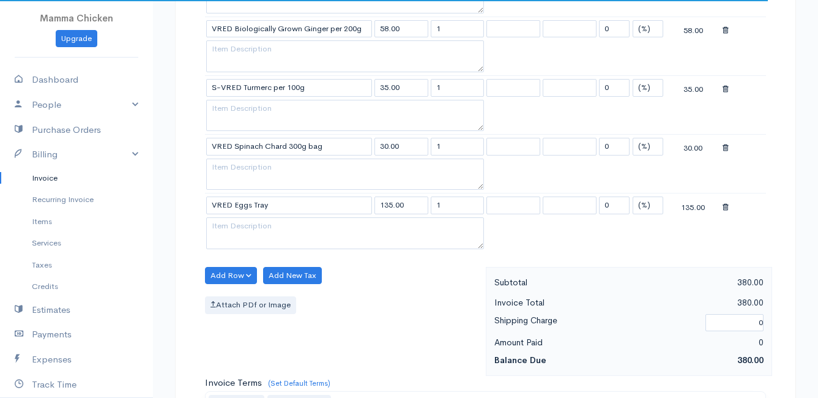
click at [267, 307] on body "Mamma Chicken Upgrade Dashboard People Clients Vendors Staff Users Purchase Ord…" at bounding box center [409, 93] width 818 height 1411
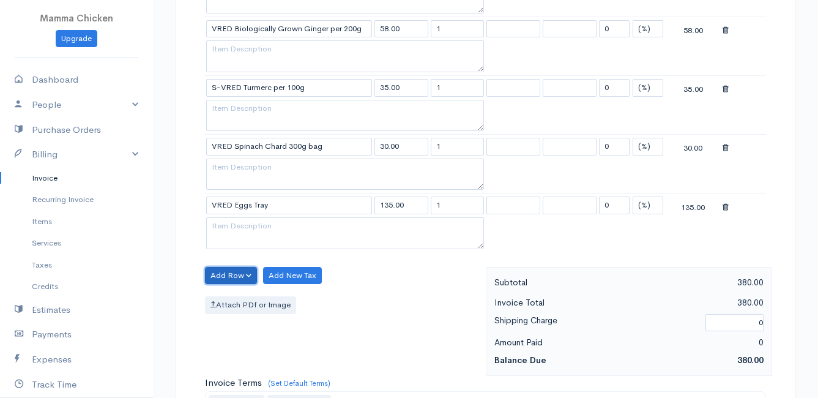
click at [229, 273] on button "Add Row" at bounding box center [231, 276] width 52 height 18
click at [232, 297] on link "Add Item Row" at bounding box center [254, 300] width 97 height 21
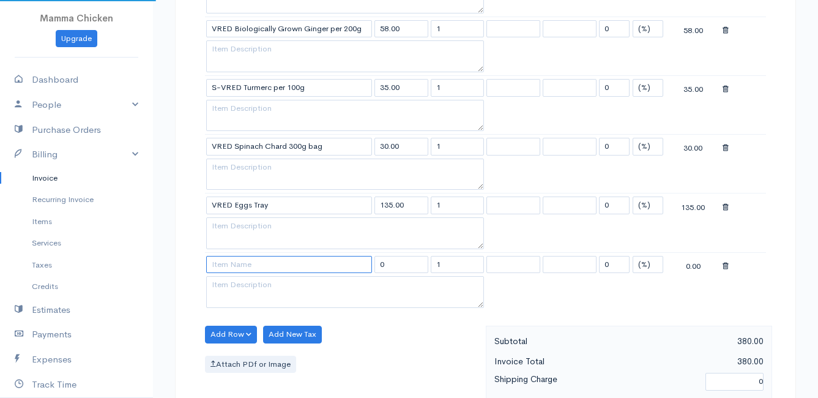
click at [228, 267] on input at bounding box center [289, 265] width 166 height 18
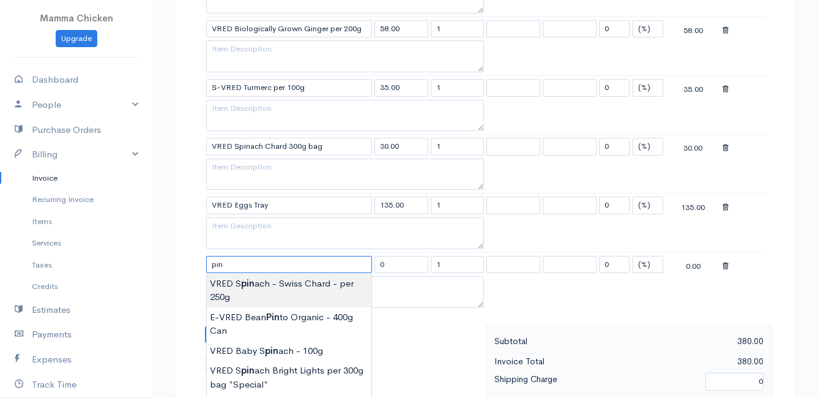
scroll to position [673, 0]
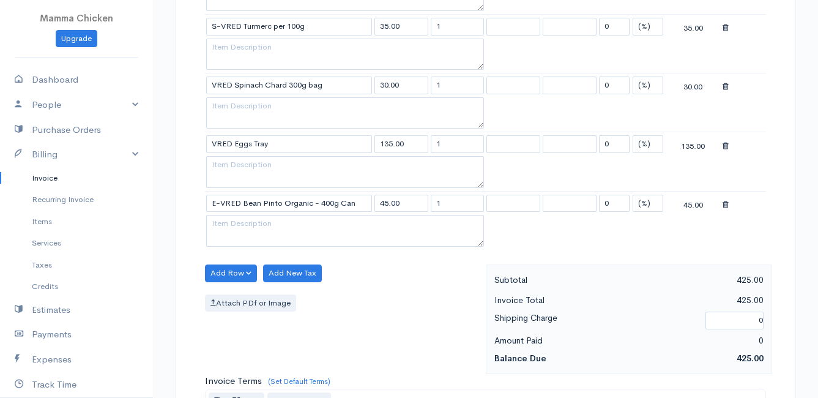
click at [282, 262] on body "Mamma Chicken Upgrade Dashboard People Clients Vendors Staff Users Purchase Ord…" at bounding box center [409, 61] width 818 height 1469
click at [230, 272] on button "Add Row" at bounding box center [231, 273] width 52 height 18
click at [229, 292] on link "Add Item Row" at bounding box center [254, 298] width 97 height 21
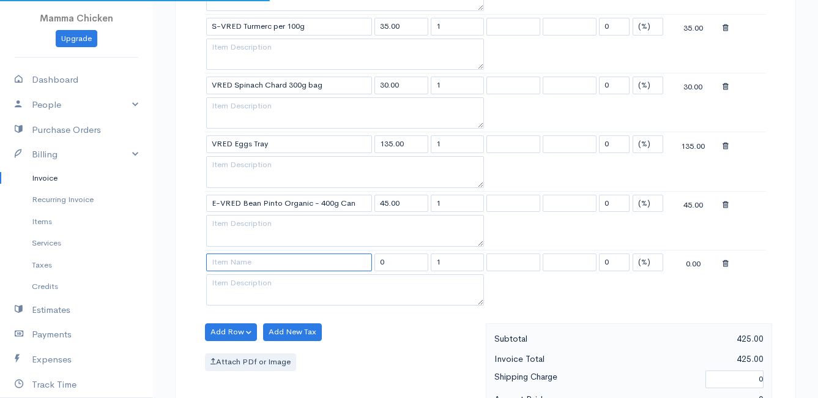
click at [227, 264] on input at bounding box center [289, 262] width 166 height 18
click at [258, 284] on body "Mamma Chicken Upgrade Dashboard People Clients Vendors Staff Users Purchase Ord…" at bounding box center [409, 91] width 818 height 1529
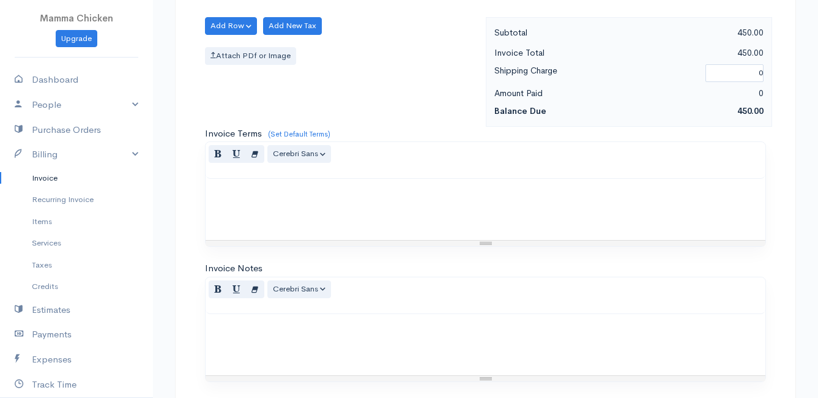
scroll to position [1131, 0]
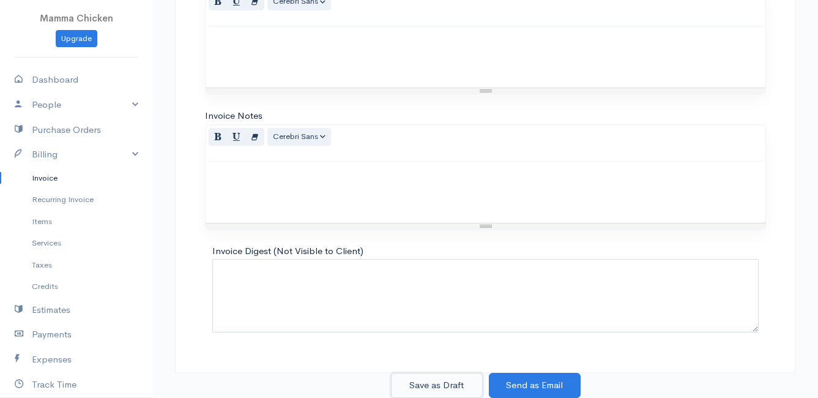
click at [420, 377] on button "Save as Draft" at bounding box center [437, 385] width 92 height 25
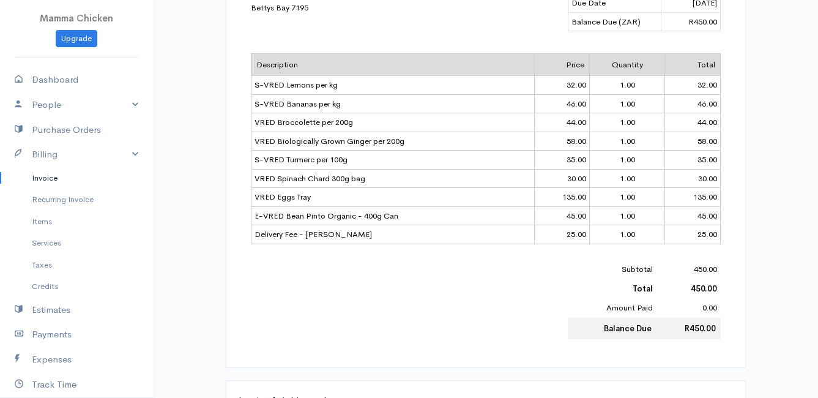
scroll to position [184, 0]
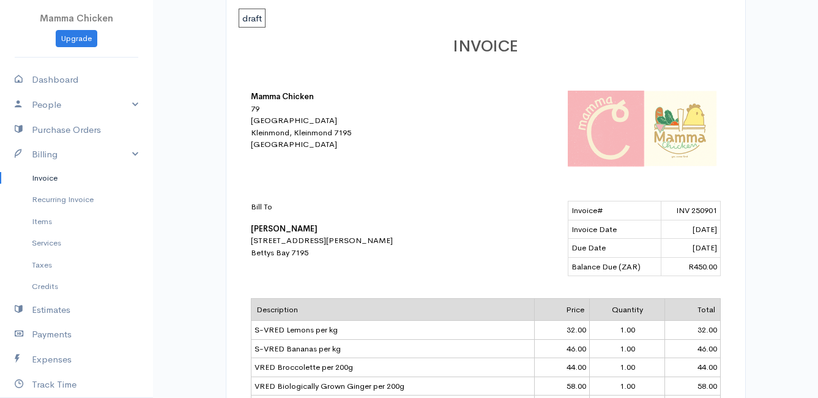
click at [54, 176] on link "Invoice" at bounding box center [76, 178] width 153 height 22
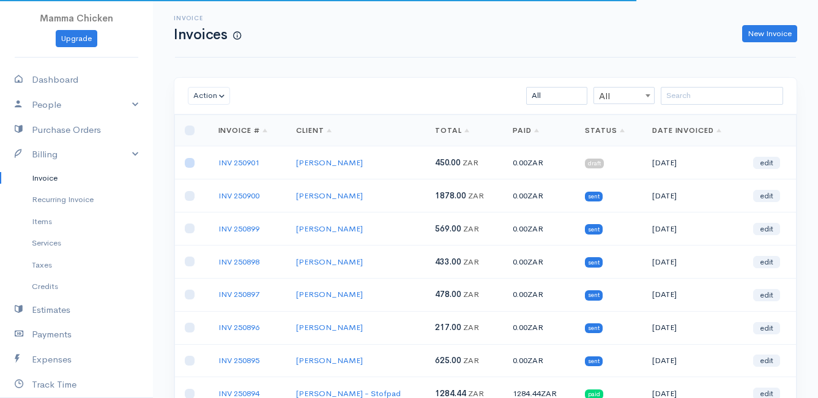
click at [188, 164] on input "checkbox" at bounding box center [190, 163] width 10 height 10
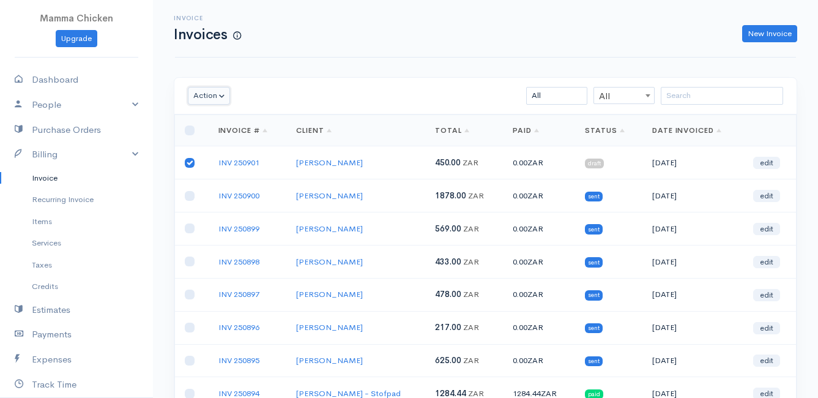
click at [205, 98] on button "Action" at bounding box center [209, 96] width 42 height 18
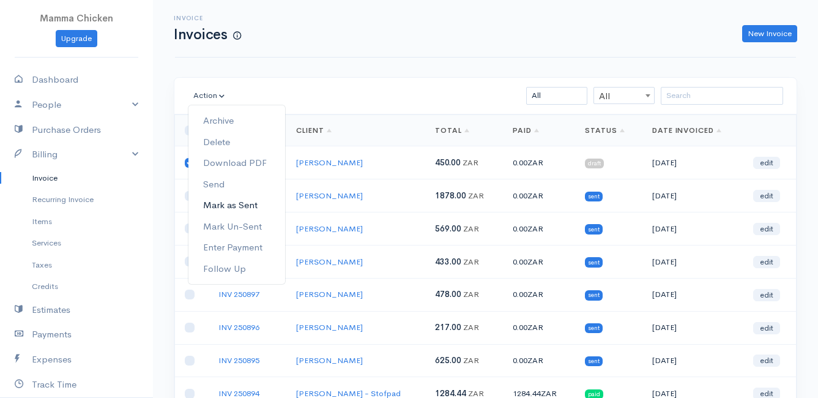
click at [246, 202] on link "Mark as Sent" at bounding box center [236, 205] width 97 height 21
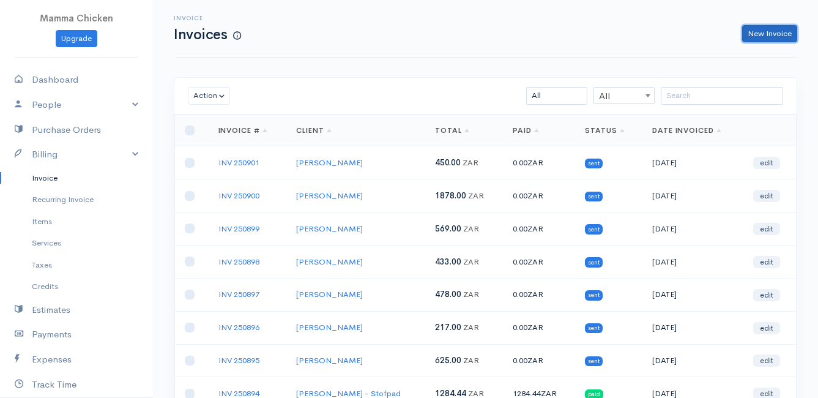
click at [782, 35] on link "New Invoice" at bounding box center [769, 34] width 55 height 18
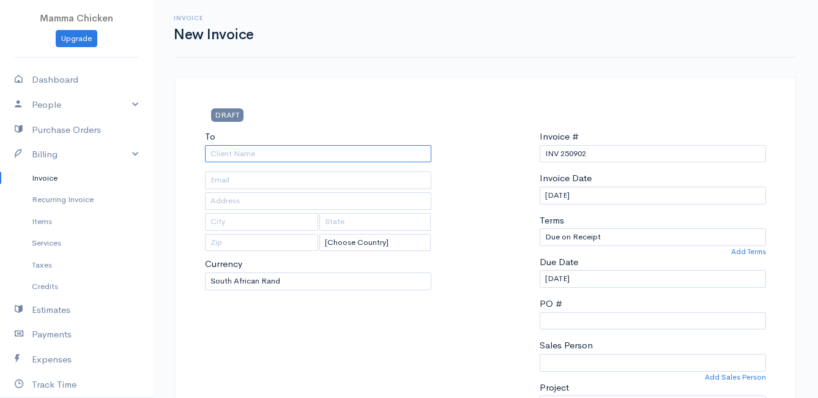
click at [218, 152] on input "To" at bounding box center [318, 154] width 226 height 18
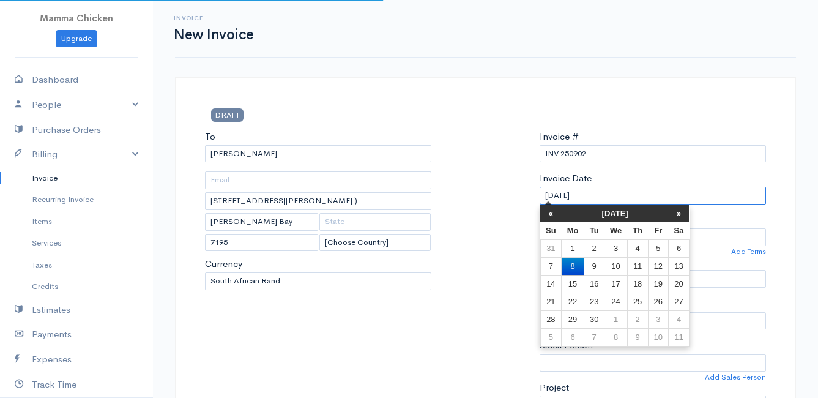
click at [615, 195] on input "[DATE]" at bounding box center [653, 196] width 226 height 18
click at [661, 265] on td "12" at bounding box center [658, 266] width 20 height 18
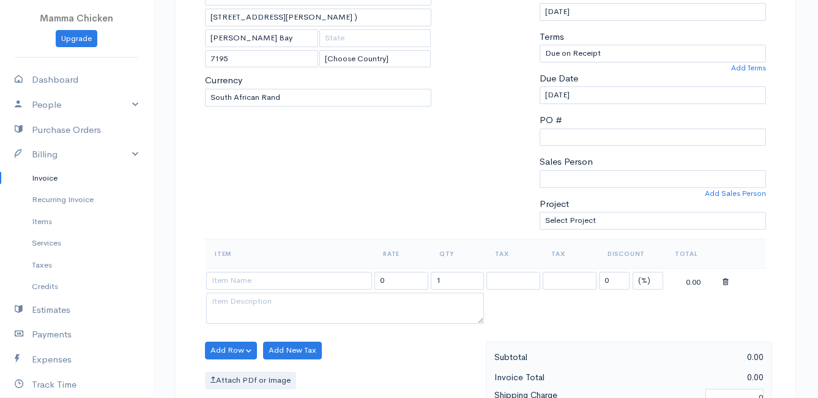
scroll to position [306, 0]
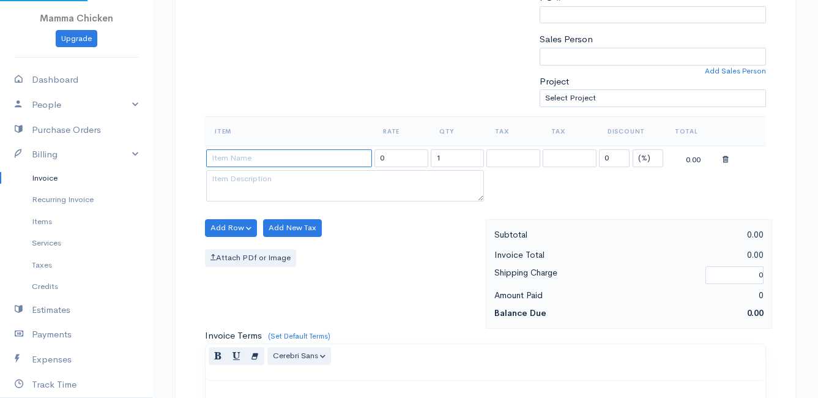
click at [242, 163] on input at bounding box center [289, 158] width 166 height 18
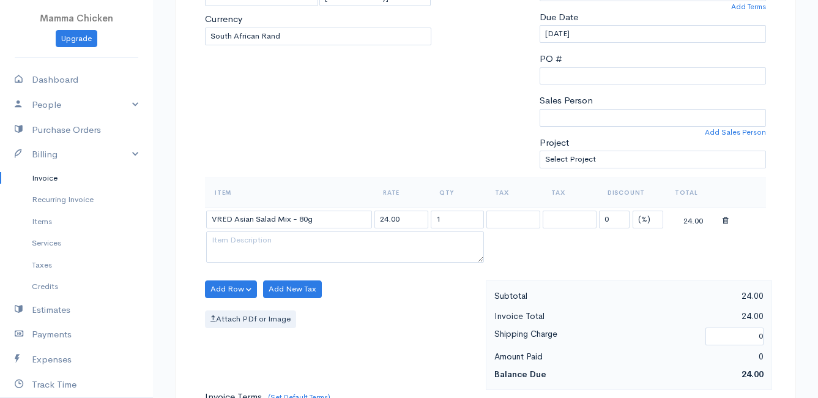
click at [265, 236] on body "Mamma Chicken Upgrade Dashboard People Clients Vendors Staff Users Purchase Ord…" at bounding box center [409, 284] width 818 height 1058
click at [232, 285] on button "Add Row" at bounding box center [231, 289] width 52 height 18
click at [240, 310] on link "Add Item Row" at bounding box center [254, 313] width 97 height 21
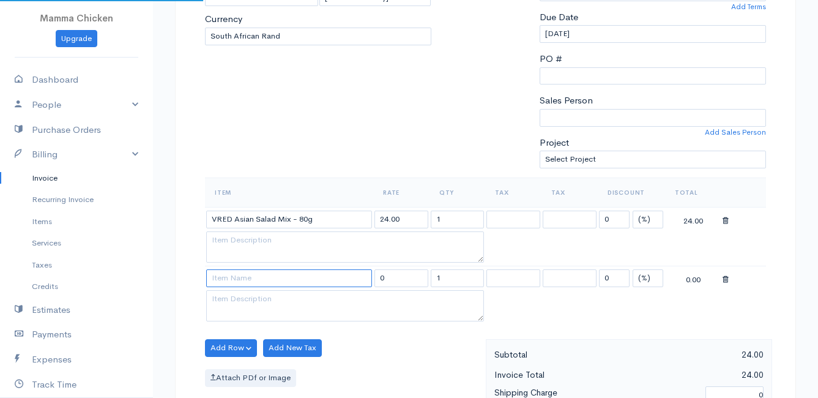
click at [232, 275] on input at bounding box center [289, 278] width 166 height 18
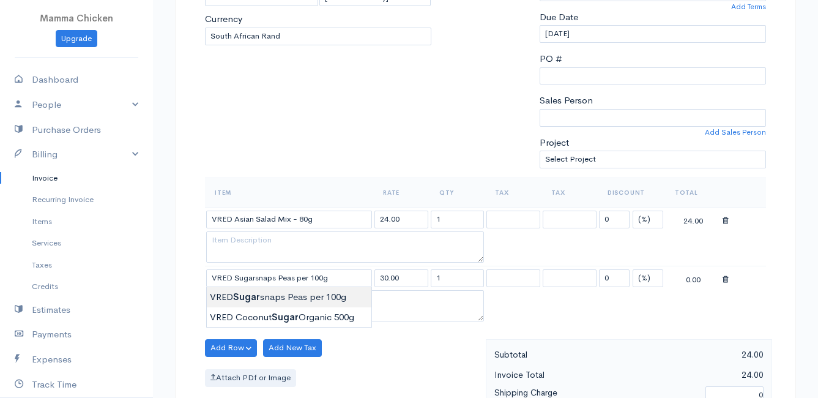
click at [249, 297] on body "Mamma Chicken Upgrade Dashboard People Clients Vendors Staff Users Purchase Ord…" at bounding box center [409, 313] width 818 height 1116
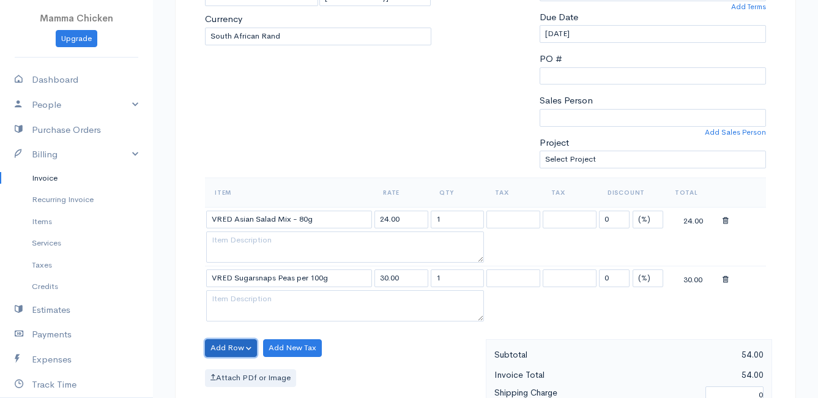
click at [231, 349] on button "Add Row" at bounding box center [231, 348] width 52 height 18
click at [234, 304] on link "Add Item Row" at bounding box center [254, 301] width 97 height 21
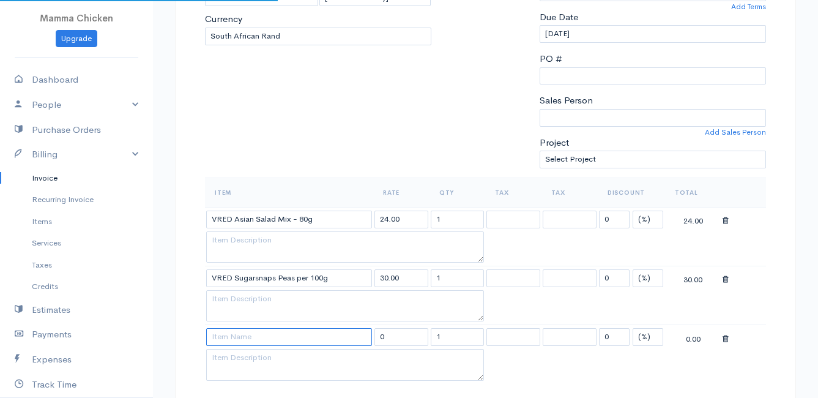
click at [237, 336] on input at bounding box center [289, 337] width 166 height 18
click at [241, 355] on body "Mamma Chicken Upgrade Dashboard People Clients Vendors Staff Users Purchase Ord…" at bounding box center [409, 342] width 818 height 1175
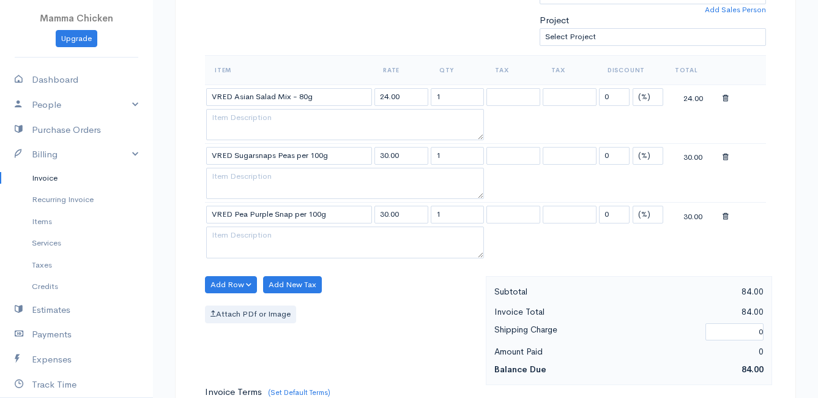
scroll to position [428, 0]
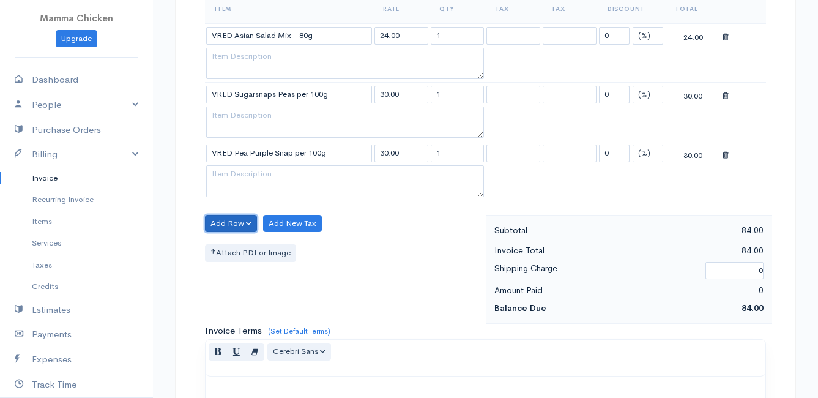
click at [221, 223] on button "Add Row" at bounding box center [231, 224] width 52 height 18
click at [227, 246] on link "Add Item Row" at bounding box center [254, 248] width 97 height 21
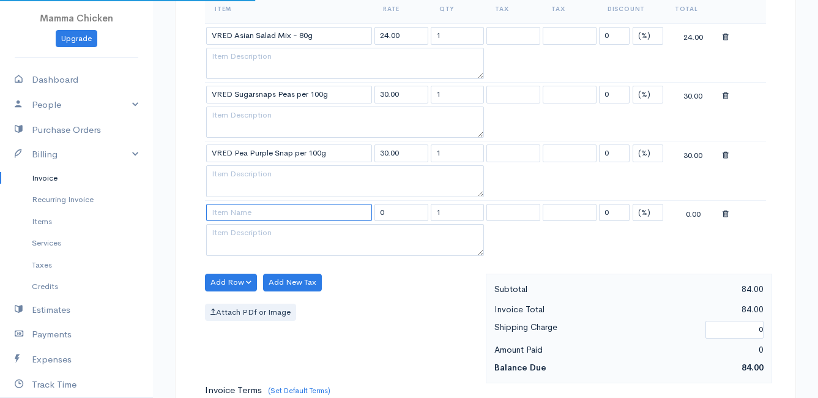
click at [231, 216] on input at bounding box center [289, 213] width 166 height 18
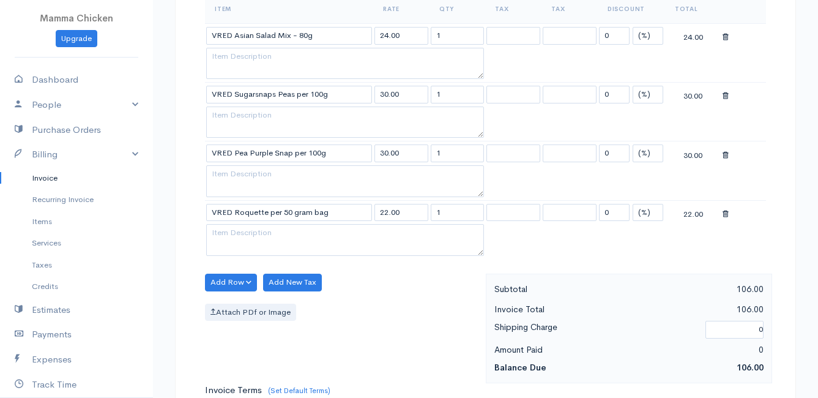
click at [272, 284] on body "Mamma Chicken Upgrade Dashboard People Clients Vendors Staff Users Purchase Ord…" at bounding box center [409, 189] width 818 height 1234
click at [218, 276] on button "Add Row" at bounding box center [231, 282] width 52 height 18
click at [236, 304] on link "Add Item Row" at bounding box center [254, 307] width 97 height 21
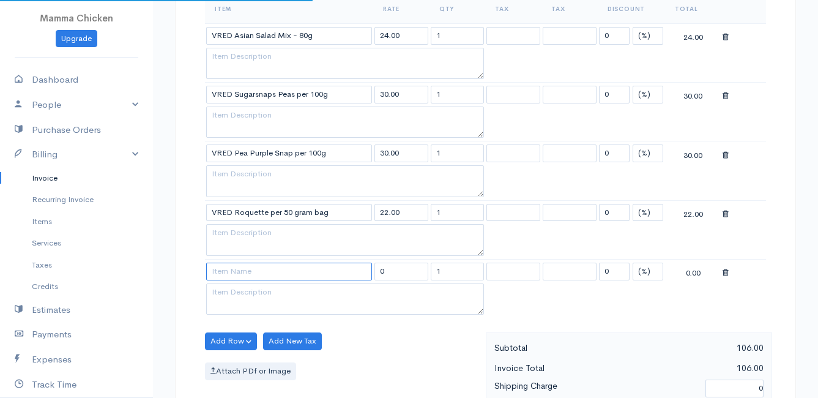
click at [232, 273] on input at bounding box center [289, 271] width 166 height 18
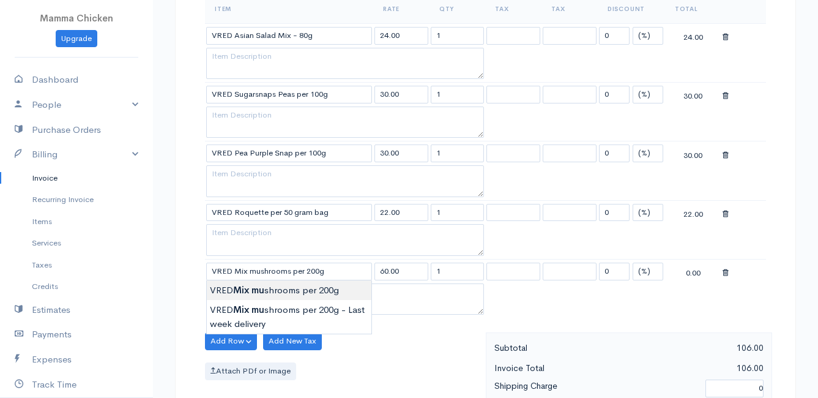
click at [279, 291] on body "Mamma Chicken Upgrade Dashboard People Clients Vendors Staff Users Purchase Ord…" at bounding box center [409, 218] width 818 height 1293
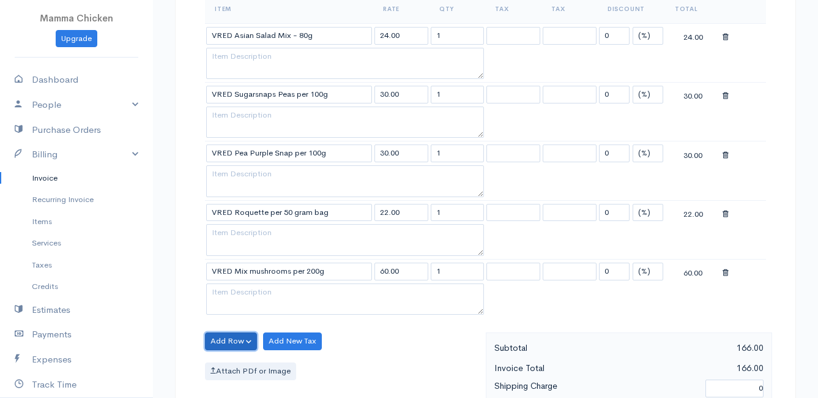
click at [218, 343] on button "Add Row" at bounding box center [231, 341] width 52 height 18
click at [155, 341] on div "DRAFT To [PERSON_NAME] [GEOGRAPHIC_DATA][PERSON_NAME] ( [GEOGRAPHIC_DATA] 1471 …" at bounding box center [485, 256] width 665 height 1215
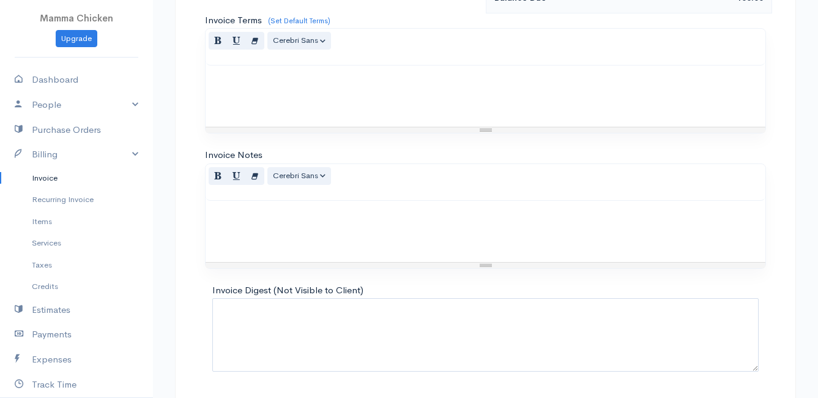
scroll to position [896, 0]
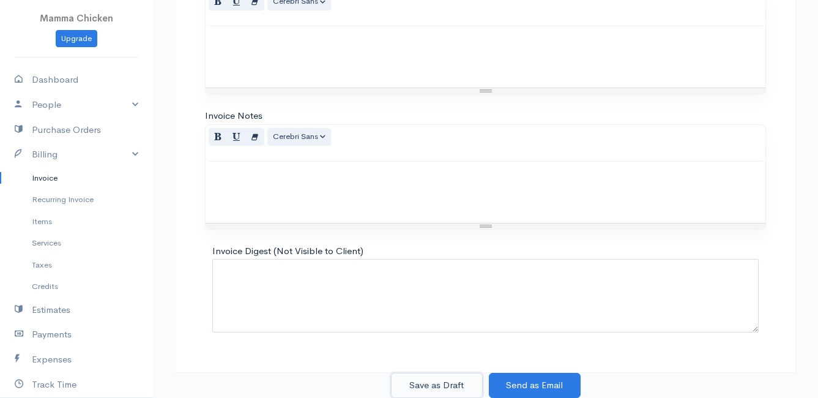
click at [428, 388] on button "Save as Draft" at bounding box center [437, 385] width 92 height 25
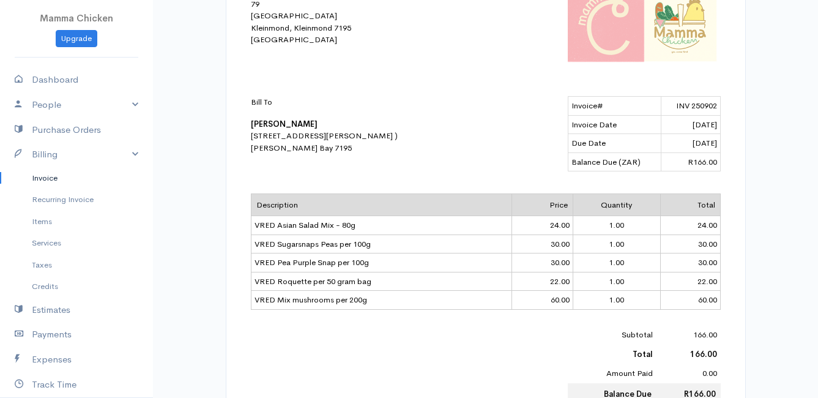
scroll to position [227, 0]
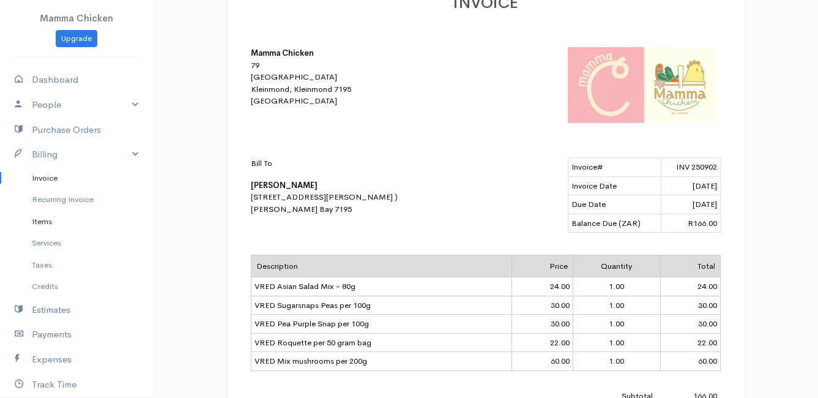
click at [46, 220] on link "Items" at bounding box center [76, 221] width 153 height 22
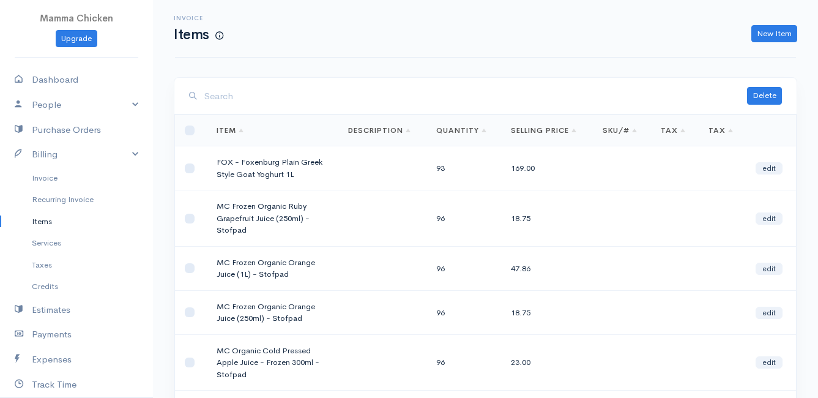
click at [251, 100] on input "search" at bounding box center [475, 96] width 543 height 25
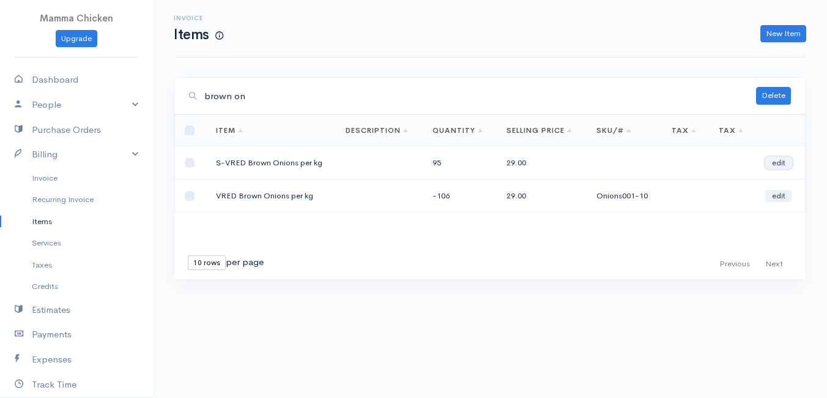
click at [783, 163] on link "edit" at bounding box center [778, 163] width 27 height 12
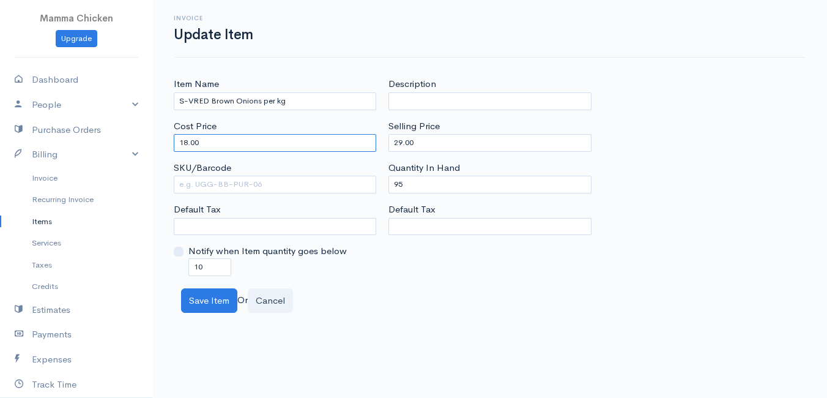
drag, startPoint x: 202, startPoint y: 143, endPoint x: 171, endPoint y: 148, distance: 31.6
click at [171, 148] on div "Item Name S-VRED Brown Onions per kg Cost Price 18.00 SKU/Barcode Default Tax N…" at bounding box center [275, 176] width 215 height 198
click at [479, 294] on div "Save Item Or Cancel" at bounding box center [490, 300] width 630 height 25
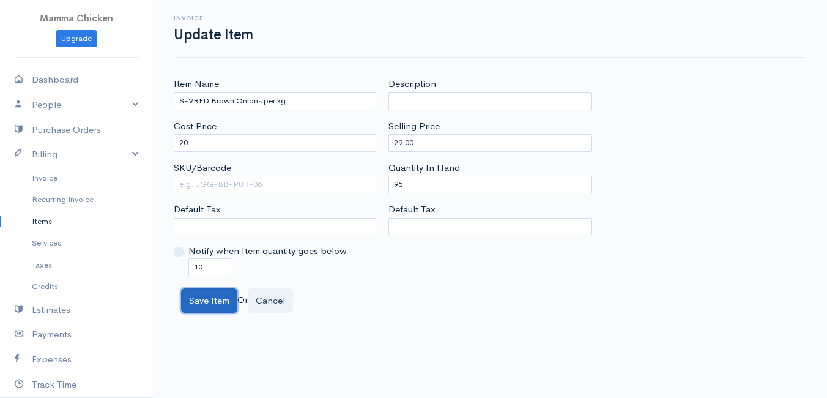
click at [201, 303] on button "Save Item" at bounding box center [209, 300] width 56 height 25
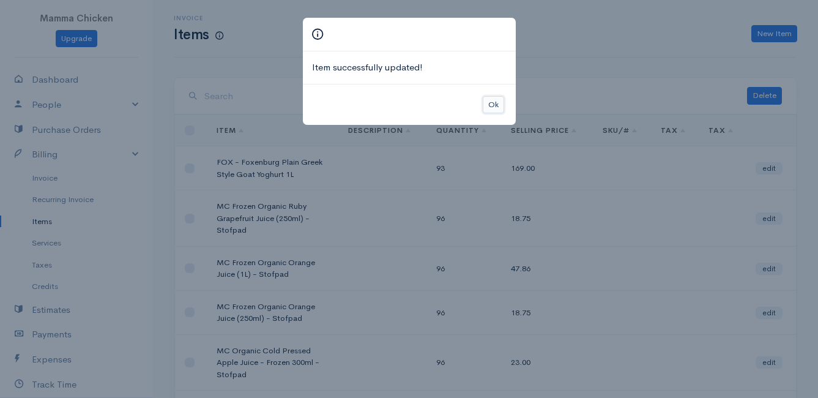
click at [487, 108] on button "Ok" at bounding box center [493, 105] width 21 height 18
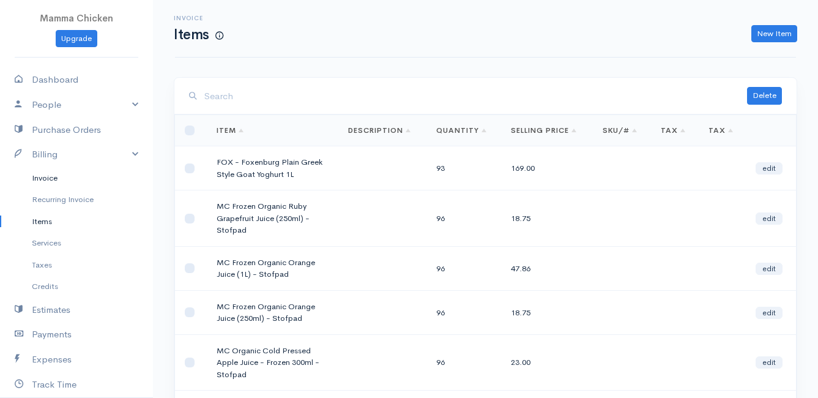
click at [41, 179] on link "Invoice" at bounding box center [76, 178] width 153 height 22
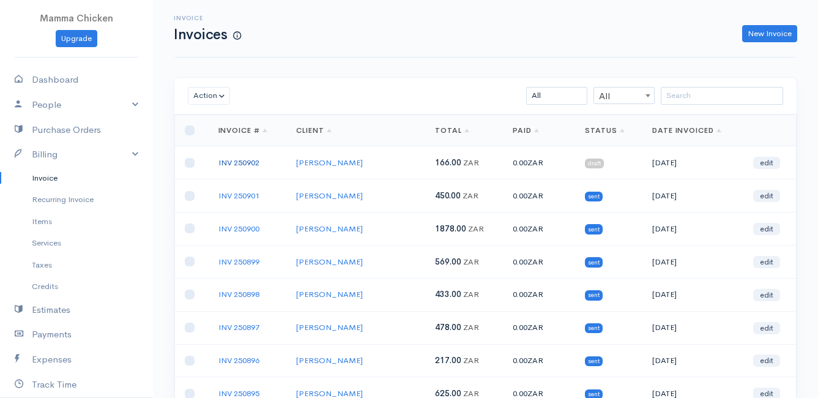
click at [242, 161] on link "INV 250902" at bounding box center [238, 162] width 41 height 10
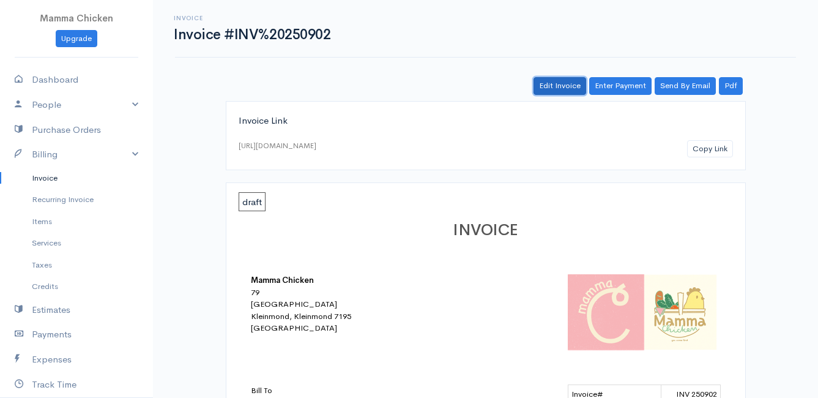
click at [568, 87] on link "Edit Invoice" at bounding box center [559, 86] width 53 height 18
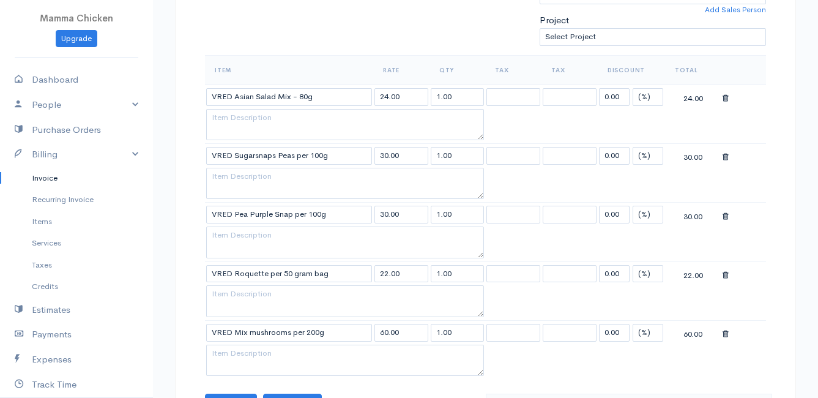
scroll to position [428, 0]
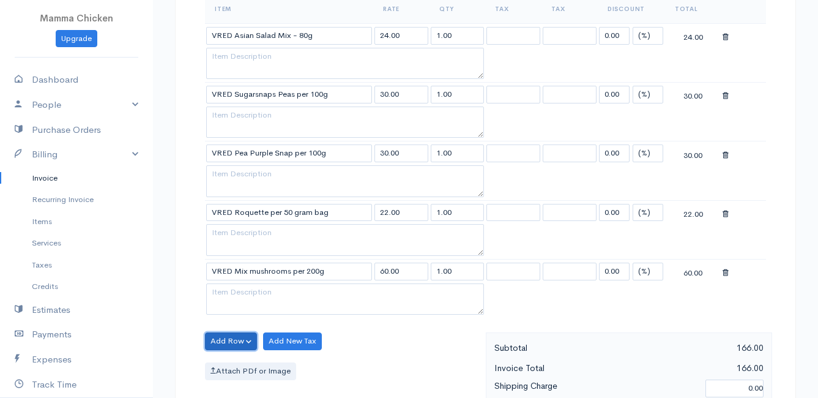
click at [223, 340] on button "Add Row" at bounding box center [231, 341] width 52 height 18
click at [237, 294] on link "Add Item Row" at bounding box center [254, 294] width 97 height 21
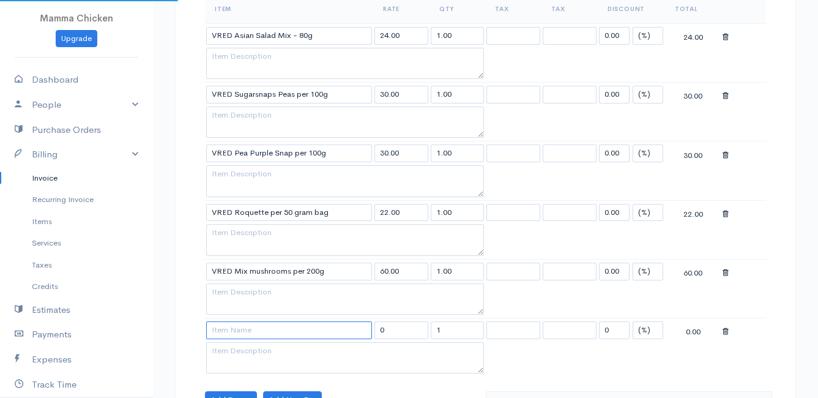
click at [239, 333] on input at bounding box center [289, 330] width 166 height 18
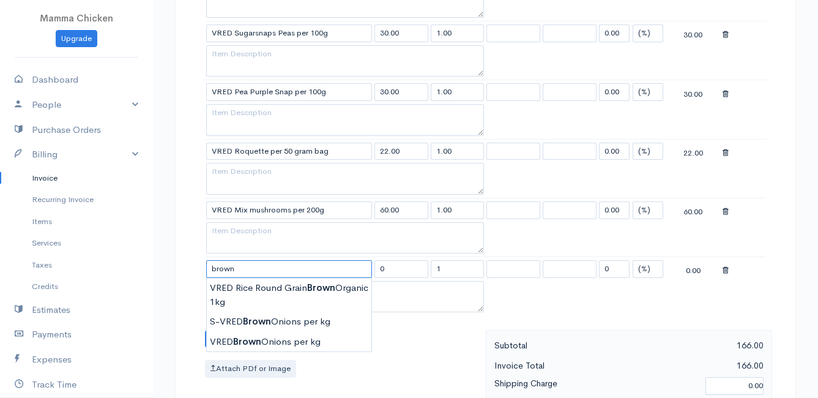
scroll to position [551, 0]
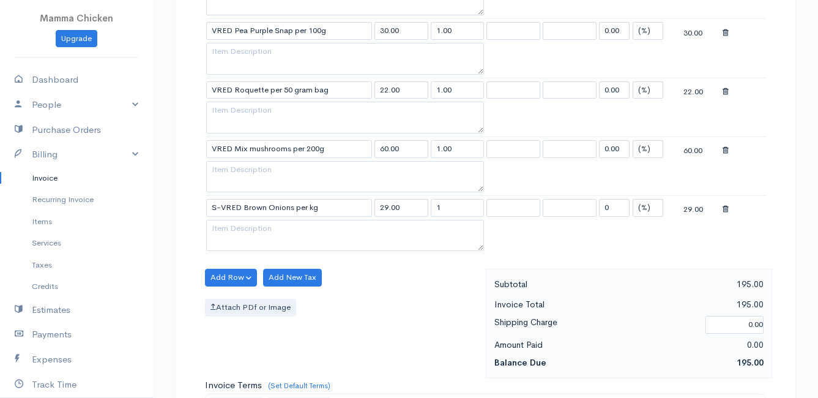
click at [269, 259] on body "Mamma Chicken Upgrade Dashboard People Clients Vendors Staff Users Purchase Ord…" at bounding box center [409, 125] width 818 height 1352
click at [231, 276] on button "Add Row" at bounding box center [231, 278] width 52 height 18
click at [231, 299] on link "Add Item Row" at bounding box center [254, 302] width 97 height 21
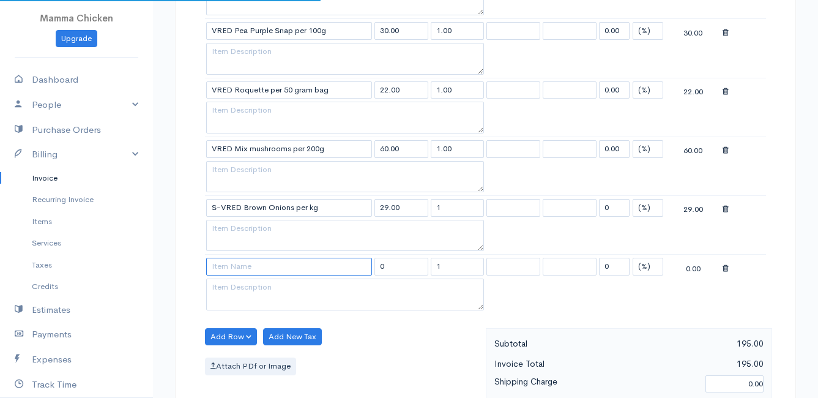
click at [229, 265] on input at bounding box center [289, 267] width 166 height 18
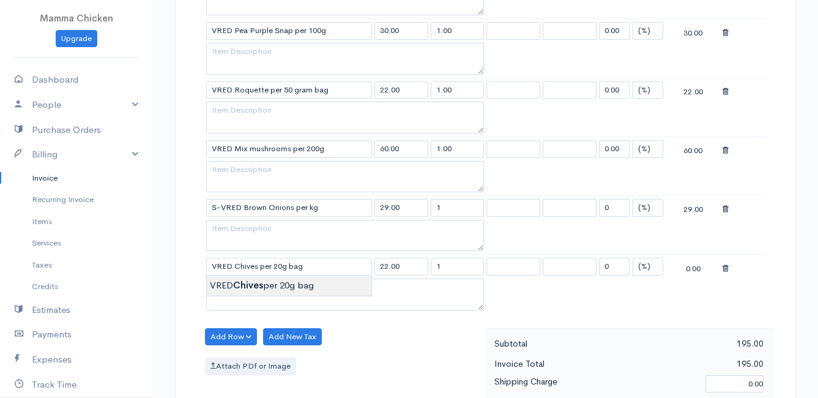
click at [238, 281] on body "Mamma Chicken Upgrade Dashboard People Clients Vendors Staff Users Purchase Ord…" at bounding box center [409, 154] width 818 height 1411
click at [228, 335] on button "Add Row" at bounding box center [231, 337] width 52 height 18
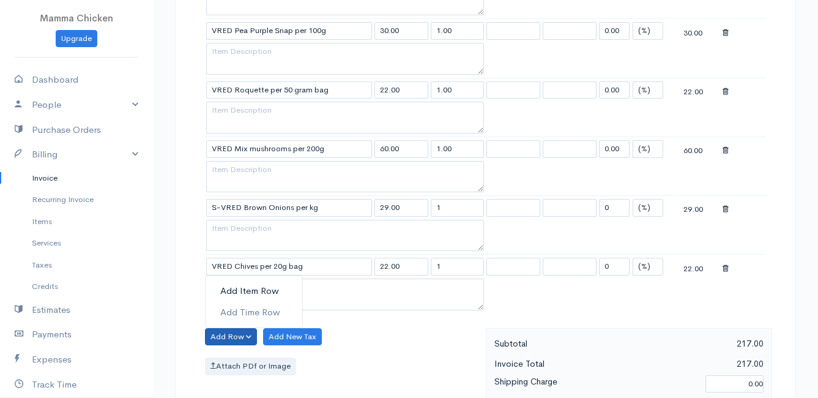
click at [241, 288] on link "Add Item Row" at bounding box center [254, 290] width 97 height 21
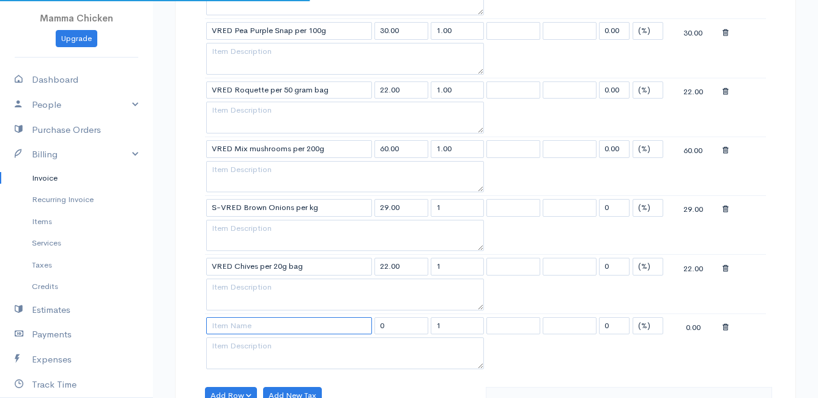
click at [231, 327] on input at bounding box center [289, 326] width 166 height 18
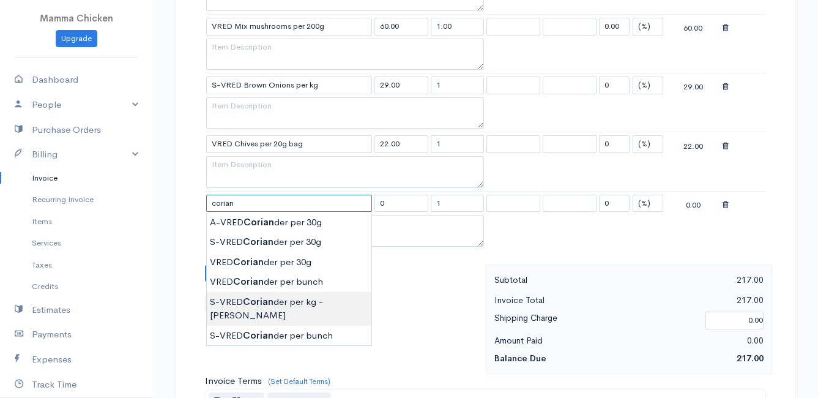
scroll to position [612, 0]
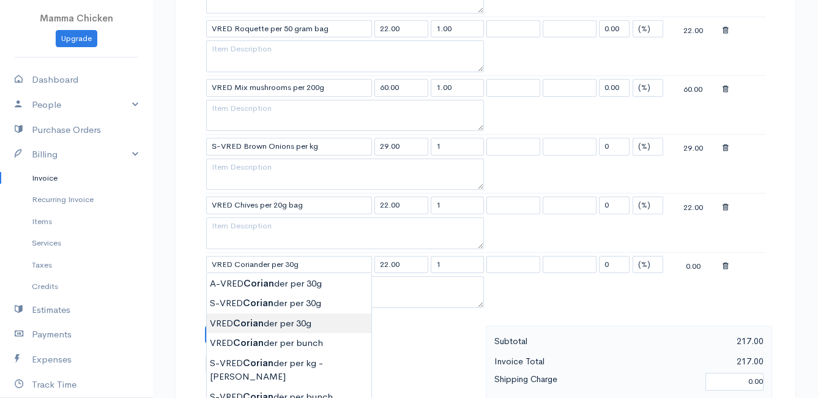
click at [272, 321] on body "Mamma Chicken Upgrade Dashboard People Clients Vendors Staff Users Purchase Ord…" at bounding box center [409, 122] width 818 height 1469
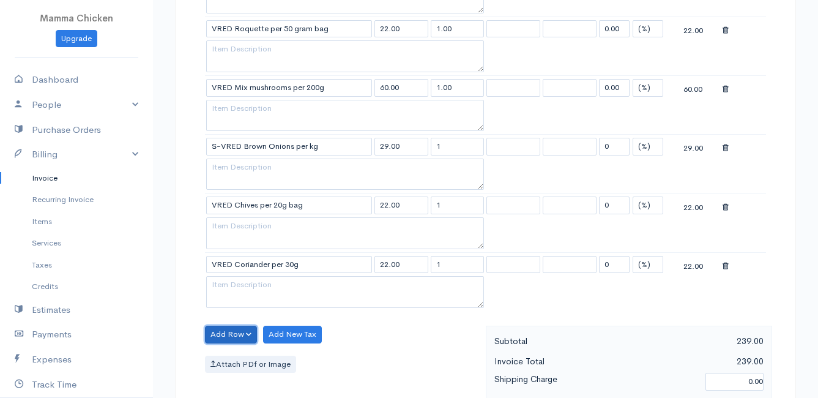
click at [239, 333] on button "Add Row" at bounding box center [231, 334] width 52 height 18
click at [240, 283] on link "Add Item Row" at bounding box center [254, 288] width 97 height 21
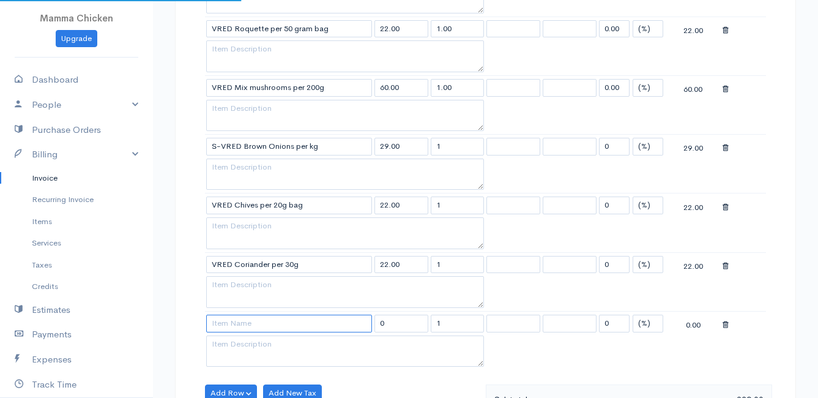
click at [245, 320] on input at bounding box center [289, 323] width 166 height 18
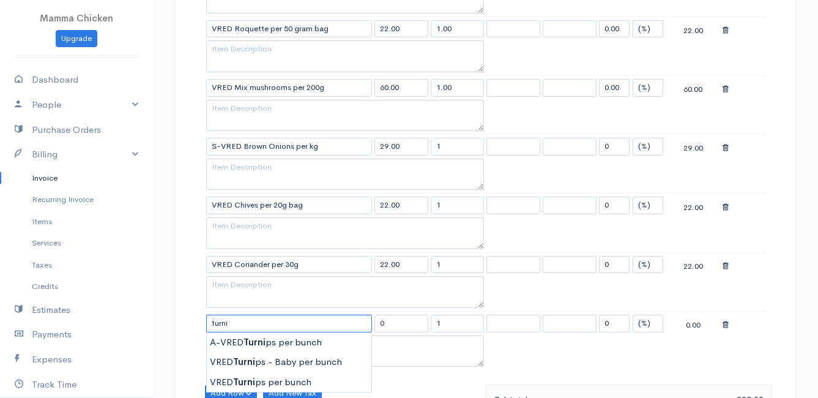
scroll to position [673, 0]
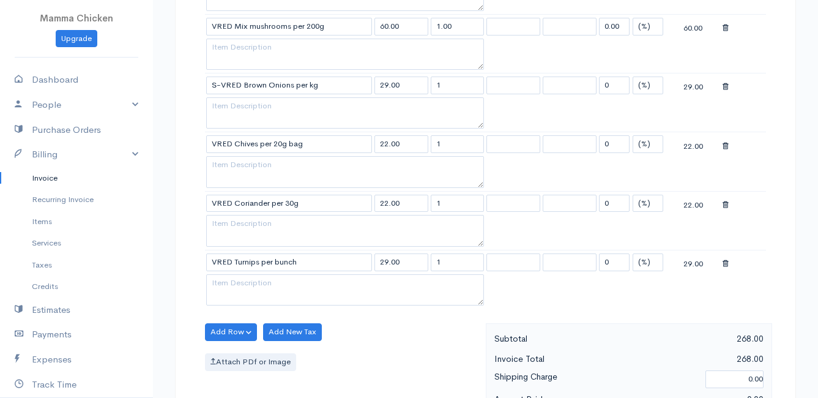
click at [269, 316] on body "Mamma Chicken Upgrade Dashboard People Clients Vendors Staff Users Purchase Ord…" at bounding box center [409, 91] width 818 height 1529
click at [221, 335] on button "Add Row" at bounding box center [231, 332] width 52 height 18
click at [233, 355] on link "Add Item Row" at bounding box center [254, 356] width 97 height 21
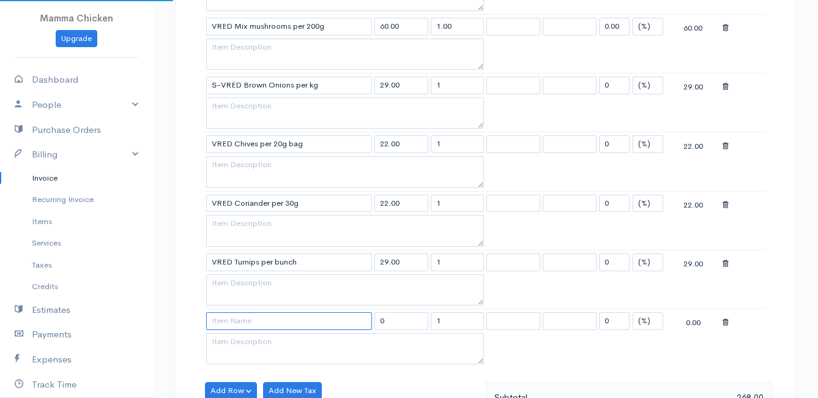
click at [223, 320] on input at bounding box center [289, 321] width 166 height 18
click at [247, 337] on body "Mamma Chicken Upgrade Dashboard People Clients Vendors Staff Users Purchase Ord…" at bounding box center [409, 120] width 818 height 1587
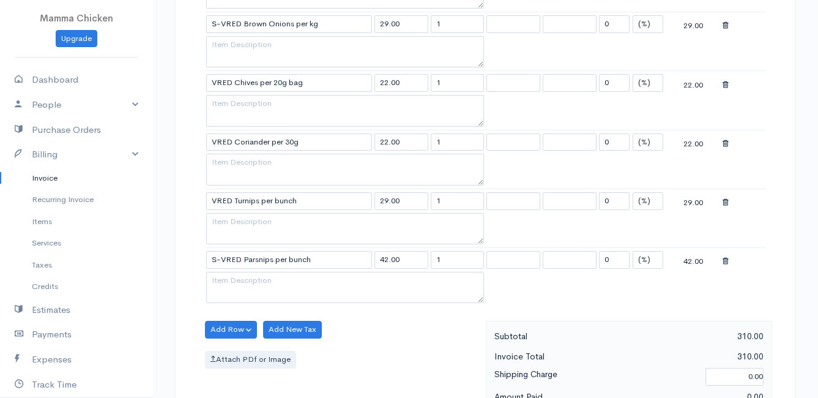
scroll to position [795, 0]
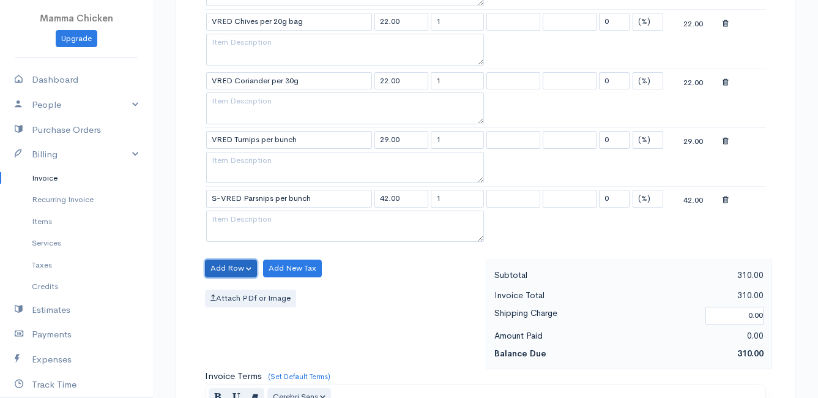
click at [216, 267] on button "Add Row" at bounding box center [231, 268] width 52 height 18
click at [223, 289] on link "Add Item Row" at bounding box center [254, 293] width 97 height 21
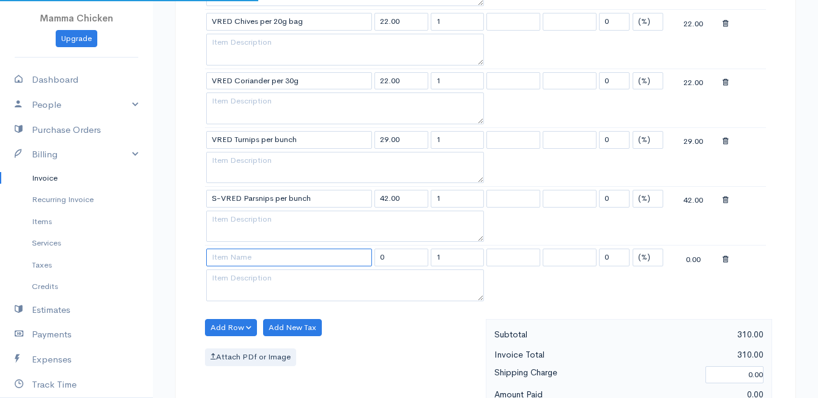
click at [231, 259] on input at bounding box center [289, 257] width 166 height 18
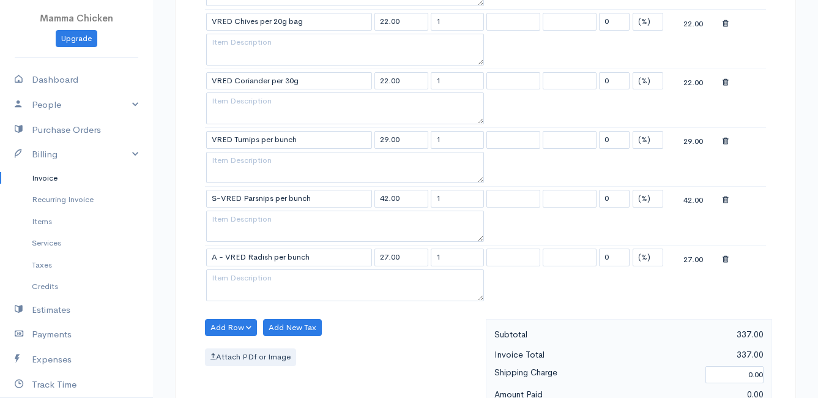
click at [268, 314] on body "Mamma Chicken Upgrade Dashboard People Clients Vendors Staff Users Purchase Ord…" at bounding box center [409, 28] width 818 height 1646
click at [227, 324] on button "Add Row" at bounding box center [231, 328] width 52 height 18
click at [231, 346] on link "Add Item Row" at bounding box center [254, 352] width 97 height 21
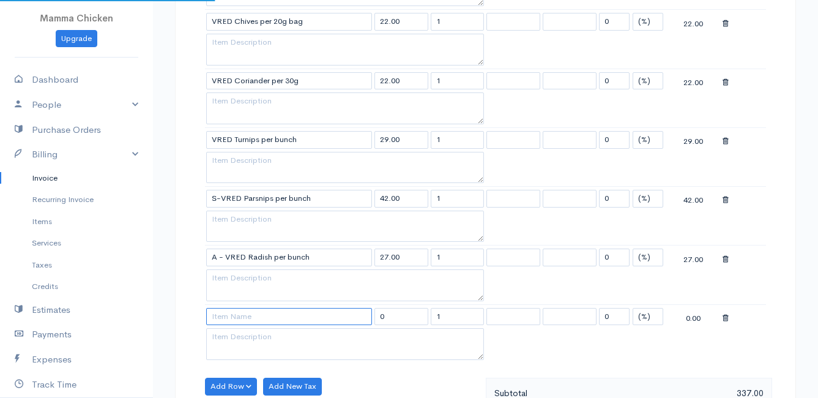
click at [219, 313] on input at bounding box center [289, 317] width 166 height 18
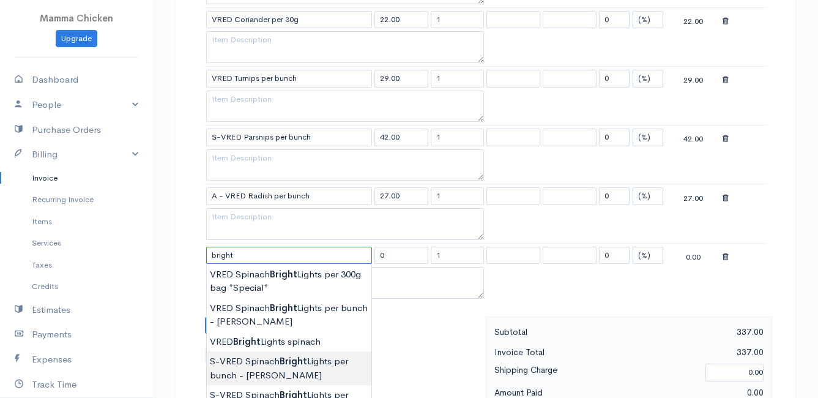
scroll to position [918, 0]
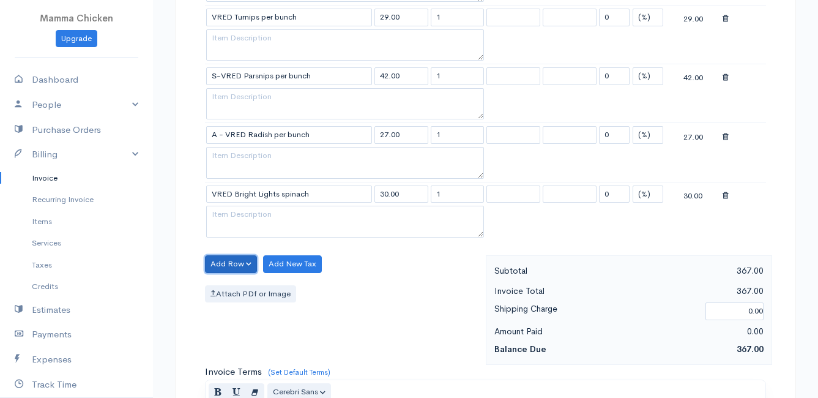
click at [232, 260] on button "Add Row" at bounding box center [231, 264] width 52 height 18
click at [231, 288] on link "Add Item Row" at bounding box center [254, 288] width 97 height 21
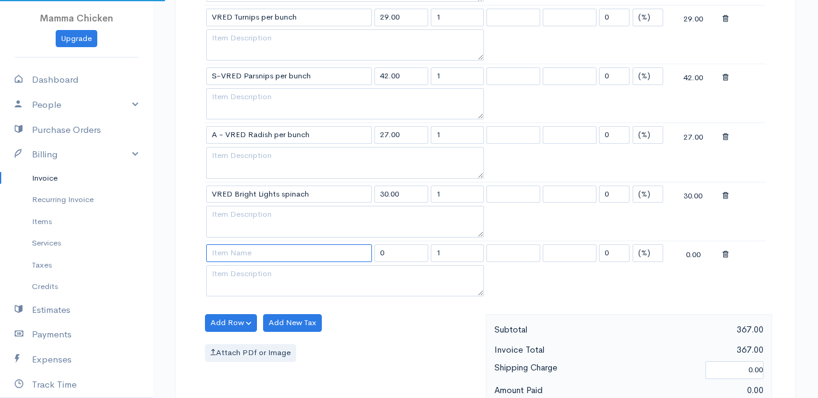
click at [226, 258] on input at bounding box center [289, 253] width 166 height 18
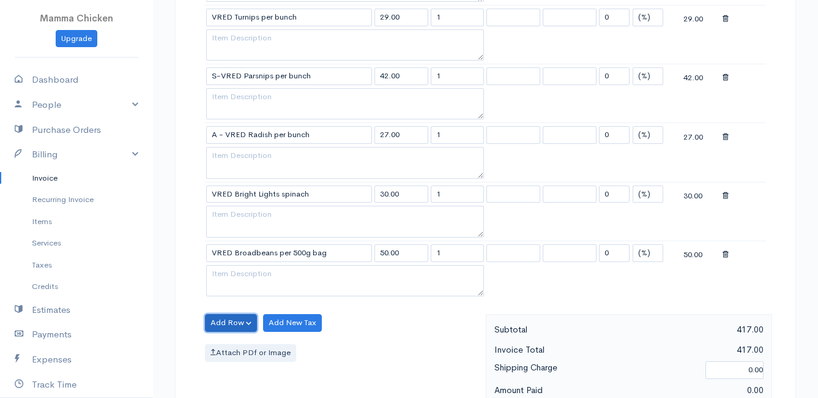
click at [226, 321] on button "Add Row" at bounding box center [231, 323] width 52 height 18
click at [227, 341] on link "Add Item Row" at bounding box center [254, 347] width 97 height 21
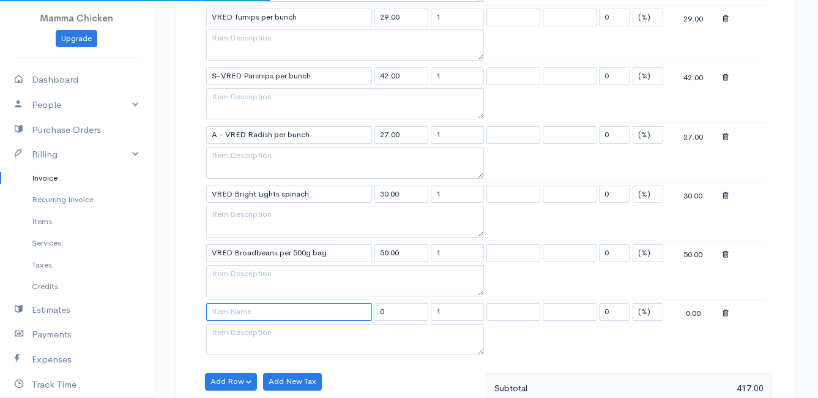
click at [230, 311] on input at bounding box center [289, 312] width 166 height 18
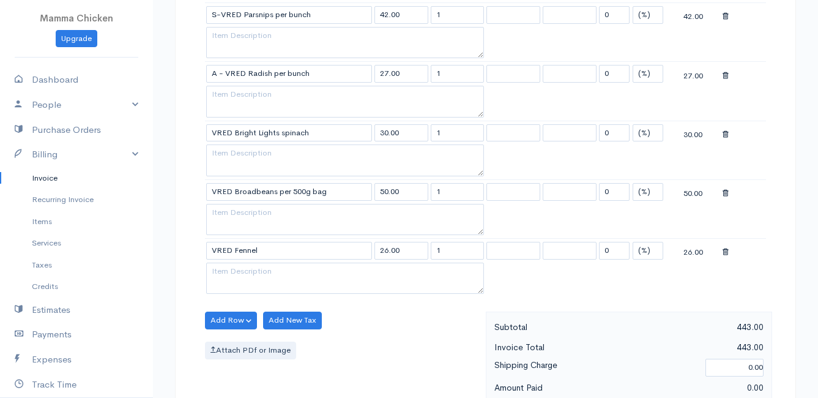
scroll to position [1040, 0]
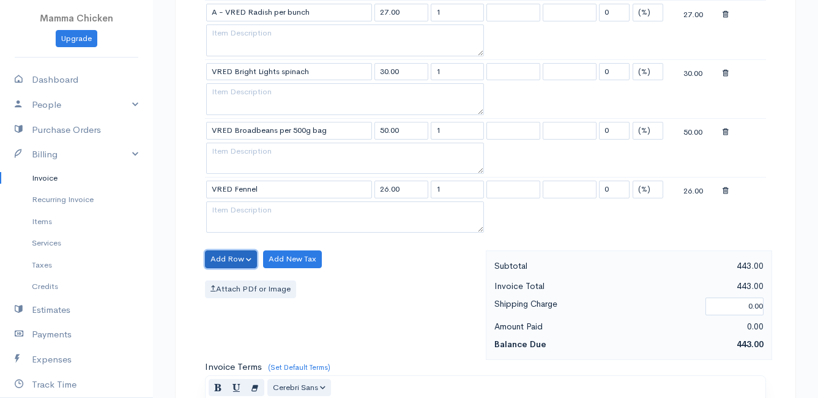
click at [219, 256] on button "Add Row" at bounding box center [231, 259] width 52 height 18
click at [231, 281] on link "Add Item Row" at bounding box center [254, 283] width 97 height 21
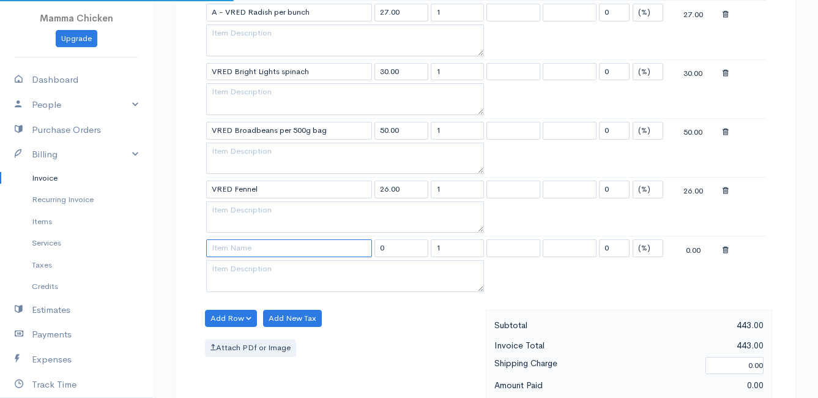
click at [232, 241] on input at bounding box center [289, 248] width 166 height 18
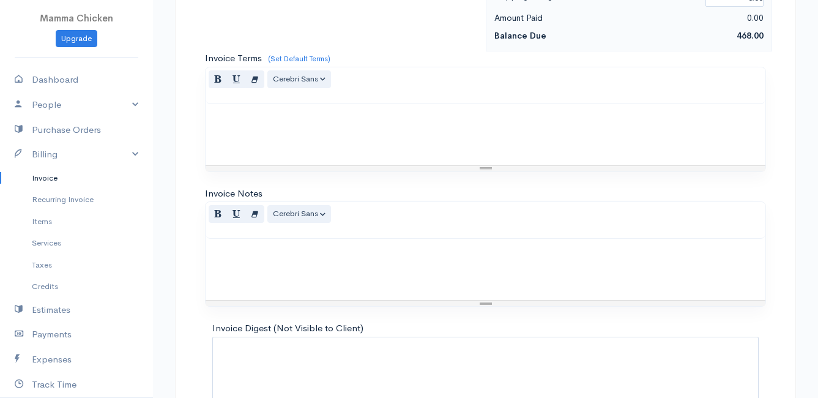
scroll to position [1484, 0]
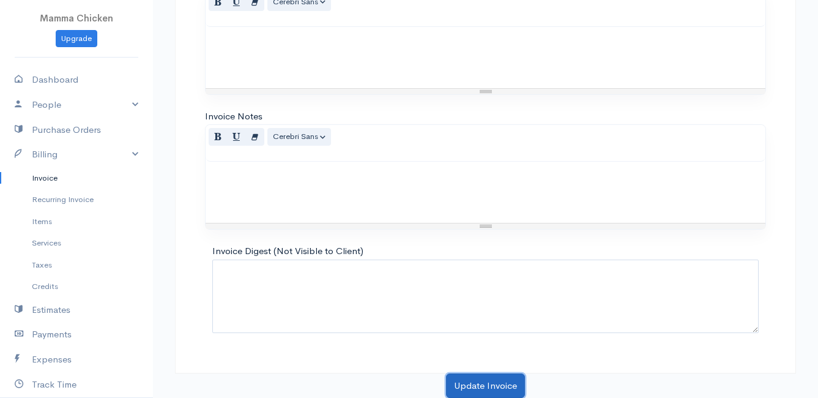
click at [467, 382] on button "Update Invoice" at bounding box center [485, 385] width 79 height 25
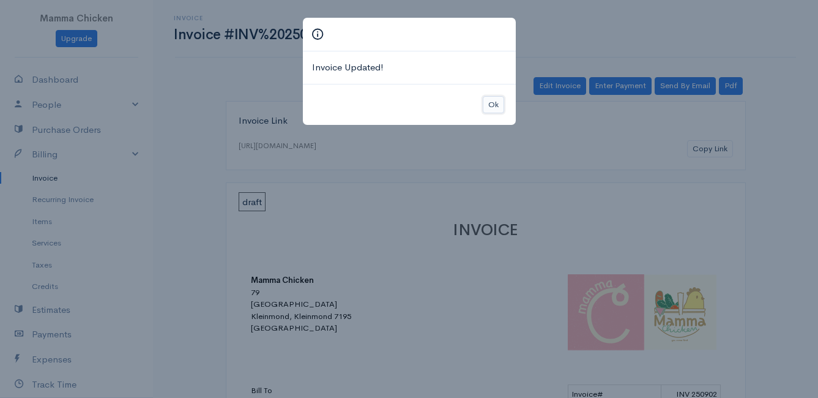
click at [487, 106] on button "Ok" at bounding box center [493, 105] width 21 height 18
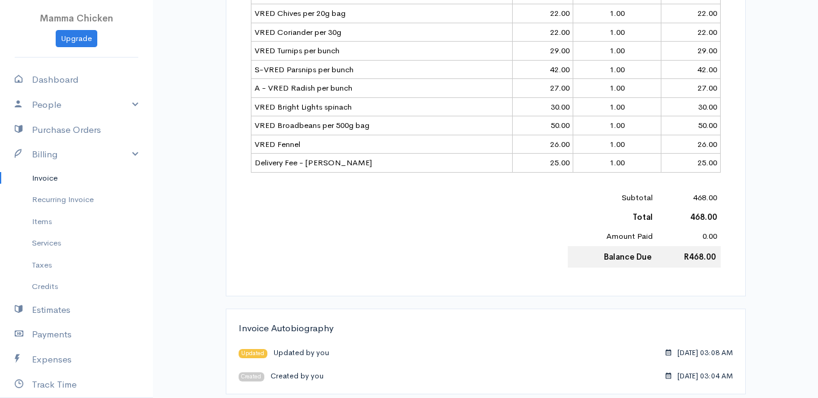
scroll to position [61, 0]
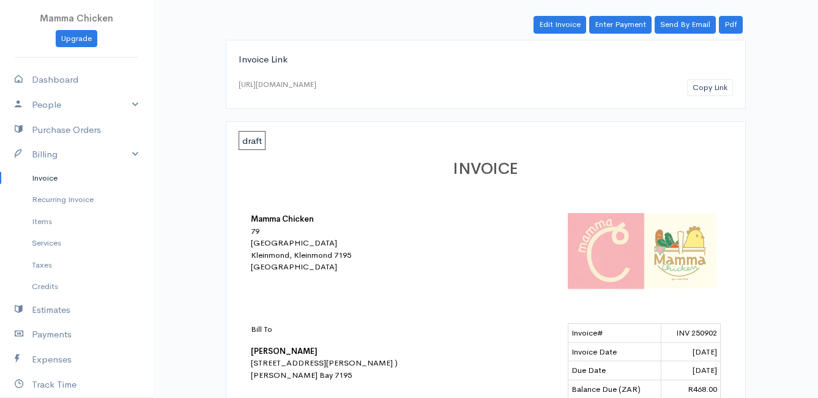
click at [42, 176] on link "Invoice" at bounding box center [76, 178] width 153 height 22
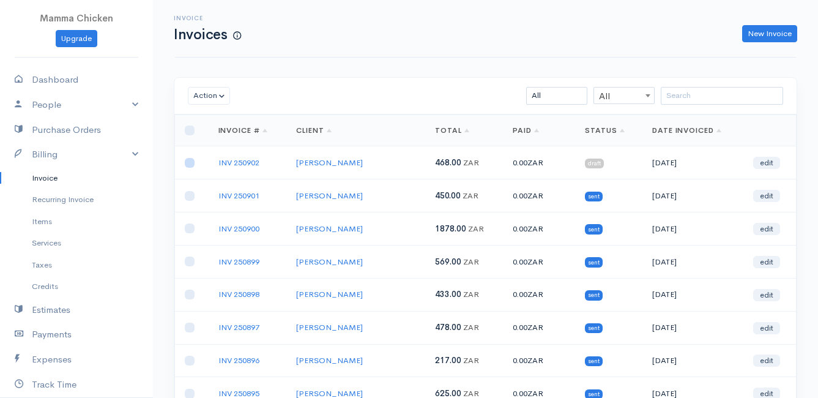
click at [187, 163] on input "checkbox" at bounding box center [190, 163] width 10 height 10
click at [211, 97] on button "Action" at bounding box center [209, 96] width 42 height 18
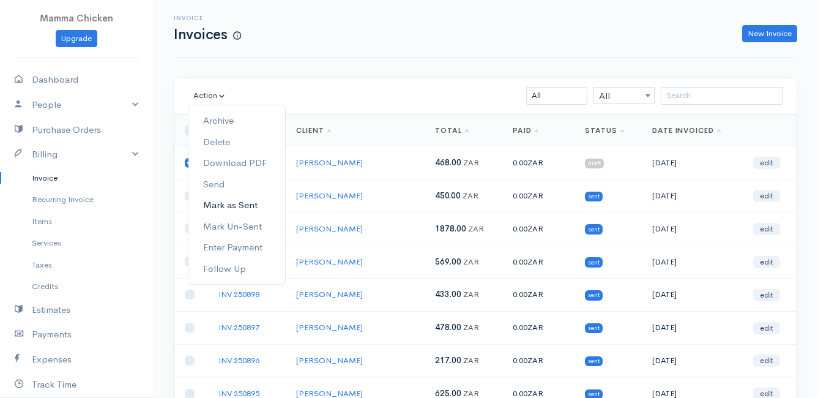
click at [232, 199] on link "Mark as Sent" at bounding box center [236, 205] width 97 height 21
click at [232, 199] on link "INV 250901" at bounding box center [238, 195] width 41 height 10
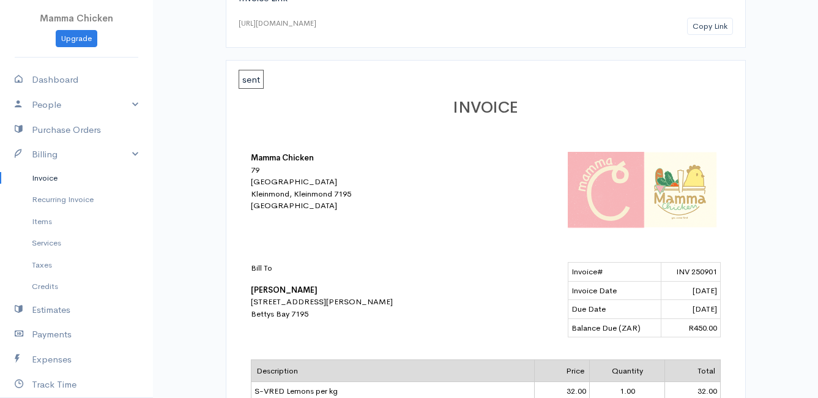
scroll to position [184, 0]
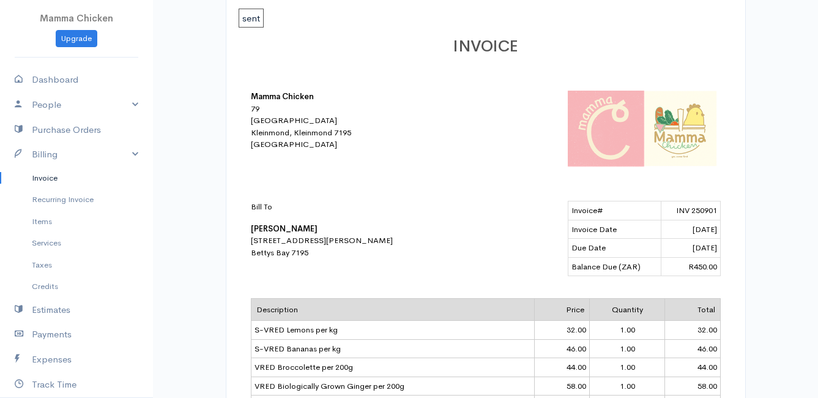
click at [44, 173] on link "Invoice" at bounding box center [76, 178] width 153 height 22
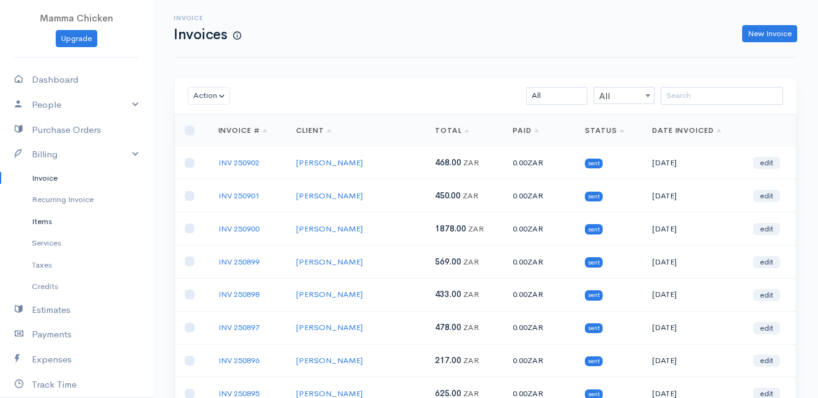
click at [39, 221] on link "Items" at bounding box center [76, 221] width 153 height 22
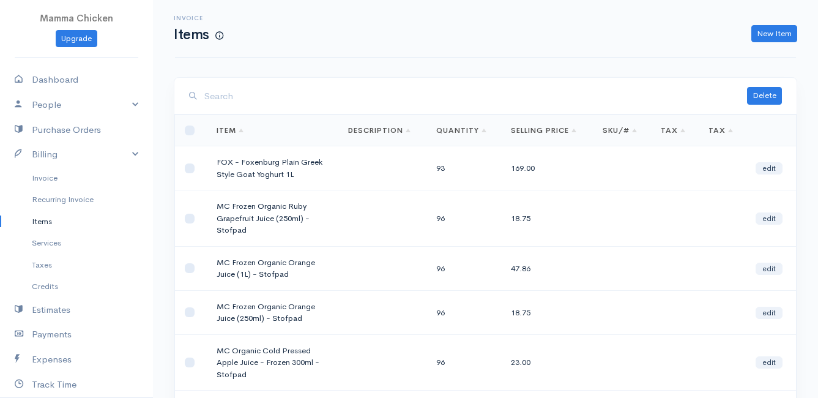
click at [355, 101] on input "search" at bounding box center [475, 96] width 543 height 25
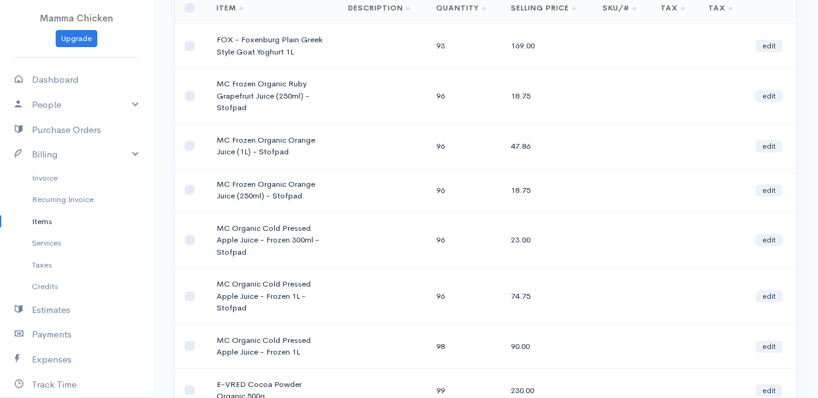
scroll to position [306, 0]
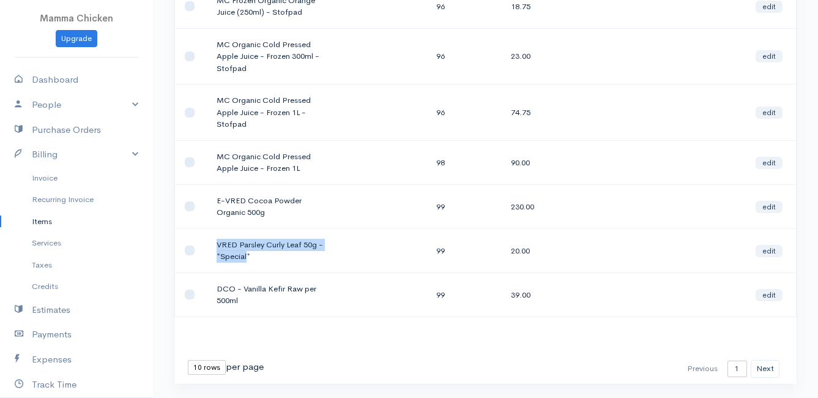
drag, startPoint x: 248, startPoint y: 254, endPoint x: 215, endPoint y: 245, distance: 33.7
click at [215, 245] on td "VRED Parsley Curly Leaf 50g - *Special*" at bounding box center [273, 250] width 132 height 44
drag, startPoint x: 215, startPoint y: 245, endPoint x: 229, endPoint y: 245, distance: 13.5
copy td "VRED Parsley Curly Leaf 50g - *Special"
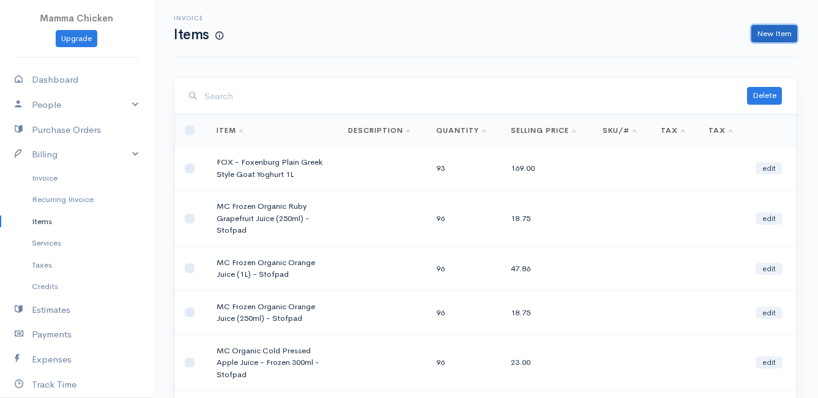
click at [785, 28] on link "New Item" at bounding box center [774, 34] width 46 height 18
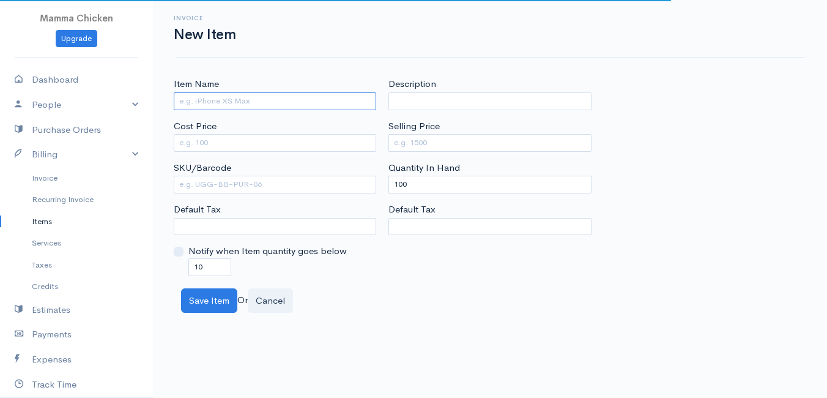
click at [232, 95] on input "Item Name" at bounding box center [275, 101] width 202 height 18
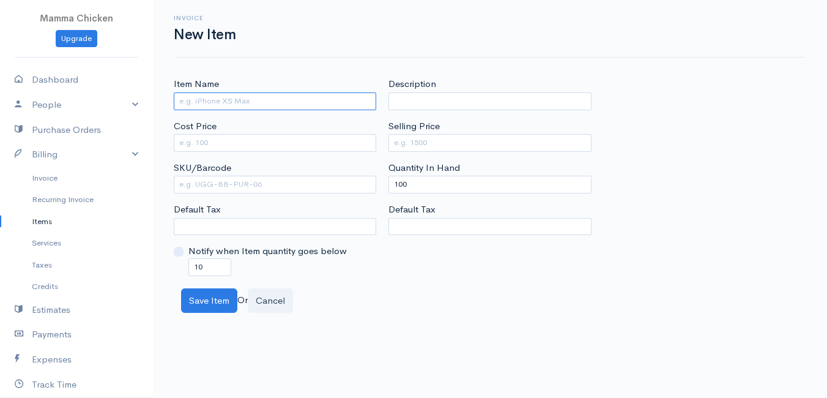
paste input "VRED Parsley Curly Leaf 50g - *Special"
click at [219, 102] on input "VRED" at bounding box center [275, 101] width 202 height 18
paste input "Mangetout peas"
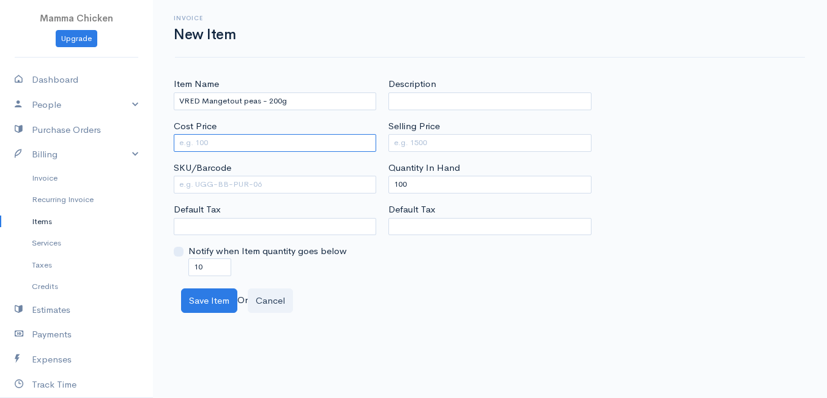
click at [240, 138] on input "Cost Price" at bounding box center [275, 143] width 202 height 18
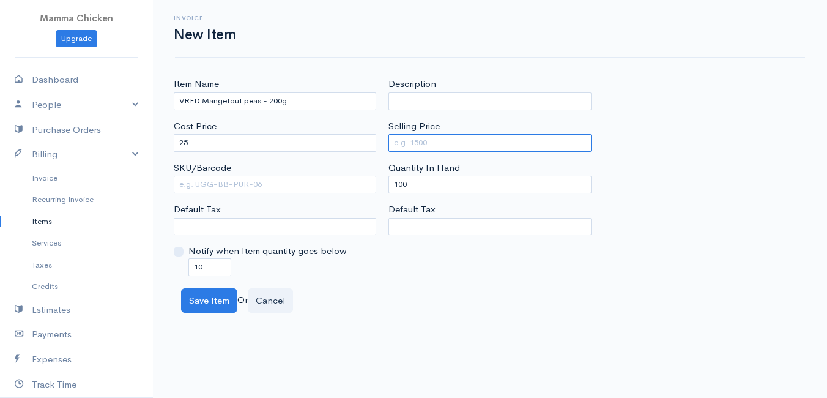
click at [449, 143] on input "Selling Price" at bounding box center [489, 143] width 202 height 18
click at [401, 315] on body "Mamma Chicken Upgrade Dashboard People Clients Vendors Staff Users Purchase Ord…" at bounding box center [413, 199] width 827 height 398
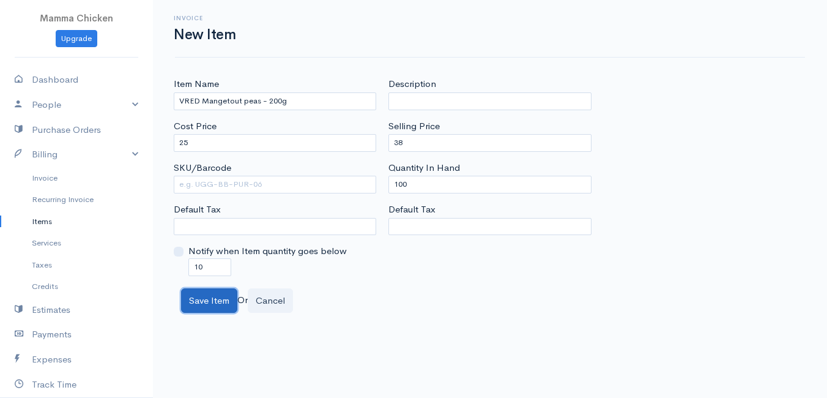
click at [209, 295] on button "Save Item" at bounding box center [209, 300] width 56 height 25
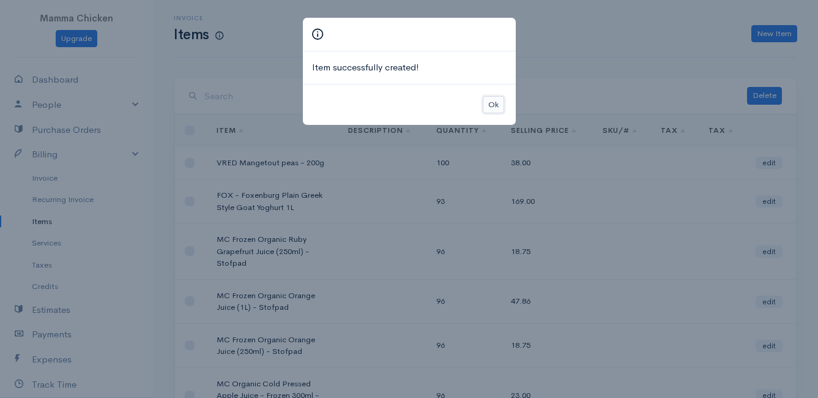
click at [496, 105] on button "Ok" at bounding box center [493, 105] width 21 height 18
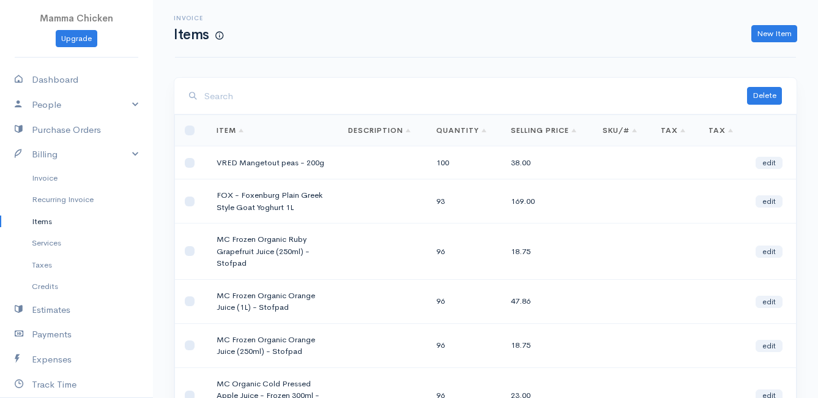
click at [410, 98] on input "search" at bounding box center [475, 96] width 543 height 25
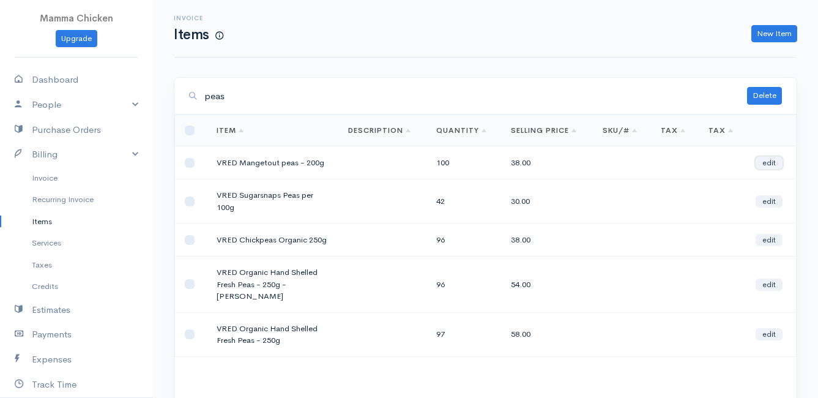
click at [774, 163] on link "edit" at bounding box center [768, 163] width 27 height 12
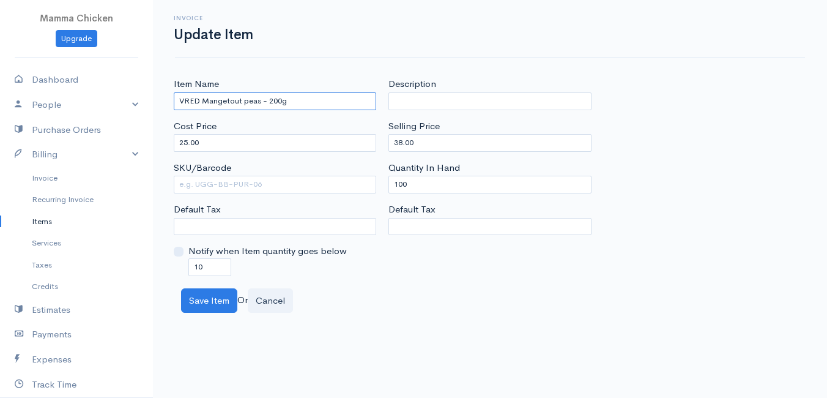
click at [266, 98] on input "VRED Mangetout peas - 200g" at bounding box center [275, 101] width 202 height 18
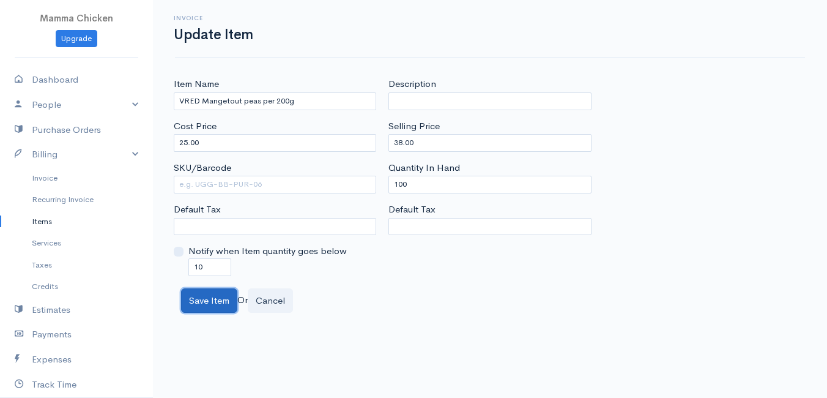
click at [214, 306] on button "Save Item" at bounding box center [209, 300] width 56 height 25
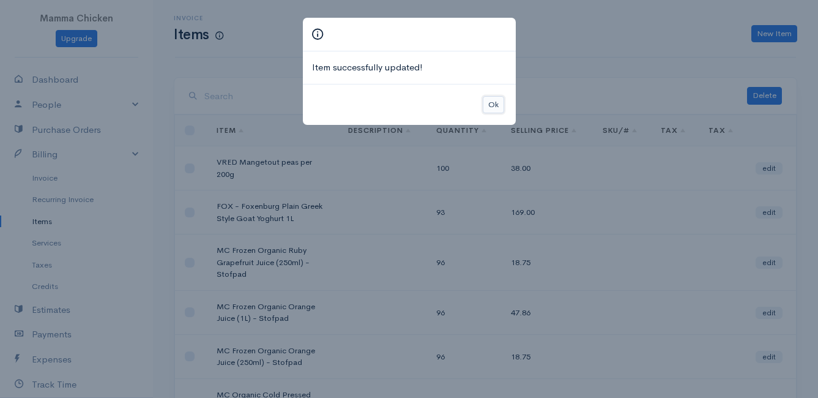
click at [488, 100] on button "Ok" at bounding box center [493, 105] width 21 height 18
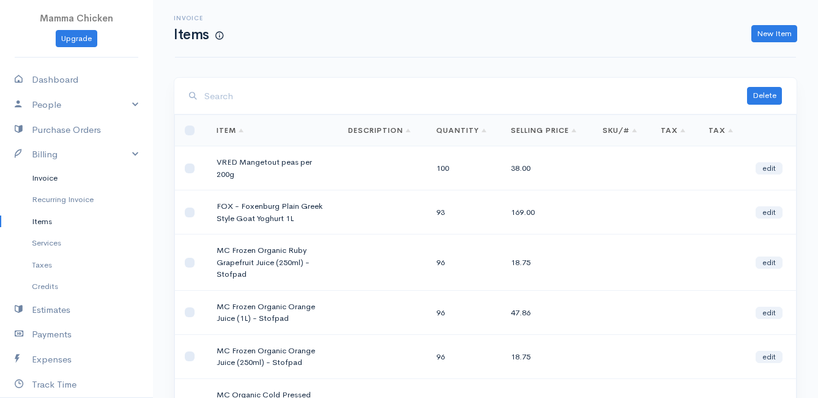
click at [54, 181] on link "Invoice" at bounding box center [76, 178] width 153 height 22
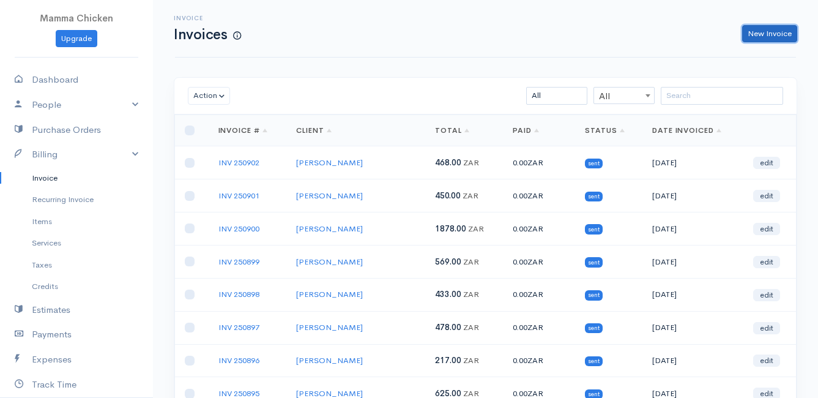
click at [768, 26] on link "New Invoice" at bounding box center [769, 34] width 55 height 18
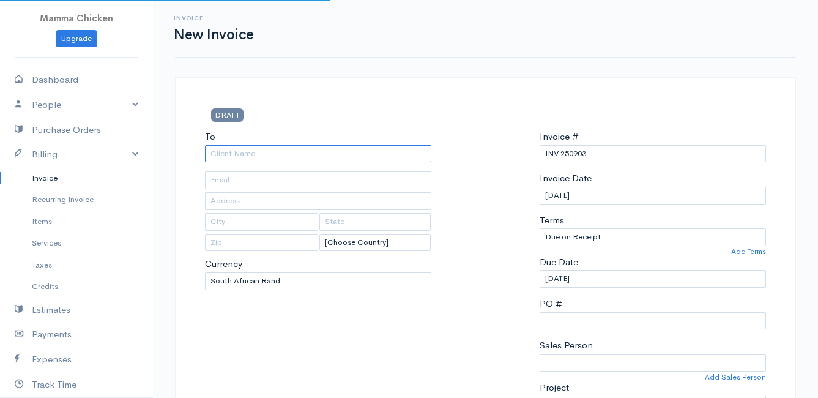
click at [289, 161] on input "To" at bounding box center [318, 154] width 226 height 18
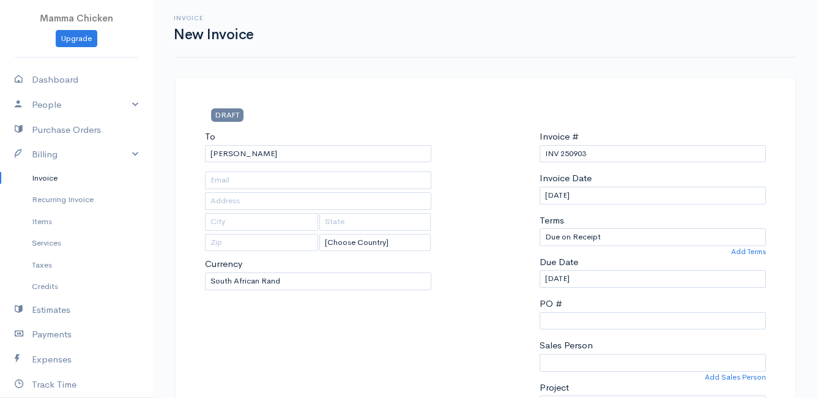
click at [607, 195] on input "[DATE]" at bounding box center [653, 196] width 226 height 18
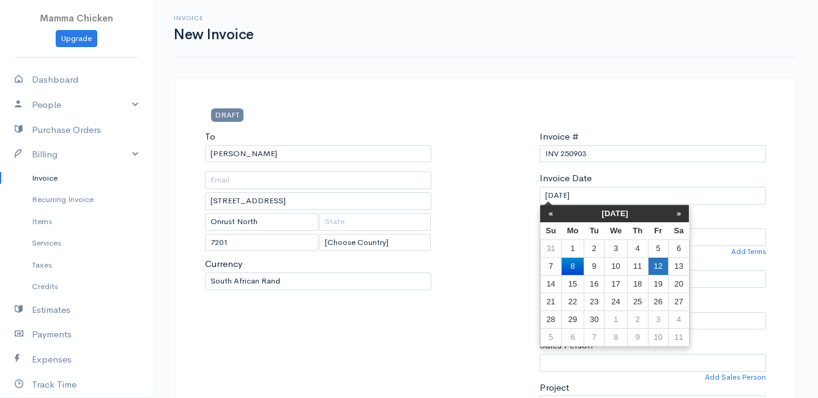
click at [658, 264] on td "12" at bounding box center [658, 266] width 20 height 18
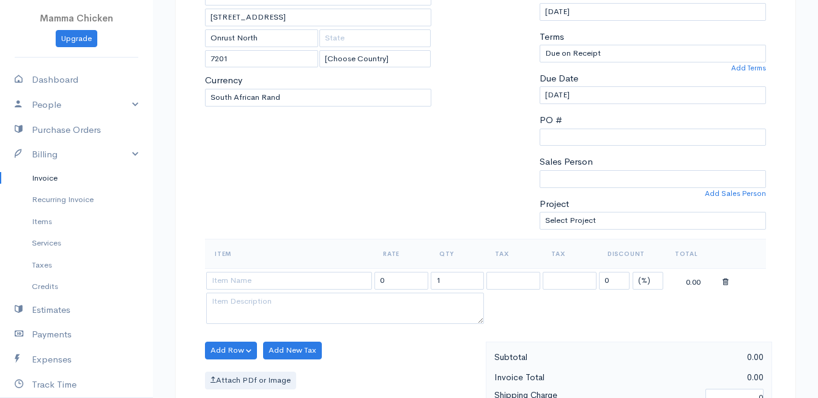
scroll to position [245, 0]
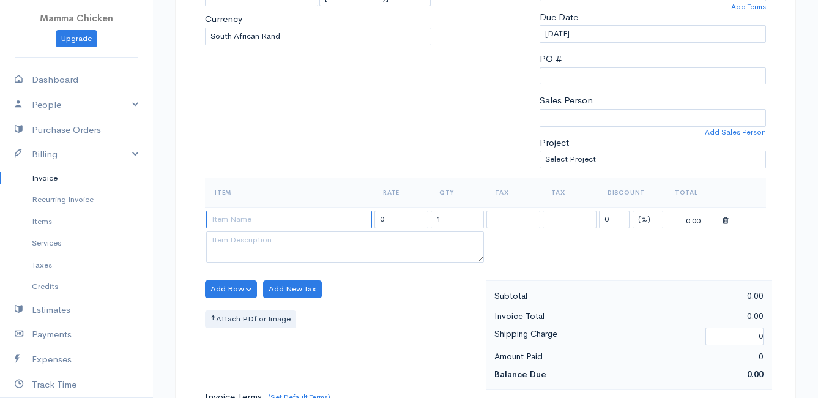
click at [258, 224] on input at bounding box center [289, 219] width 166 height 18
click at [261, 236] on body "Mamma Chicken Upgrade Dashboard People Clients Vendors Staff Users Purchase Ord…" at bounding box center [409, 284] width 818 height 1058
click at [228, 291] on button "Add Row" at bounding box center [231, 289] width 52 height 18
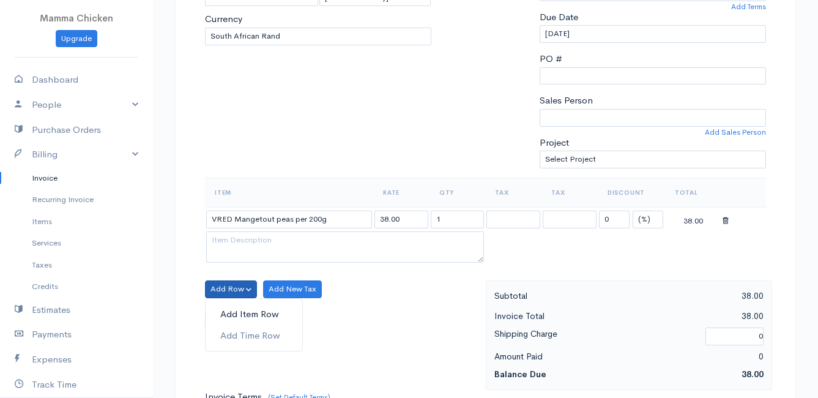
click at [231, 312] on link "Add Item Row" at bounding box center [254, 313] width 97 height 21
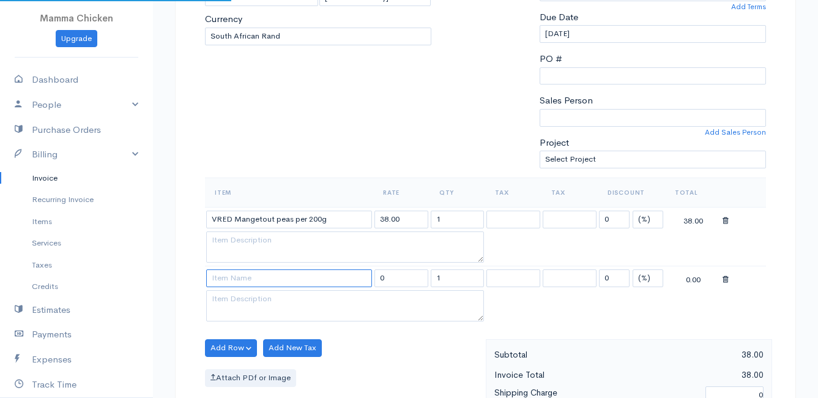
click at [228, 275] on input at bounding box center [289, 278] width 166 height 18
click at [251, 335] on body "Mamma Chicken Upgrade Dashboard People Clients Vendors Staff Users Purchase Ord…" at bounding box center [409, 313] width 818 height 1116
drag, startPoint x: 447, startPoint y: 276, endPoint x: 432, endPoint y: 276, distance: 14.7
click at [432, 276] on input "1" at bounding box center [458, 278] width 54 height 18
click at [393, 350] on div "Add Row Add Item Row Add Time Row Add New Tax Attach PDf or Image" at bounding box center [342, 393] width 287 height 109
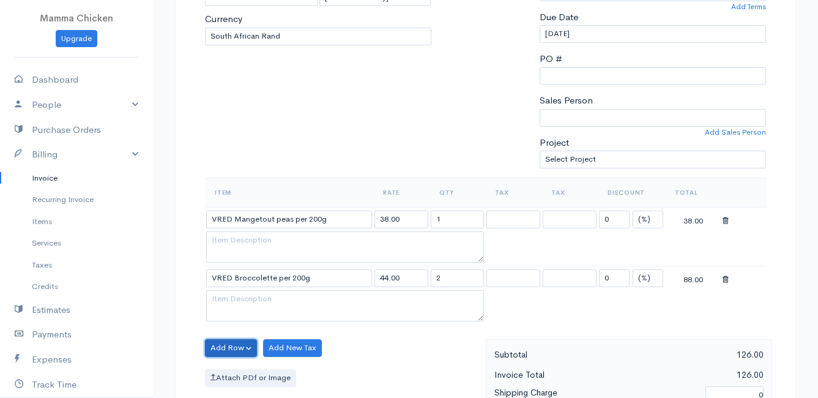
click at [240, 344] on button "Add Row" at bounding box center [231, 348] width 52 height 18
click at [245, 299] on link "Add Item Row" at bounding box center [254, 301] width 97 height 21
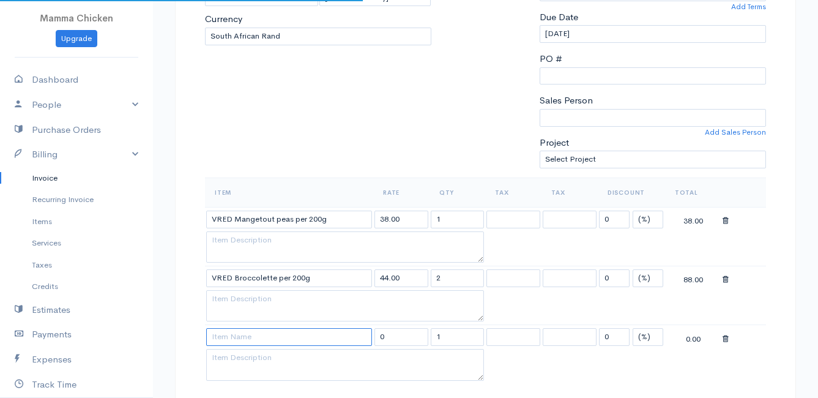
click at [242, 339] on input at bounding box center [289, 337] width 166 height 18
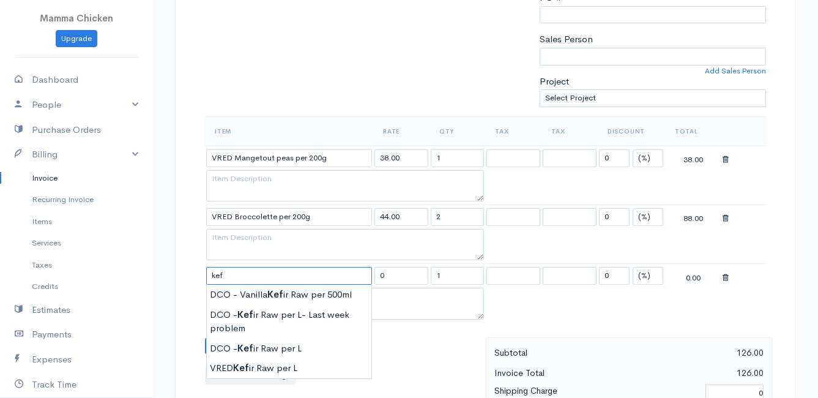
scroll to position [367, 0]
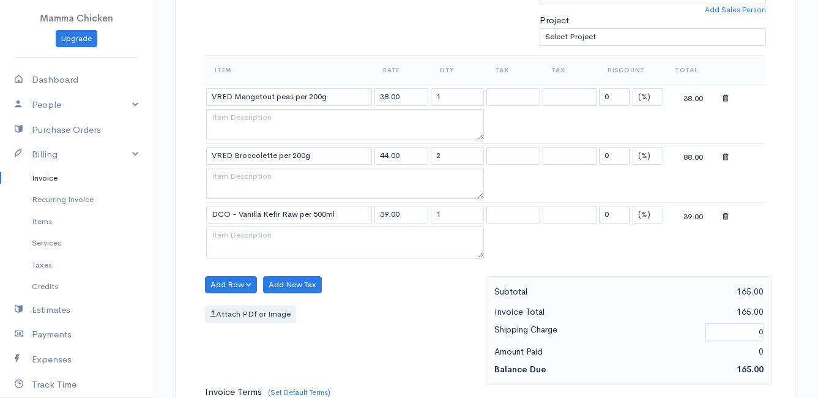
click at [277, 229] on body "Mamma Chicken Upgrade Dashboard People Clients Vendors Staff Users Purchase Ord…" at bounding box center [409, 220] width 818 height 1175
click at [224, 283] on button "Add Row" at bounding box center [231, 285] width 52 height 18
click at [232, 306] on link "Add Item Row" at bounding box center [254, 309] width 97 height 21
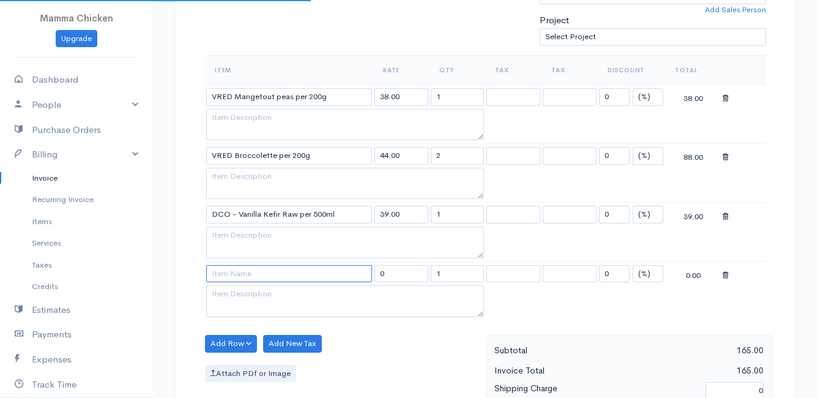
click at [231, 271] on input at bounding box center [289, 274] width 166 height 18
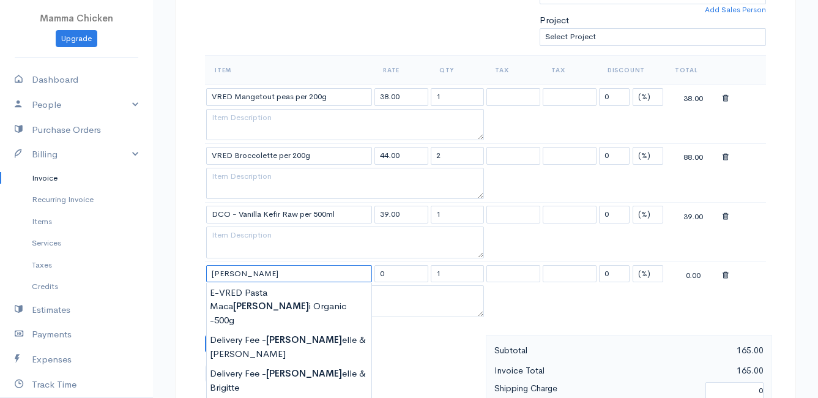
scroll to position [428, 0]
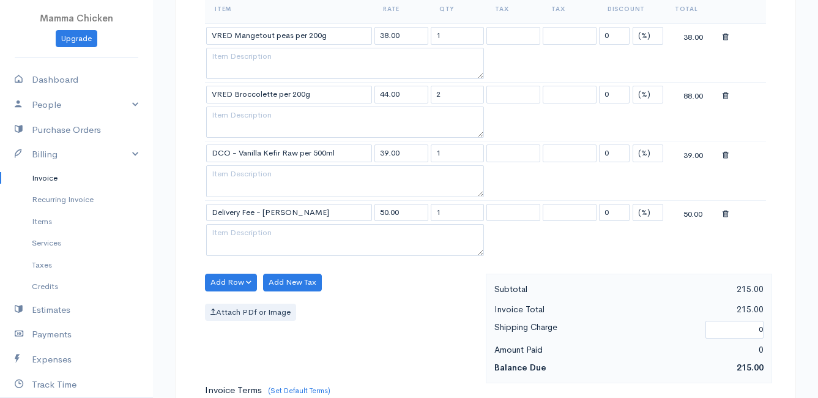
click at [285, 360] on body "Mamma Chicken Upgrade Dashboard People Clients Vendors Staff Users Purchase Ord…" at bounding box center [409, 189] width 818 height 1234
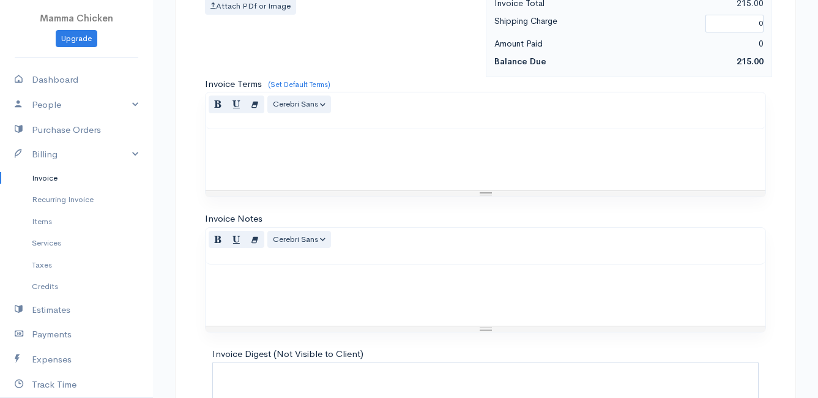
scroll to position [836, 0]
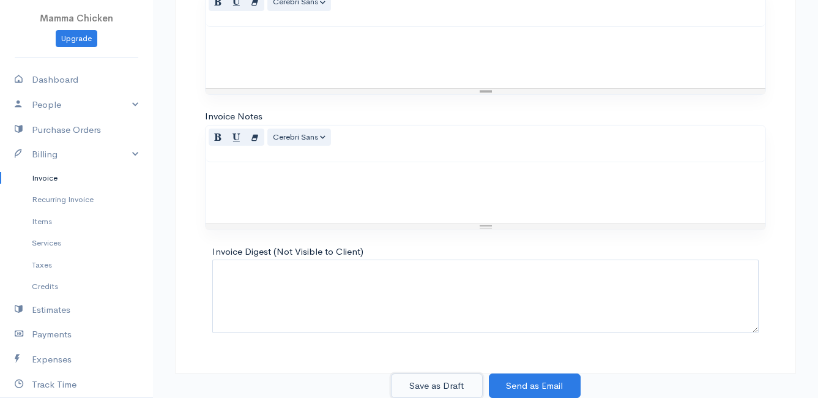
click at [428, 382] on button "Save as Draft" at bounding box center [437, 385] width 92 height 25
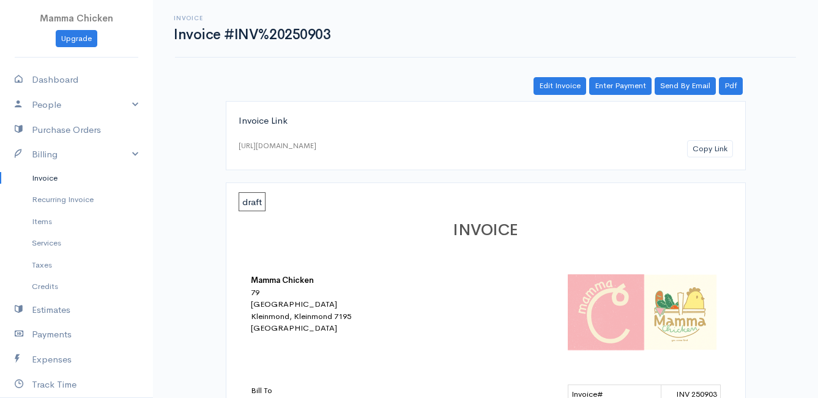
click at [48, 176] on link "Invoice" at bounding box center [76, 178] width 153 height 22
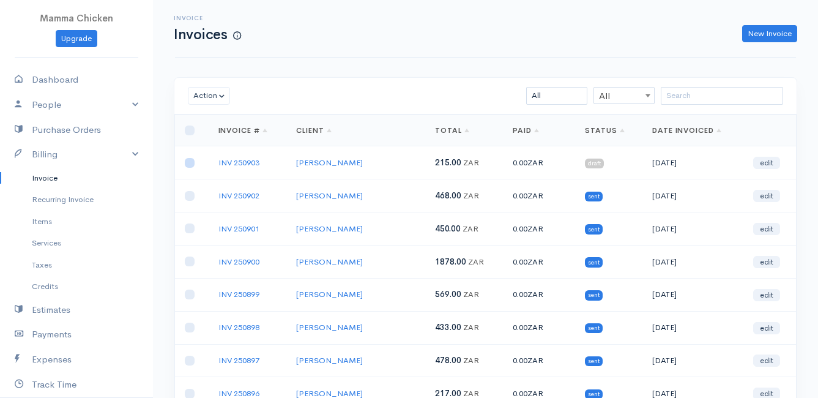
click at [193, 163] on input "checkbox" at bounding box center [190, 163] width 10 height 10
click at [198, 98] on button "Action" at bounding box center [209, 96] width 42 height 18
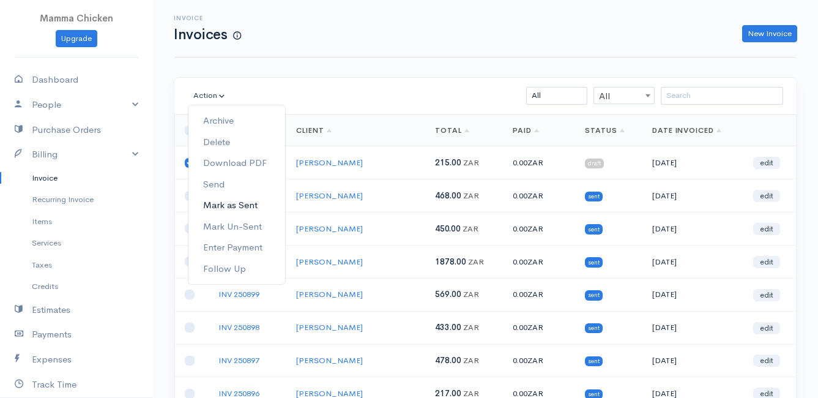
click at [239, 207] on link "Mark as Sent" at bounding box center [236, 205] width 97 height 21
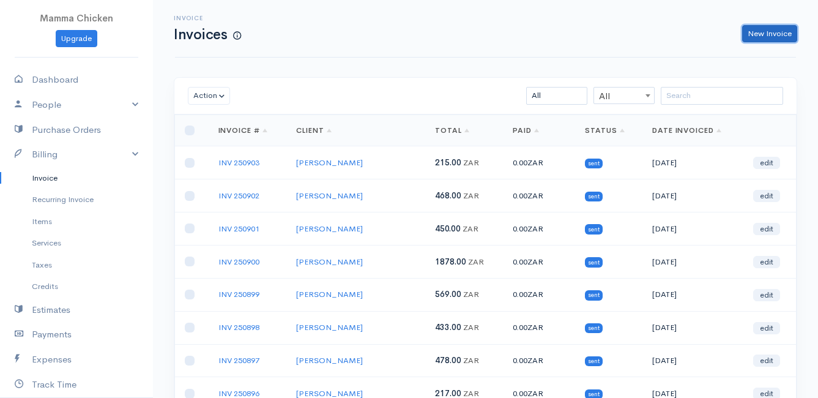
click at [776, 31] on link "New Invoice" at bounding box center [769, 34] width 55 height 18
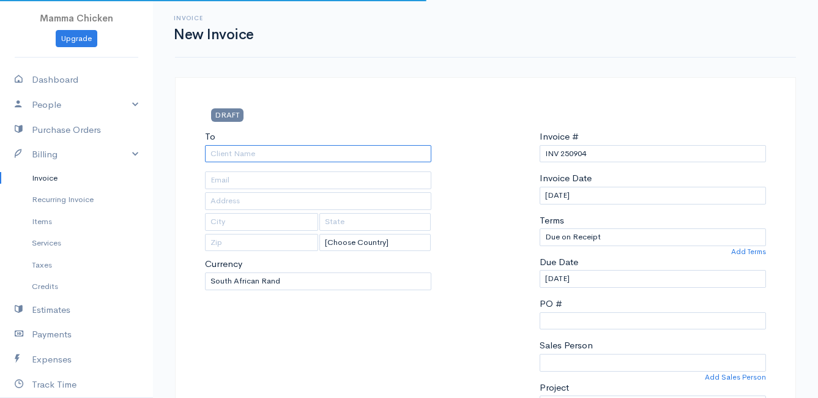
click at [251, 160] on input "To" at bounding box center [318, 154] width 226 height 18
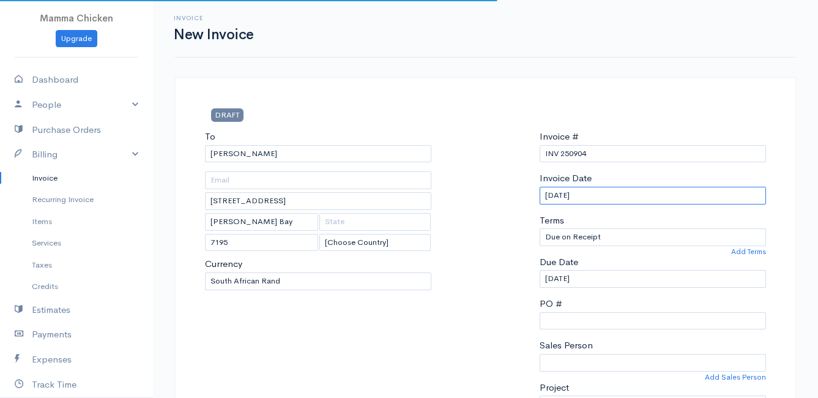
click at [618, 194] on input "[DATE]" at bounding box center [653, 196] width 226 height 18
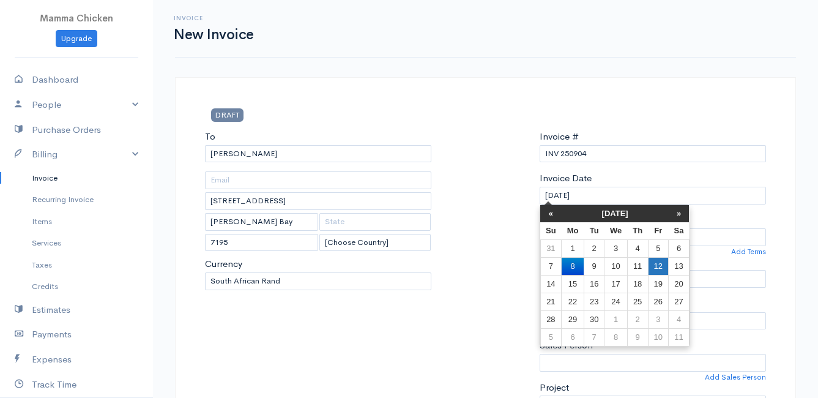
click at [664, 263] on td "12" at bounding box center [658, 266] width 20 height 18
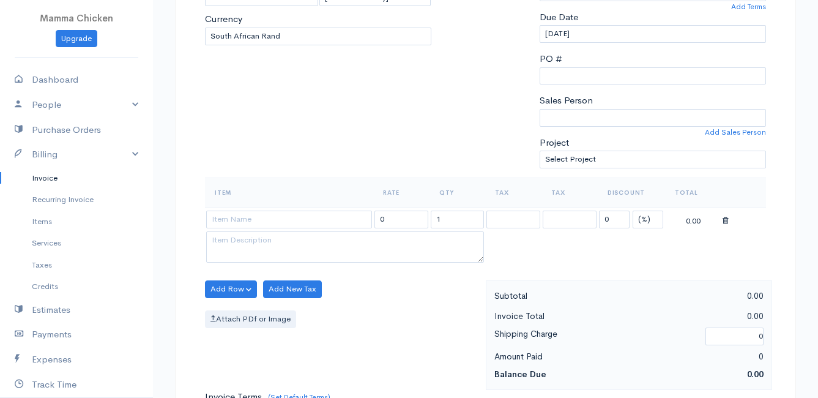
scroll to position [306, 0]
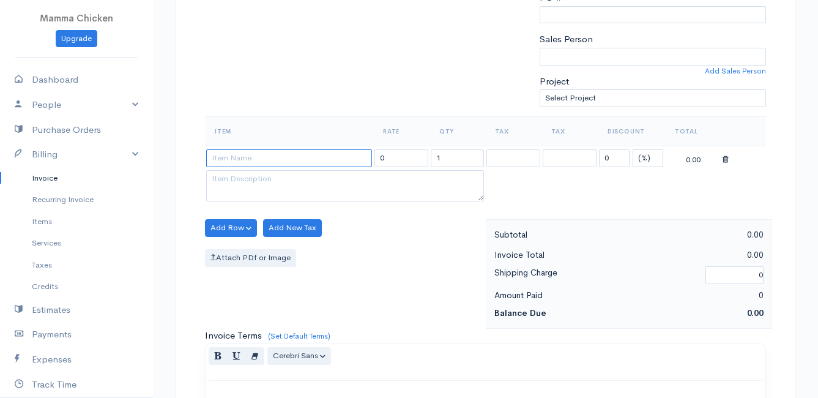
click at [240, 157] on input at bounding box center [289, 158] width 166 height 18
click at [289, 239] on body "Mamma Chicken Upgrade Dashboard People Clients Vendors Staff Users Purchase Ord…" at bounding box center [409, 223] width 818 height 1058
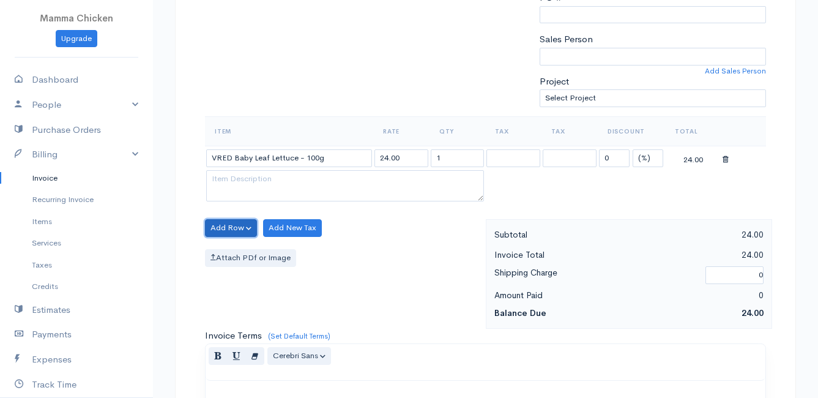
click at [232, 223] on button "Add Row" at bounding box center [231, 228] width 52 height 18
click at [229, 248] on link "Add Item Row" at bounding box center [254, 252] width 97 height 21
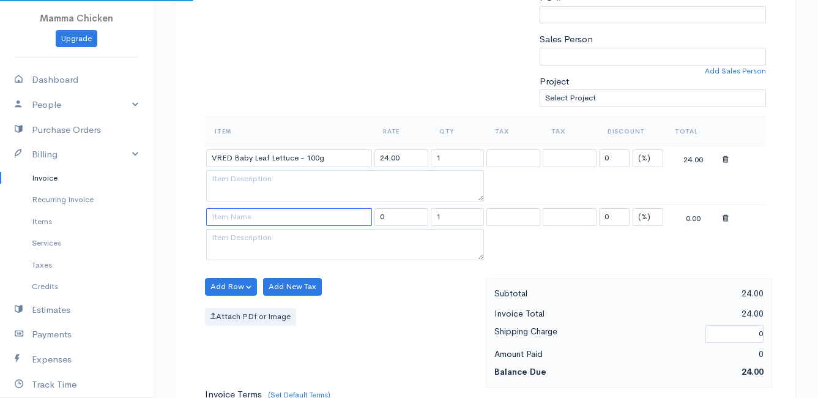
click at [216, 218] on input at bounding box center [289, 217] width 166 height 18
click at [265, 309] on body "Mamma Chicken Upgrade Dashboard People Clients Vendors Staff Users Purchase Ord…" at bounding box center [409, 252] width 818 height 1116
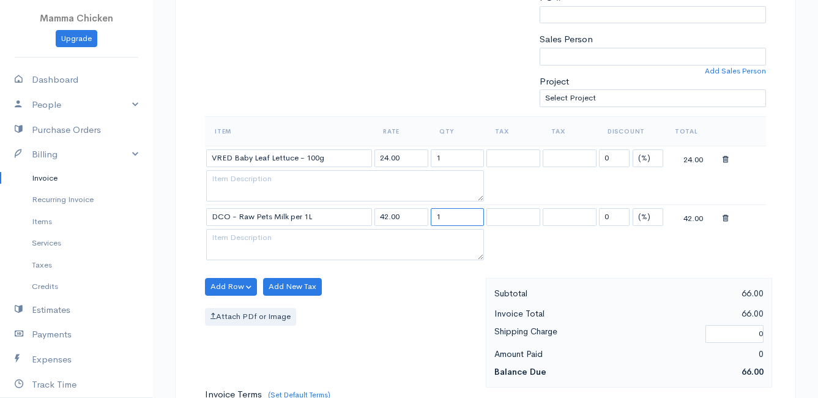
drag, startPoint x: 461, startPoint y: 215, endPoint x: 376, endPoint y: 216, distance: 84.4
click at [376, 216] on tr "DCO - Raw Pets Milk per 1L 42.00 1 0 (%) Flat 42.00" at bounding box center [485, 217] width 561 height 24
click at [341, 305] on div "Add Row Add Item Row Add Time Row Add New Tax Attach PDf or Image" at bounding box center [342, 332] width 287 height 109
click at [225, 288] on button "Add Row" at bounding box center [231, 287] width 52 height 18
click at [231, 308] on link "Add Item Row" at bounding box center [254, 311] width 97 height 21
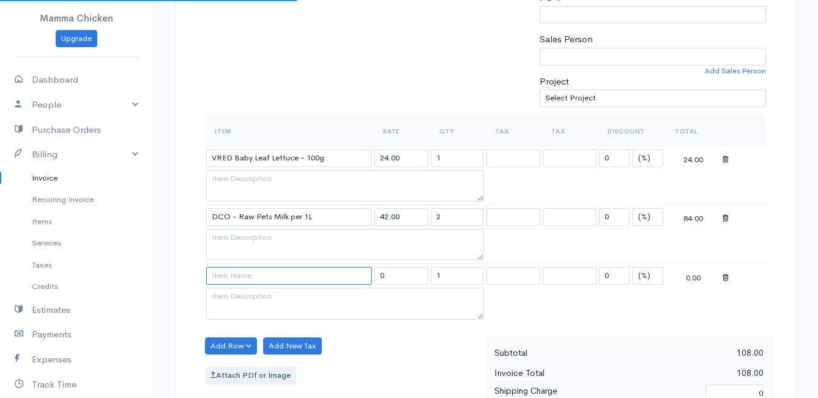
click at [223, 279] on input at bounding box center [289, 276] width 166 height 18
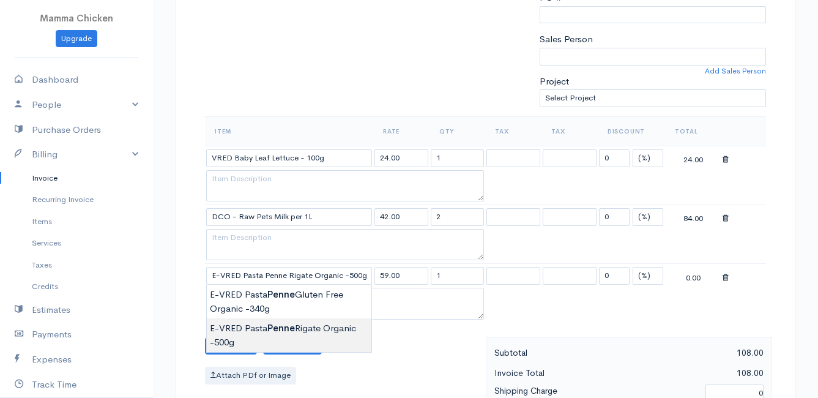
click at [289, 334] on body "Mamma Chicken Upgrade Dashboard People Clients Vendors Staff Users Purchase Ord…" at bounding box center [409, 281] width 818 height 1175
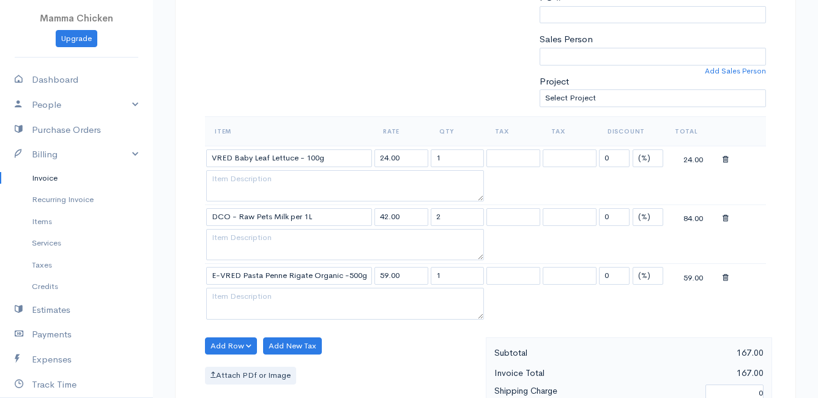
scroll to position [367, 0]
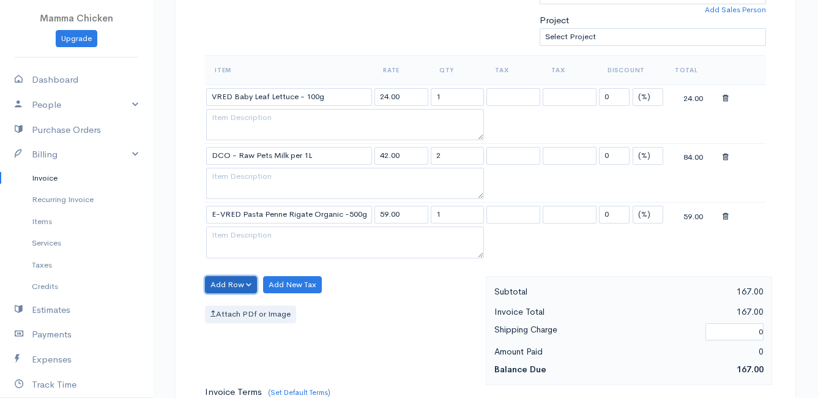
click at [213, 283] on button "Add Row" at bounding box center [231, 285] width 52 height 18
click at [224, 311] on link "Add Item Row" at bounding box center [254, 309] width 97 height 21
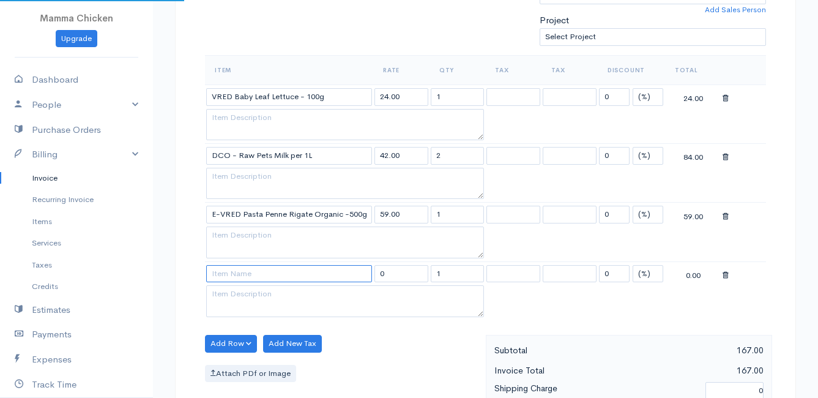
click at [226, 271] on input at bounding box center [289, 274] width 166 height 18
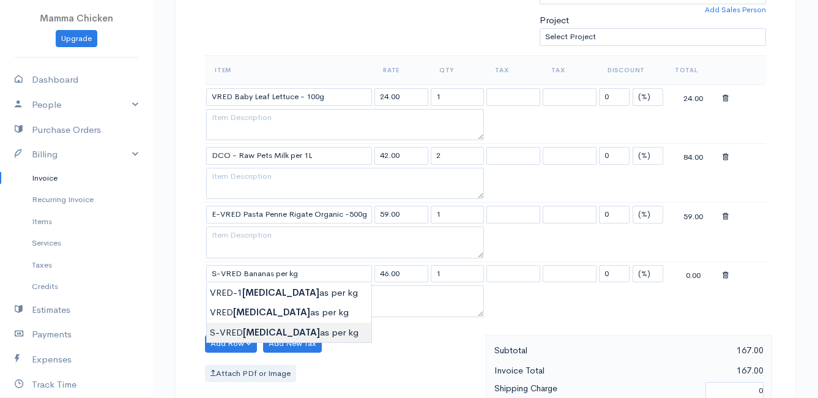
click at [240, 328] on body "Mamma Chicken Upgrade Dashboard People Clients Vendors Staff Users Purchase Ord…" at bounding box center [409, 250] width 818 height 1234
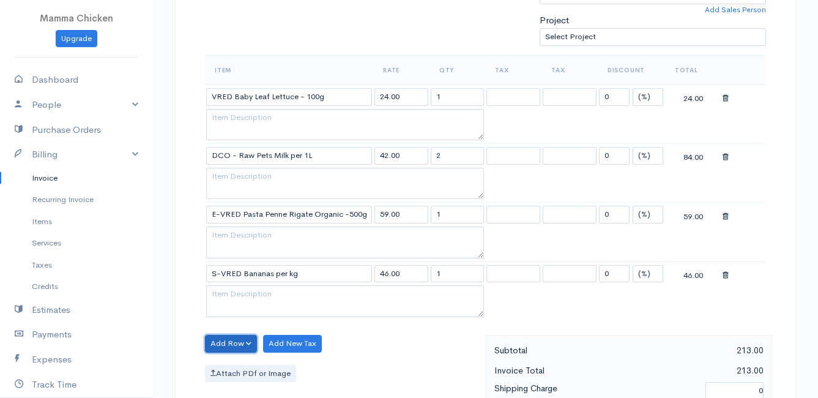
click at [232, 336] on button "Add Row" at bounding box center [231, 344] width 52 height 18
click at [244, 289] on link "Add Item Row" at bounding box center [254, 297] width 97 height 21
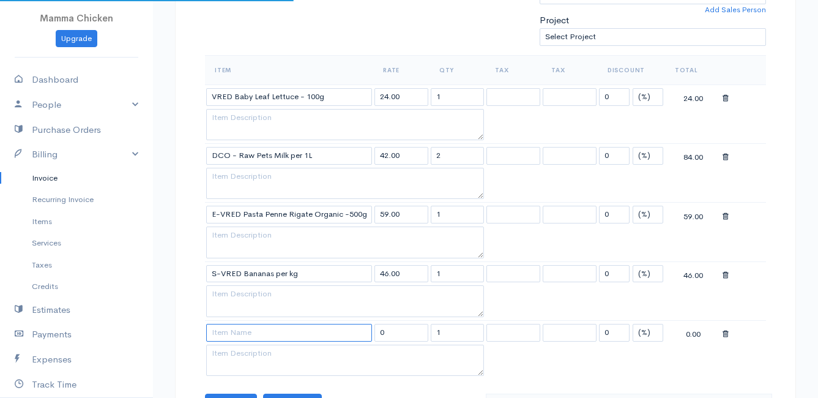
click at [231, 334] on input at bounding box center [289, 333] width 166 height 18
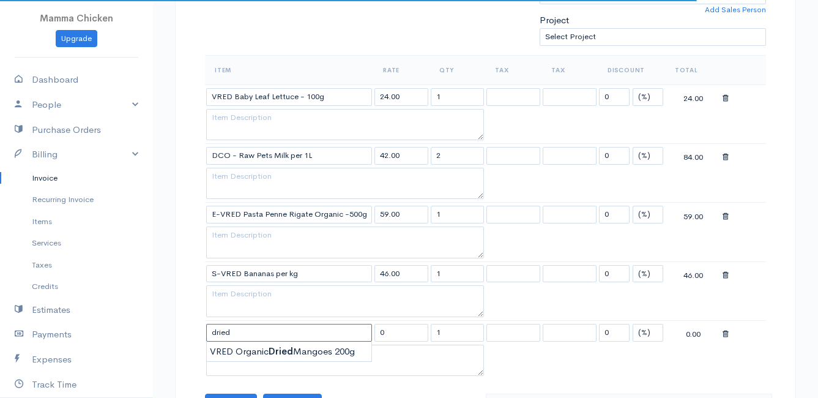
scroll to position [428, 0]
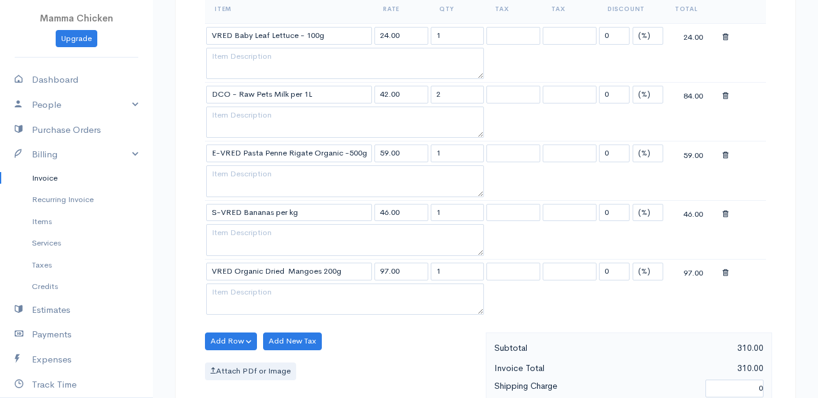
click at [286, 284] on body "Mamma Chicken Upgrade Dashboard People Clients Vendors Staff Users Purchase Ord…" at bounding box center [409, 218] width 818 height 1293
click at [436, 331] on div "Item Rate Qty Tax Tax Discount Total VRED Baby Leaf Lettuce - 100g 24.00 1 0 (%…" at bounding box center [485, 163] width 561 height 338
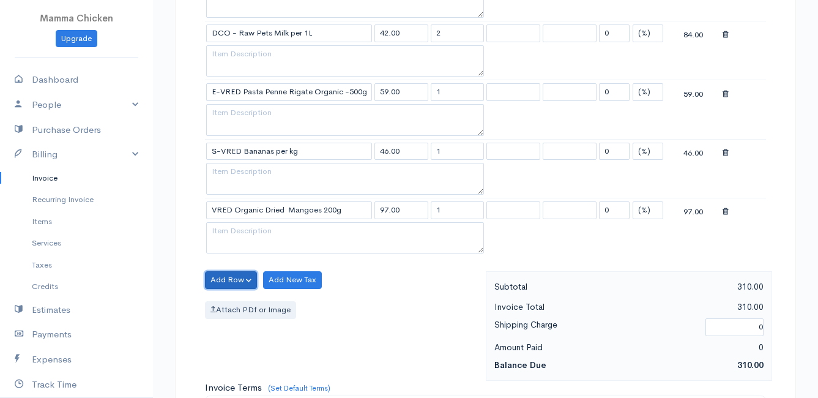
click at [231, 276] on button "Add Row" at bounding box center [231, 280] width 52 height 18
click at [229, 302] on link "Add Item Row" at bounding box center [254, 304] width 97 height 21
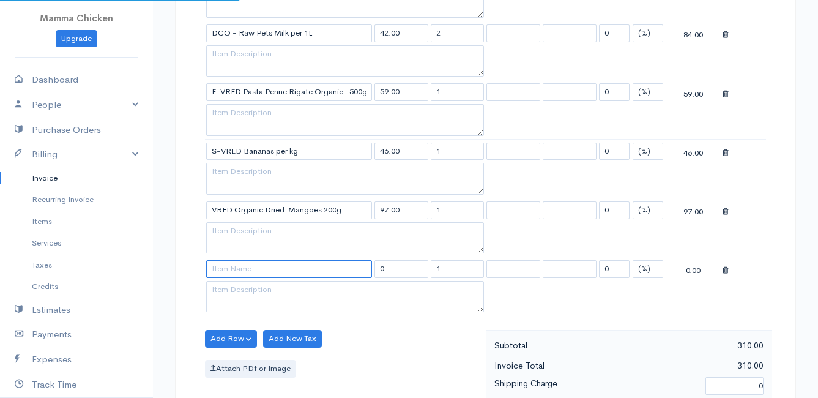
click at [226, 264] on input at bounding box center [289, 269] width 166 height 18
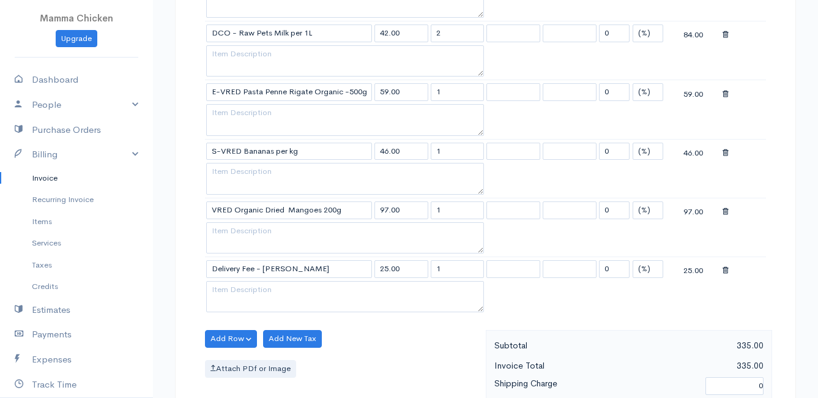
click at [275, 322] on body "Mamma Chicken Upgrade Dashboard People Clients Vendors Staff Users Purchase Ord…" at bounding box center [409, 187] width 818 height 1352
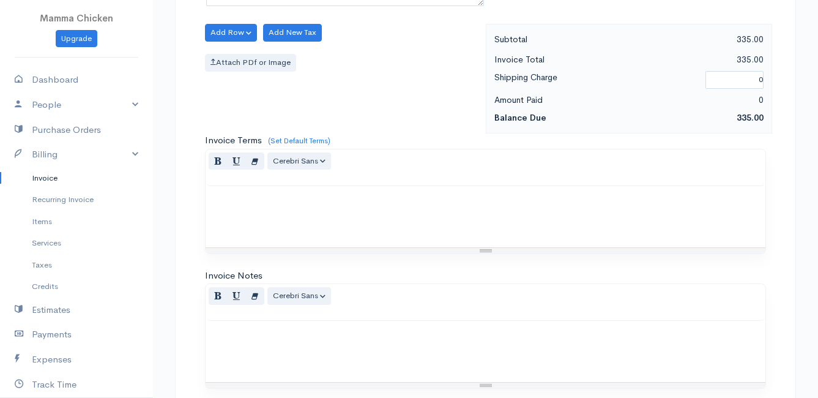
scroll to position [954, 0]
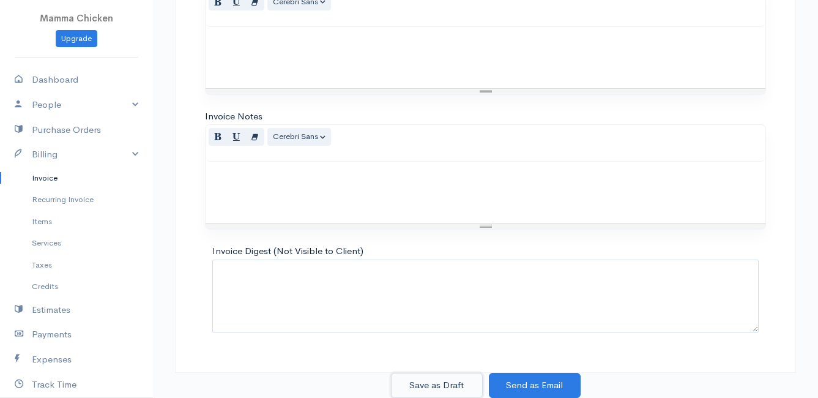
click at [443, 384] on button "Save as Draft" at bounding box center [437, 385] width 92 height 25
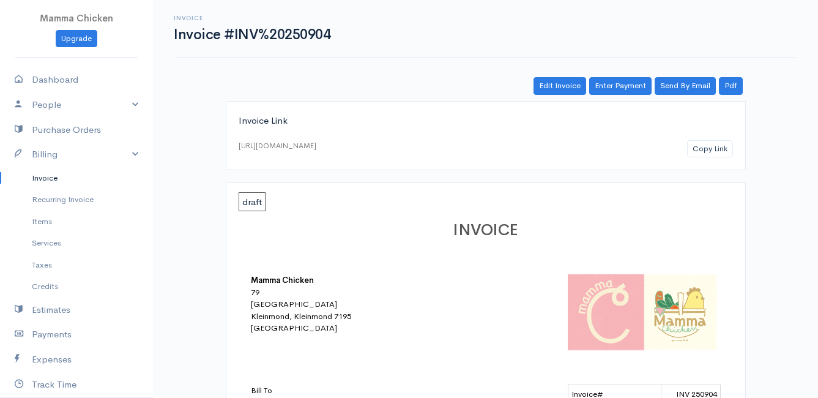
click at [54, 176] on link "Invoice" at bounding box center [76, 178] width 153 height 22
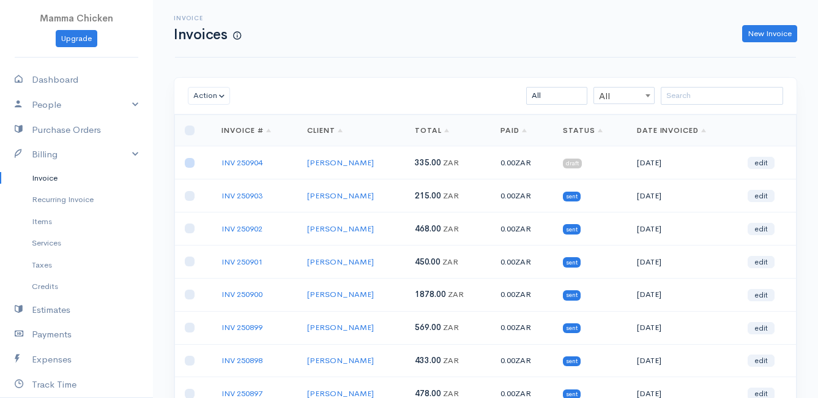
click at [190, 165] on input "checkbox" at bounding box center [190, 163] width 10 height 10
click at [212, 100] on button "Action" at bounding box center [209, 96] width 42 height 18
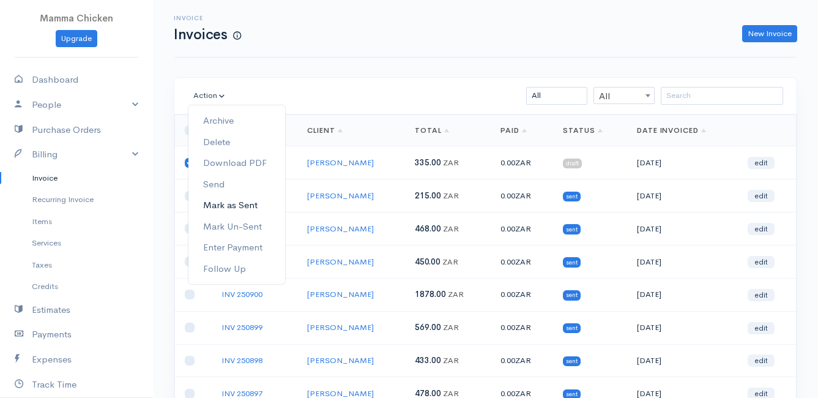
click at [249, 205] on link "Mark as Sent" at bounding box center [236, 205] width 97 height 21
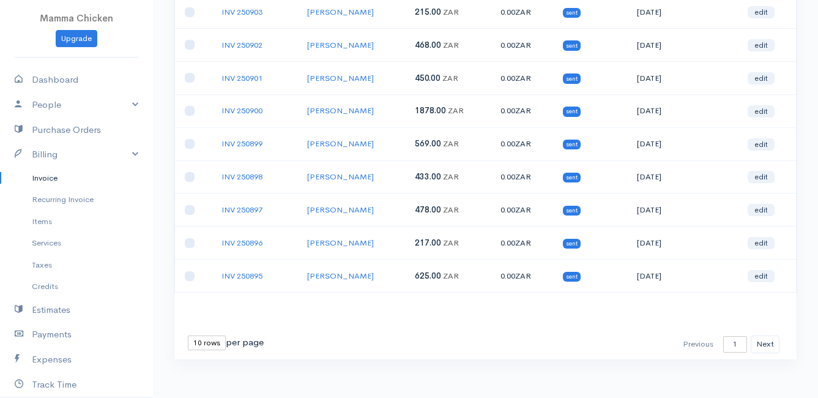
scroll to position [191, 0]
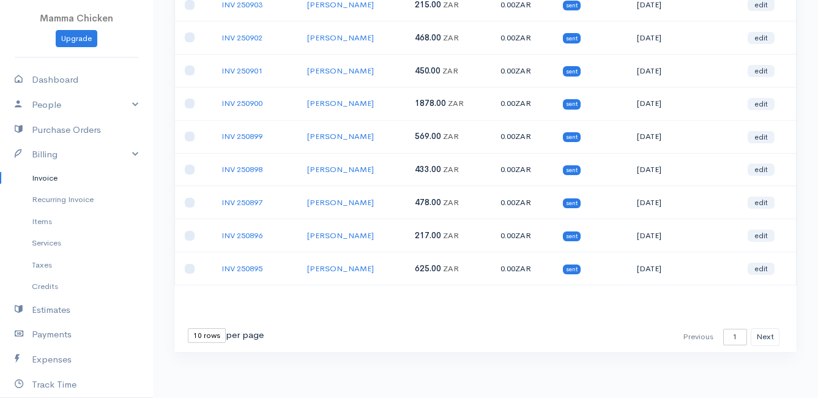
click at [196, 333] on select "10 rows 25 rows 50 rows" at bounding box center [207, 335] width 38 height 15
click at [188, 328] on select "10 rows 25 rows 50 rows" at bounding box center [207, 335] width 38 height 15
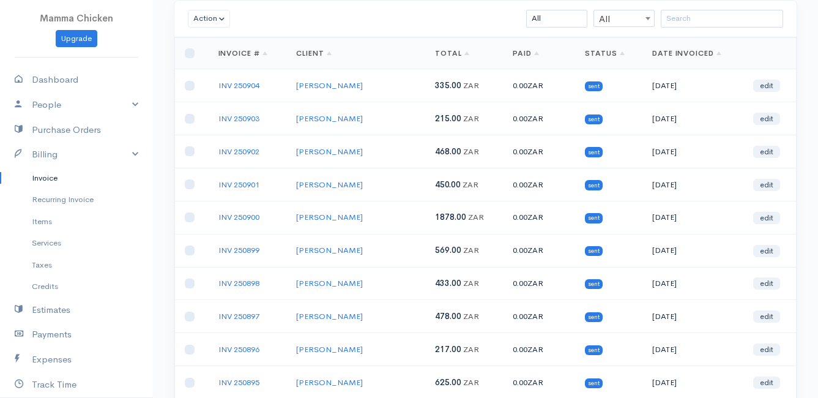
scroll to position [16, 0]
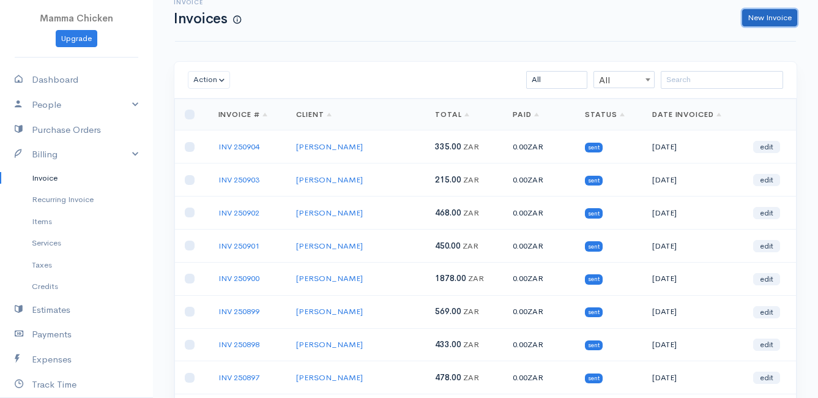
click at [765, 12] on link "New Invoice" at bounding box center [769, 18] width 55 height 18
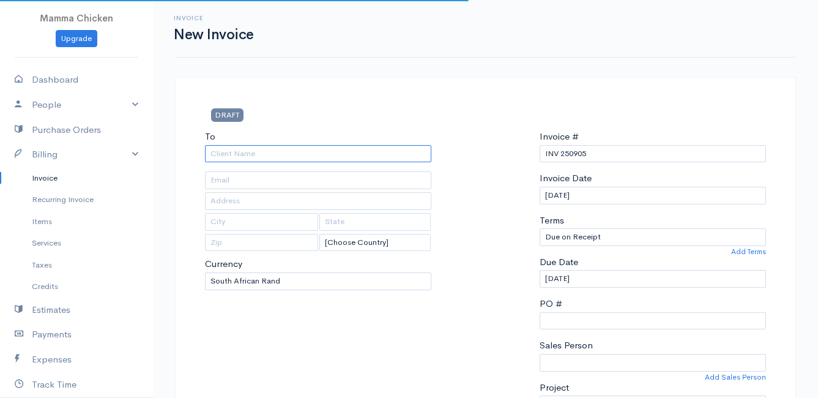
click at [221, 155] on input "To" at bounding box center [318, 154] width 226 height 18
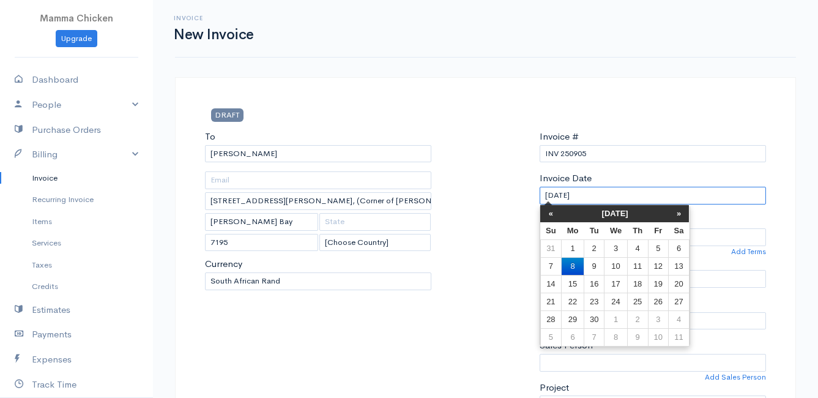
click at [626, 199] on input "[DATE]" at bounding box center [653, 196] width 226 height 18
click at [659, 270] on td "12" at bounding box center [658, 266] width 20 height 18
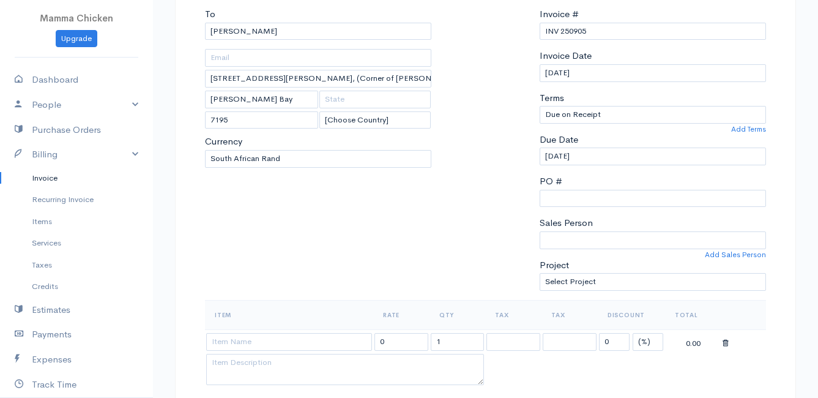
scroll to position [245, 0]
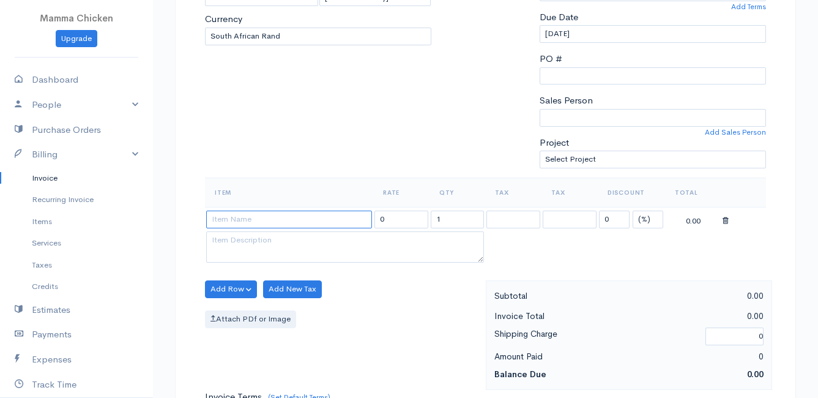
click at [242, 226] on input at bounding box center [289, 219] width 166 height 18
click at [238, 239] on body "Mamma Chicken Upgrade Dashboard People Clients Vendors Staff Users Purchase Ord…" at bounding box center [409, 284] width 818 height 1058
drag, startPoint x: 450, startPoint y: 221, endPoint x: 407, endPoint y: 220, distance: 43.4
click at [407, 220] on tr "VRED Mangetout peas per 200g 38.00 1 0 (%) Flat 38.00" at bounding box center [485, 219] width 561 height 24
click at [366, 305] on div "Add Row Add Item Row Add Time Row Add New Tax Attach PDf or Image" at bounding box center [342, 334] width 287 height 109
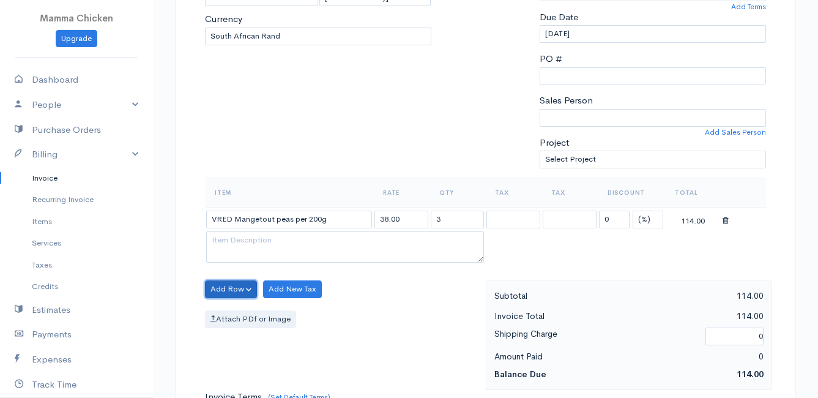
click at [243, 287] on button "Add Row" at bounding box center [231, 289] width 52 height 18
click at [237, 310] on link "Add Item Row" at bounding box center [254, 313] width 97 height 21
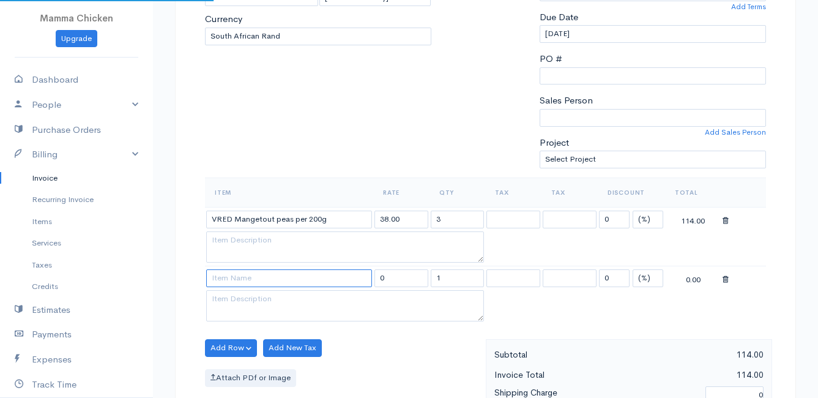
click at [228, 283] on input at bounding box center [289, 278] width 166 height 18
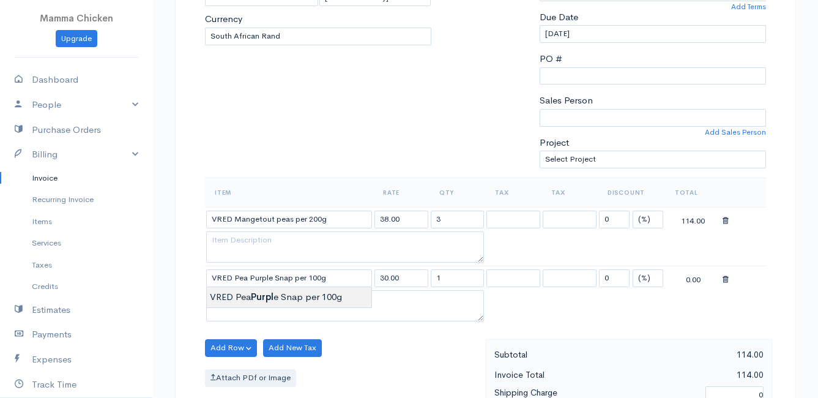
click at [226, 292] on body "Mamma Chicken Upgrade Dashboard People Clients Vendors Staff Users Purchase Ord…" at bounding box center [409, 313] width 818 height 1116
drag, startPoint x: 461, startPoint y: 276, endPoint x: 414, endPoint y: 282, distance: 48.1
click at [414, 282] on tr "VRED Pea Purple Snap per 100g 30.00 1 0 (%) Flat 30.00" at bounding box center [485, 278] width 561 height 24
click at [409, 346] on div "Add Row Add Item Row Add Time Row Add New Tax Attach PDf or Image" at bounding box center [342, 393] width 287 height 109
click at [226, 343] on button "Add Row" at bounding box center [231, 348] width 52 height 18
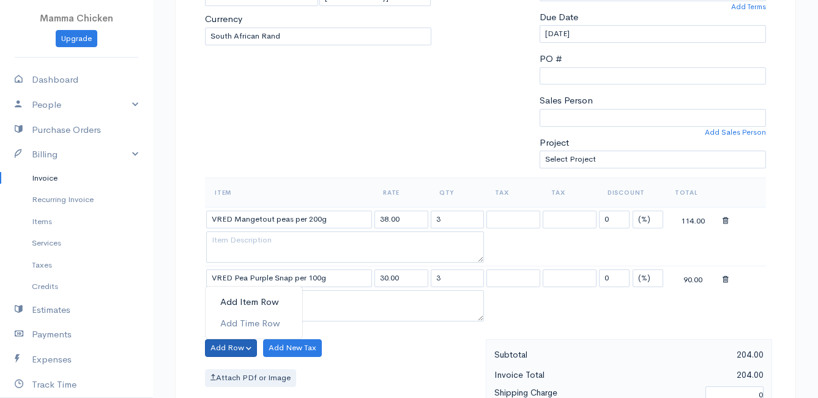
click at [232, 299] on link "Add Item Row" at bounding box center [254, 301] width 97 height 21
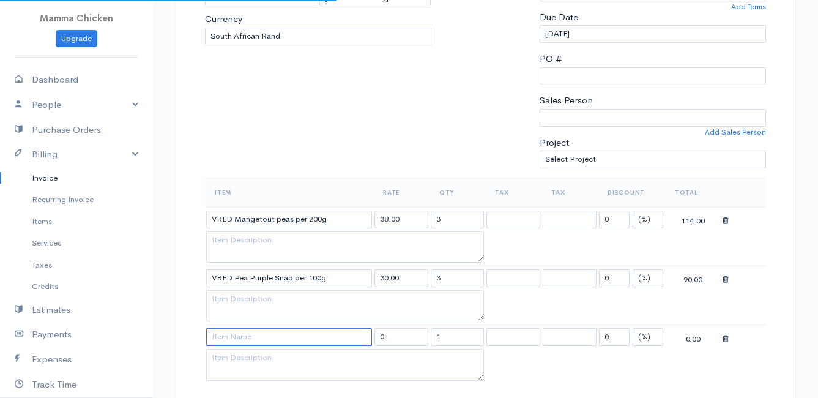
click at [223, 337] on input at bounding box center [289, 337] width 166 height 18
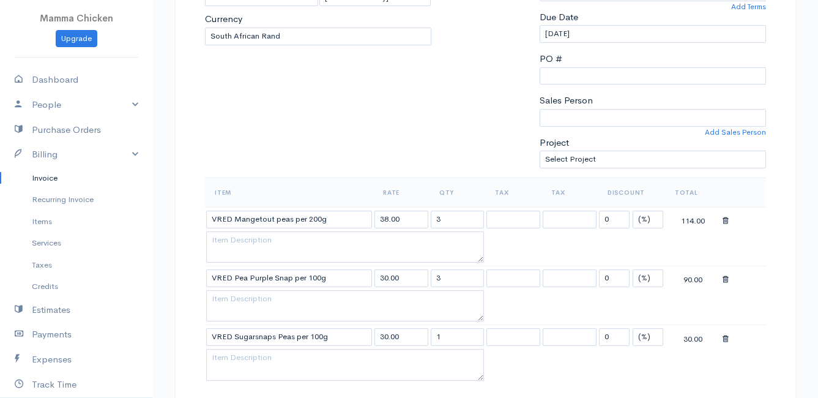
click at [250, 355] on body "Mamma Chicken Upgrade Dashboard People Clients Vendors Staff Users Purchase Ord…" at bounding box center [409, 342] width 818 height 1175
drag, startPoint x: 449, startPoint y: 335, endPoint x: 410, endPoint y: 335, distance: 38.5
click at [410, 335] on tr "VRED Sugarsnaps Peas per 100g 30.00 1 0 (%) Flat 30.00" at bounding box center [485, 337] width 561 height 24
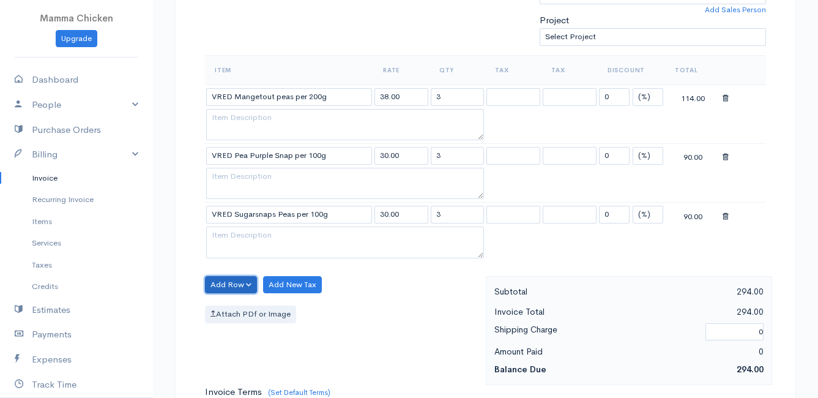
click at [239, 287] on button "Add Row" at bounding box center [231, 285] width 52 height 18
click at [231, 310] on link "Add Item Row" at bounding box center [254, 309] width 97 height 21
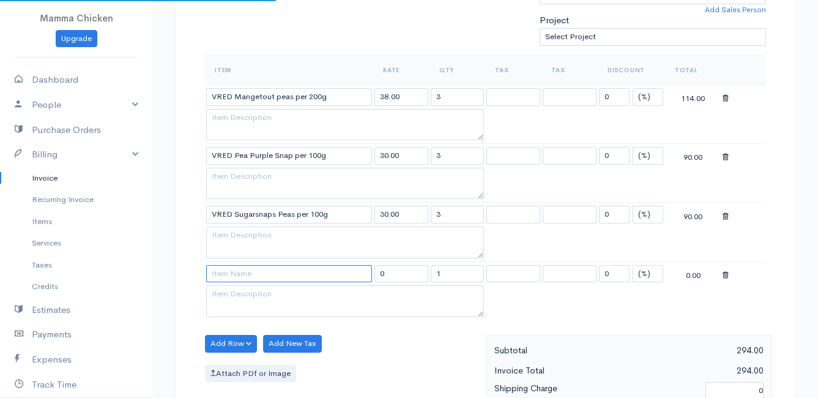
click at [226, 269] on input at bounding box center [289, 274] width 166 height 18
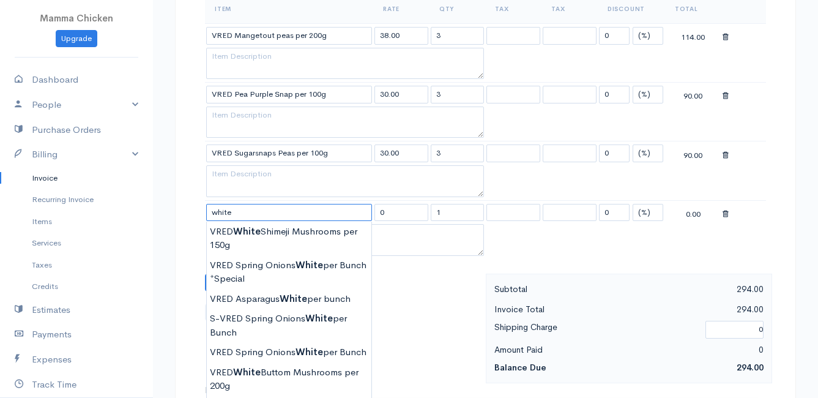
scroll to position [489, 0]
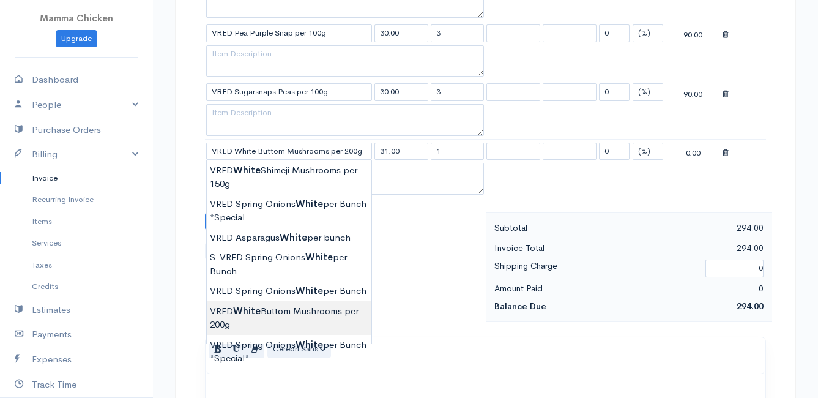
click at [318, 315] on body "Mamma Chicken Upgrade Dashboard People Clients Vendors Staff Users Purchase Ord…" at bounding box center [409, 128] width 818 height 1234
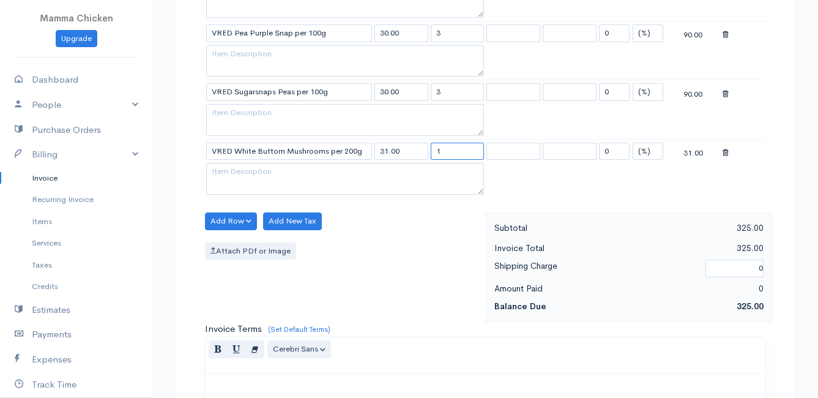
drag, startPoint x: 453, startPoint y: 150, endPoint x: 407, endPoint y: 149, distance: 45.9
click at [407, 149] on tr "VRED White Buttom Mushrooms per 200g 31.00 1 0 (%) Flat 31.00" at bounding box center [485, 151] width 561 height 24
click at [377, 221] on div "Add Row Add Item Row Add Time Row Add New Tax Attach PDf or Image" at bounding box center [342, 266] width 287 height 109
click at [223, 212] on button "Add Row" at bounding box center [231, 221] width 52 height 18
click at [222, 241] on link "Add Item Row" at bounding box center [254, 246] width 97 height 21
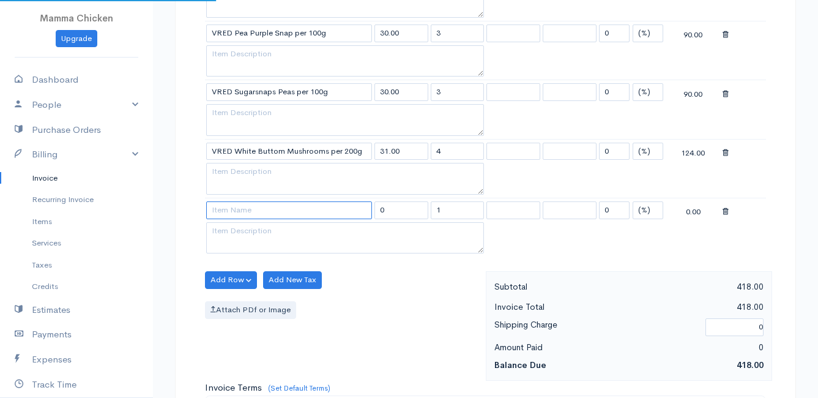
click at [228, 212] on input at bounding box center [289, 210] width 166 height 18
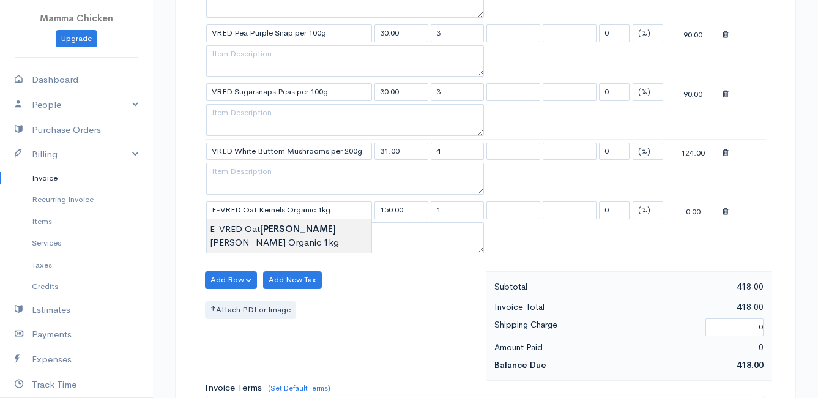
click at [230, 224] on body "Mamma Chicken Upgrade Dashboard People Clients Vendors Staff Users Purchase Ord…" at bounding box center [409, 157] width 818 height 1293
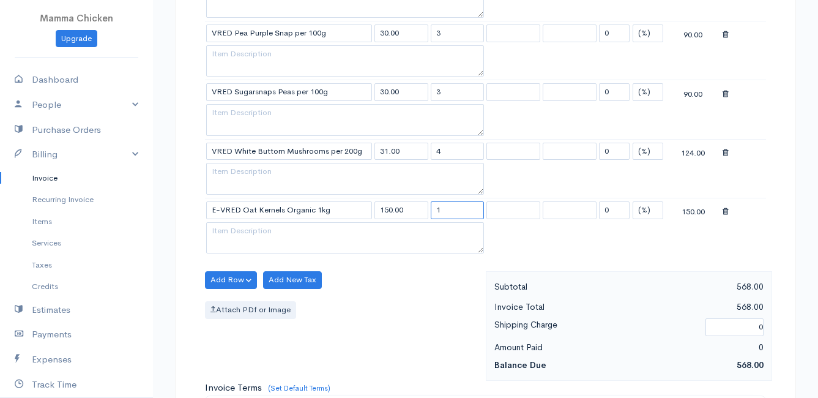
drag, startPoint x: 440, startPoint y: 211, endPoint x: 425, endPoint y: 212, distance: 15.3
click at [425, 212] on tr "E-VRED Oat Kernels Organic 1kg 150.00 1 0 (%) Flat 150.00" at bounding box center [485, 210] width 561 height 24
click at [402, 278] on div "Add Row Add Item Row Add Time Row Add New Tax Attach PDf or Image" at bounding box center [342, 325] width 287 height 109
click at [229, 276] on button "Add Row" at bounding box center [231, 280] width 52 height 18
click at [231, 302] on link "Add Item Row" at bounding box center [254, 304] width 97 height 21
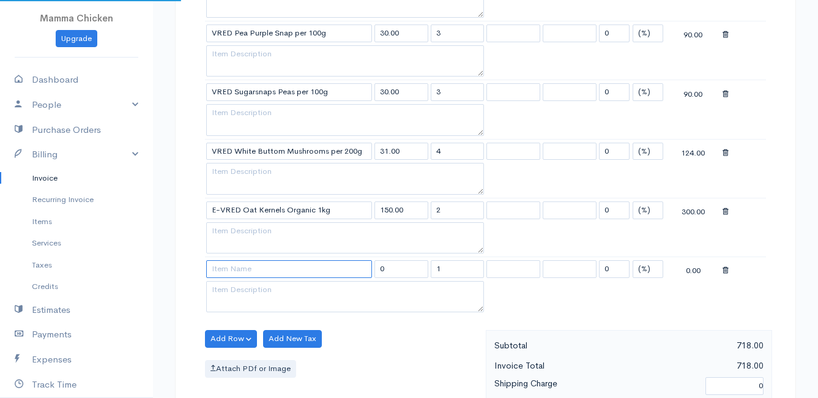
click at [231, 269] on input at bounding box center [289, 269] width 166 height 18
click at [257, 292] on body "Mamma Chicken Upgrade Dashboard People Clients Vendors Staff Users Purchase Ord…" at bounding box center [409, 187] width 818 height 1352
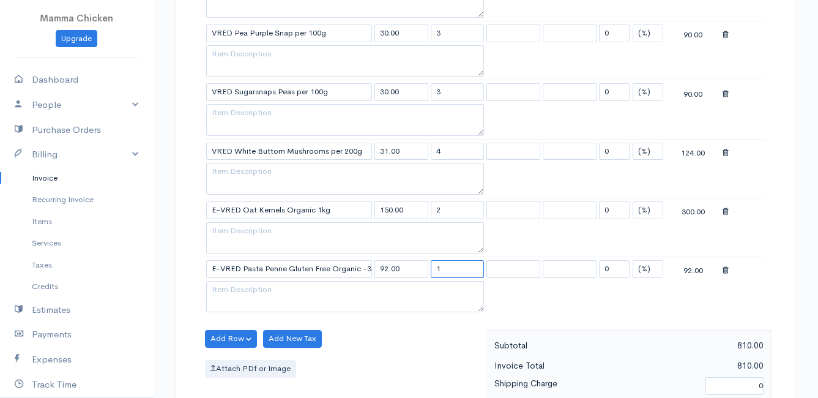
drag, startPoint x: 449, startPoint y: 267, endPoint x: 426, endPoint y: 267, distance: 22.6
click at [426, 267] on tr "E-VRED Pasta Penne Gluten Free Organic -340g 92.00 1 0 (%) Flat 92.00" at bounding box center [485, 269] width 561 height 24
click at [401, 338] on div "Add Row Add Item Row Add Time Row Add New Tax Attach PDf or Image" at bounding box center [342, 384] width 287 height 109
click at [237, 335] on button "Add Row" at bounding box center [231, 339] width 52 height 18
click at [239, 291] on link "Add Item Row" at bounding box center [254, 292] width 97 height 21
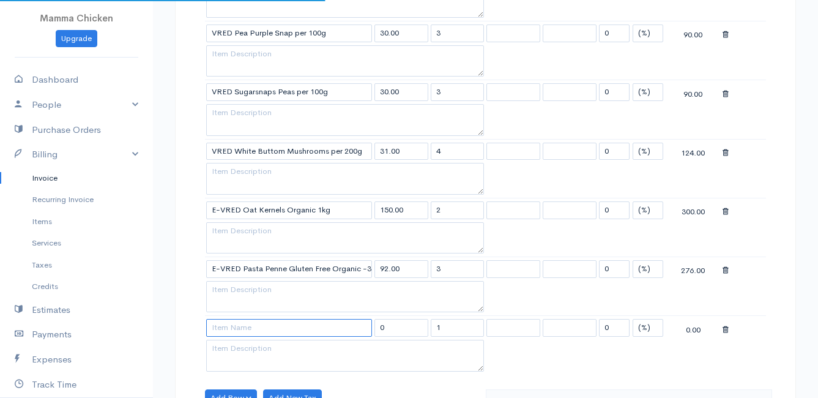
click at [229, 326] on input at bounding box center [289, 328] width 166 height 18
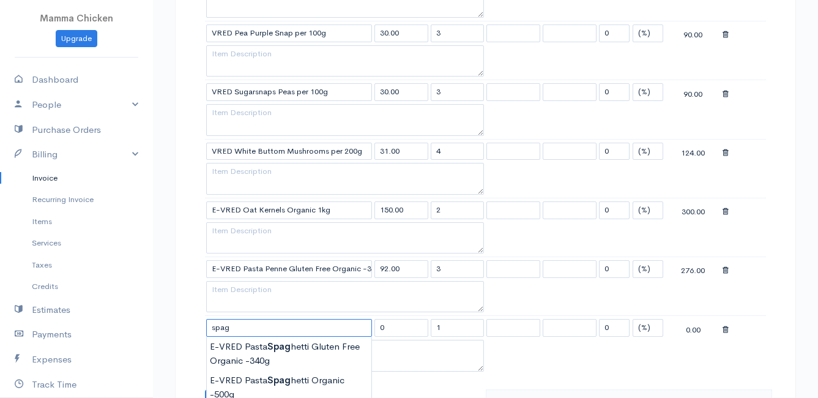
scroll to position [551, 0]
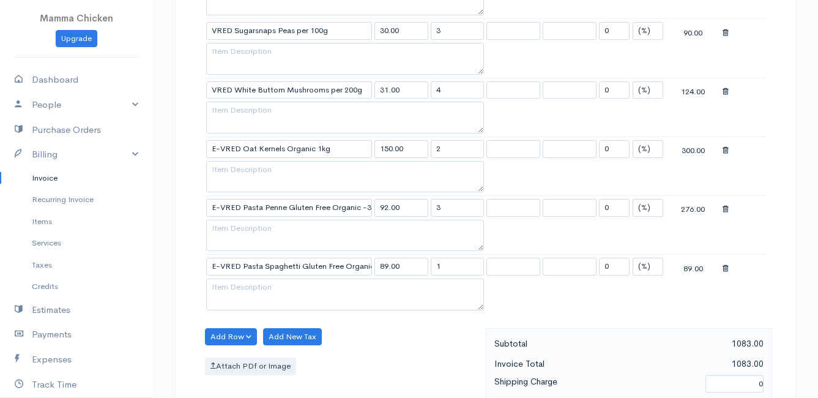
click at [303, 289] on body "Mamma Chicken Upgrade Dashboard People Clients Vendors Staff Users Purchase Ord…" at bounding box center [409, 154] width 818 height 1411
drag, startPoint x: 457, startPoint y: 262, endPoint x: 422, endPoint y: 264, distance: 35.0
click at [422, 264] on tr "E-VRED Pasta Spaghetti Gluten Free Organic -340g 89.00 1 0 (%) Flat 89.00" at bounding box center [485, 266] width 561 height 24
click at [426, 346] on div "Add Row Add Item Row Add Time Row Add New Tax Attach PDf or Image" at bounding box center [342, 382] width 287 height 109
click at [217, 336] on button "Add Row" at bounding box center [231, 337] width 52 height 18
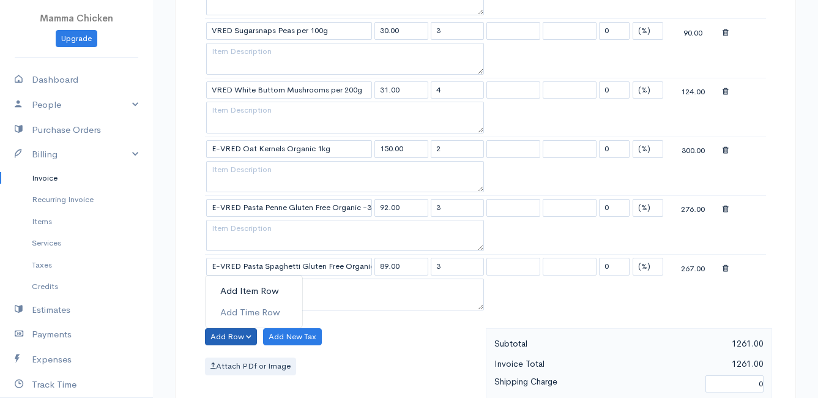
click at [237, 289] on link "Add Item Row" at bounding box center [254, 290] width 97 height 21
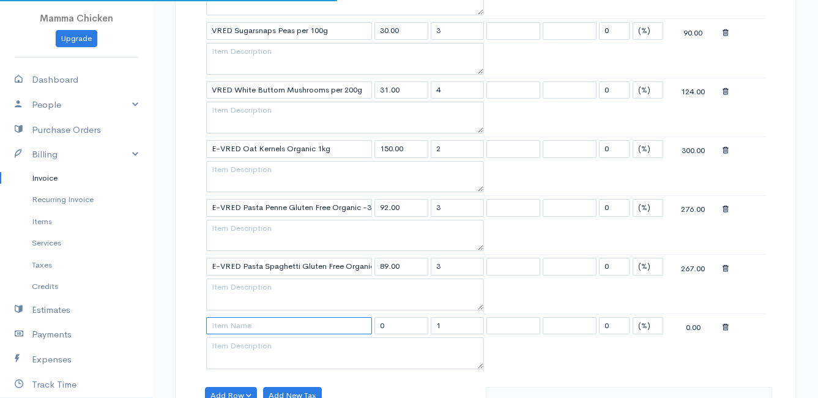
click at [229, 325] on input at bounding box center [289, 326] width 166 height 18
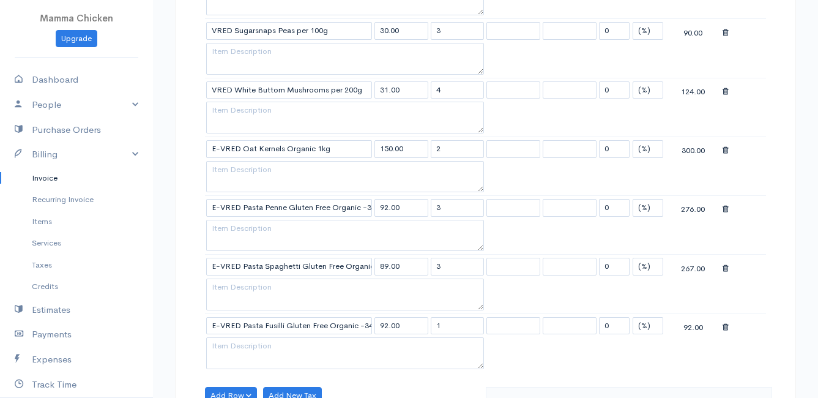
click at [237, 343] on body "Mamma Chicken Upgrade Dashboard People Clients Vendors Staff Users Purchase Ord…" at bounding box center [409, 183] width 818 height 1469
drag, startPoint x: 450, startPoint y: 324, endPoint x: 423, endPoint y: 325, distance: 26.9
click at [423, 325] on tr "E-VRED Pasta Fusilli Gluten Free Organic -340g 92.00 1 0 (%) Flat 92.00" at bounding box center [485, 325] width 561 height 24
click at [526, 360] on table "Item Rate Qty Tax Tax Discount Total VRED Mangetout peas per 200g 38.00 3 0 (%)…" at bounding box center [485, 122] width 561 height 500
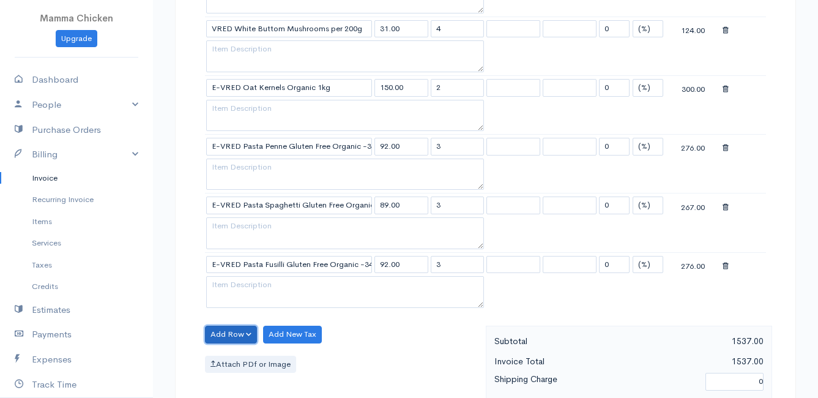
click at [228, 329] on button "Add Row" at bounding box center [231, 334] width 52 height 18
click at [228, 284] on link "Add Item Row" at bounding box center [254, 288] width 97 height 21
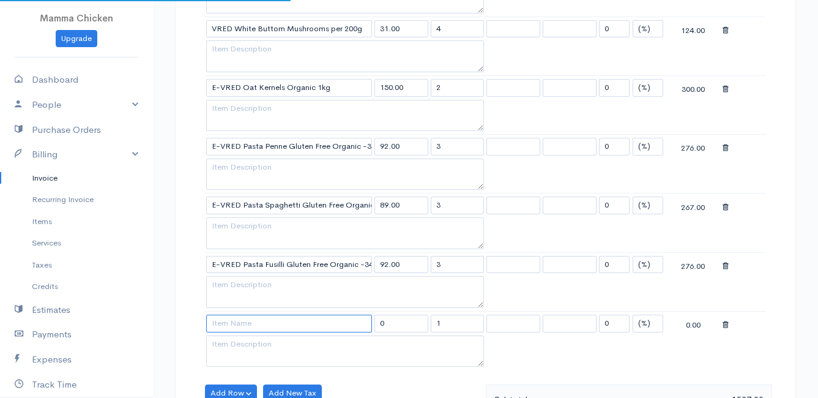
click at [228, 322] on input at bounding box center [289, 323] width 166 height 18
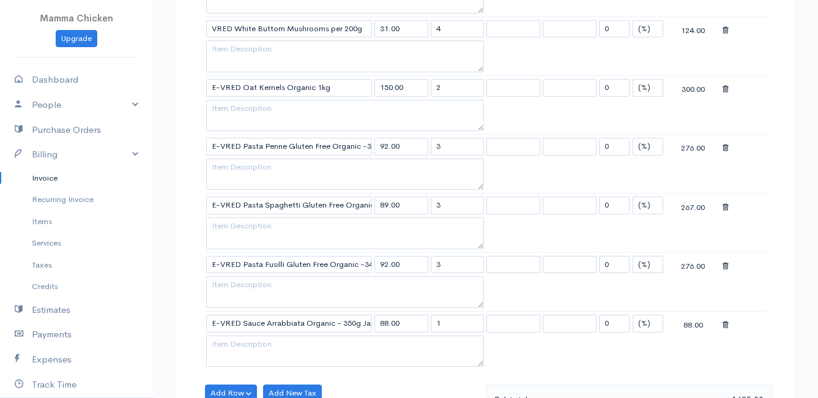
click at [299, 351] on body "Mamma Chicken Upgrade Dashboard People Clients Vendors Staff Users Purchase Ord…" at bounding box center [409, 152] width 818 height 1529
drag, startPoint x: 447, startPoint y: 322, endPoint x: 421, endPoint y: 324, distance: 25.2
click at [421, 324] on tr "E-VRED Sauce Arrabbiata Organic - 350g Jar 88.00 1 0 (%) Flat 88.00" at bounding box center [485, 323] width 561 height 24
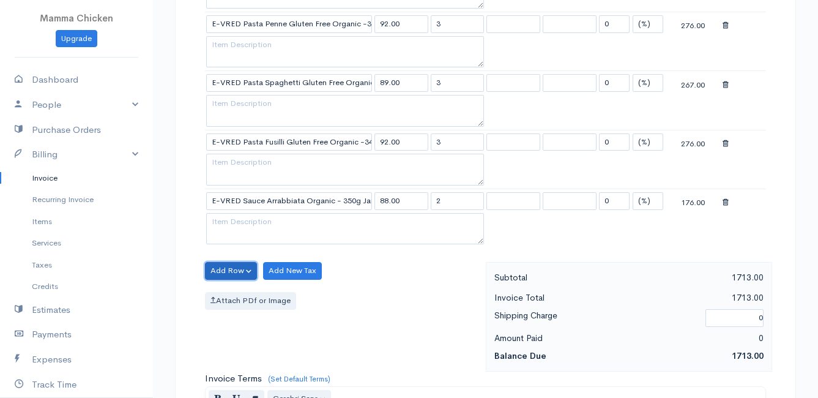
click at [226, 269] on button "Add Row" at bounding box center [231, 271] width 52 height 18
click at [229, 290] on link "Add Item Row" at bounding box center [254, 295] width 97 height 21
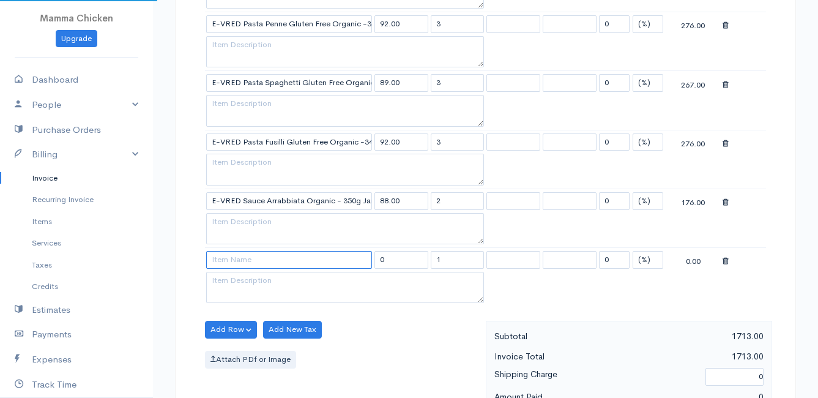
click at [230, 261] on input at bounding box center [289, 260] width 166 height 18
click at [246, 276] on body "Mamma Chicken Upgrade Dashboard People Clients Vendors Staff Users Purchase Ord…" at bounding box center [409, 59] width 818 height 1587
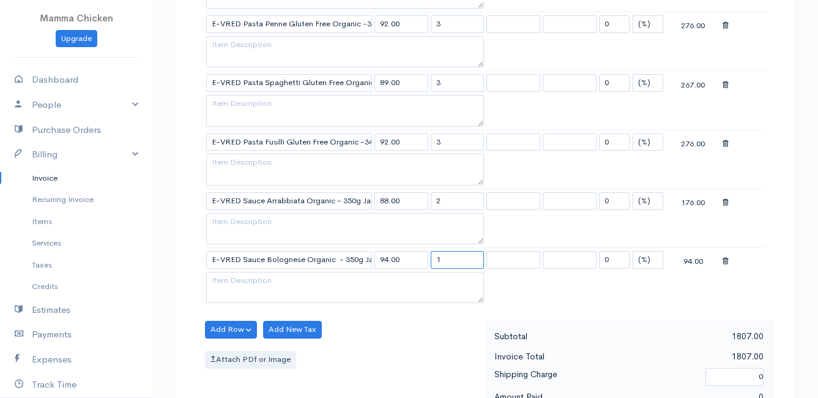
drag, startPoint x: 443, startPoint y: 262, endPoint x: 420, endPoint y: 260, distance: 23.9
click at [420, 261] on tr "E-VRED Sauce Bolognese Organic - 350g Jar 94.00 1 0 (%) Flat 94.00" at bounding box center [485, 260] width 561 height 24
click at [401, 331] on div "Add Row Add Item Row Add Time Row Add New Tax Attach PDf or Image" at bounding box center [342, 375] width 287 height 109
click at [220, 327] on button "Add Row" at bounding box center [231, 330] width 52 height 18
click at [231, 351] on link "Add Item Row" at bounding box center [254, 354] width 97 height 21
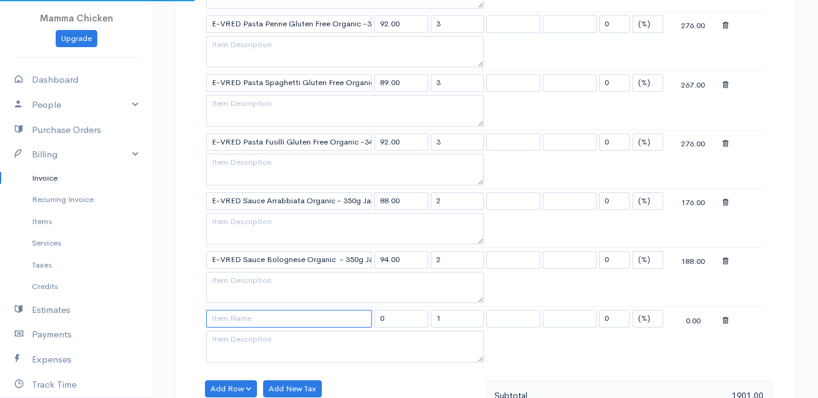
click at [230, 313] on input at bounding box center [289, 319] width 166 height 18
click at [306, 342] on body "Mamma Chicken Upgrade Dashboard People Clients Vendors Staff Users Purchase Ord…" at bounding box center [409, 89] width 818 height 1646
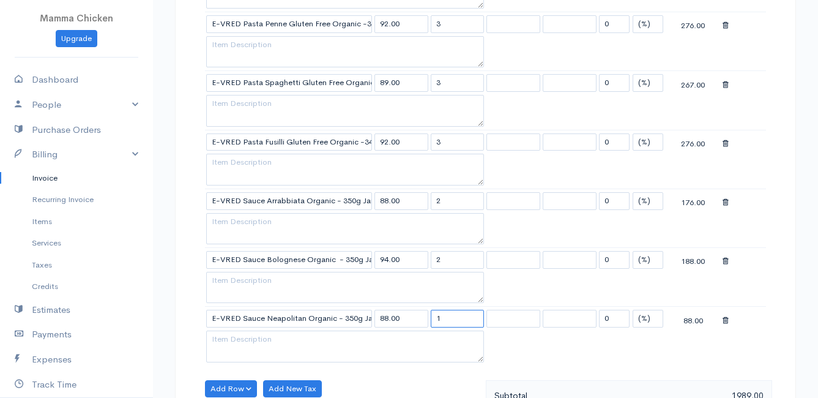
drag, startPoint x: 447, startPoint y: 317, endPoint x: 419, endPoint y: 317, distance: 27.5
click at [419, 317] on tr "E-VRED Sauce Neapolitan Organic - 350g Jar 88.00 1 0 (%) Flat 88.00" at bounding box center [485, 318] width 561 height 24
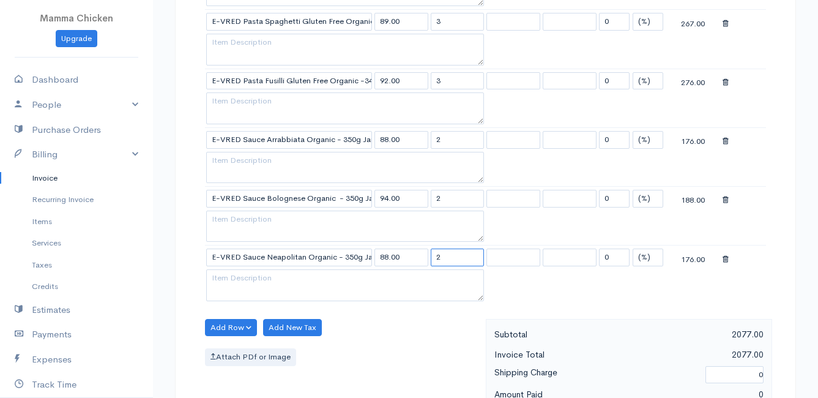
scroll to position [856, 0]
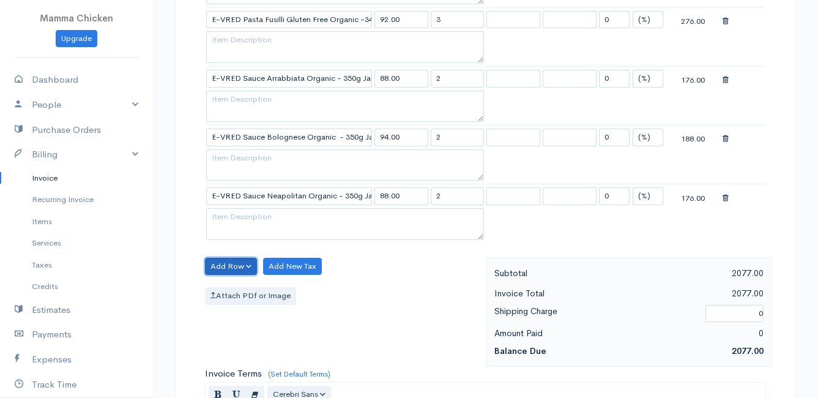
click at [214, 262] on button "Add Row" at bounding box center [231, 267] width 52 height 18
click at [228, 285] on link "Add Item Row" at bounding box center [254, 291] width 97 height 21
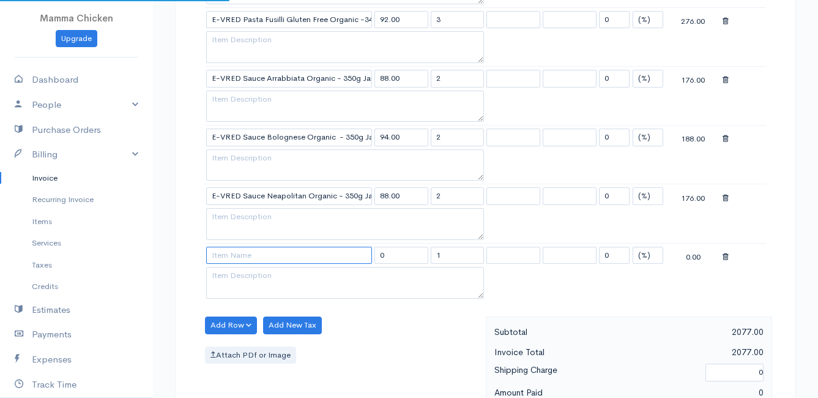
click at [224, 256] on input at bounding box center [289, 256] width 166 height 18
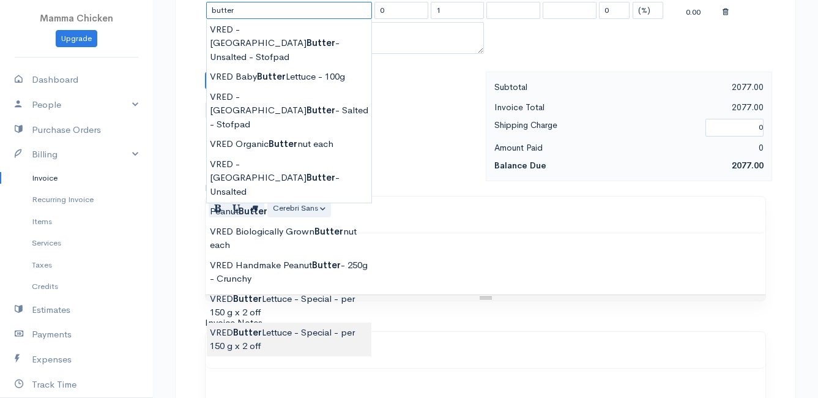
scroll to position [979, 0]
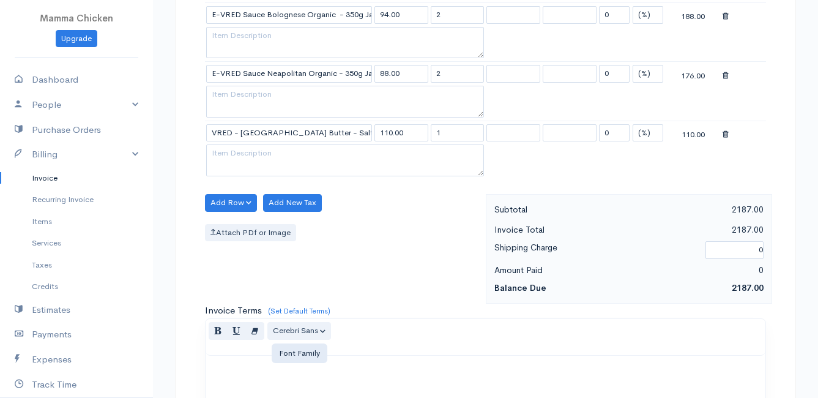
drag, startPoint x: 443, startPoint y: 133, endPoint x: 432, endPoint y: 134, distance: 10.4
click at [432, 134] on input "1" at bounding box center [458, 133] width 54 height 18
click at [419, 217] on div "Add Row Add Item Row Add Time Row Add New Tax Attach PDf or Image" at bounding box center [342, 248] width 287 height 109
click at [224, 201] on button "Add Row" at bounding box center [231, 203] width 52 height 18
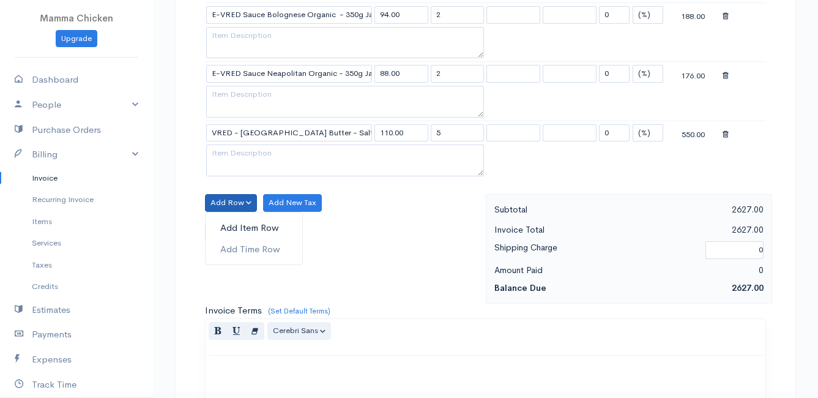
click at [229, 222] on link "Add Item Row" at bounding box center [254, 227] width 97 height 21
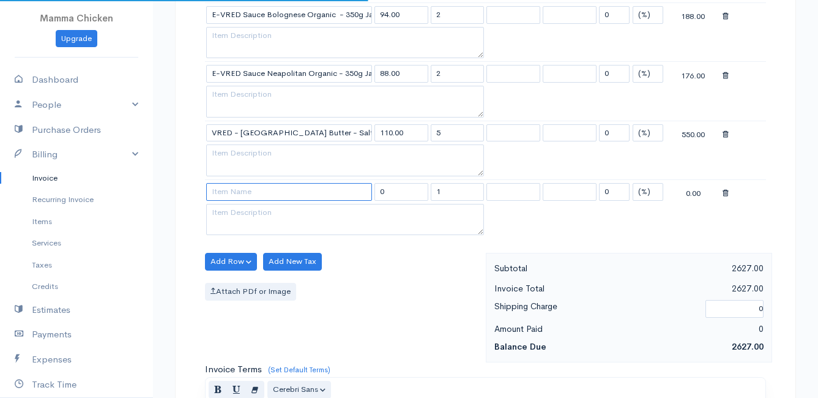
click at [230, 196] on input at bounding box center [289, 192] width 166 height 18
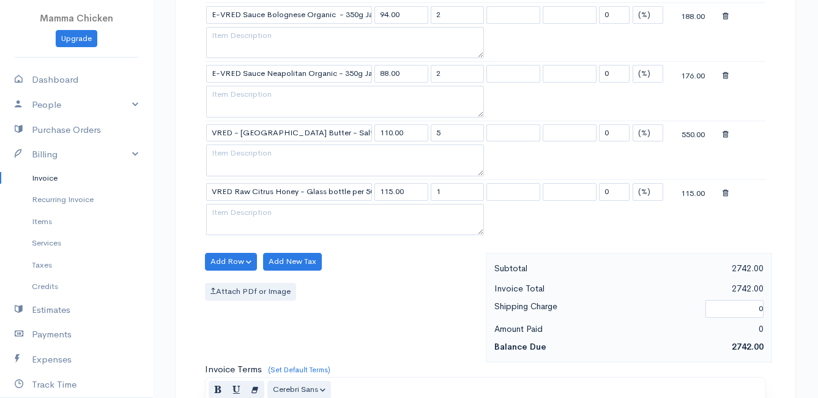
drag, startPoint x: 437, startPoint y: 193, endPoint x: 412, endPoint y: 192, distance: 25.7
click at [412, 192] on tr "VRED Raw Citrus Honey - Glass bottle per 500g 115.00 1 0 (%) Flat 115.00" at bounding box center [485, 191] width 561 height 24
drag, startPoint x: 371, startPoint y: 259, endPoint x: 354, endPoint y: 259, distance: 17.1
click at [371, 259] on div "Add Row Add Item Row Add Time Row Add New Tax Attach PDf or Image" at bounding box center [342, 307] width 287 height 109
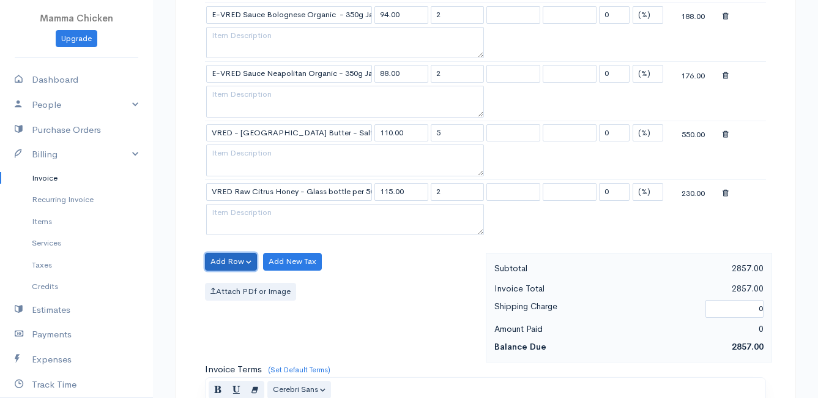
click at [228, 258] on button "Add Row" at bounding box center [231, 262] width 52 height 18
click at [237, 280] on link "Add Item Row" at bounding box center [254, 286] width 97 height 21
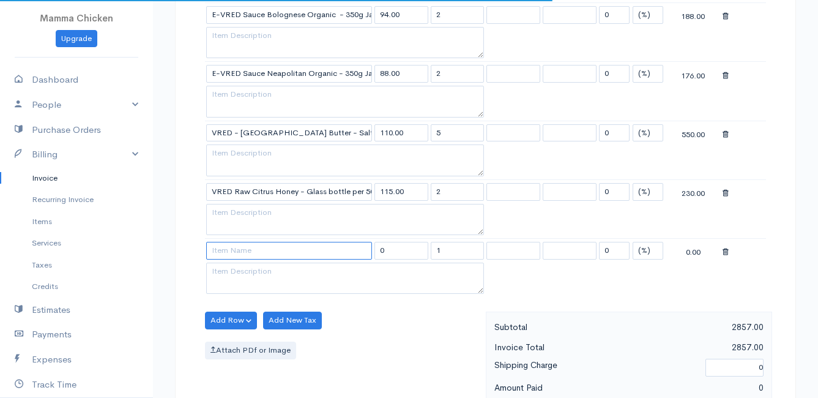
click at [236, 252] on input at bounding box center [289, 251] width 166 height 18
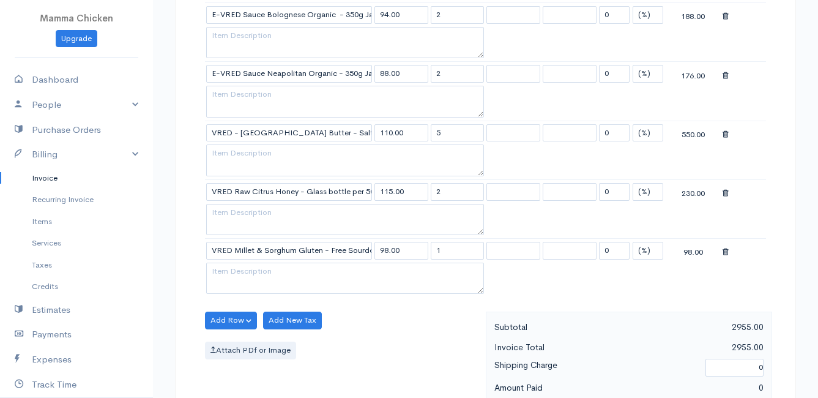
drag, startPoint x: 459, startPoint y: 253, endPoint x: 433, endPoint y: 256, distance: 26.5
click at [433, 256] on input "1" at bounding box center [458, 251] width 54 height 18
click at [398, 337] on div "Add Row Add Item Row Add Time Row Add New Tax Attach PDf or Image" at bounding box center [342, 365] width 287 height 109
click at [227, 319] on button "Add Row" at bounding box center [231, 320] width 52 height 18
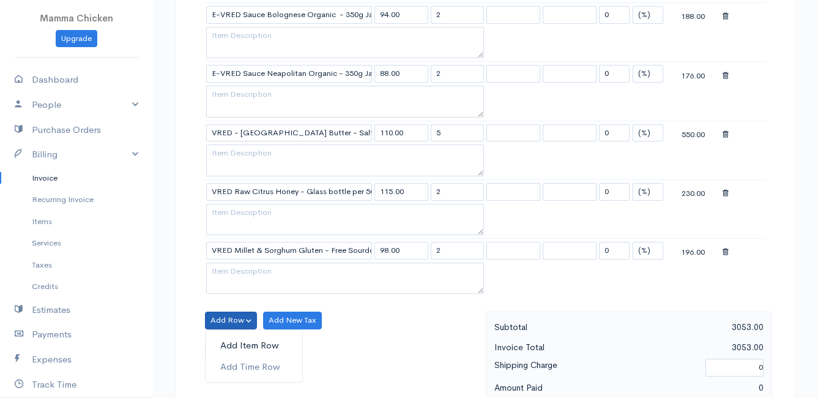
click at [239, 341] on link "Add Item Row" at bounding box center [254, 345] width 97 height 21
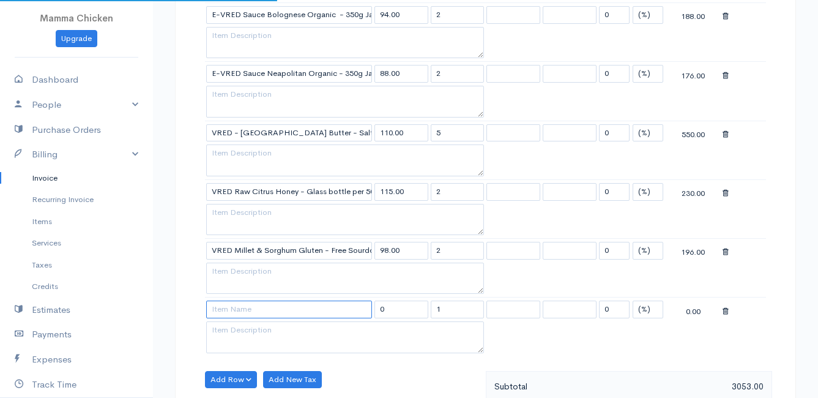
click at [232, 309] on input at bounding box center [289, 309] width 166 height 18
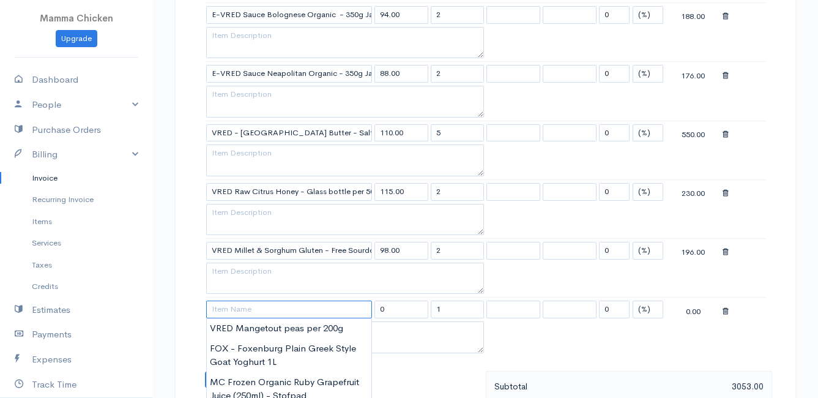
paste input "Mangetout peas"
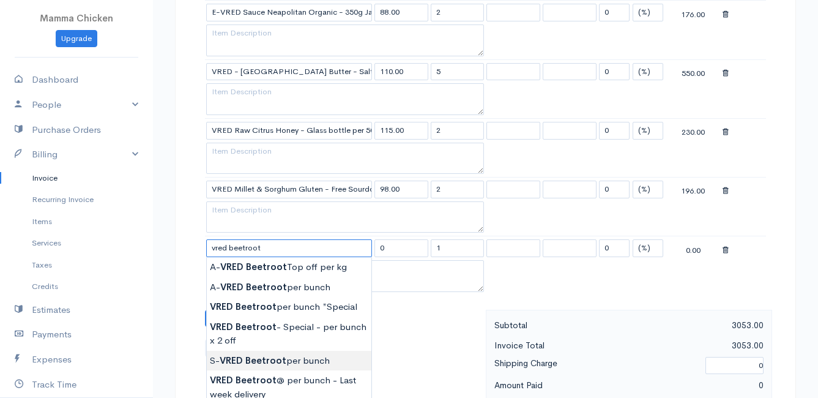
scroll to position [1101, 0]
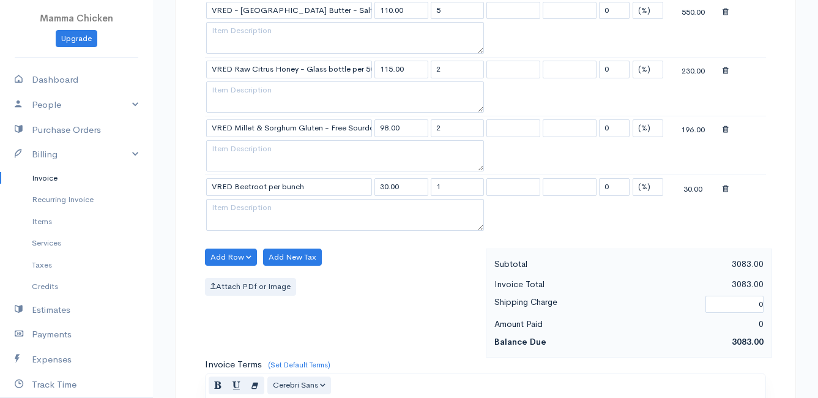
drag, startPoint x: 442, startPoint y: 188, endPoint x: 428, endPoint y: 188, distance: 14.1
click at [428, 188] on tr "VRED Beetroot per bunch 30.00 1 0 (%) Flat 30.00" at bounding box center [485, 187] width 561 height 24
click at [398, 269] on div "Add Row Add Item Row Add Time Row Add New Tax Attach PDf or Image" at bounding box center [342, 302] width 287 height 109
click at [227, 257] on button "Add Row" at bounding box center [231, 257] width 52 height 18
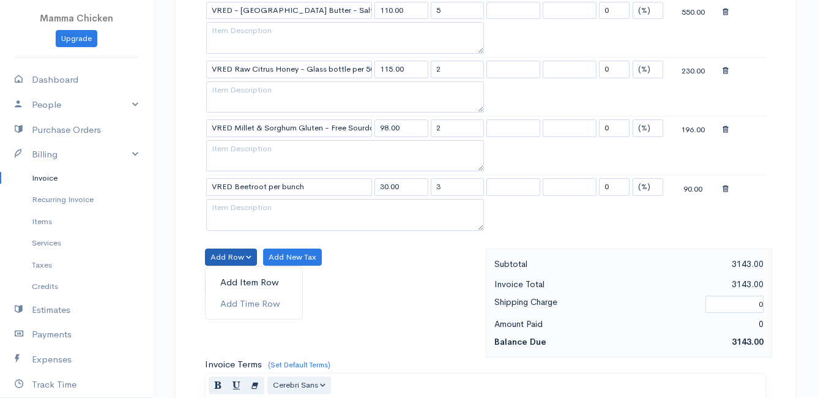
click at [230, 280] on link "Add Item Row" at bounding box center [254, 282] width 97 height 21
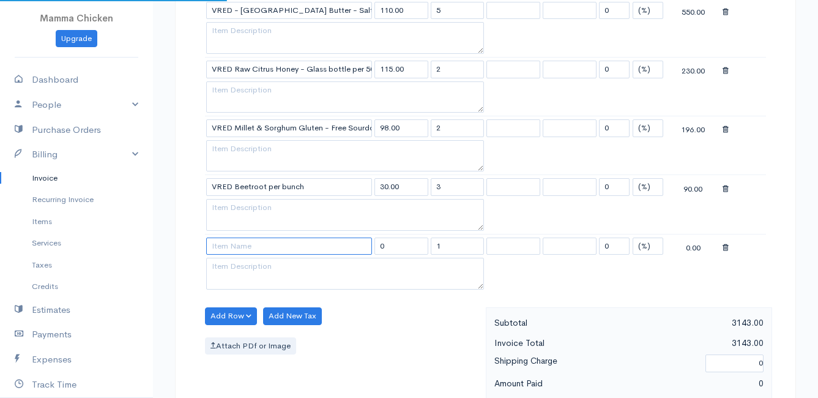
click at [223, 241] on input at bounding box center [289, 246] width 166 height 18
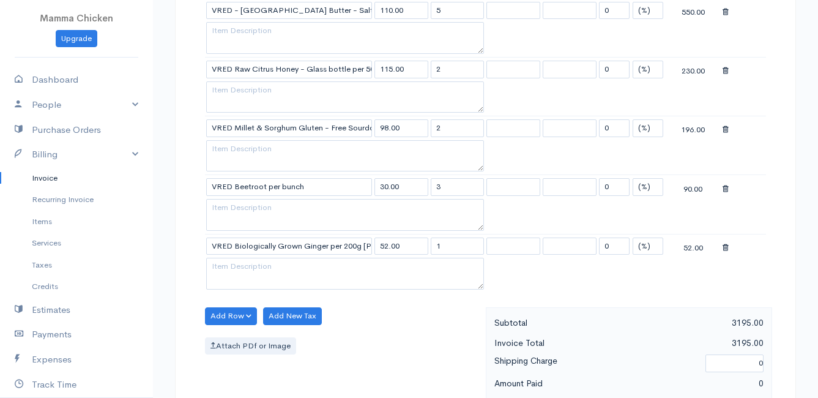
drag, startPoint x: 452, startPoint y: 245, endPoint x: 420, endPoint y: 247, distance: 31.8
click at [420, 247] on tr "VRED Biologically Grown Ginger per 200g [PERSON_NAME] 52.00 1 0 (%) Flat 52.00" at bounding box center [485, 246] width 561 height 24
click at [402, 322] on div "Add Row Add Item Row Add Time Row Add New Tax Attach PDf or Image" at bounding box center [342, 361] width 287 height 109
click at [234, 313] on button "Add Row" at bounding box center [231, 316] width 52 height 18
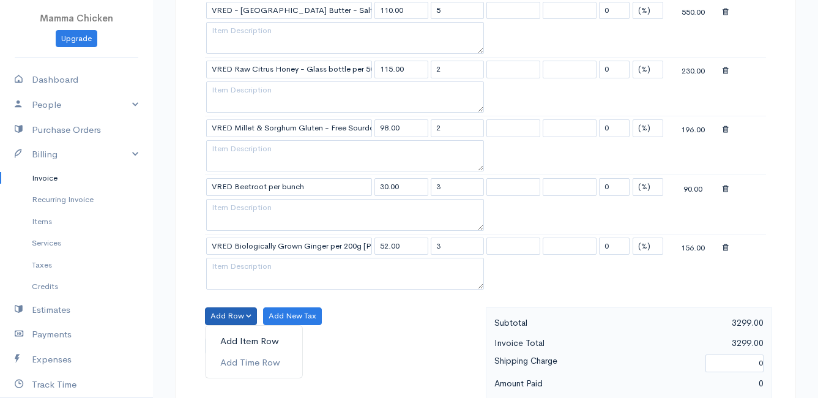
click at [236, 340] on link "Add Item Row" at bounding box center [254, 340] width 97 height 21
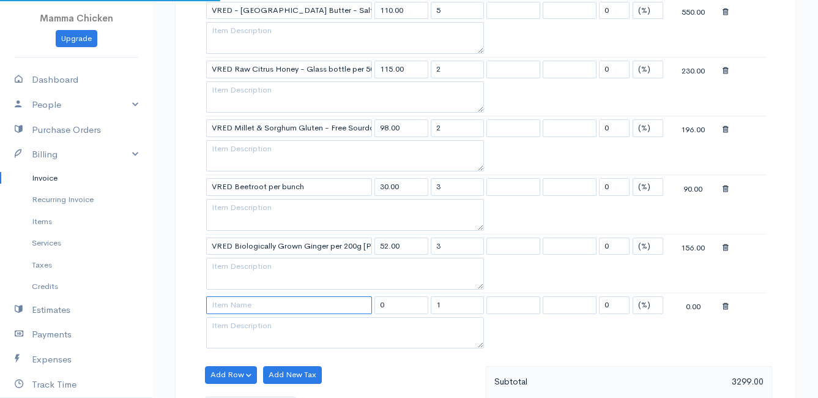
click at [224, 299] on input at bounding box center [289, 305] width 166 height 18
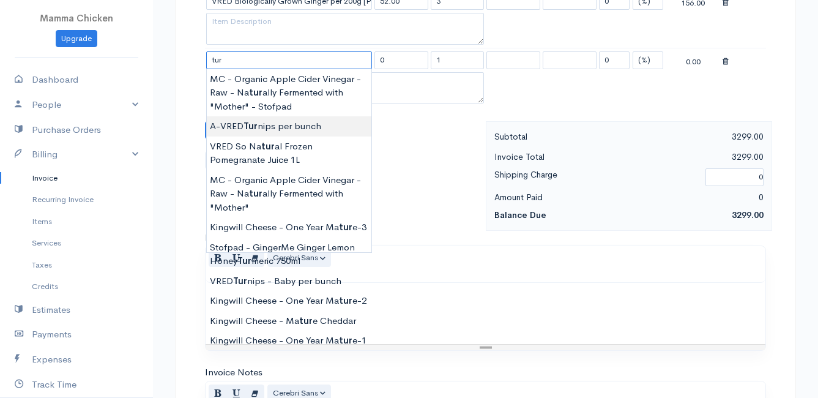
scroll to position [1285, 0]
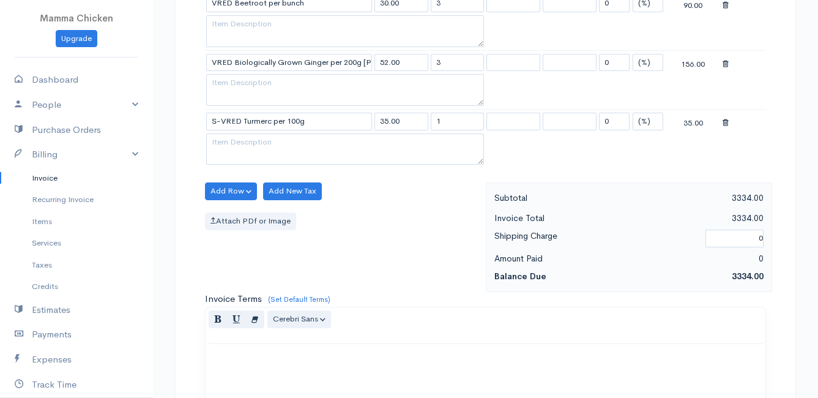
drag, startPoint x: 451, startPoint y: 119, endPoint x: 424, endPoint y: 123, distance: 27.8
click at [424, 123] on tr "S-VRED Turmerc per 100g 35.00 1 0 (%) Flat 35.00" at bounding box center [485, 121] width 561 height 24
click at [432, 209] on div "Add Row Add Item Row Add Time Row Add New Tax Attach PDf or Image" at bounding box center [342, 236] width 287 height 109
click at [231, 189] on button "Add Row" at bounding box center [231, 191] width 52 height 18
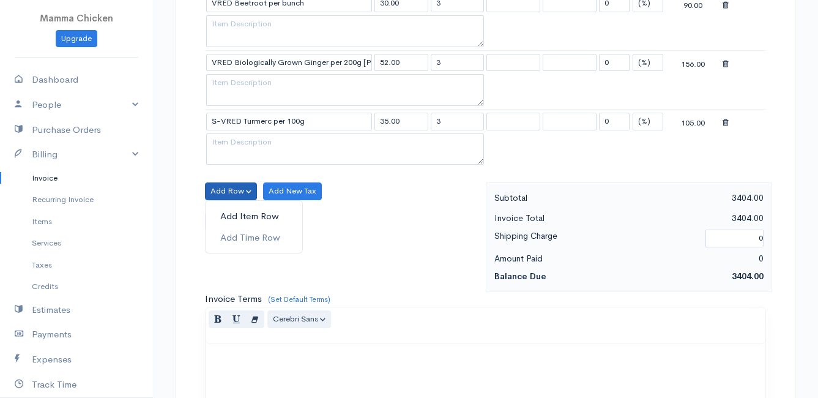
click at [237, 212] on link "Add Item Row" at bounding box center [254, 216] width 97 height 21
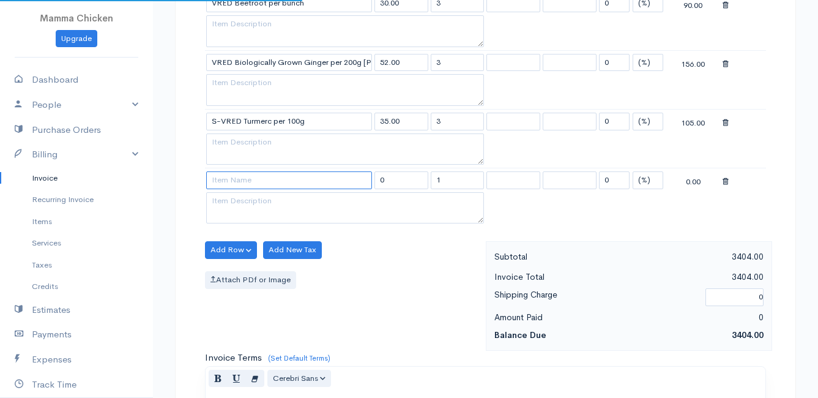
click at [231, 184] on input at bounding box center [289, 180] width 166 height 18
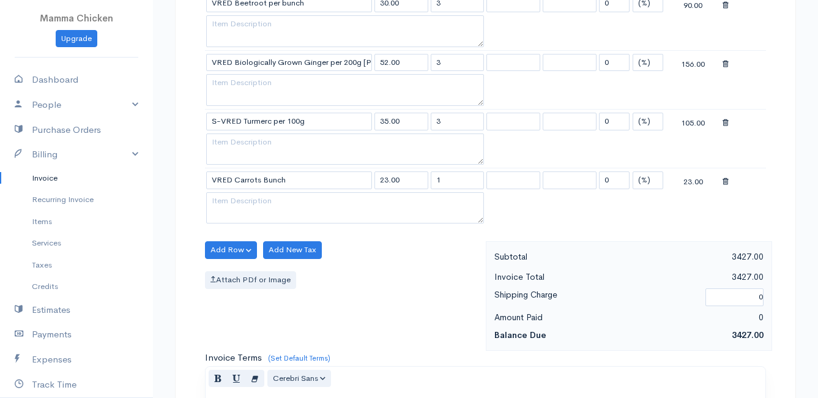
click at [428, 184] on tr "VRED Carrots Bunch 23.00 1 0 (%) Flat 23.00" at bounding box center [485, 180] width 561 height 24
click at [412, 273] on div "Attach PDf or Image" at bounding box center [342, 280] width 275 height 18
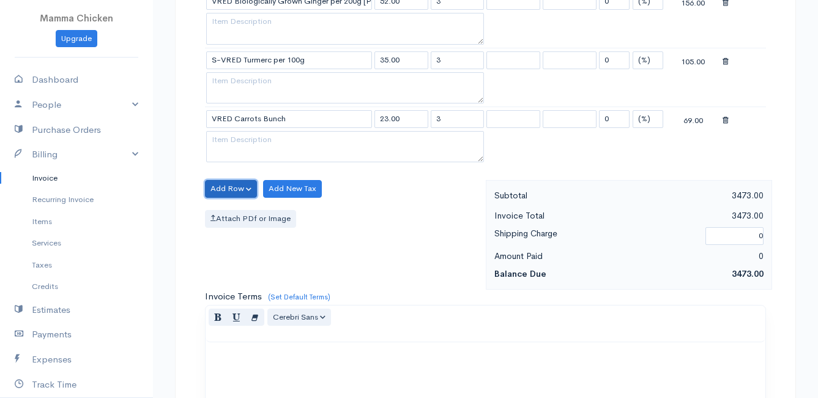
click at [220, 185] on button "Add Row" at bounding box center [231, 189] width 52 height 18
click at [227, 212] on link "Add Item Row" at bounding box center [254, 213] width 97 height 21
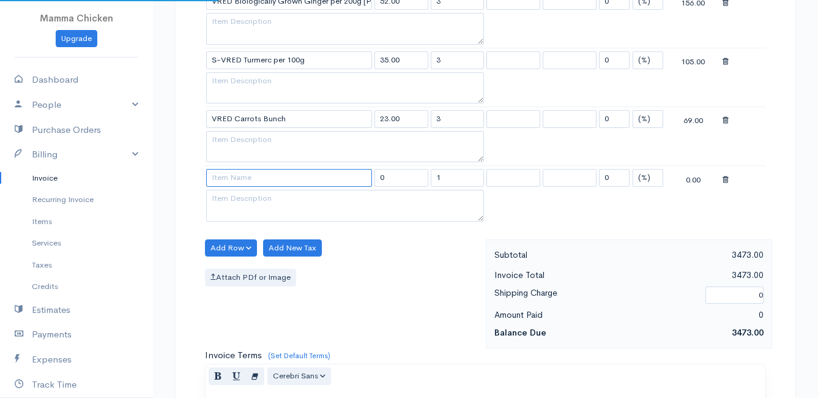
click at [225, 183] on input at bounding box center [289, 178] width 166 height 18
drag, startPoint x: 443, startPoint y: 178, endPoint x: 431, endPoint y: 177, distance: 11.6
click at [431, 177] on input "1" at bounding box center [458, 178] width 54 height 18
click at [369, 281] on div "Attach PDf or Image" at bounding box center [342, 278] width 275 height 18
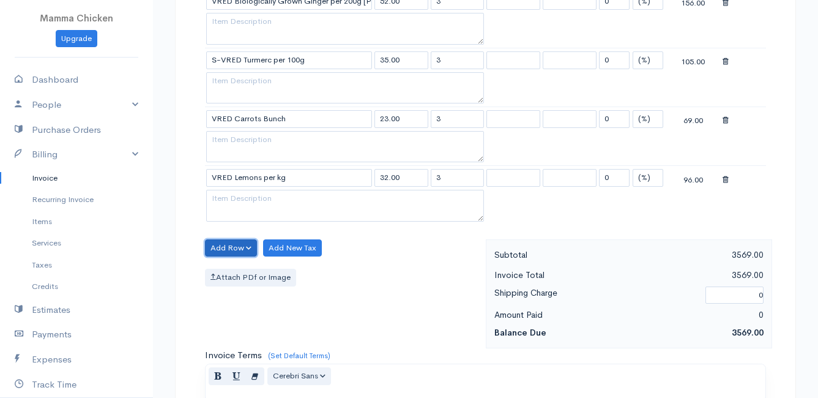
click at [237, 242] on button "Add Row" at bounding box center [231, 248] width 52 height 18
click at [225, 267] on link "Add Item Row" at bounding box center [254, 272] width 97 height 21
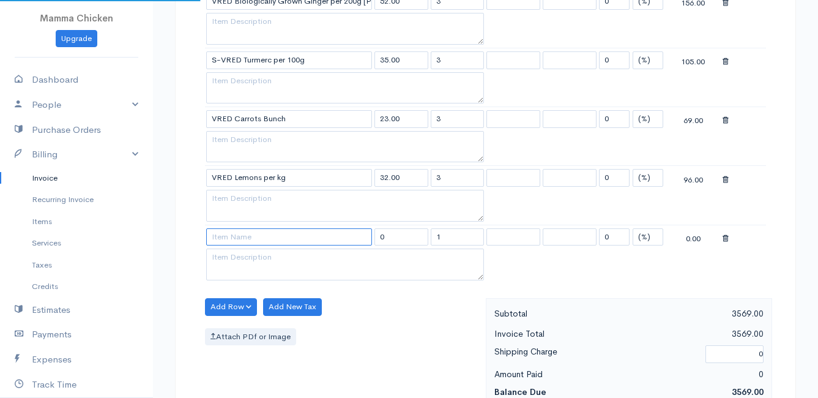
click at [232, 239] on input at bounding box center [289, 237] width 166 height 18
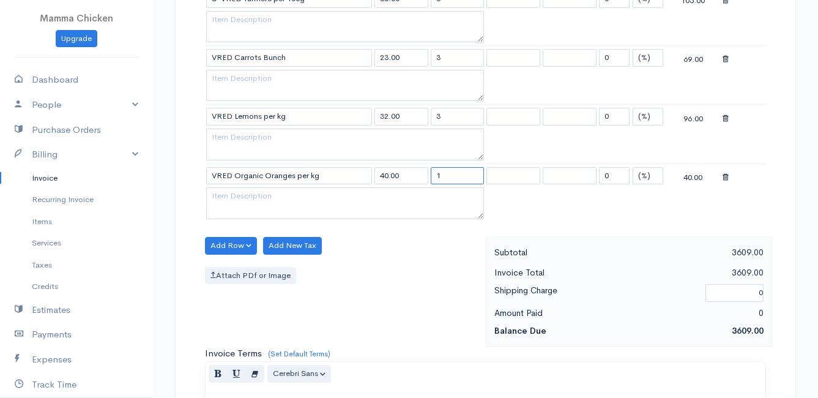
drag, startPoint x: 450, startPoint y: 174, endPoint x: 419, endPoint y: 175, distance: 30.6
click at [419, 175] on tr "VRED Organic Oranges per kg 40.00 1 0 (%) Flat 40.00" at bounding box center [485, 175] width 561 height 24
click at [403, 300] on div "Add Row Add Item Row Add Time Row Add New Tax Attach PDf or Image" at bounding box center [342, 291] width 287 height 109
click at [224, 242] on button "Add Row" at bounding box center [231, 246] width 52 height 18
click at [226, 266] on link "Add Item Row" at bounding box center [254, 270] width 97 height 21
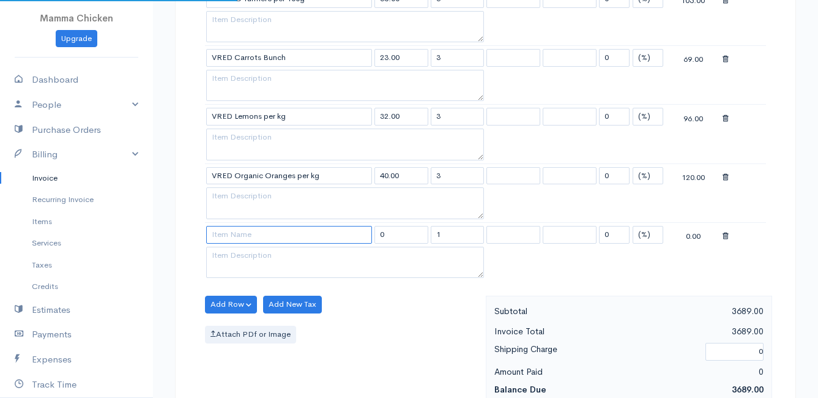
click at [227, 236] on input at bounding box center [289, 235] width 166 height 18
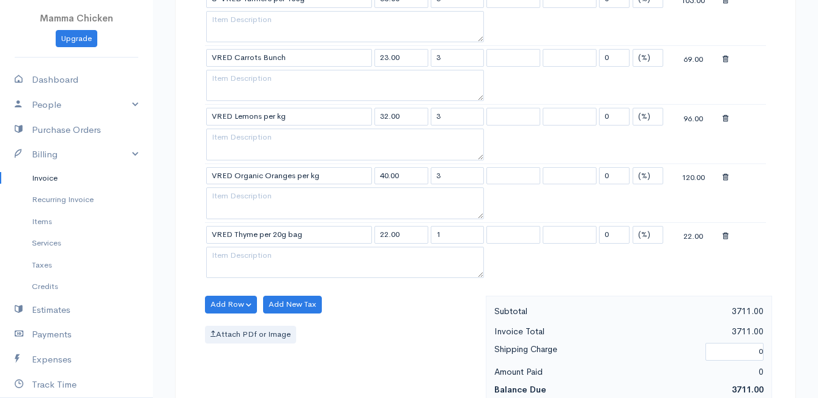
drag, startPoint x: 452, startPoint y: 236, endPoint x: 414, endPoint y: 237, distance: 37.9
click at [414, 237] on tr "VRED Thyme per 20g bag 22.00 1 0 (%) Flat 22.00" at bounding box center [485, 234] width 561 height 24
click at [398, 324] on div "Add Row Add Item Row Add Time Row Add New Tax Attach PDf or Image" at bounding box center [342, 349] width 287 height 109
click at [232, 301] on button "Add Row" at bounding box center [231, 304] width 52 height 18
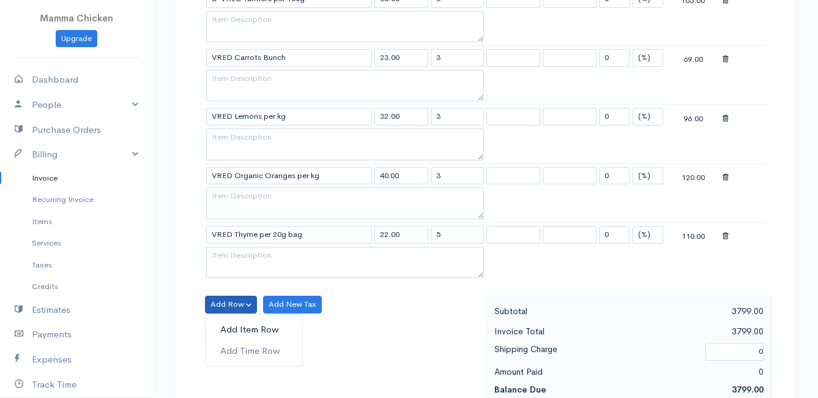
click at [231, 322] on link "Add Item Row" at bounding box center [254, 329] width 97 height 21
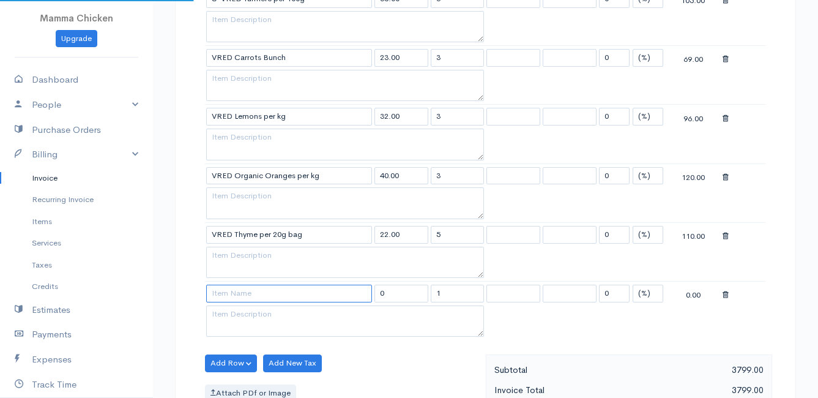
click at [224, 294] on input at bounding box center [289, 293] width 166 height 18
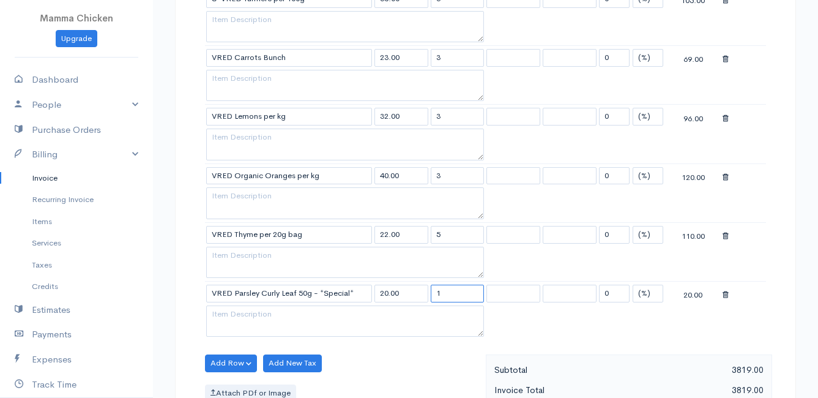
drag, startPoint x: 455, startPoint y: 293, endPoint x: 420, endPoint y: 294, distance: 35.5
click at [420, 294] on tr "VRED Parsley Curly Leaf 50g - *Special* 20.00 1 0 (%) Flat 20.00" at bounding box center [485, 293] width 561 height 24
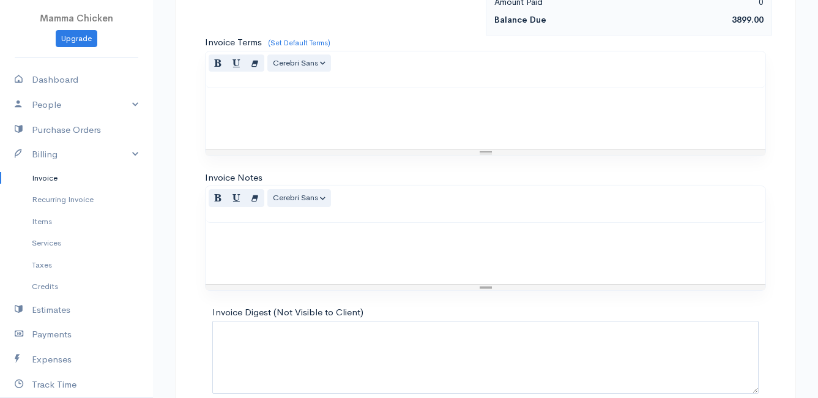
scroll to position [1896, 0]
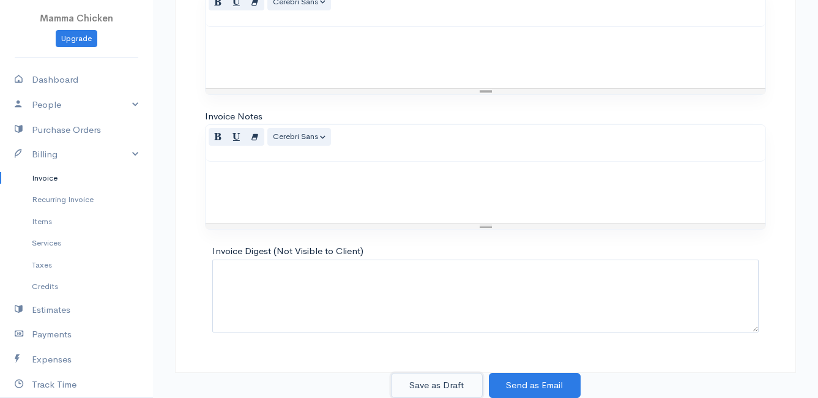
click at [428, 380] on button "Save as Draft" at bounding box center [437, 385] width 92 height 25
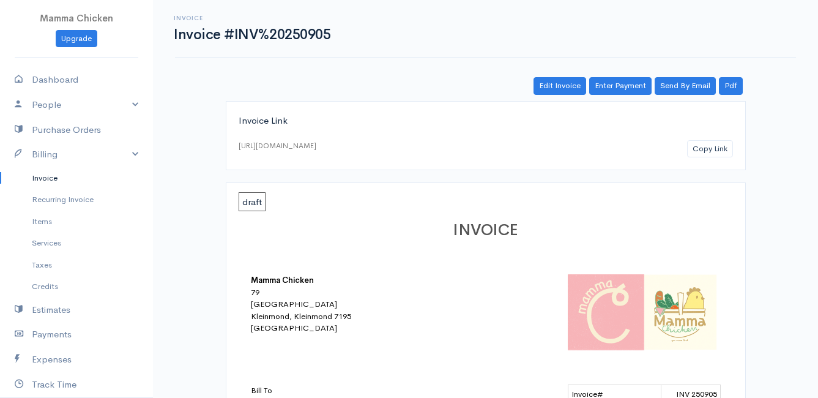
click at [38, 177] on link "Invoice" at bounding box center [76, 178] width 153 height 22
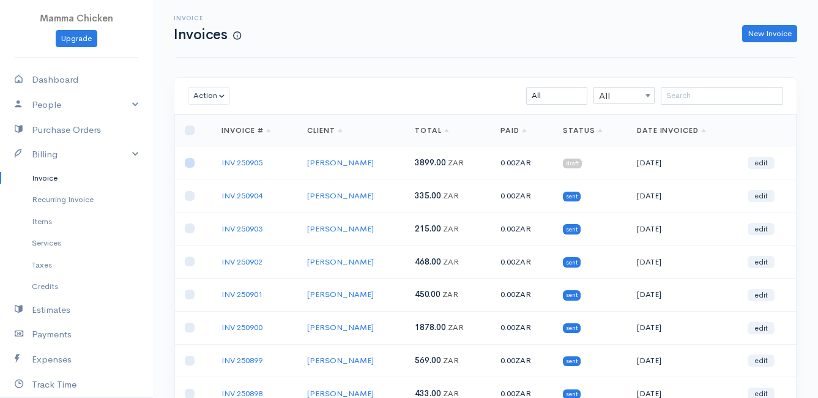
click at [187, 163] on input "checkbox" at bounding box center [190, 163] width 10 height 10
click at [213, 95] on button "Action" at bounding box center [209, 96] width 42 height 18
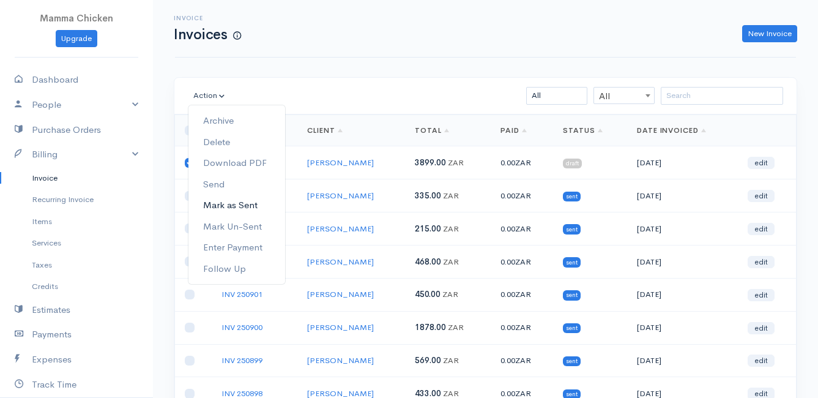
click at [250, 201] on link "Mark as Sent" at bounding box center [236, 205] width 97 height 21
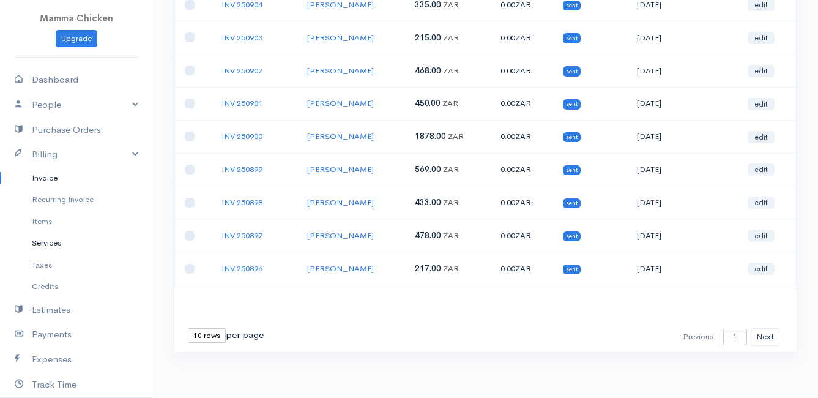
scroll to position [69, 0]
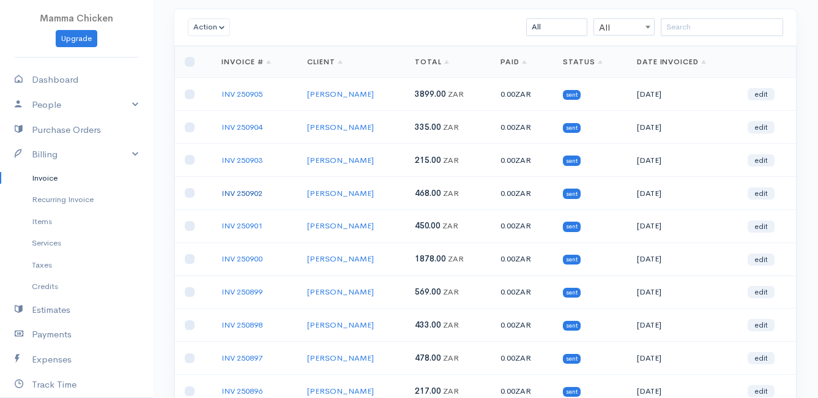
click at [251, 190] on link "INV 250902" at bounding box center [241, 193] width 41 height 10
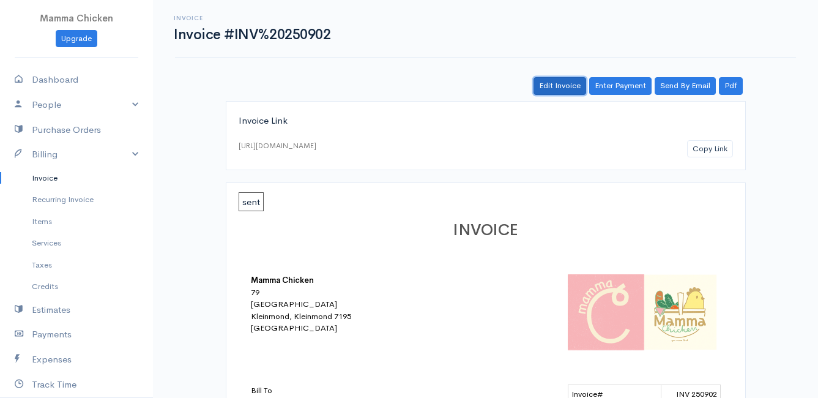
click at [561, 83] on link "Edit Invoice" at bounding box center [559, 86] width 53 height 18
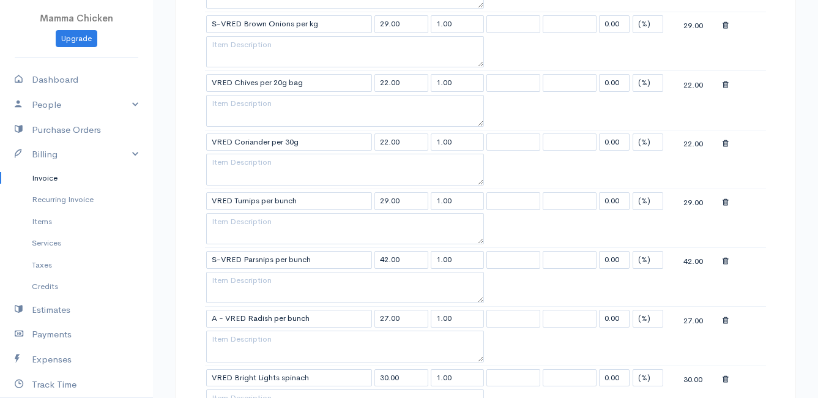
scroll to position [673, 0]
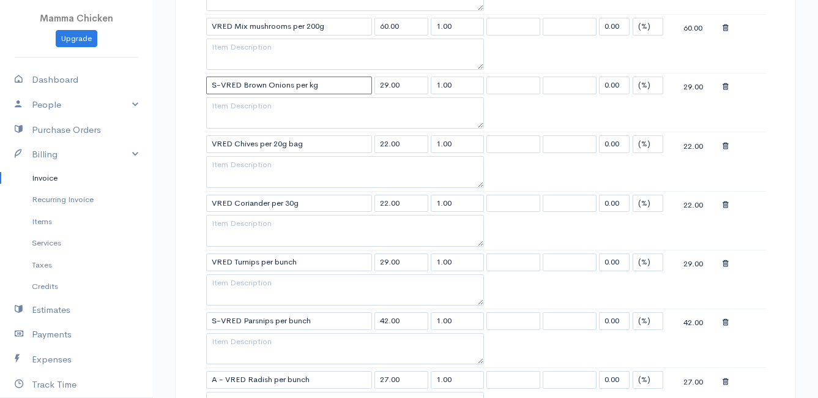
click at [220, 86] on input "S-VRED Brown Onions per kg" at bounding box center [289, 85] width 166 height 18
click at [253, 124] on body "Mamma Chicken Upgrade Dashboard People Clients Vendors Staff Users Purchase Ord…" at bounding box center [409, 268] width 818 height 1882
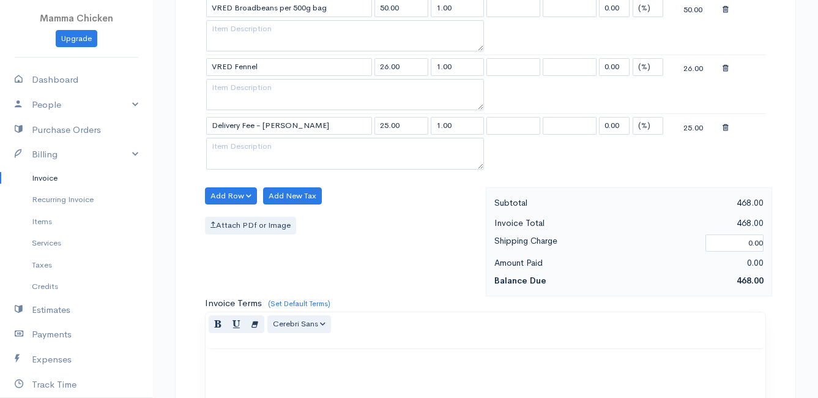
scroll to position [1484, 0]
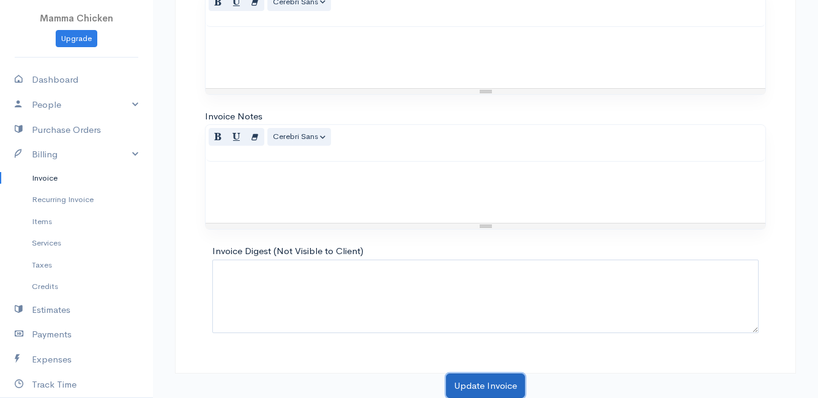
click at [493, 379] on button "Update Invoice" at bounding box center [485, 385] width 79 height 25
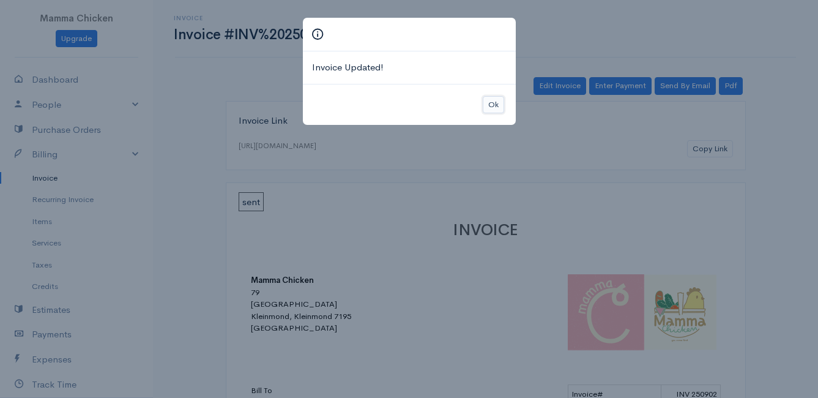
click at [494, 98] on button "Ok" at bounding box center [493, 105] width 21 height 18
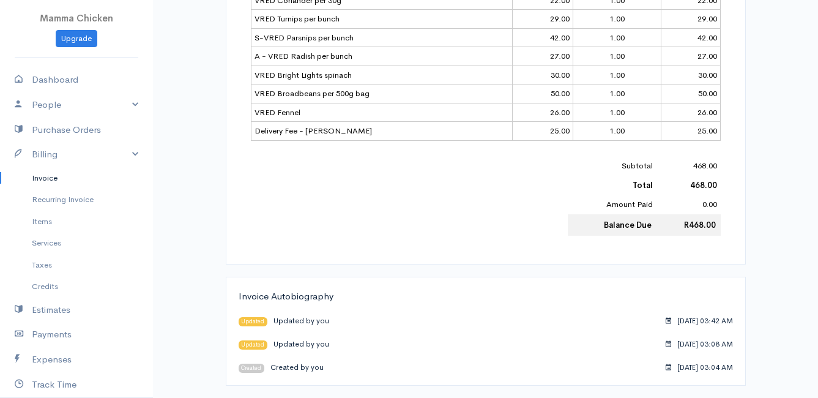
scroll to position [154, 0]
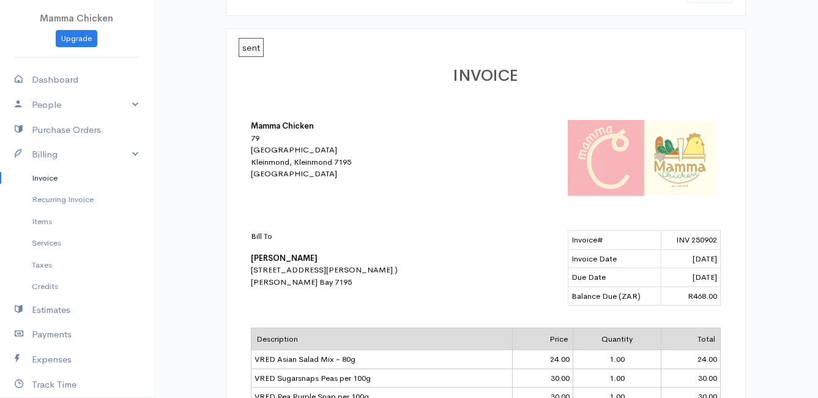
click at [50, 179] on link "Invoice" at bounding box center [76, 178] width 153 height 22
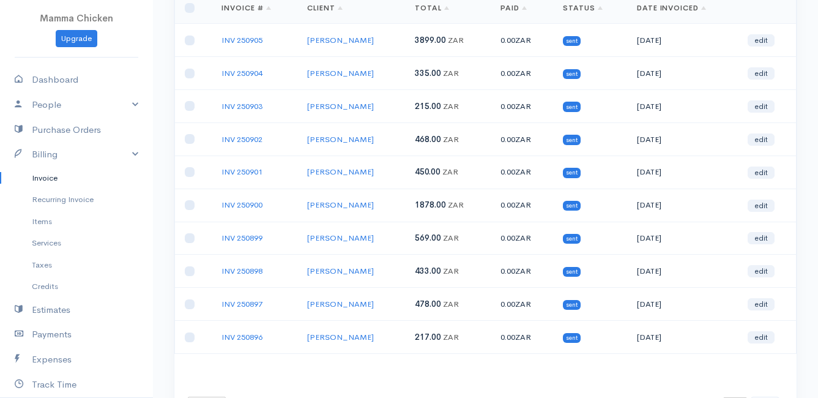
scroll to position [184, 0]
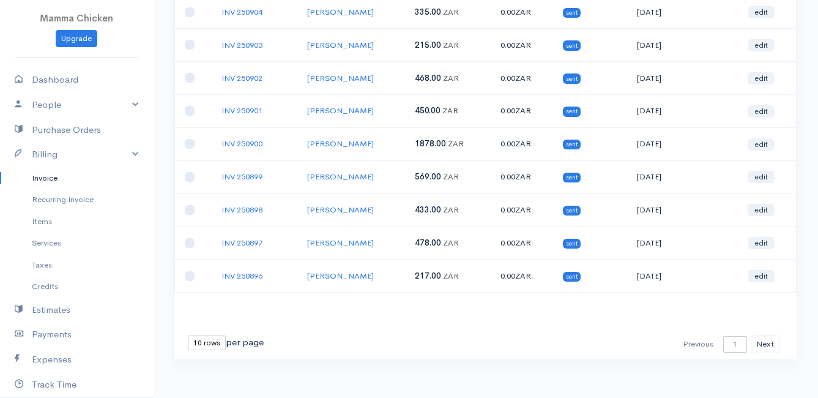
click at [200, 338] on select "10 rows 25 rows 50 rows" at bounding box center [207, 342] width 38 height 15
click at [188, 335] on select "10 rows 25 rows 50 rows" at bounding box center [207, 342] width 38 height 15
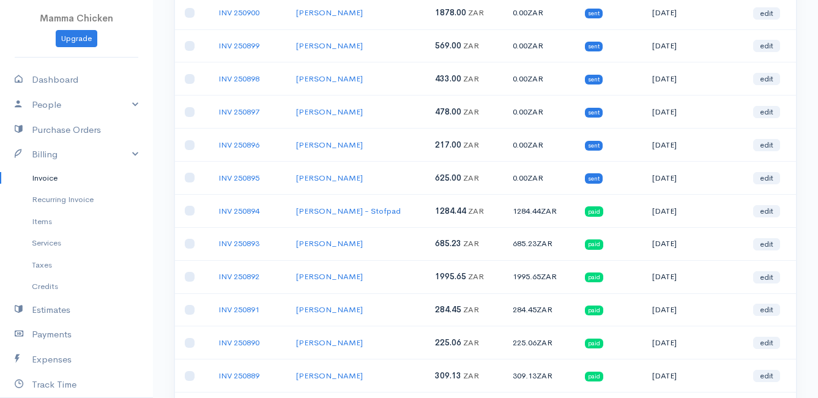
scroll to position [0, 0]
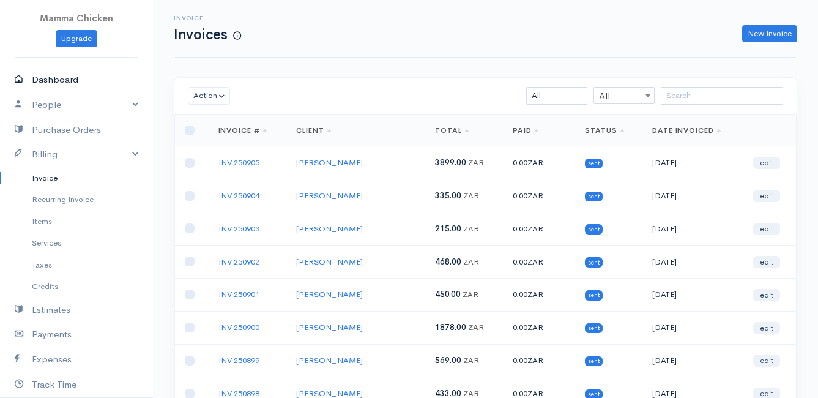
click at [54, 76] on link "Dashboard" at bounding box center [76, 79] width 153 height 25
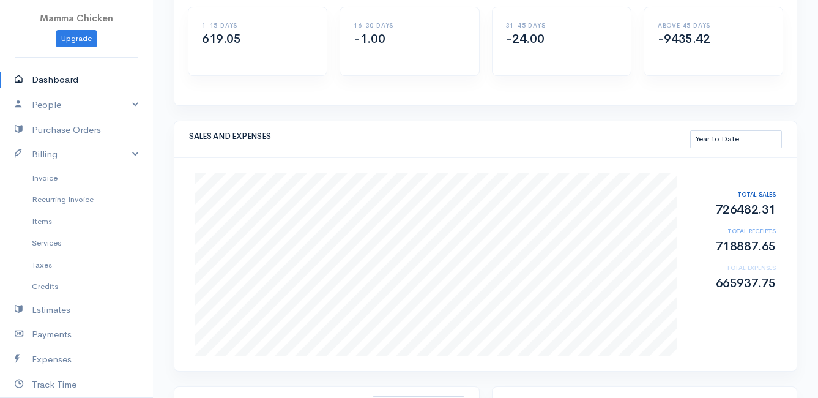
scroll to position [184, 0]
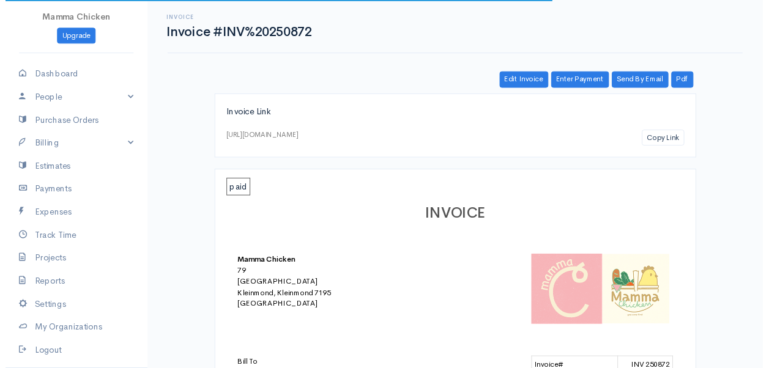
scroll to position [306, 0]
